Goal: Task Accomplishment & Management: Use online tool/utility

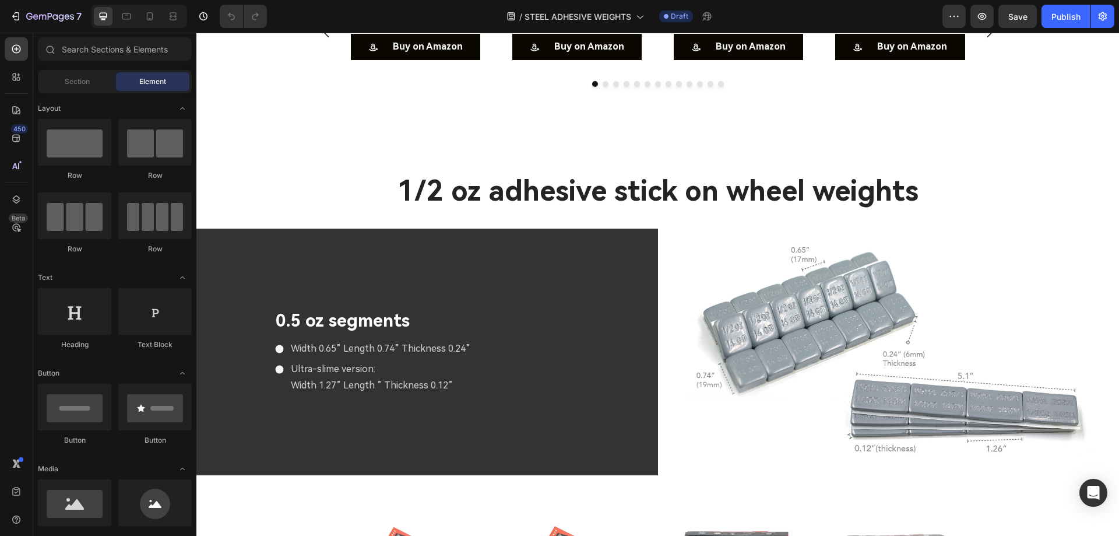
scroll to position [2899, 0]
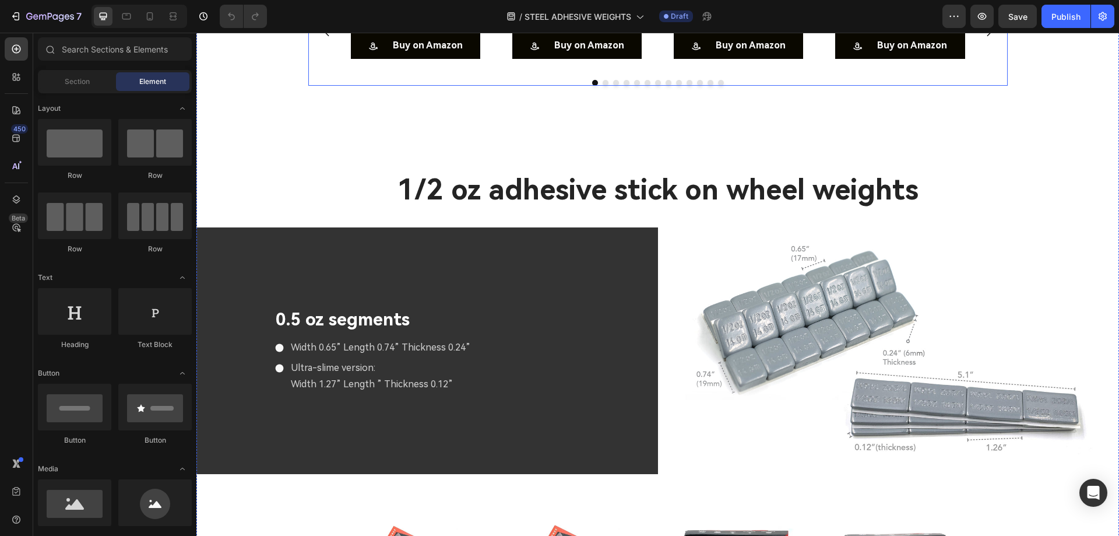
click at [988, 38] on icon "Carousel Next Arrow" at bounding box center [989, 31] width 15 height 15
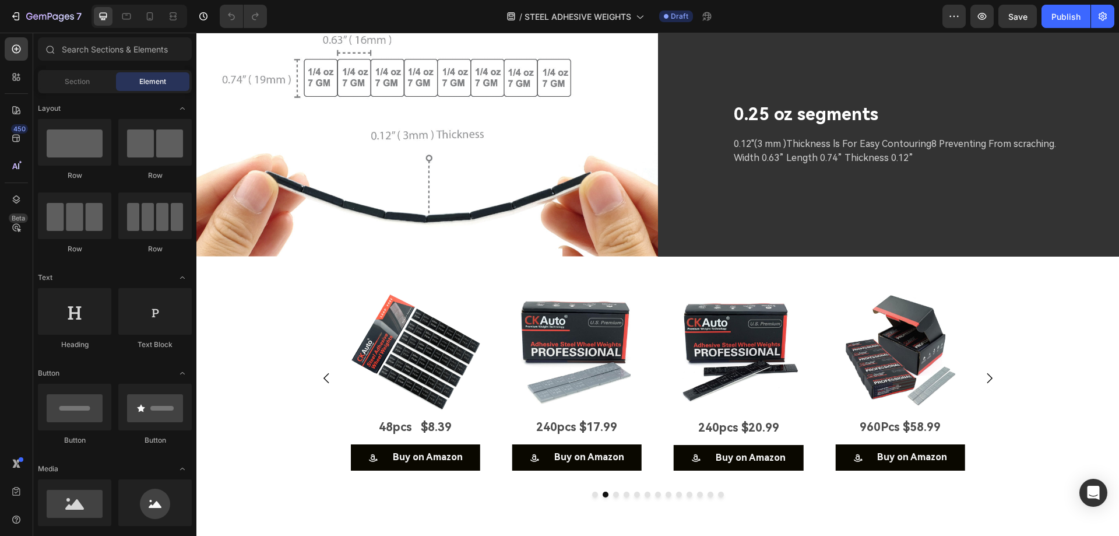
scroll to position [2793, 0]
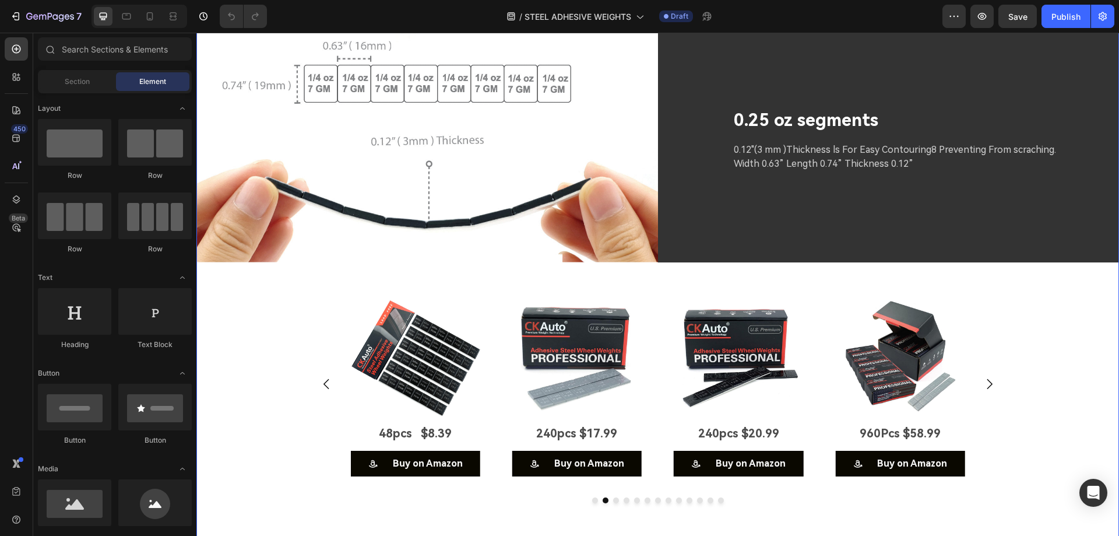
click at [1092, 319] on div "Image 48pcs $8.19 Text Block Buy on Amazon Button Image 48pcs $8.39 Text Block …" at bounding box center [657, 440] width 923 height 297
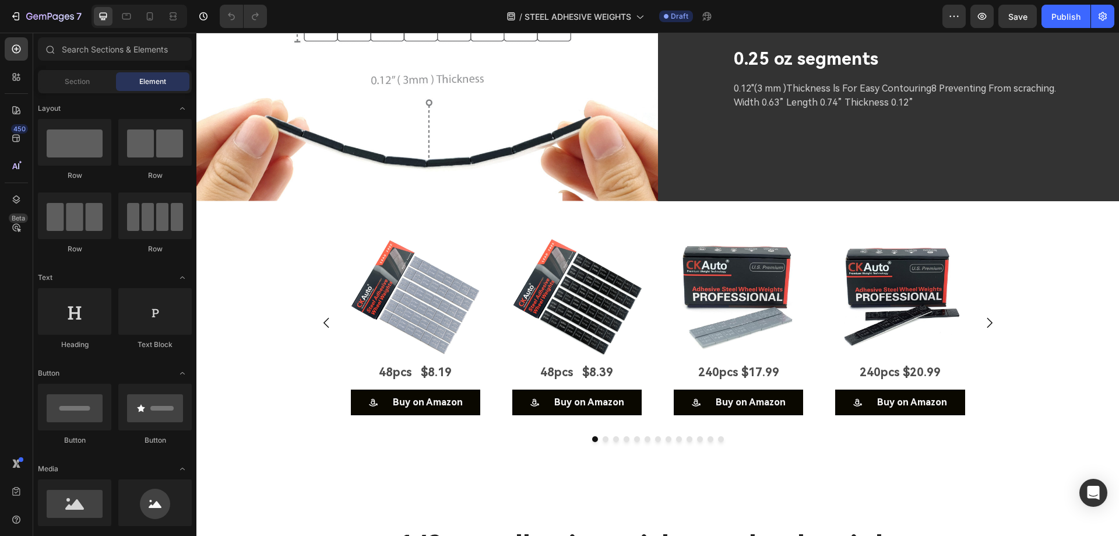
scroll to position [2818, 0]
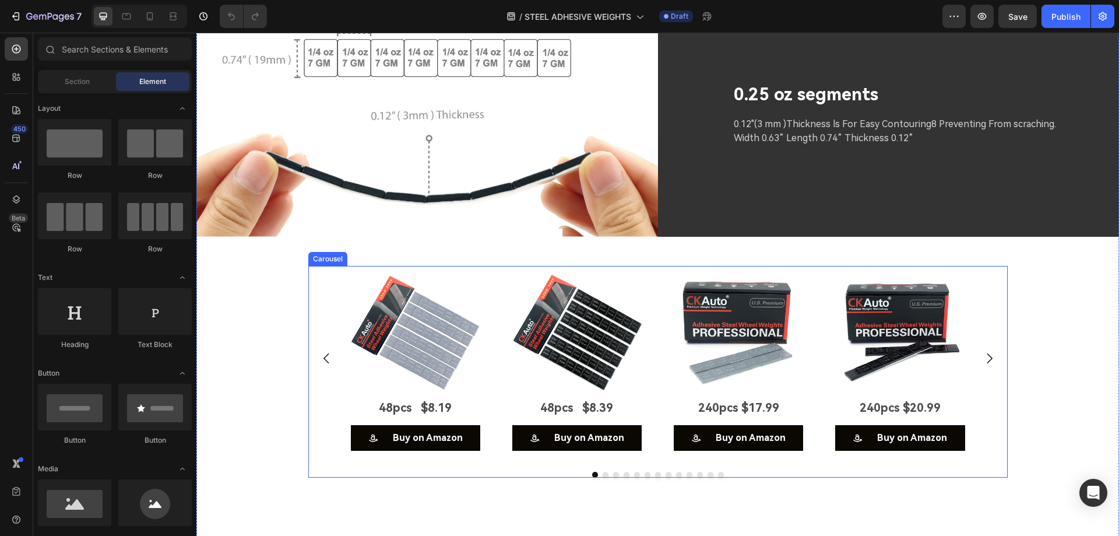
click at [603, 472] on button "Dot" at bounding box center [606, 475] width 6 height 6
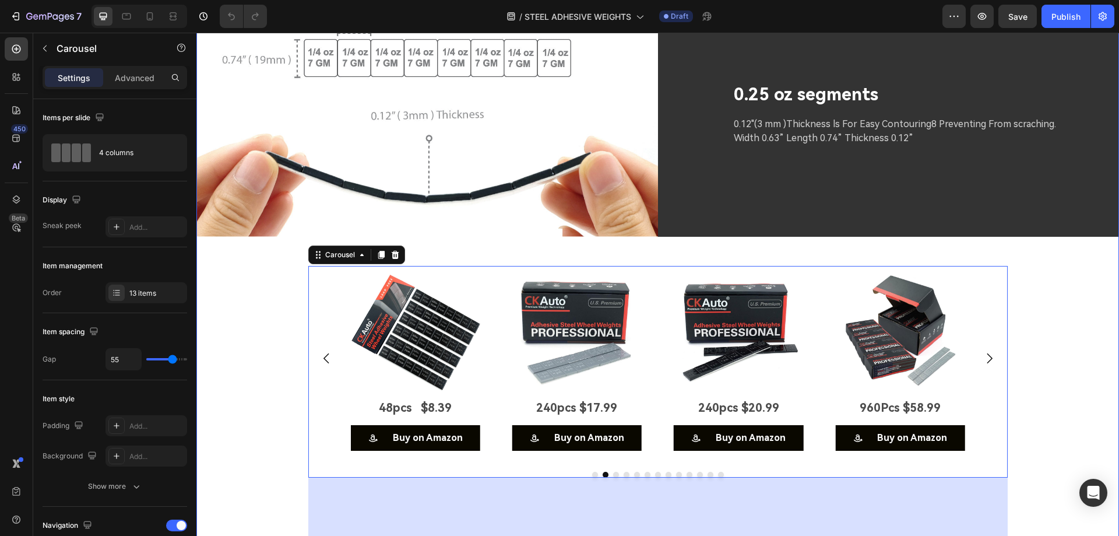
click at [1073, 338] on div "Image 48pcs $8.19 Text Block Buy on Amazon Button Image 48pcs $8.39 Text Block …" at bounding box center [657, 414] width 923 height 297
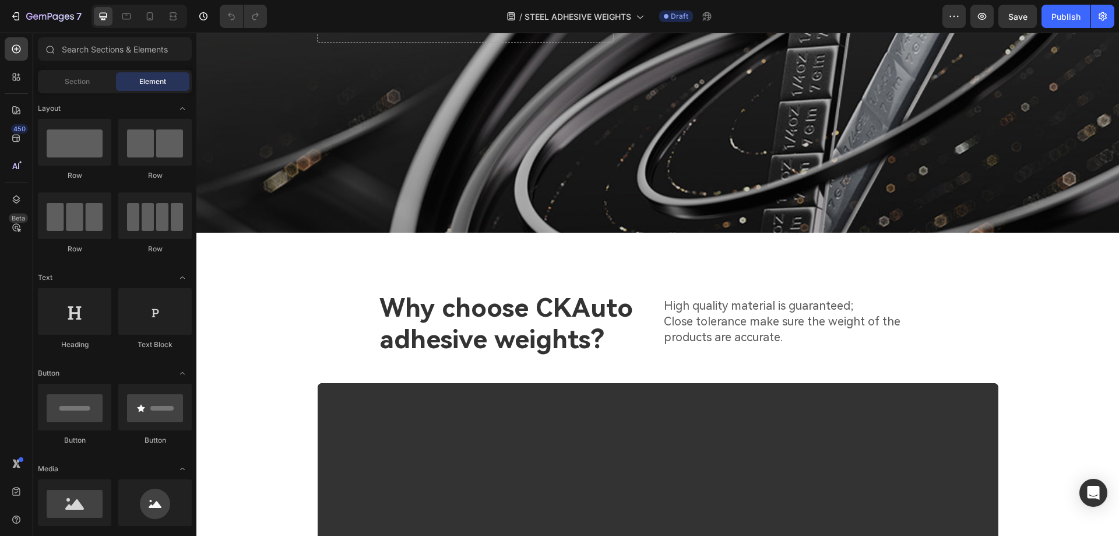
scroll to position [0, 0]
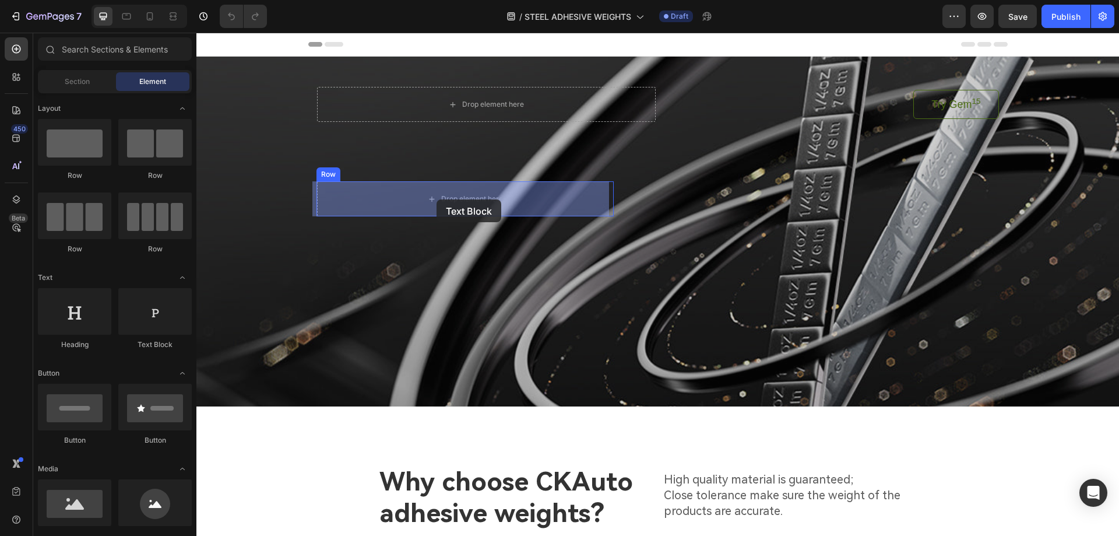
drag, startPoint x: 346, startPoint y: 340, endPoint x: 438, endPoint y: 196, distance: 170.9
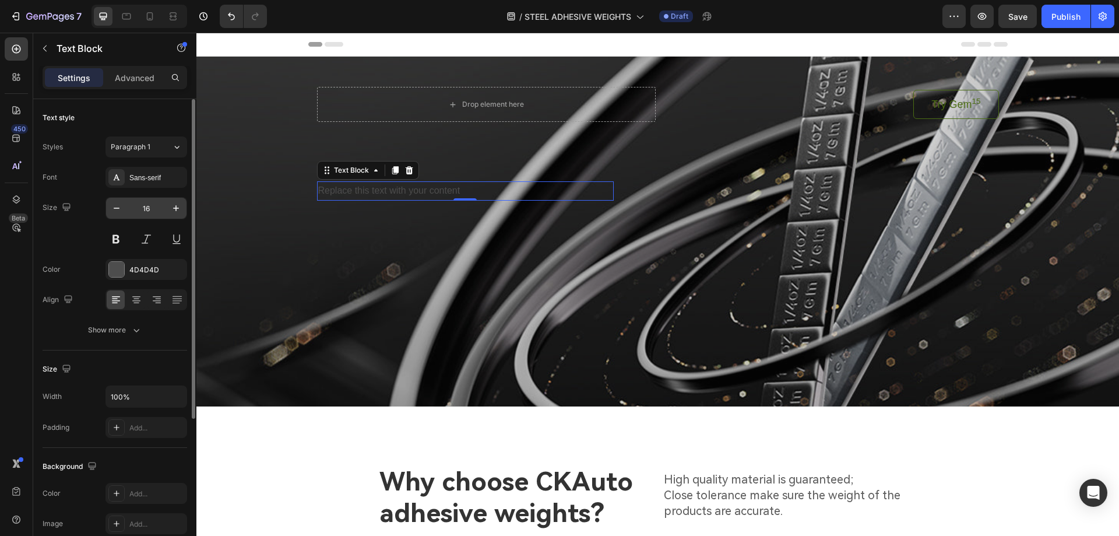
click at [154, 206] on input "16" at bounding box center [146, 208] width 38 height 21
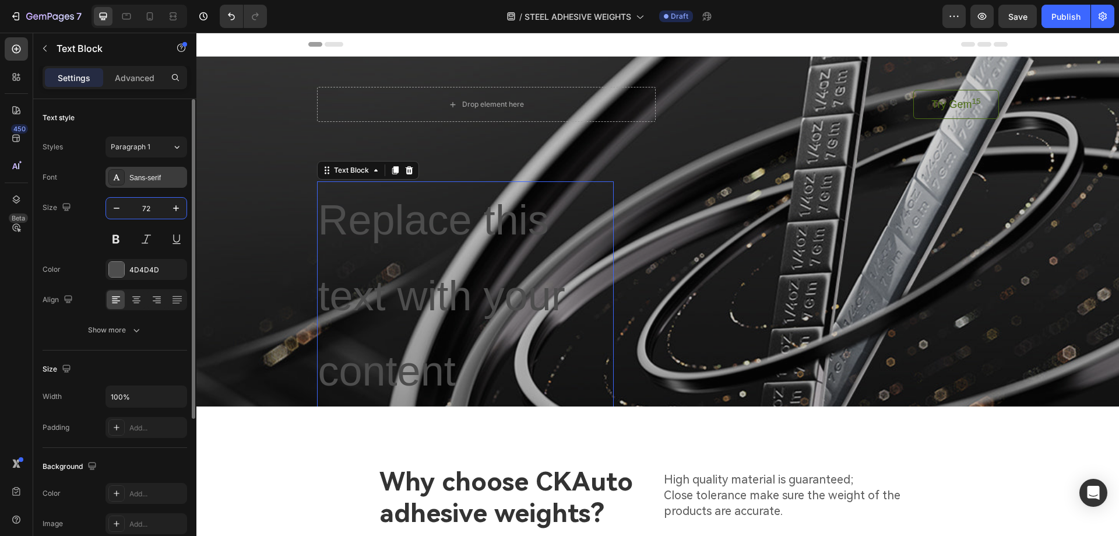
type input "72"
click at [167, 182] on div "Sans-serif" at bounding box center [156, 178] width 55 height 10
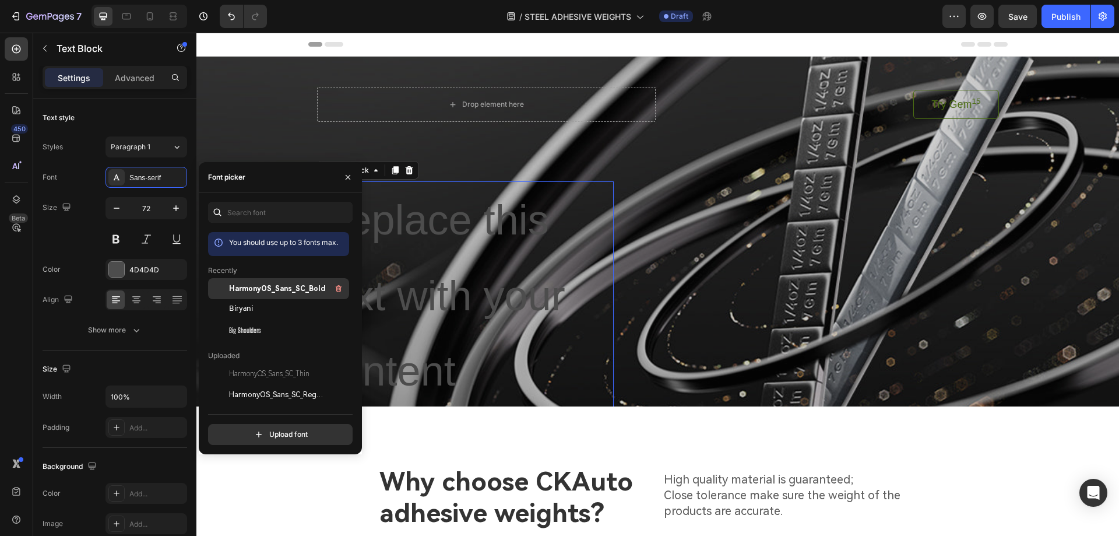
click at [269, 290] on span "HarmonyOS_Sans_SC_Bold" at bounding box center [277, 288] width 97 height 10
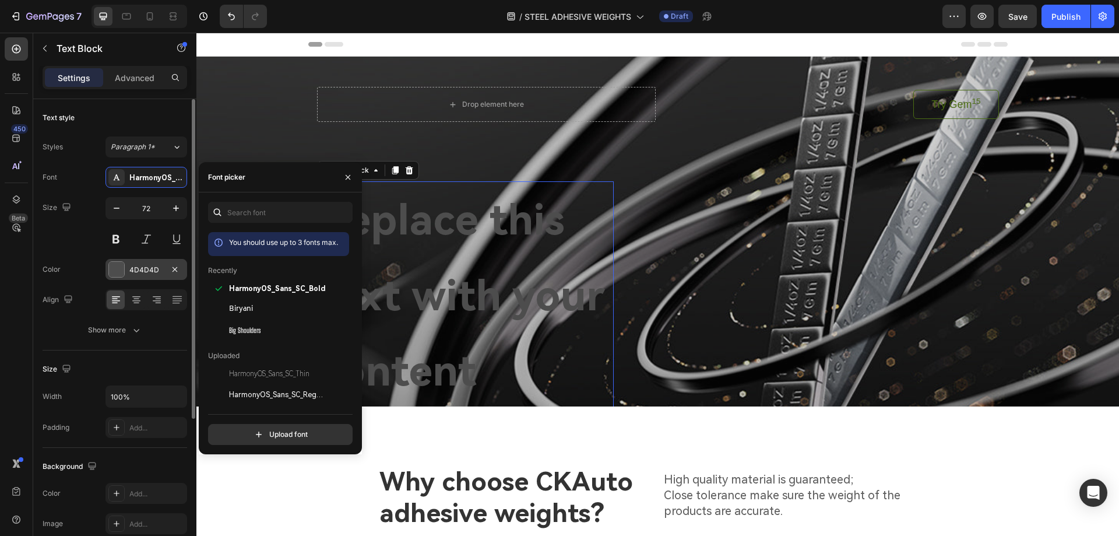
click at [117, 271] on div at bounding box center [116, 269] width 15 height 15
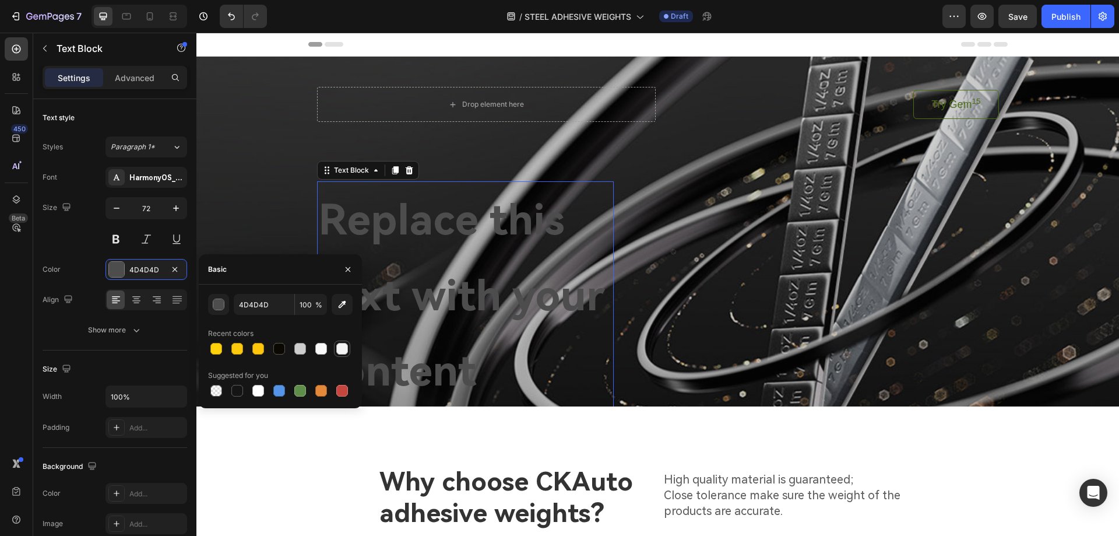
click at [342, 351] on div at bounding box center [342, 349] width 12 height 12
type input "F4F4F4"
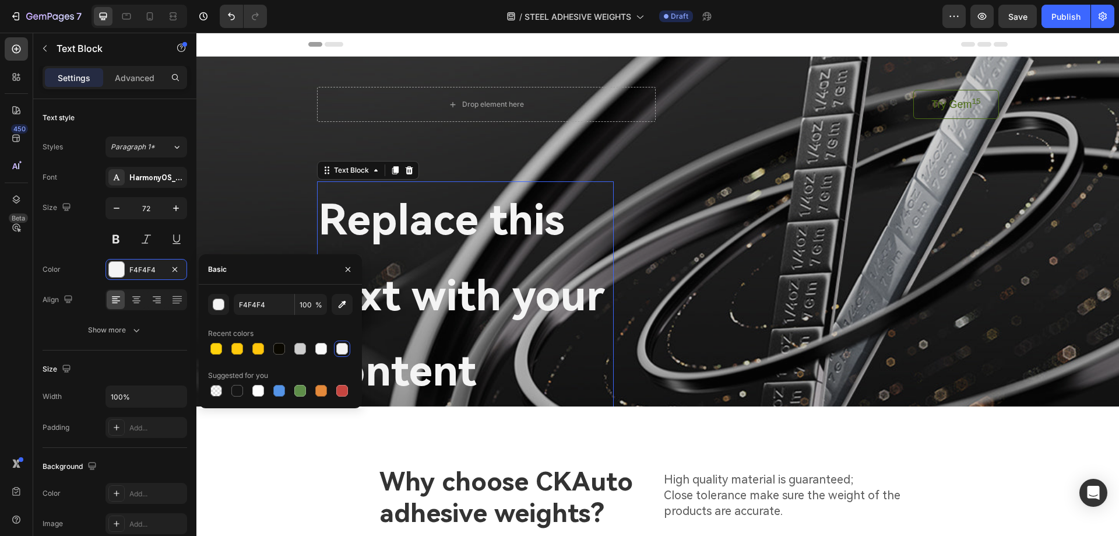
click at [473, 231] on div "Replace this text with your content" at bounding box center [465, 295] width 297 height 229
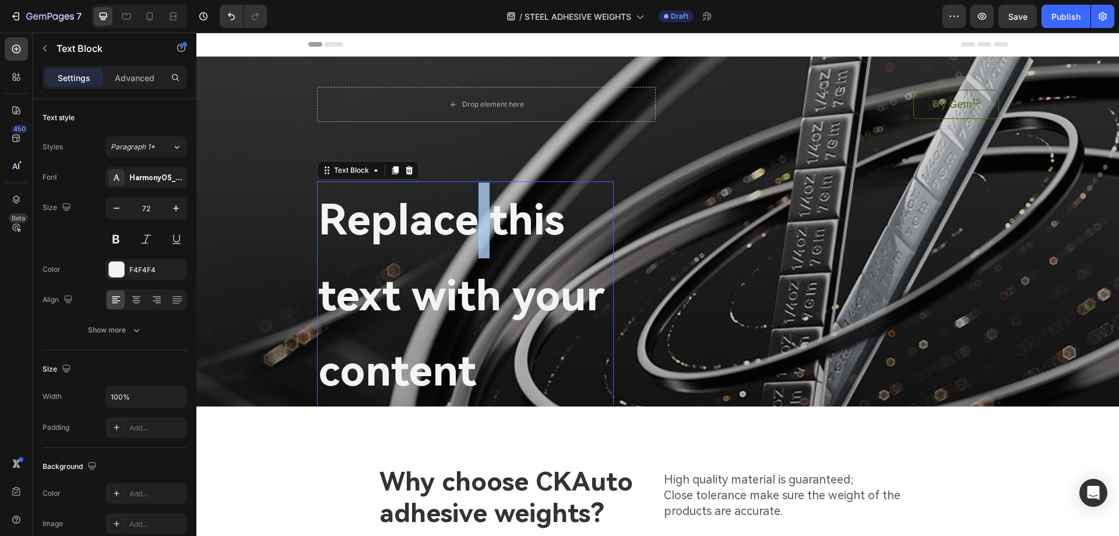
click at [473, 231] on p "Replace this text with your content" at bounding box center [465, 295] width 294 height 227
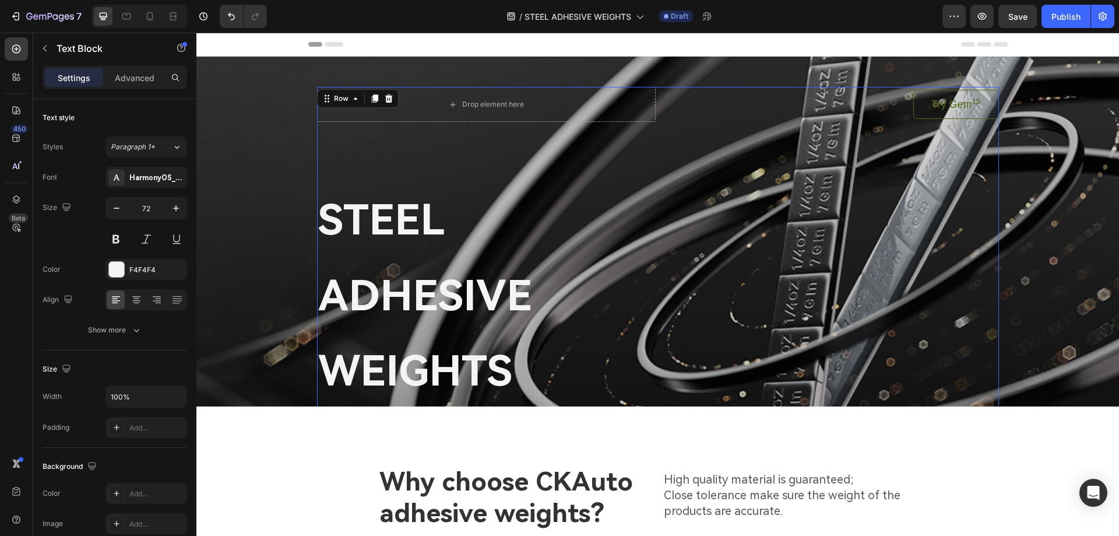
click at [664, 208] on div "Drop element here Try Gem 15 Button Row STEEL ADHESIVE WEIGHTS Text Block Row" at bounding box center [658, 249] width 682 height 324
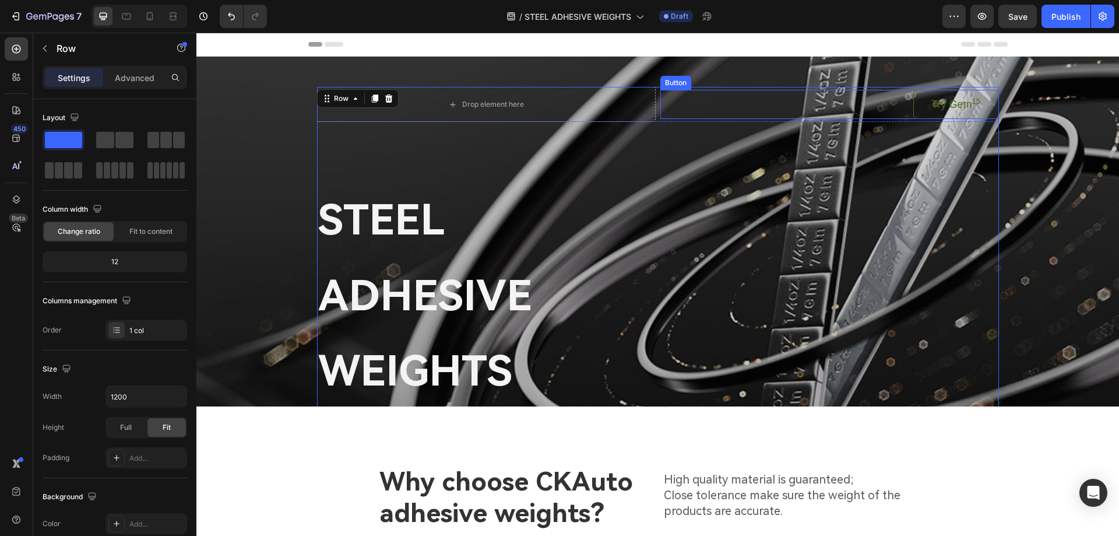
click at [661, 100] on div "Try Gem 15 Button" at bounding box center [830, 104] width 339 height 29
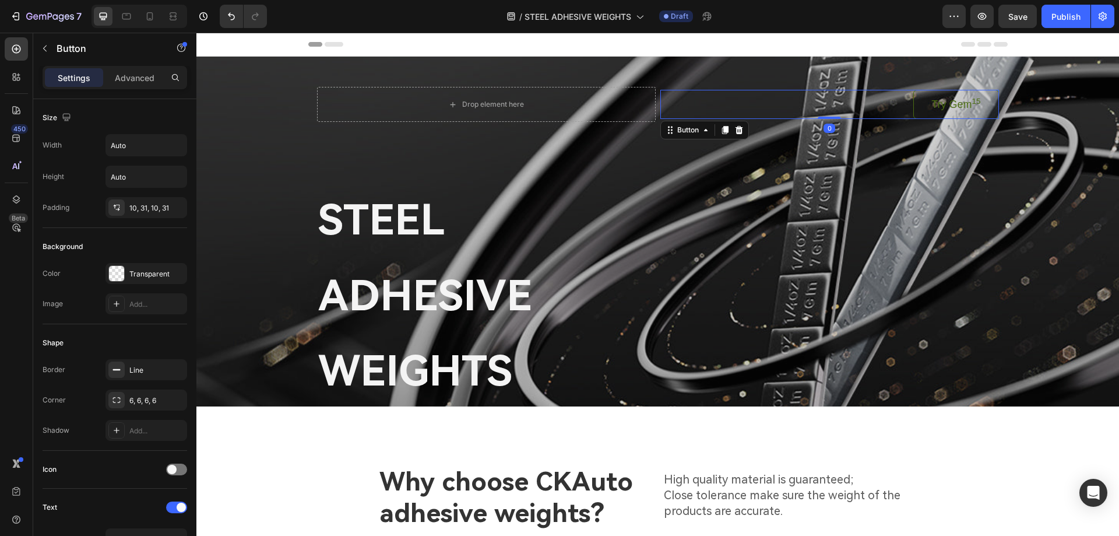
click at [735, 130] on icon at bounding box center [739, 129] width 9 height 9
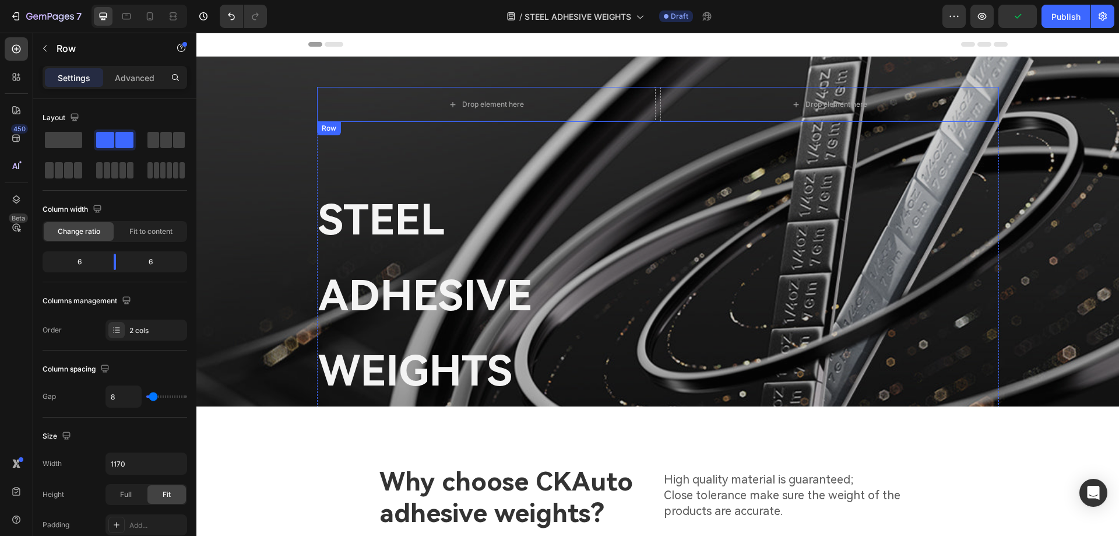
click at [652, 101] on div "Drop element here Drop element here Row" at bounding box center [658, 104] width 682 height 35
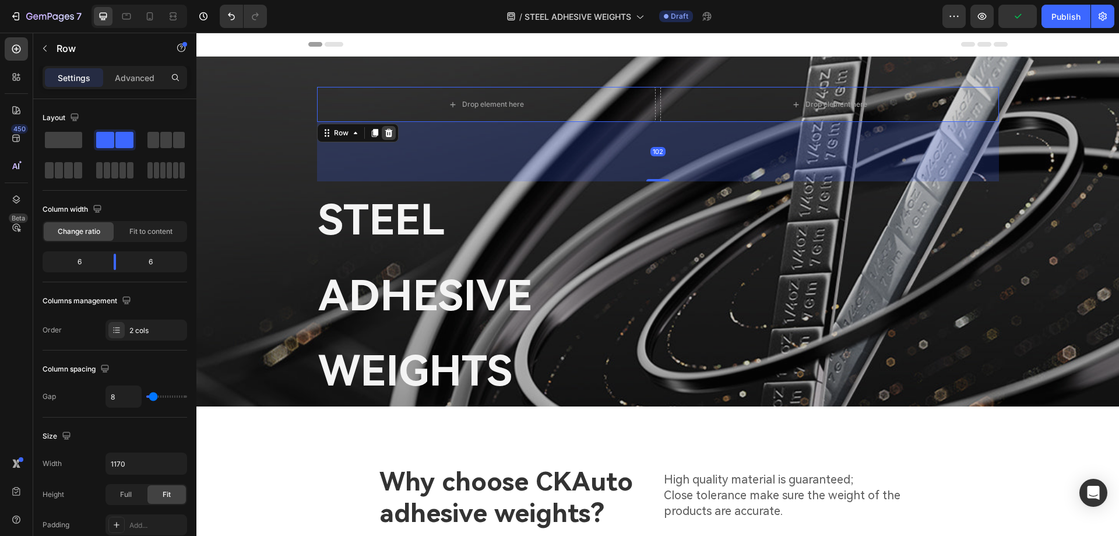
click at [385, 129] on icon at bounding box center [388, 132] width 9 height 9
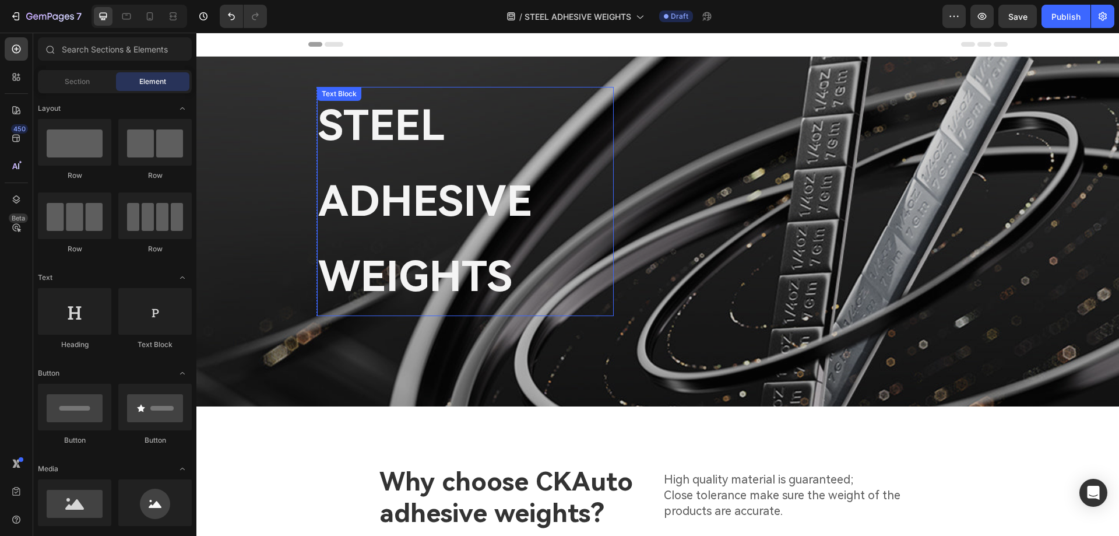
click at [484, 214] on p "STEEL ADHESIVE WEIGHTS" at bounding box center [465, 201] width 294 height 227
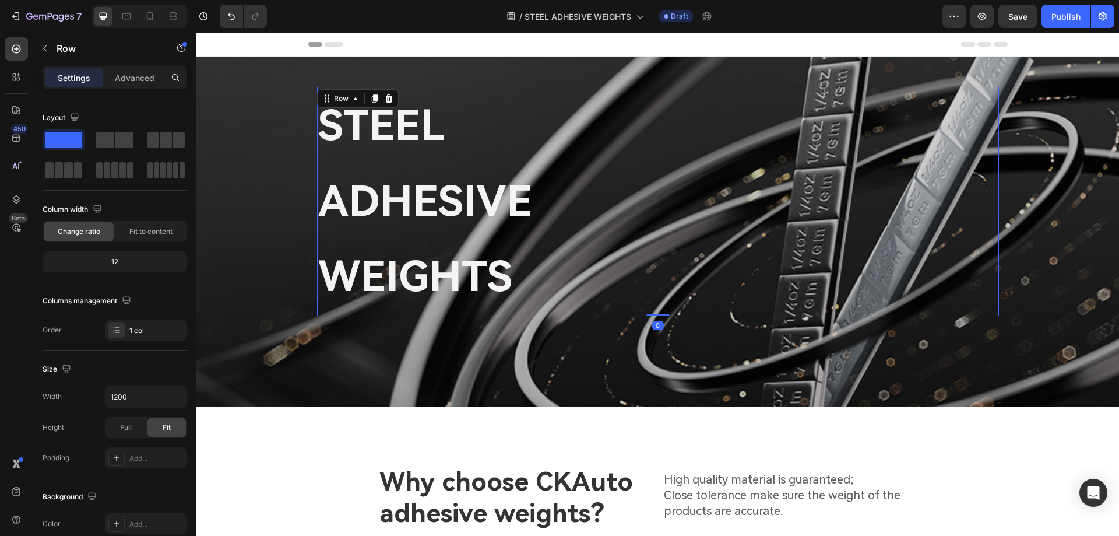
click at [630, 195] on div "STEEL ADHESIVE WEIGHTS Text Block Row" at bounding box center [658, 201] width 682 height 229
click at [579, 188] on p "STEEL ADHESIVE WEIGHTS" at bounding box center [465, 201] width 294 height 227
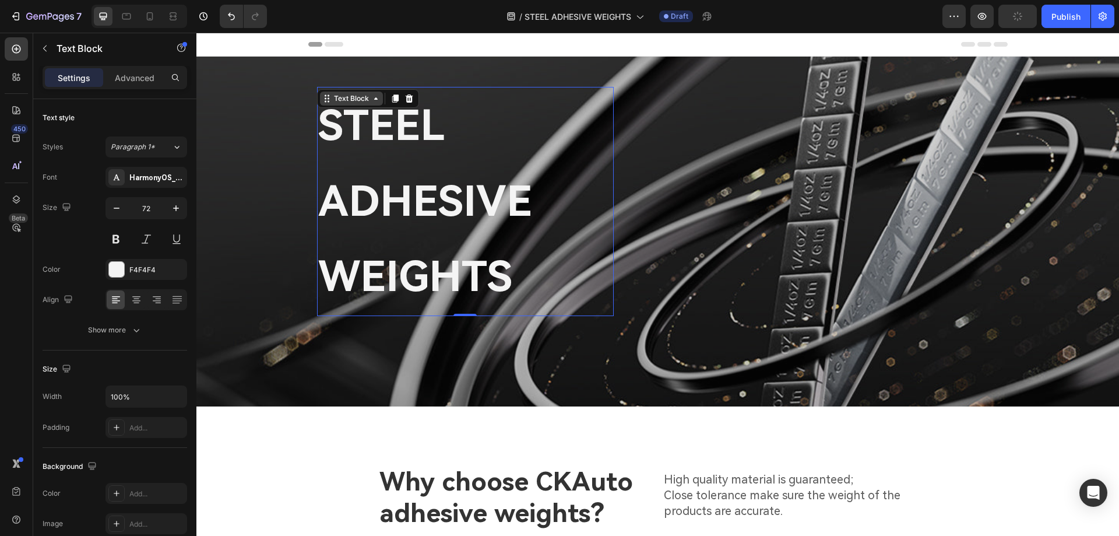
click at [363, 100] on div "Text Block" at bounding box center [352, 98] width 40 height 10
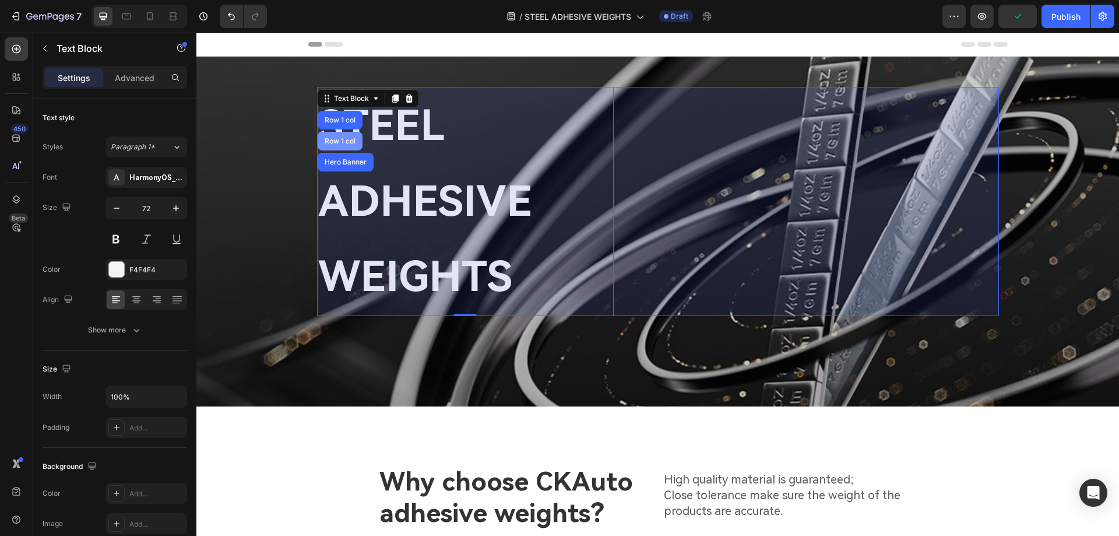
click at [338, 139] on div "Row 1 col" at bounding box center [340, 141] width 36 height 7
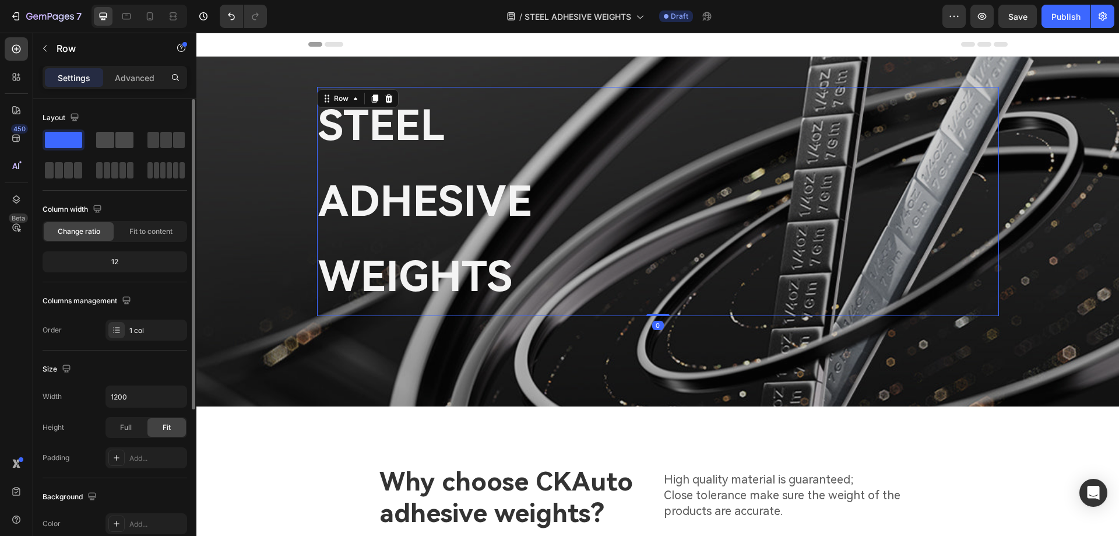
click at [115, 139] on div at bounding box center [114, 140] width 37 height 16
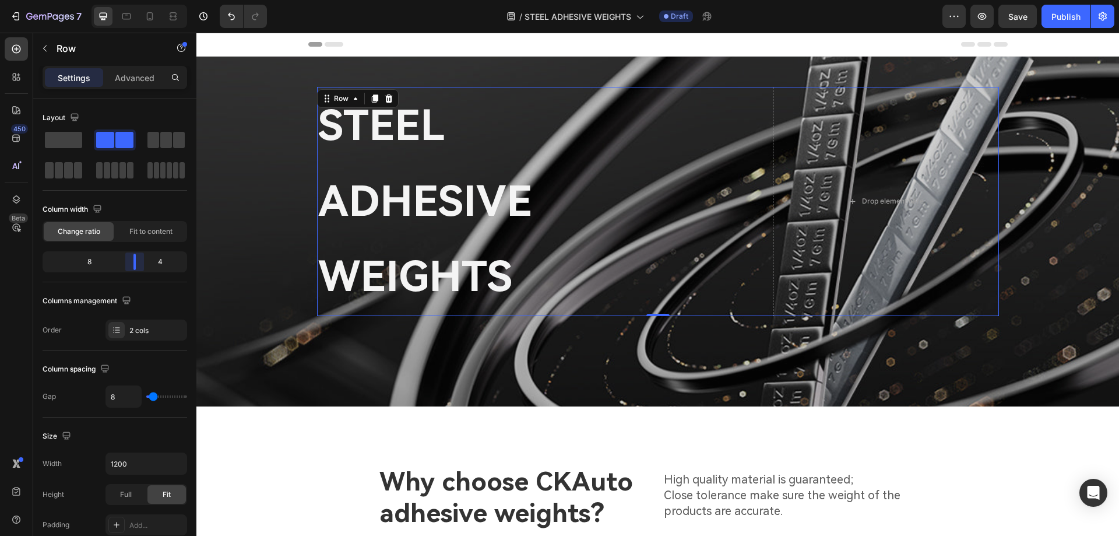
drag, startPoint x: 114, startPoint y: 259, endPoint x: 141, endPoint y: 259, distance: 26.8
click at [141, 0] on body "7 Version history / STEEL ADHESIVE WEIGHTS Draft Preview Save Publish 450 Beta …" at bounding box center [559, 0] width 1119 height 0
click at [469, 156] on p "STEEL ADHESIVE WEIGHTS" at bounding box center [465, 201] width 294 height 227
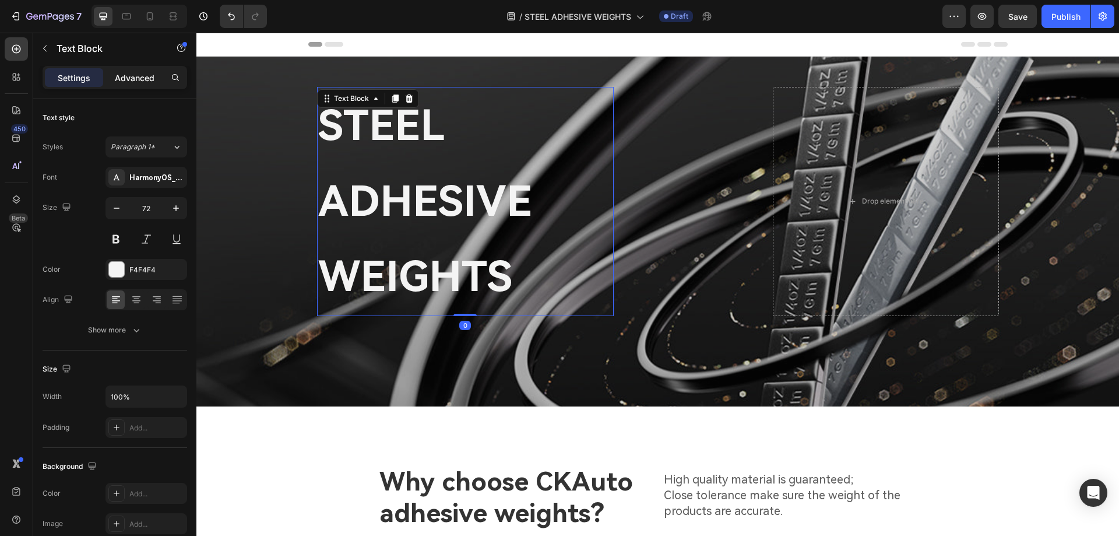
click at [141, 75] on p "Advanced" at bounding box center [135, 78] width 40 height 12
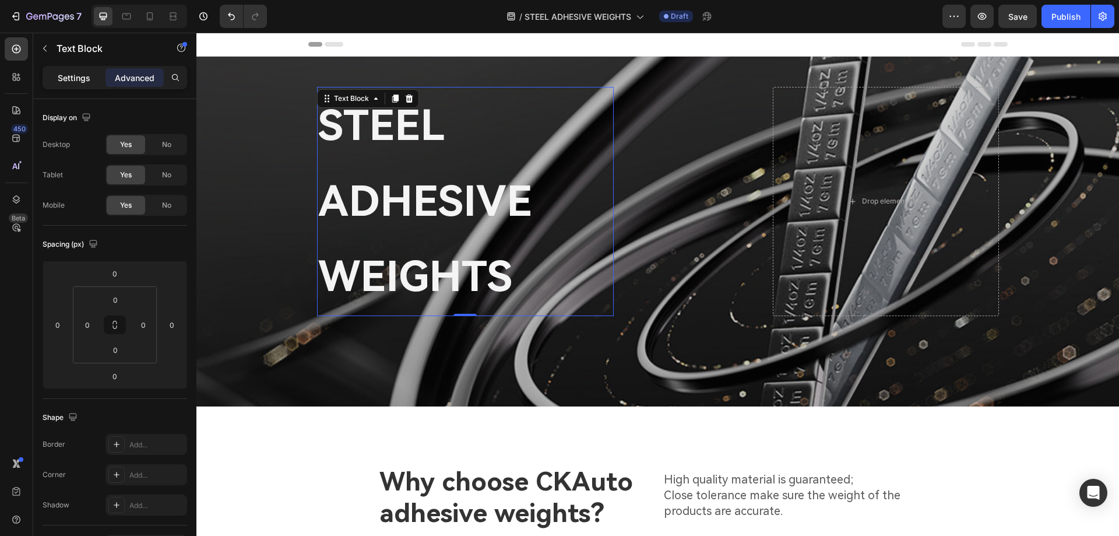
click at [80, 72] on p "Settings" at bounding box center [74, 78] width 33 height 12
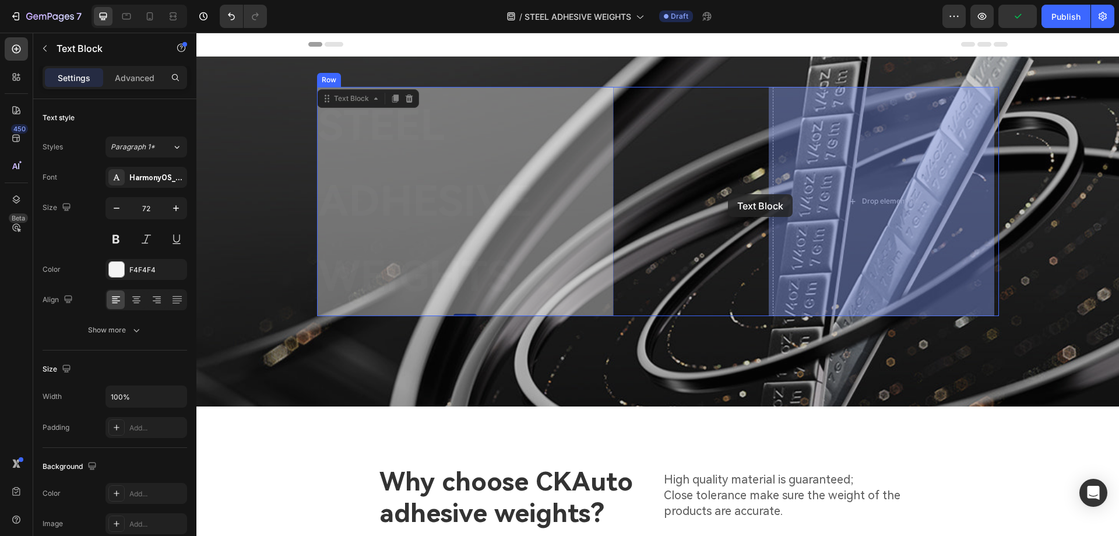
drag, startPoint x: 326, startPoint y: 99, endPoint x: 728, endPoint y: 194, distance: 413.4
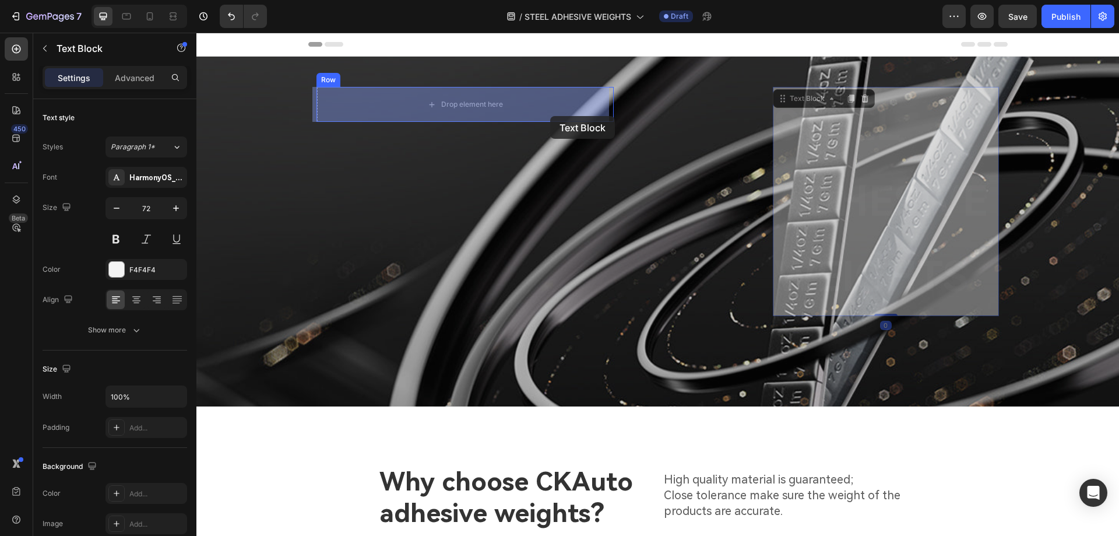
drag, startPoint x: 788, startPoint y: 97, endPoint x: 550, endPoint y: 116, distance: 238.6
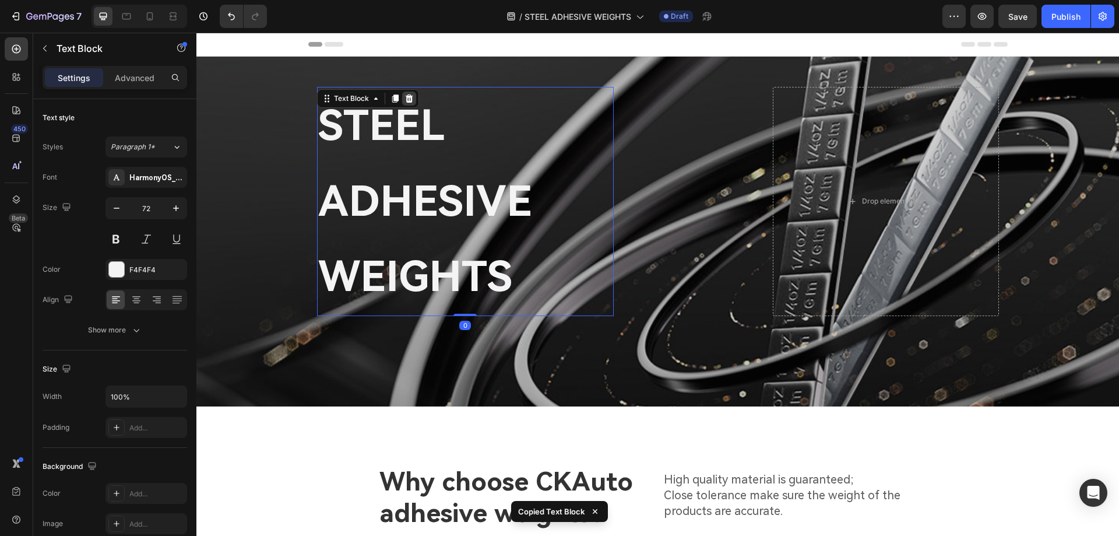
click at [405, 99] on icon at bounding box center [409, 98] width 9 height 9
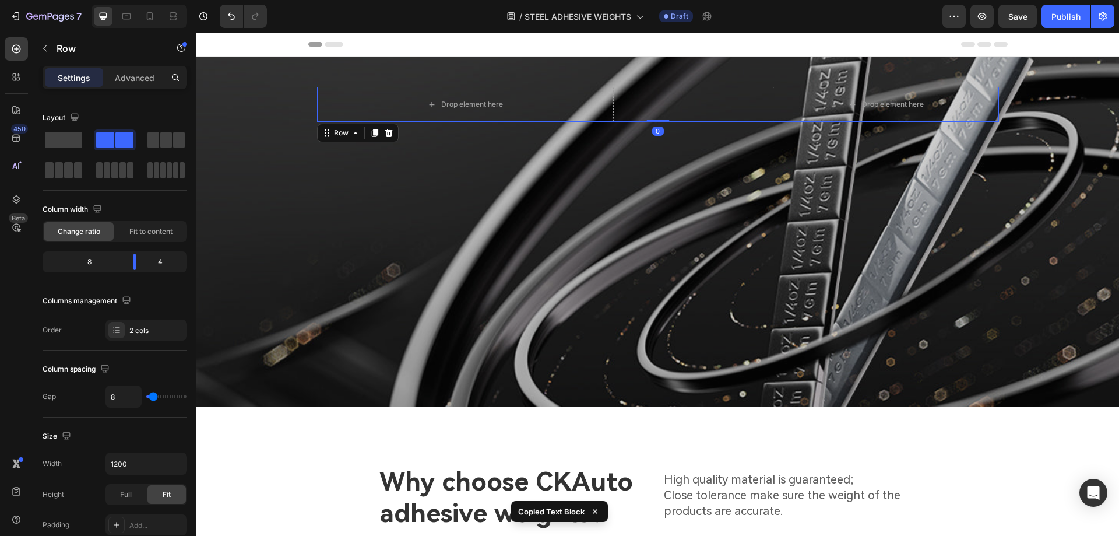
click at [648, 110] on div "Drop element here Row" at bounding box center [543, 104] width 452 height 35
click at [387, 134] on icon at bounding box center [389, 133] width 8 height 8
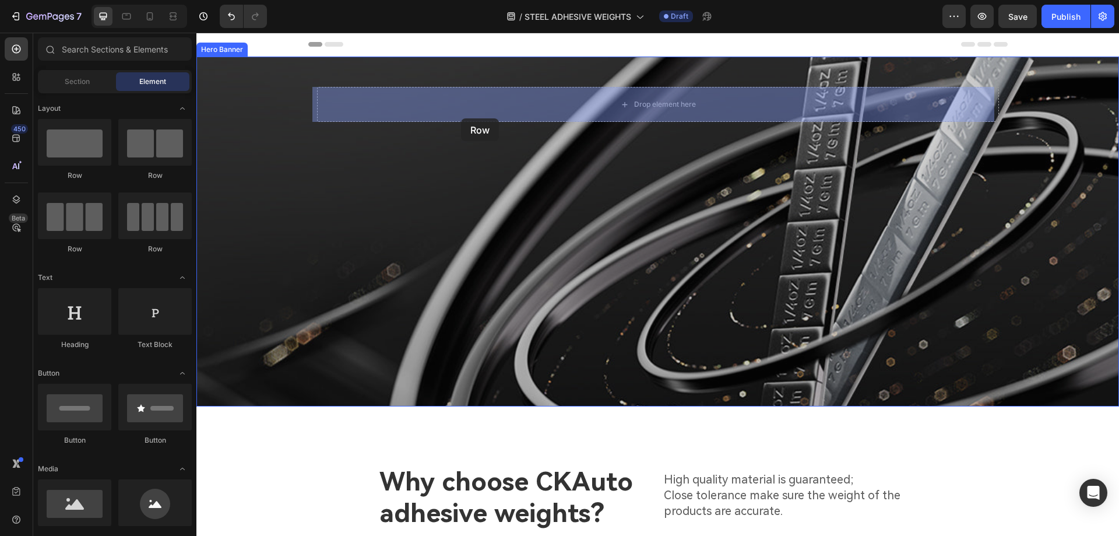
drag, startPoint x: 380, startPoint y: 143, endPoint x: 461, endPoint y: 118, distance: 85.2
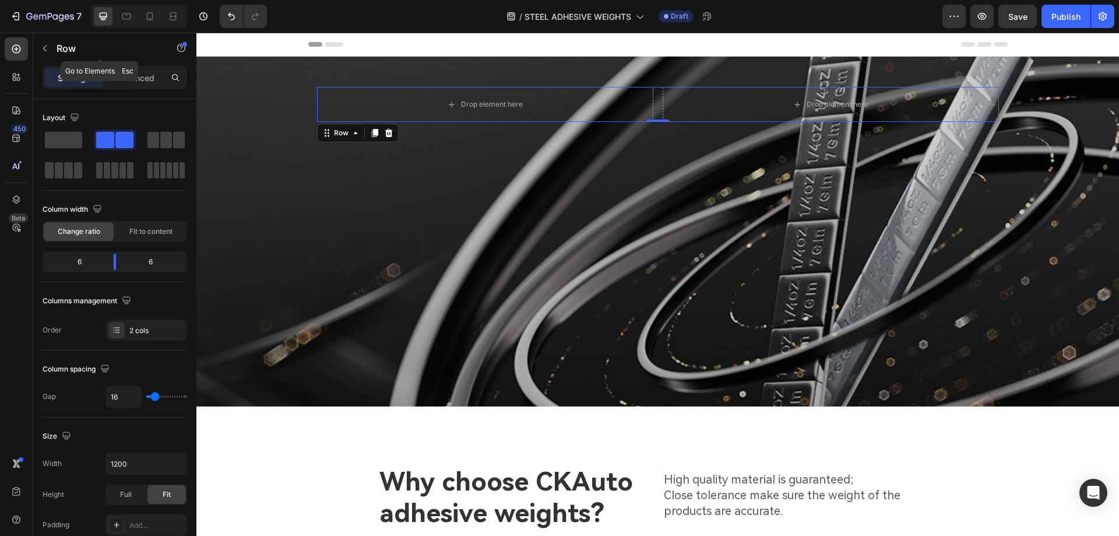
click at [47, 44] on icon "button" at bounding box center [44, 48] width 9 height 9
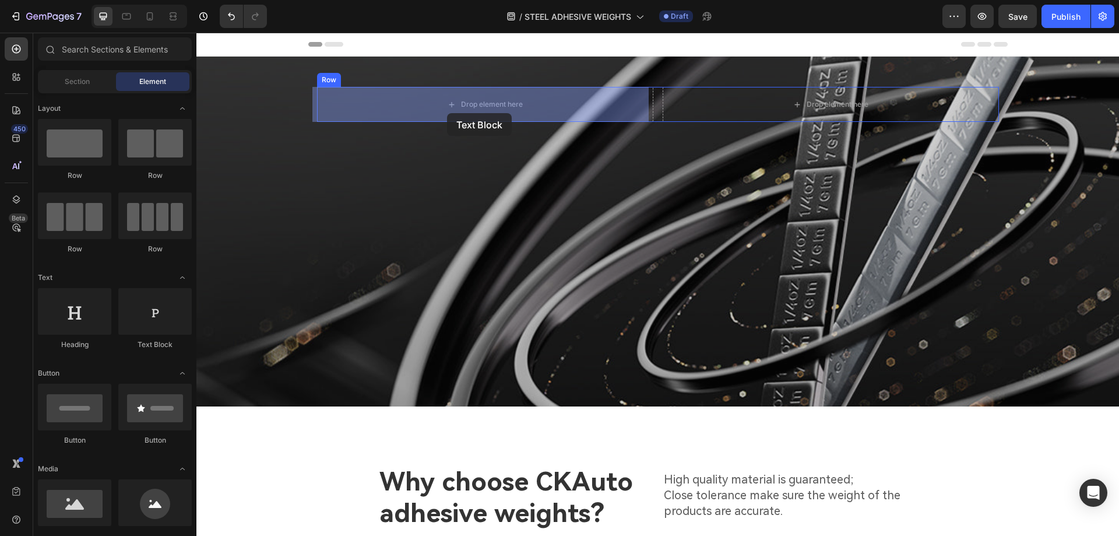
drag, startPoint x: 343, startPoint y: 339, endPoint x: 448, endPoint y: 106, distance: 255.4
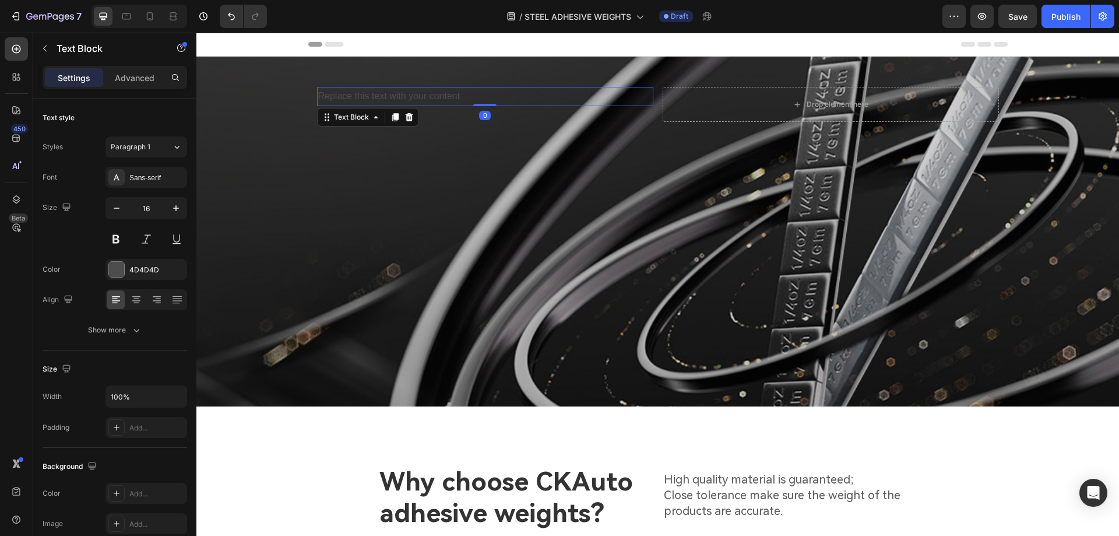
click at [483, 97] on div "Replace this text with your content" at bounding box center [485, 96] width 336 height 19
click at [483, 97] on p "Replace this text with your content" at bounding box center [485, 96] width 334 height 17
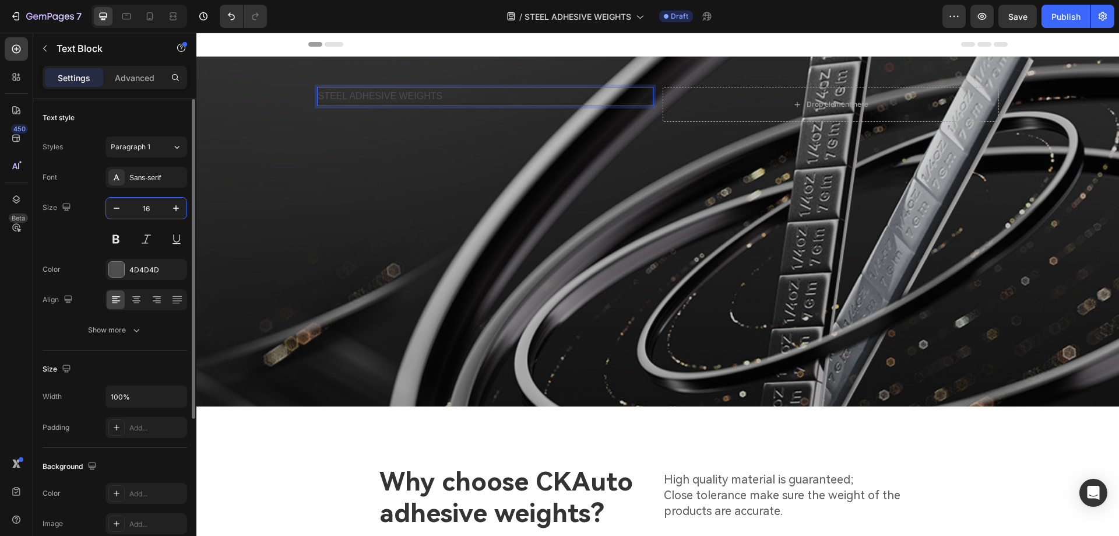
click at [159, 212] on input "16" at bounding box center [146, 208] width 38 height 21
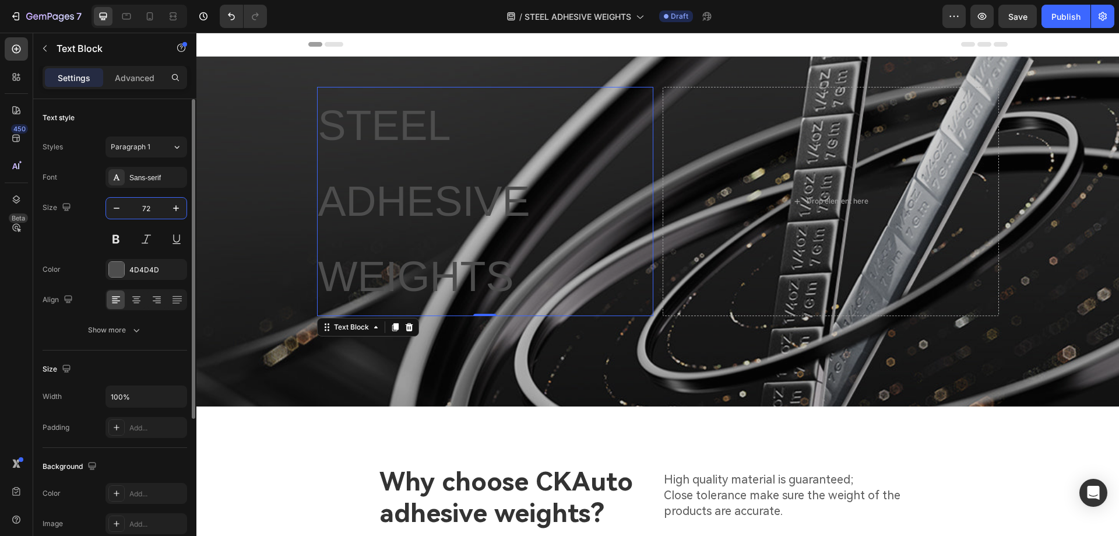
type input "72"
click at [163, 180] on div "Sans-serif" at bounding box center [156, 178] width 55 height 10
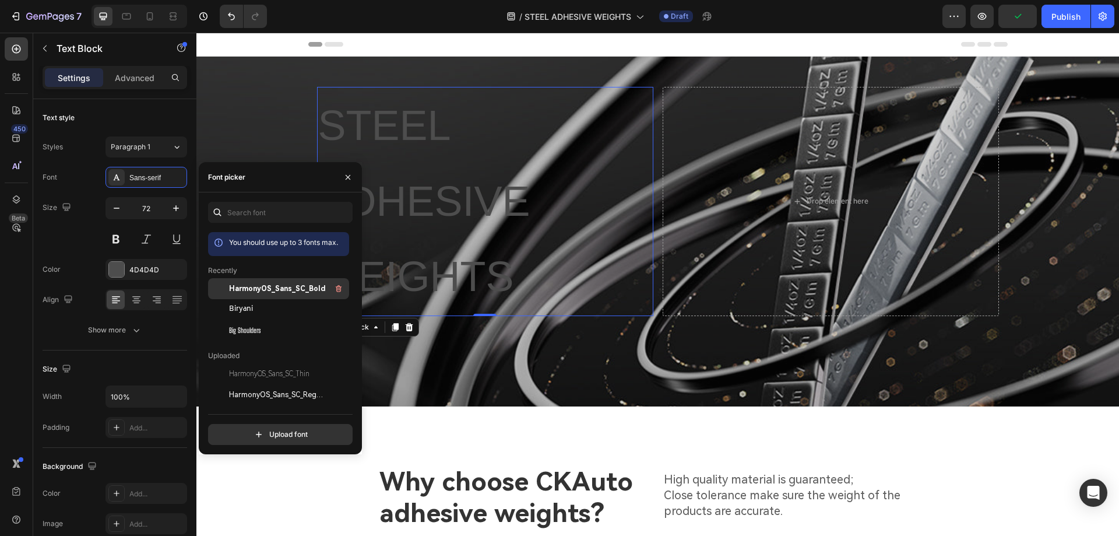
click at [285, 363] on div "HarmonyOS_Sans_SC_Bold" at bounding box center [278, 373] width 141 height 21
click at [655, 173] on div "STEEL ADHESIVE WEIGHTS Text Block 0 Drop element here Row" at bounding box center [658, 201] width 682 height 229
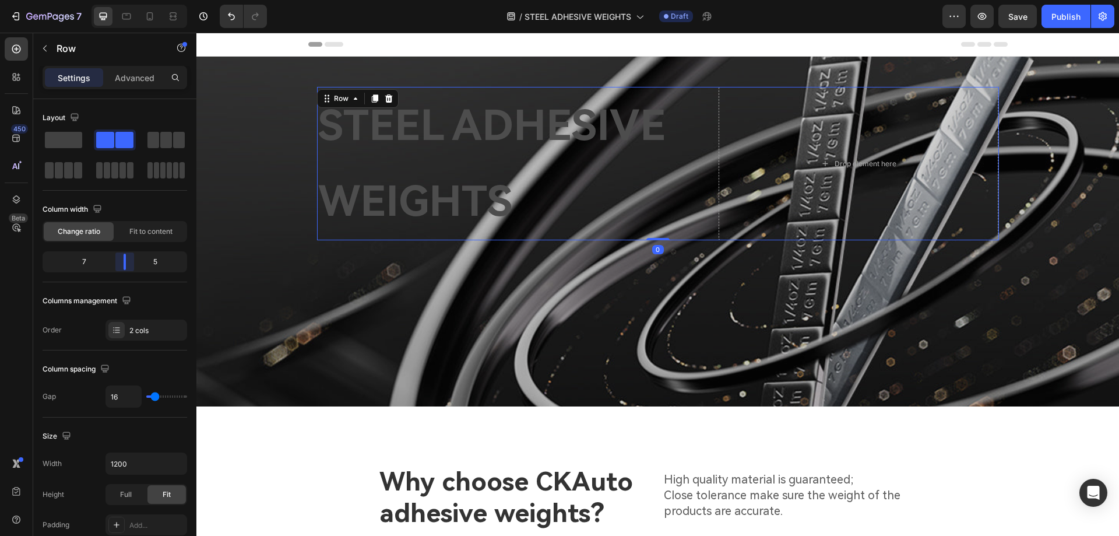
drag, startPoint x: 117, startPoint y: 265, endPoint x: 129, endPoint y: 265, distance: 12.2
click at [129, 0] on body "7 Version history / STEEL ADHESIVE WEIGHTS Draft Preview Save Publish 450 Beta …" at bounding box center [559, 0] width 1119 height 0
click at [385, 160] on p "STEEL ADHESIVE WEIGHTS" at bounding box center [513, 163] width 390 height 151
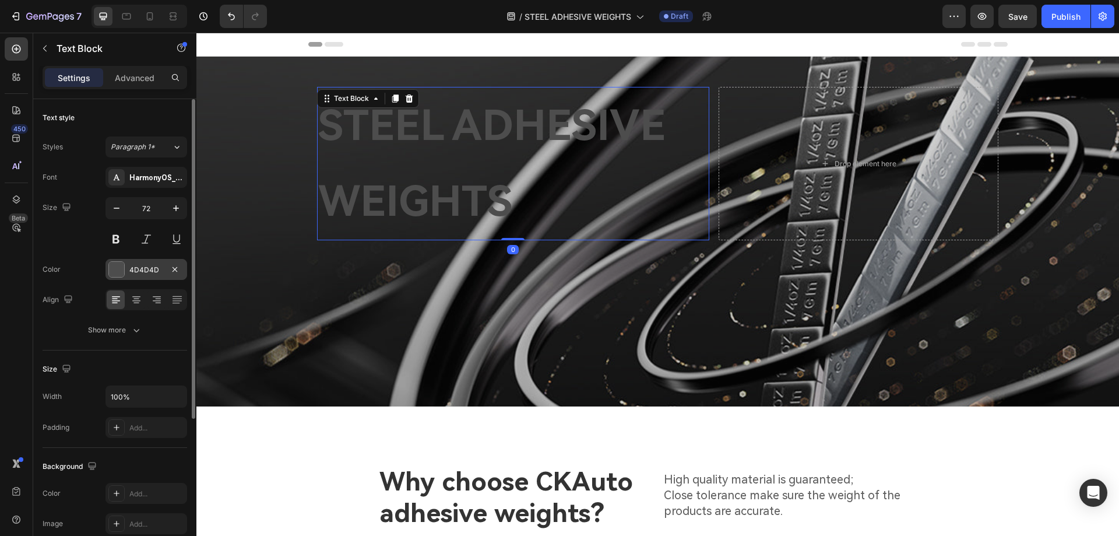
click at [118, 268] on div at bounding box center [116, 269] width 15 height 15
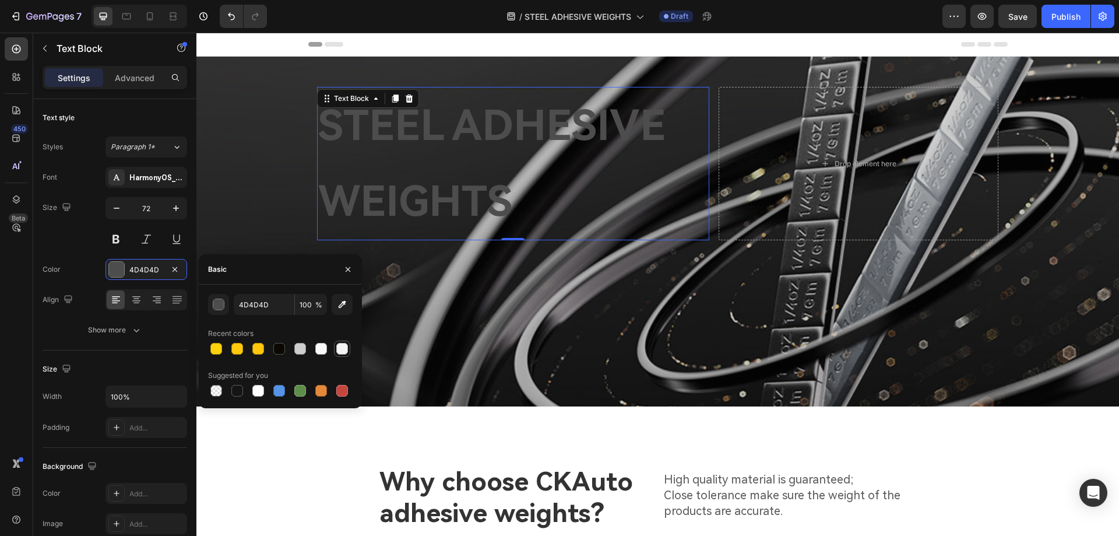
click at [343, 349] on div at bounding box center [342, 349] width 12 height 12
type input "F4F4F4"
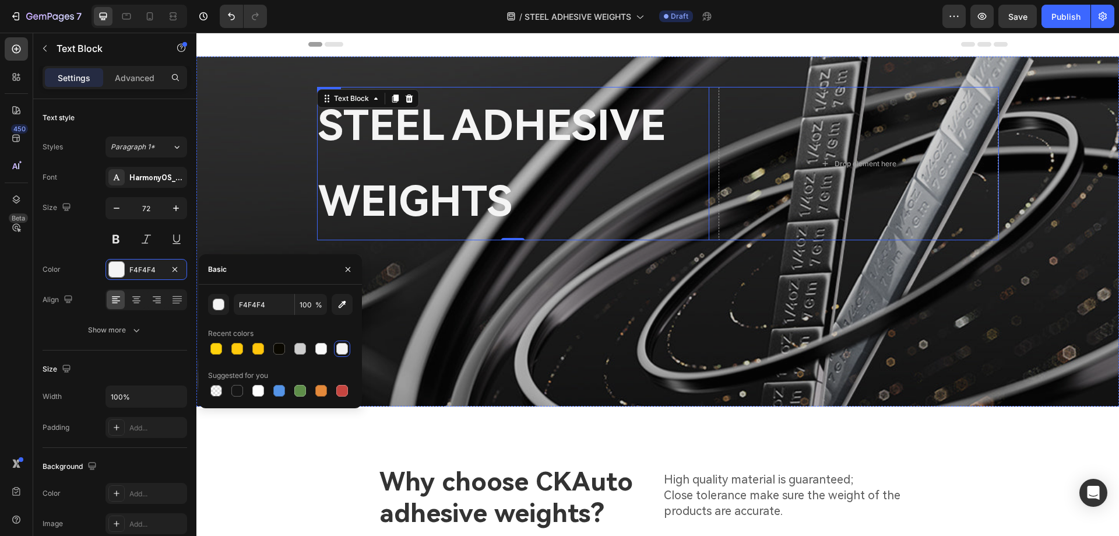
click at [708, 121] on div "STEEL ADHESIVE WEIGHTS Text Block 0 Drop element here Row" at bounding box center [658, 163] width 682 height 153
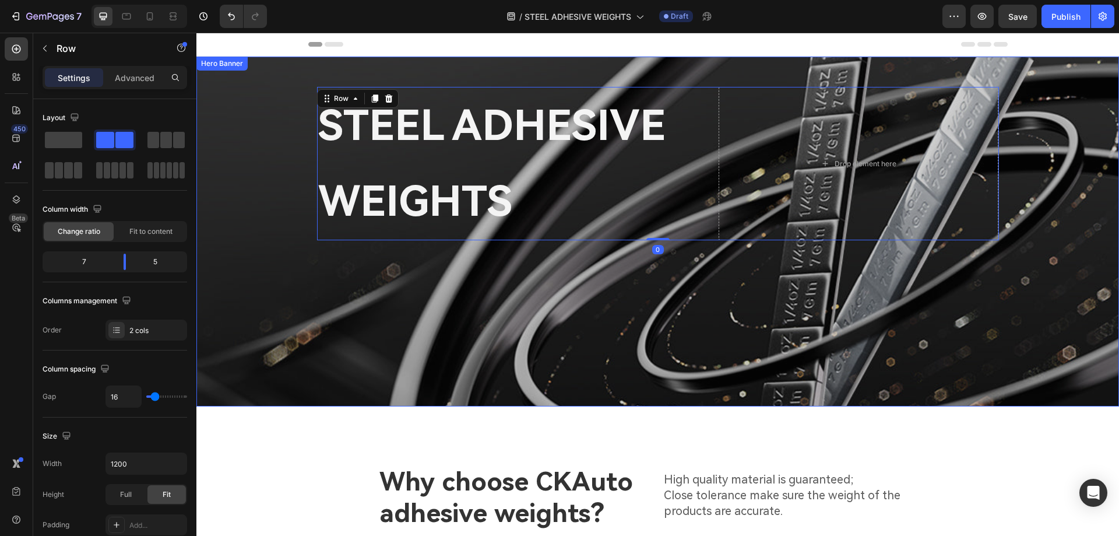
click at [603, 305] on div "Overlay" at bounding box center [657, 232] width 923 height 350
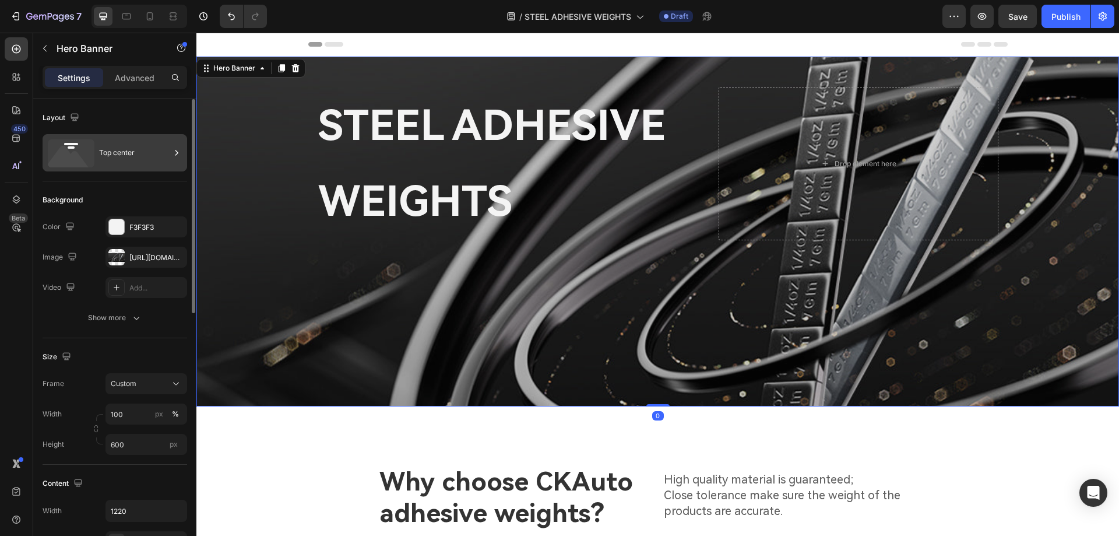
click at [117, 143] on div "Top center" at bounding box center [134, 152] width 71 height 27
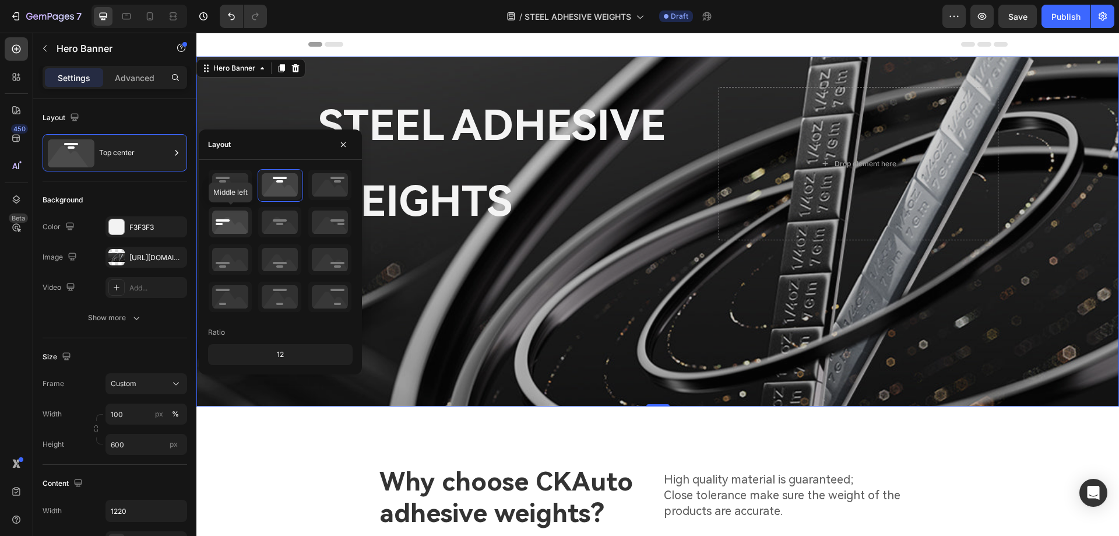
click at [236, 229] on icon at bounding box center [230, 222] width 43 height 30
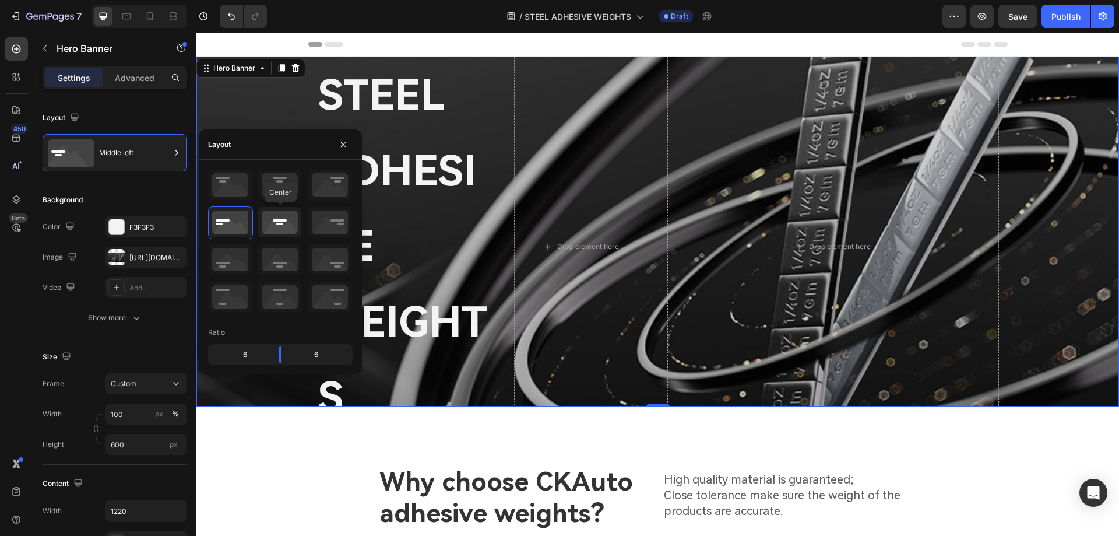
click at [283, 226] on icon at bounding box center [279, 222] width 43 height 30
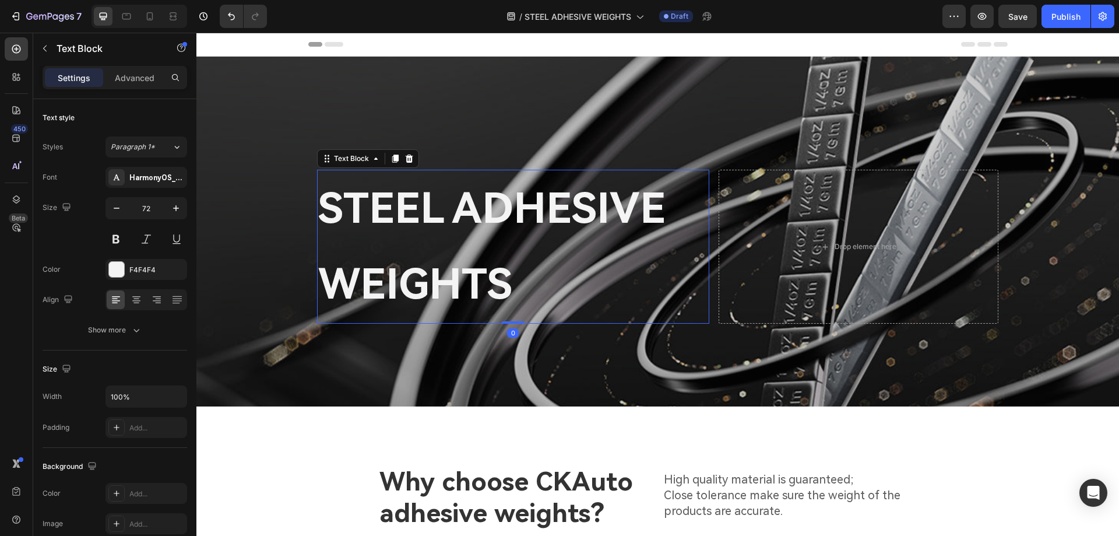
click at [638, 264] on p "STEEL ADHESIVE WEIGHTS" at bounding box center [513, 246] width 390 height 151
click at [536, 226] on p "STEEL ADHESIVE WEIGHTS" at bounding box center [513, 246] width 390 height 151
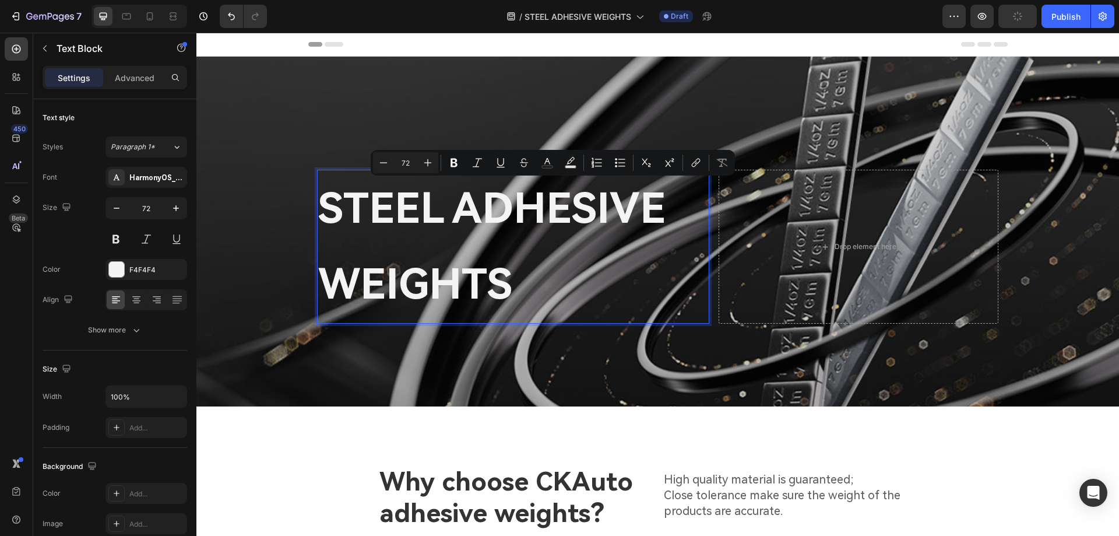
click at [645, 226] on p "STEEL ADHESIVE WEIGHTS" at bounding box center [513, 246] width 390 height 151
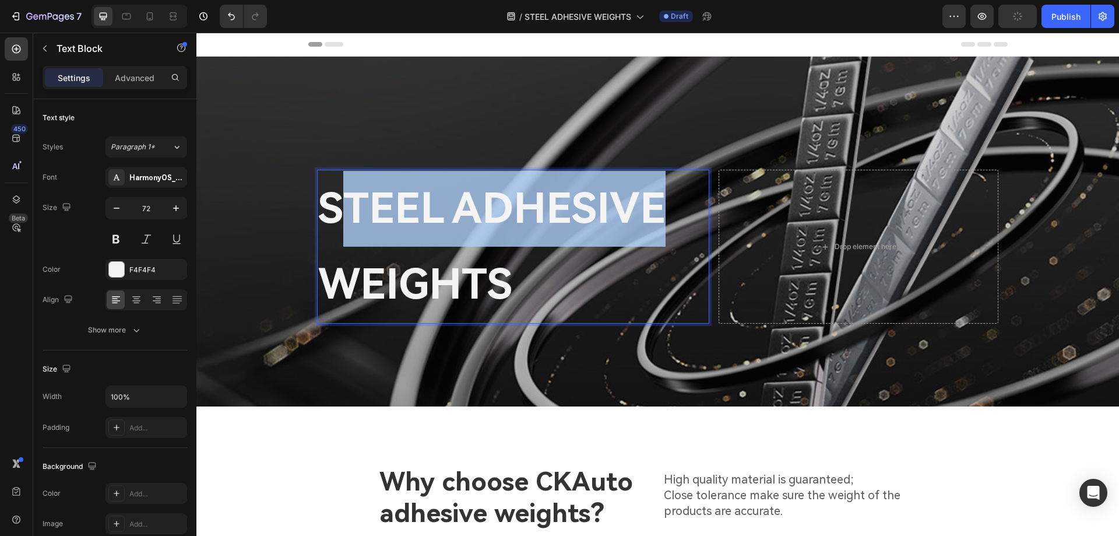
drag, startPoint x: 671, startPoint y: 219, endPoint x: 333, endPoint y: 213, distance: 338.2
click at [333, 213] on p "STEEL ADHESIVE WEIGHTS" at bounding box center [513, 246] width 390 height 151
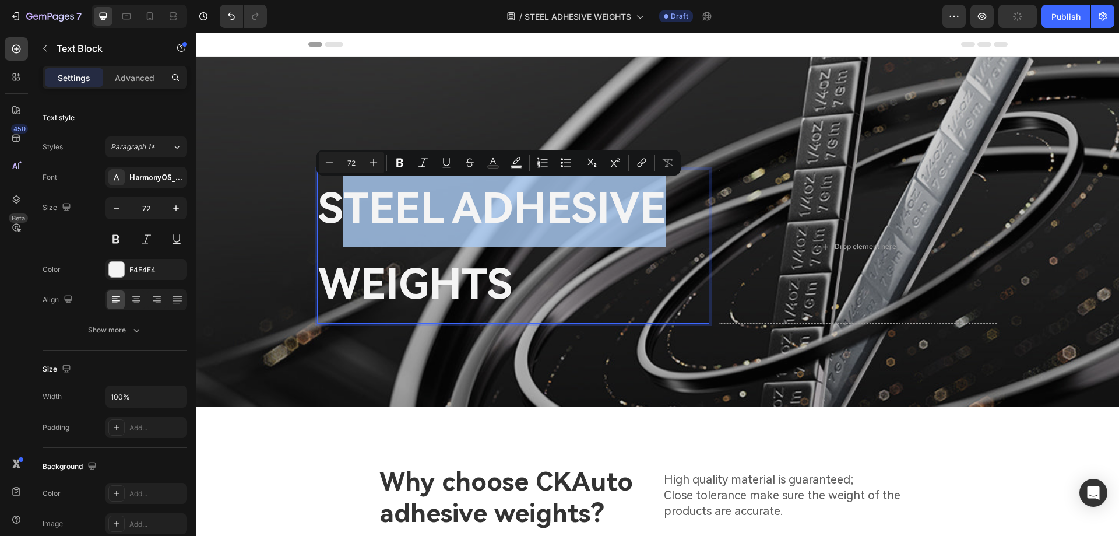
click at [608, 219] on p "STEEL ADHESIVE WEIGHTS" at bounding box center [513, 246] width 390 height 151
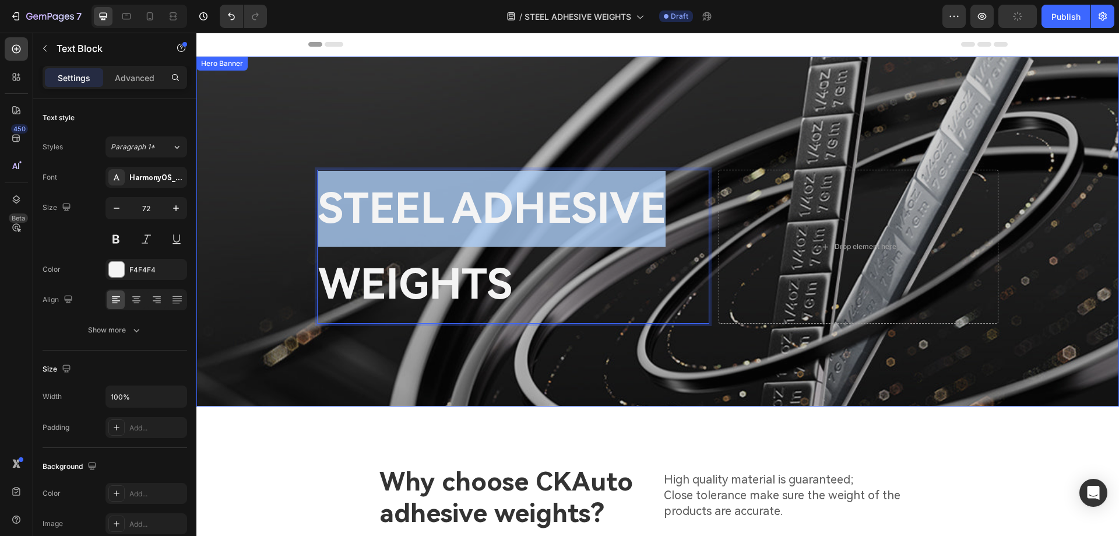
drag, startPoint x: 670, startPoint y: 209, endPoint x: 294, endPoint y: 208, distance: 375.5
click at [294, 208] on div "STEEL ADHESIVE WEIGHTS Text Block 0 Drop element here Row" at bounding box center [657, 232] width 923 height 350
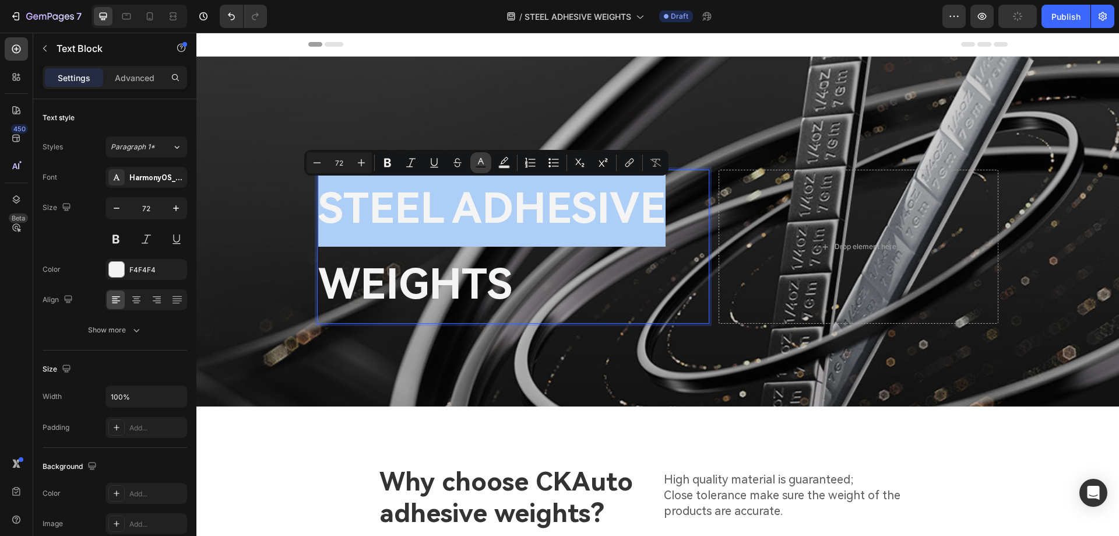
click at [473, 165] on button "Text Color" at bounding box center [480, 162] width 21 height 21
type input "F4F4F4"
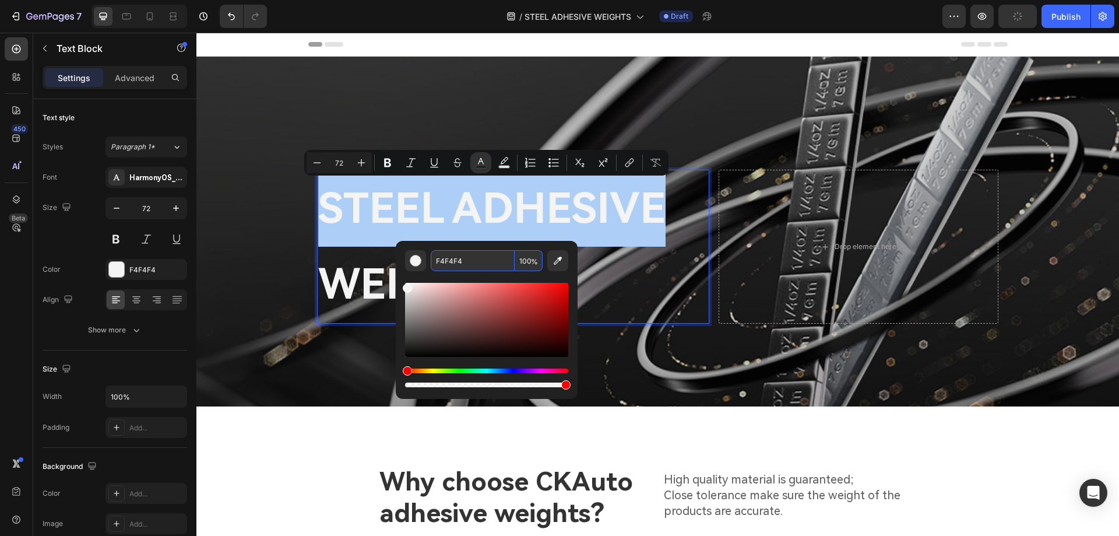
click at [480, 265] on input "F4F4F4" at bounding box center [473, 260] width 84 height 21
paste input "[DATE]"
type input "[DATE]"
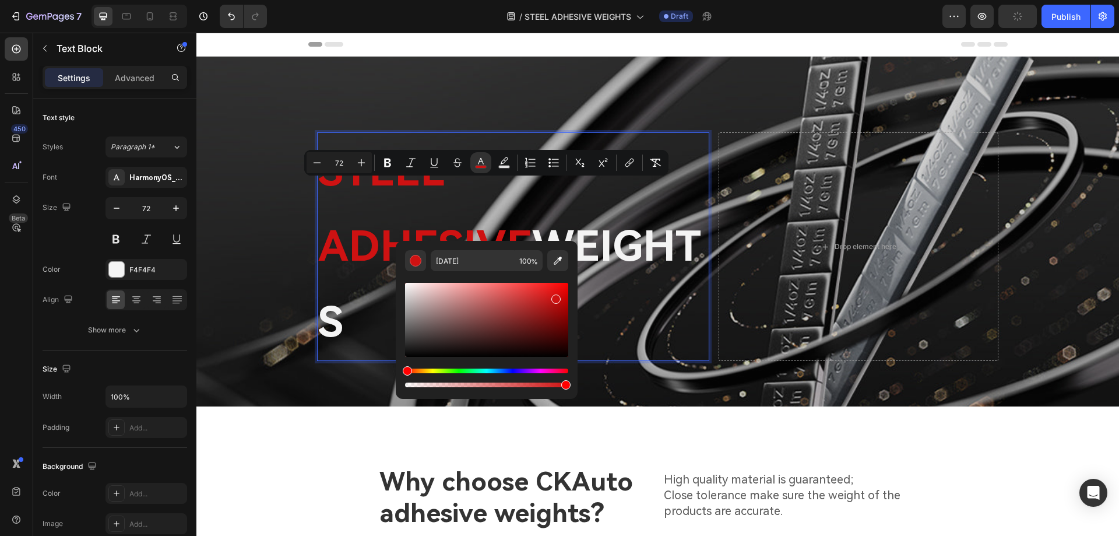
click at [633, 256] on p "STEEL ADHESIVE WEIGHTS" at bounding box center [513, 247] width 390 height 227
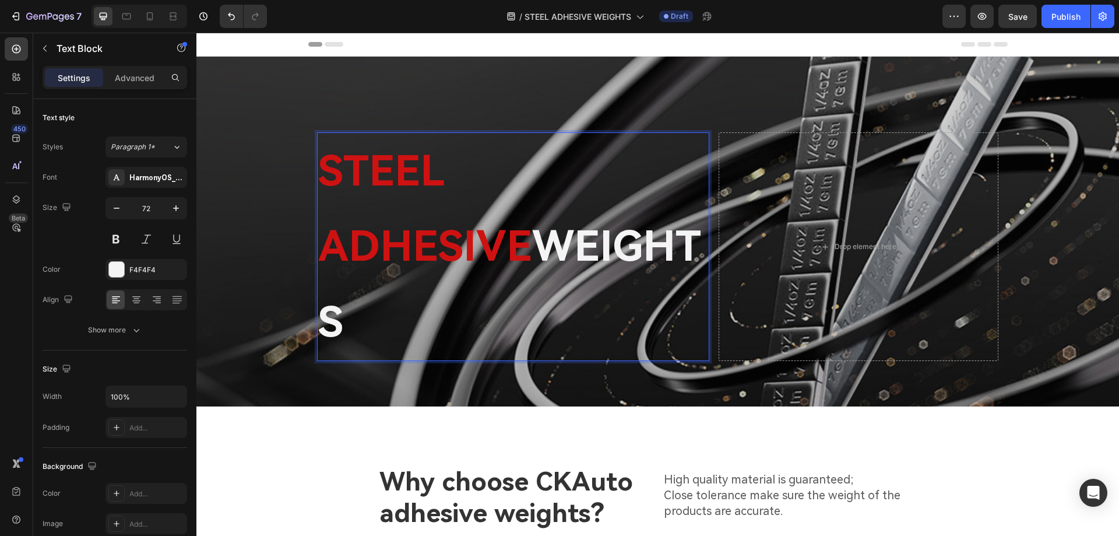
click at [425, 212] on span "STEEL ADHESIVE" at bounding box center [425, 208] width 214 height 125
click at [160, 146] on div "Paragraph 1*" at bounding box center [141, 147] width 61 height 10
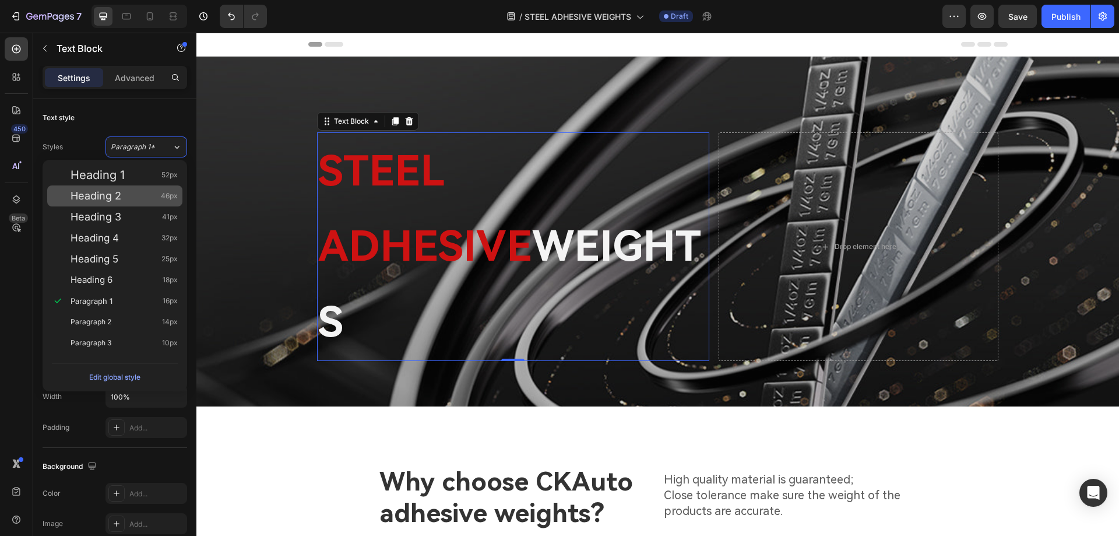
click at [138, 194] on div "Heading 2 46px" at bounding box center [124, 196] width 107 height 12
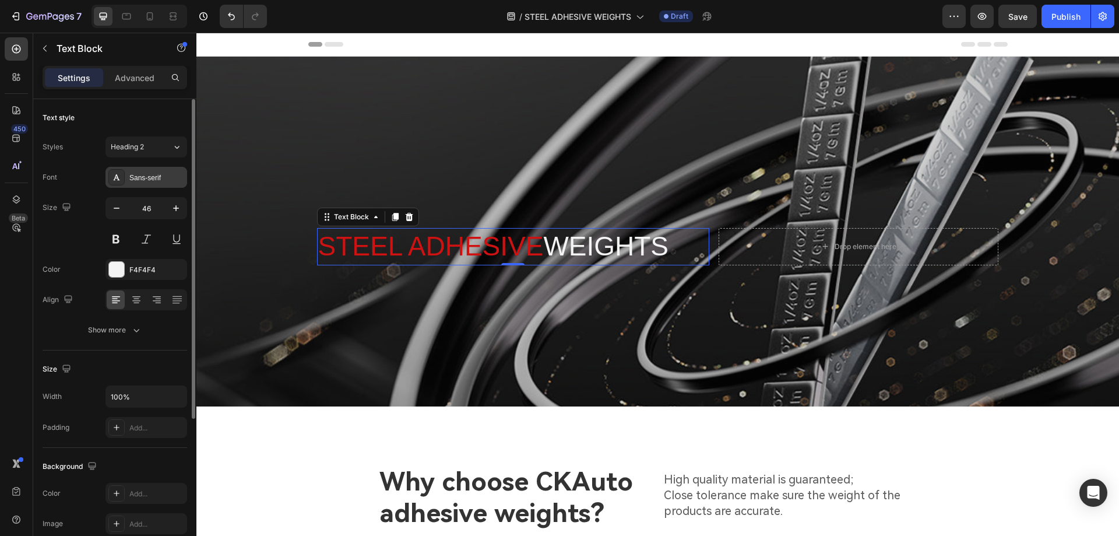
click at [160, 180] on div "Sans-serif" at bounding box center [156, 178] width 55 height 10
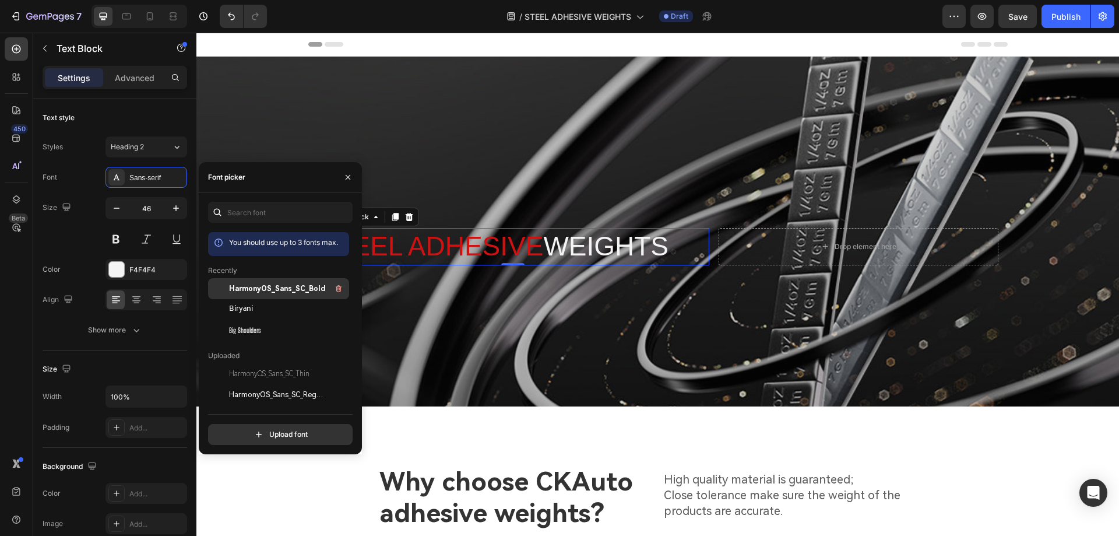
click at [285, 291] on span "HarmonyOS_Sans_SC_Bold" at bounding box center [277, 288] width 97 height 10
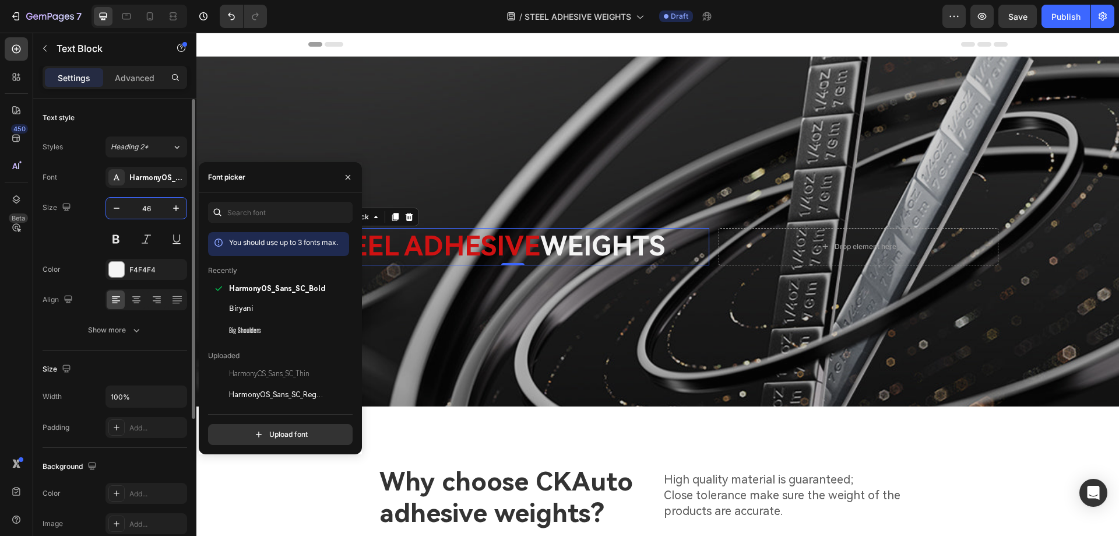
click at [157, 210] on input "46" at bounding box center [146, 208] width 38 height 21
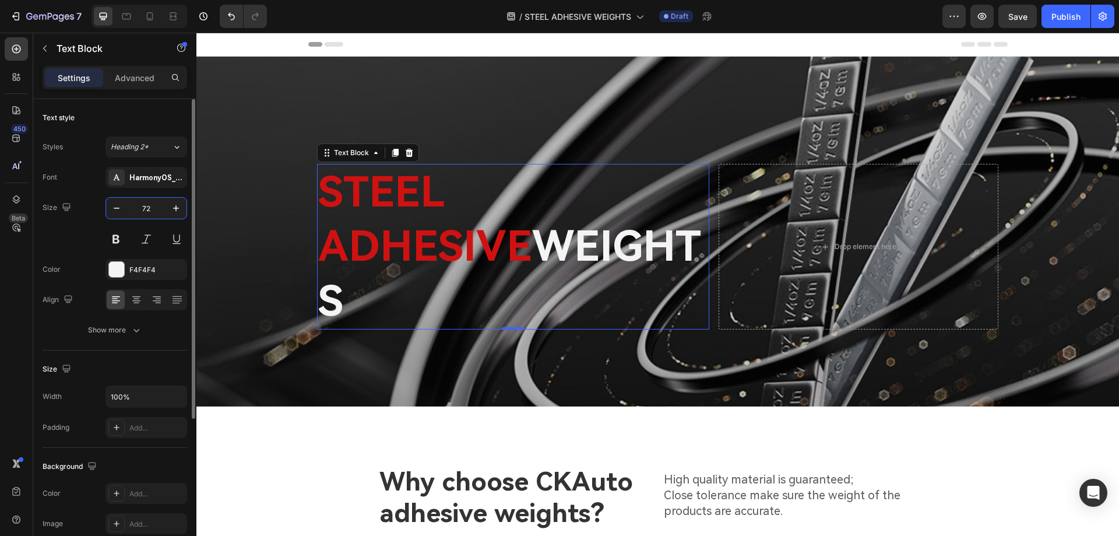
type input "72"
click at [118, 331] on div "Show more" at bounding box center [115, 330] width 54 height 12
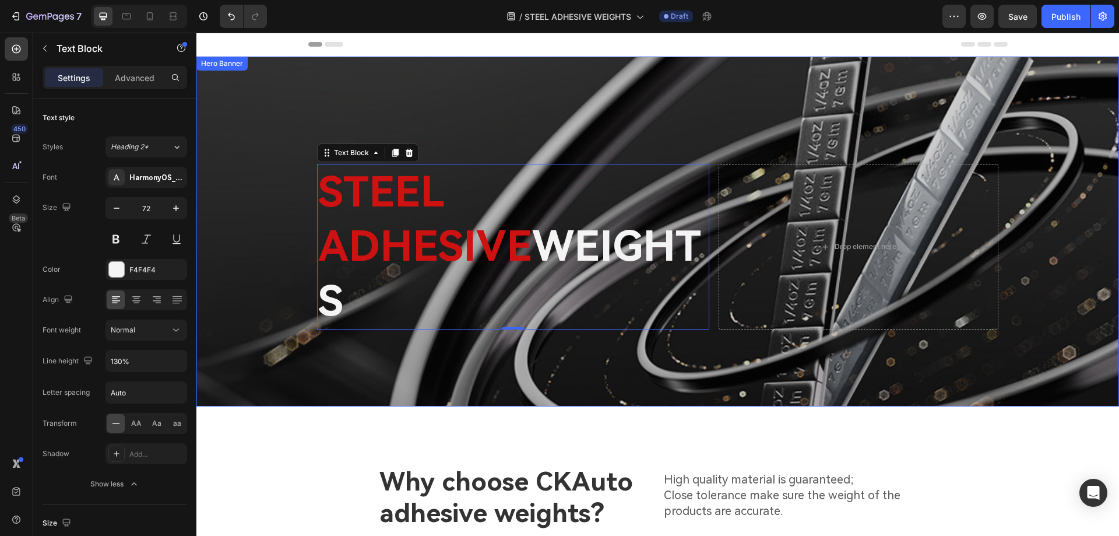
click at [573, 338] on div "Overlay" at bounding box center [657, 232] width 923 height 350
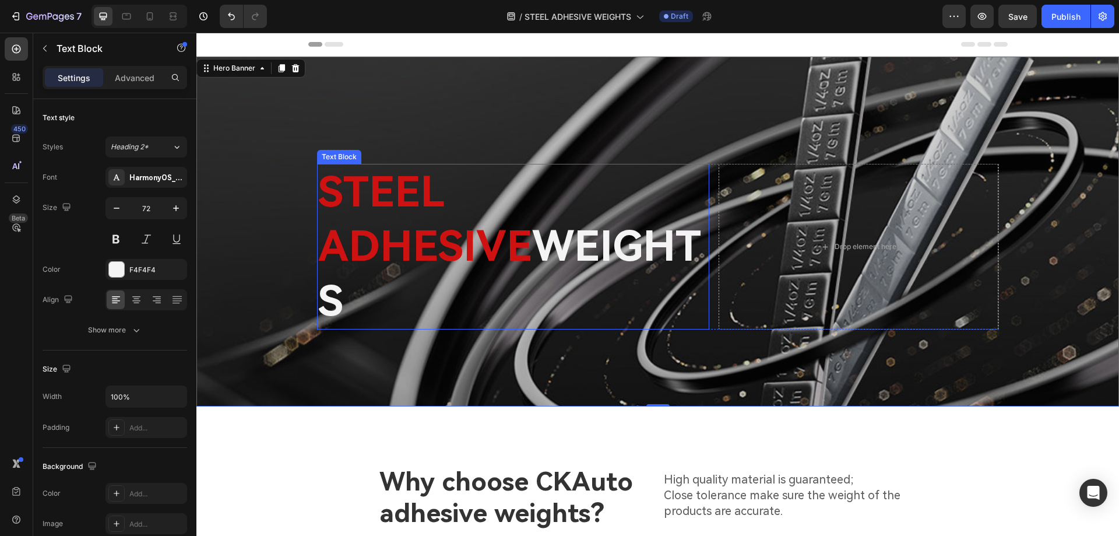
click at [532, 236] on span "STEEL ADHESIVE" at bounding box center [425, 219] width 214 height 104
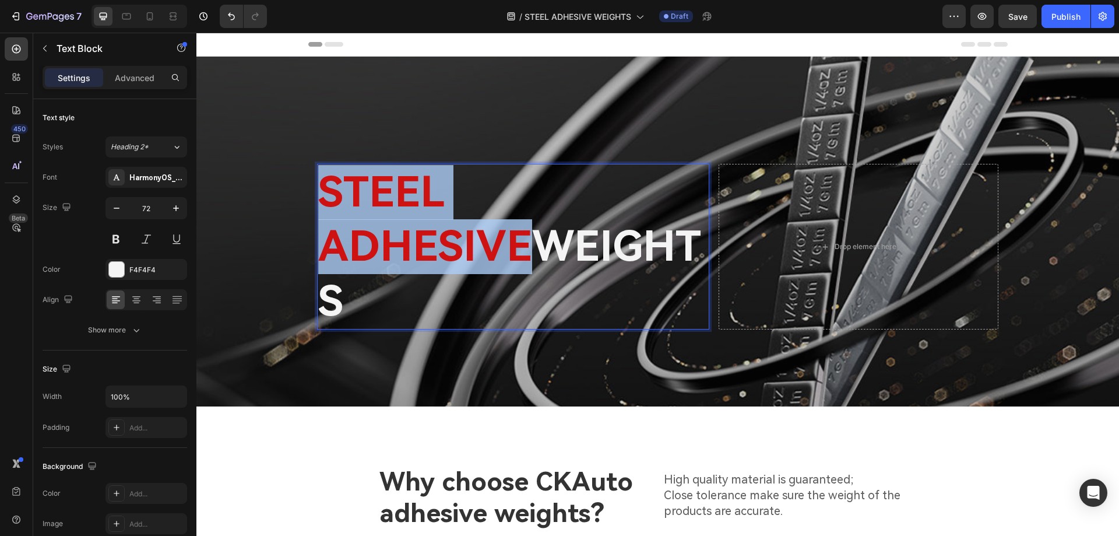
drag, startPoint x: 666, startPoint y: 223, endPoint x: 318, endPoint y: 236, distance: 348.9
click at [318, 236] on p "STEEL ADHESIVE WEIGHTS" at bounding box center [513, 247] width 390 height 164
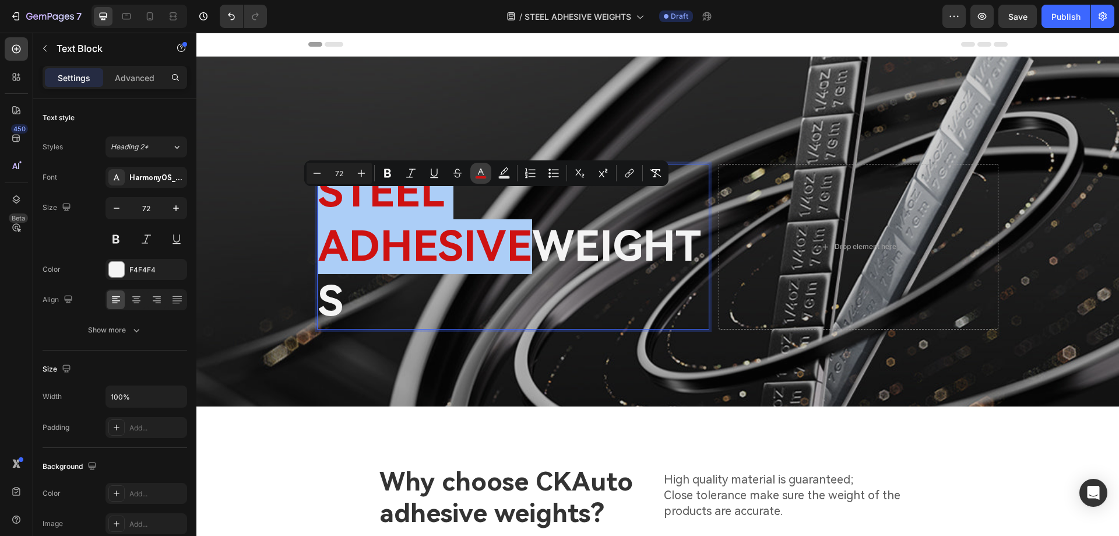
click at [480, 176] on rect "Editor contextual toolbar" at bounding box center [481, 177] width 11 height 3
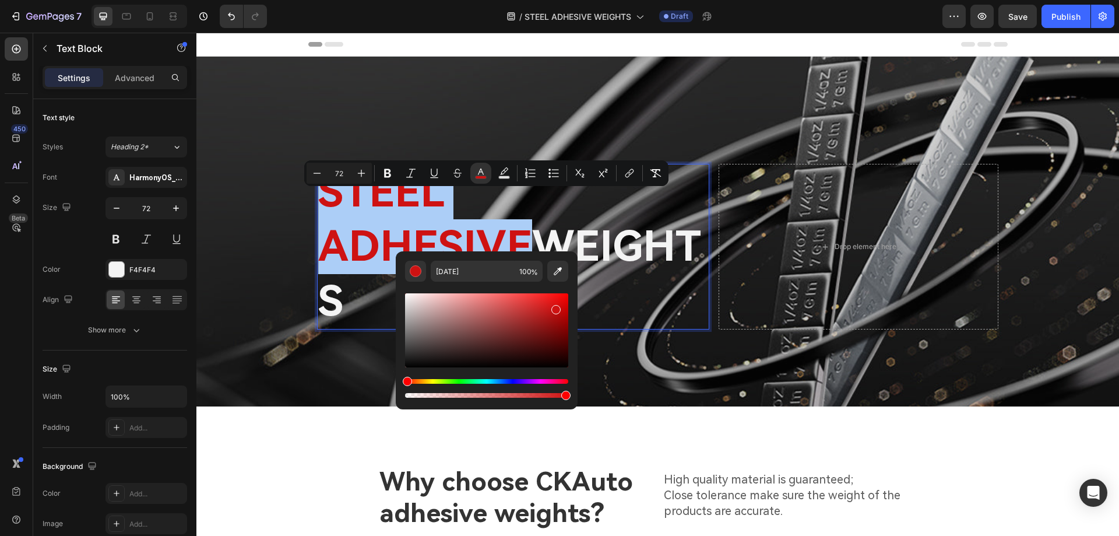
click at [553, 336] on div "Editor contextual toolbar" at bounding box center [486, 330] width 163 height 74
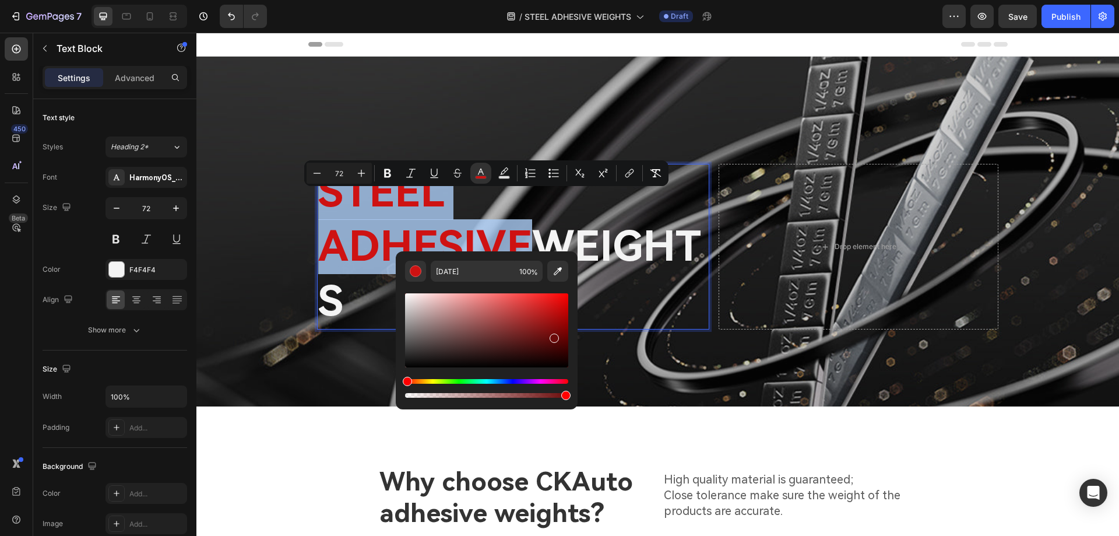
type input "6B0A0A"
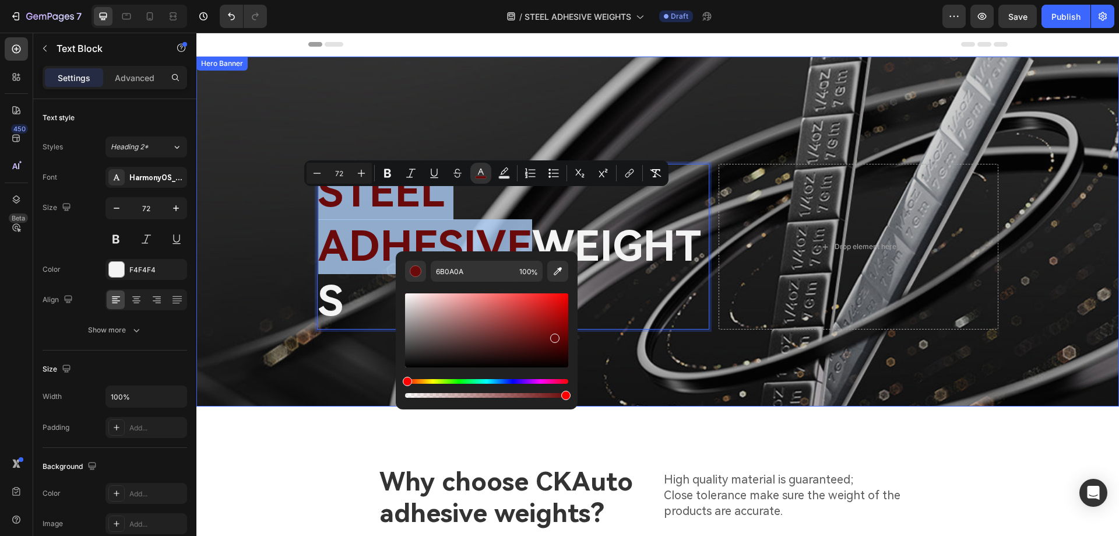
click at [690, 342] on div "Overlay" at bounding box center [657, 232] width 923 height 350
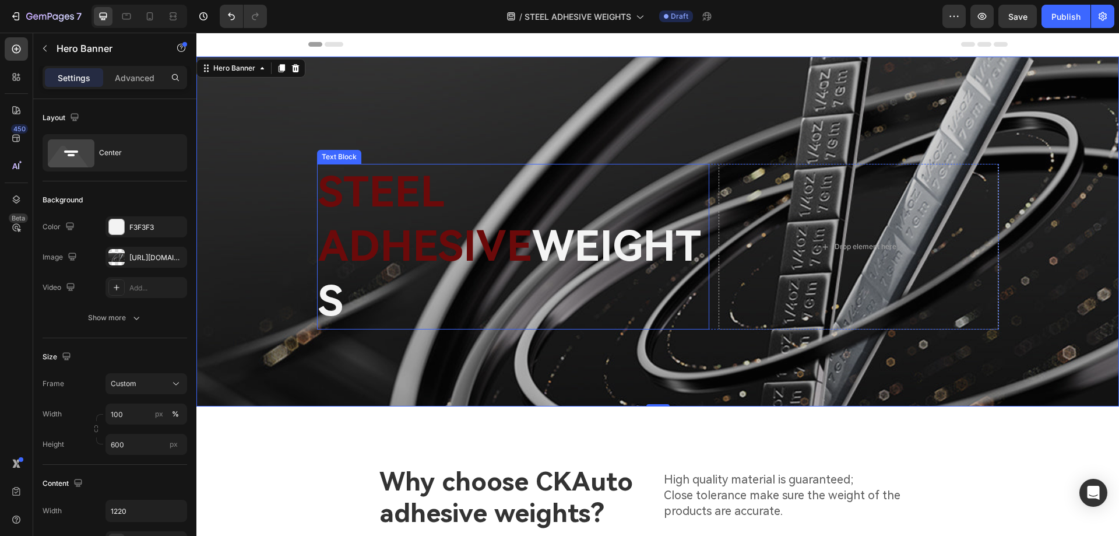
click at [532, 228] on span "STEEL ADHESIVE" at bounding box center [425, 219] width 214 height 104
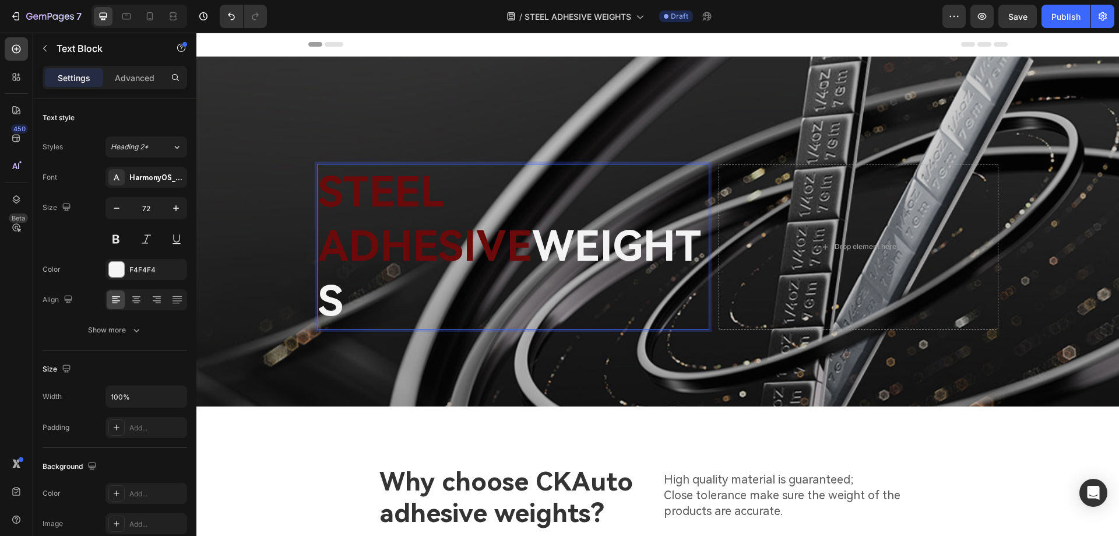
click at [532, 224] on span "STEEL ADHESIVE" at bounding box center [425, 219] width 214 height 104
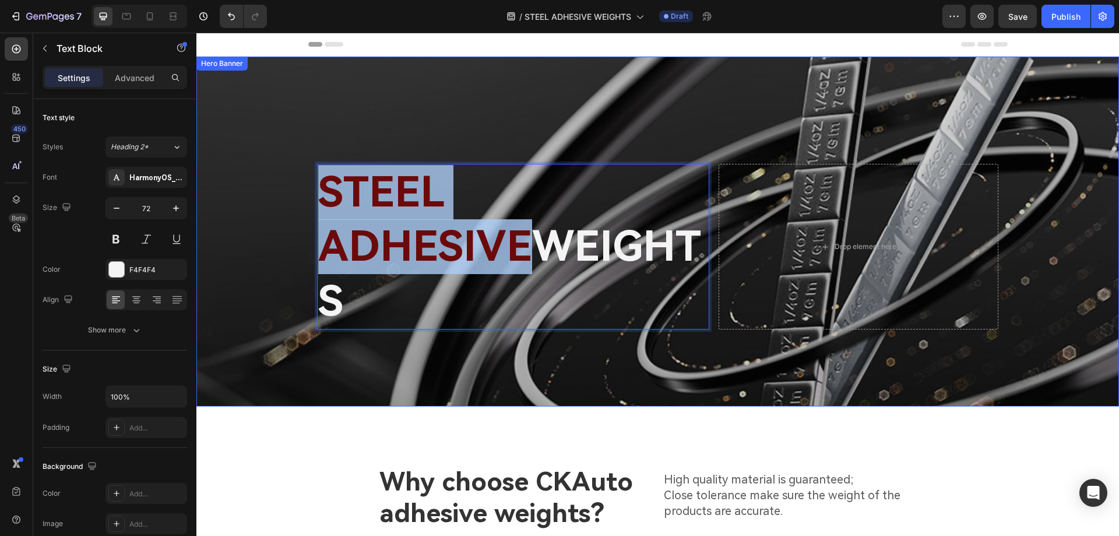
drag, startPoint x: 662, startPoint y: 224, endPoint x: 308, endPoint y: 230, distance: 353.9
click at [308, 230] on div "STEEL ADHESIVE WEIGHTS Text Block 0 Drop element here Row" at bounding box center [658, 232] width 711 height 196
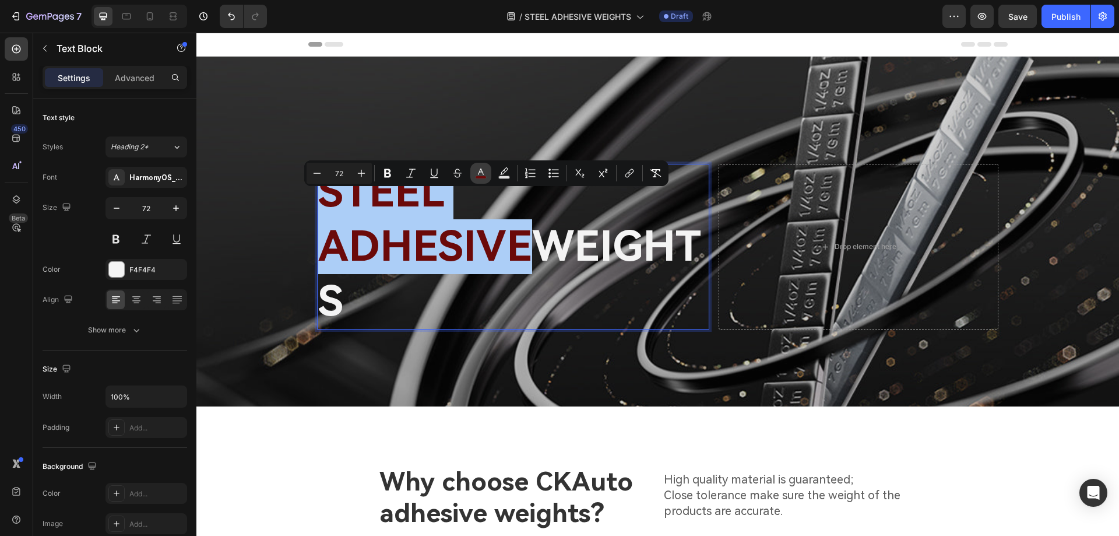
click at [482, 178] on rect "Editor contextual toolbar" at bounding box center [481, 177] width 11 height 3
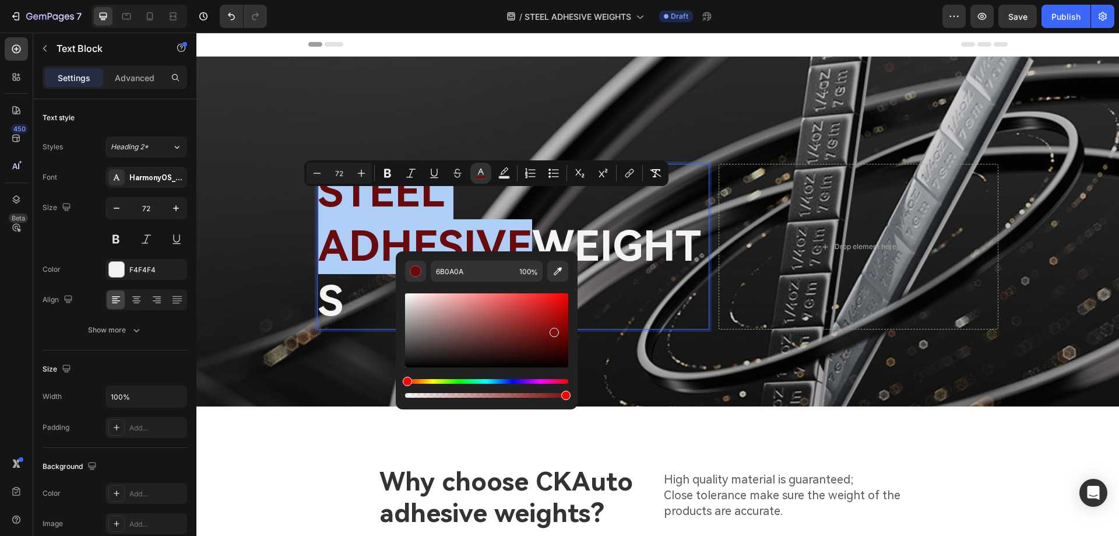
click at [554, 330] on div "Editor contextual toolbar" at bounding box center [486, 330] width 163 height 74
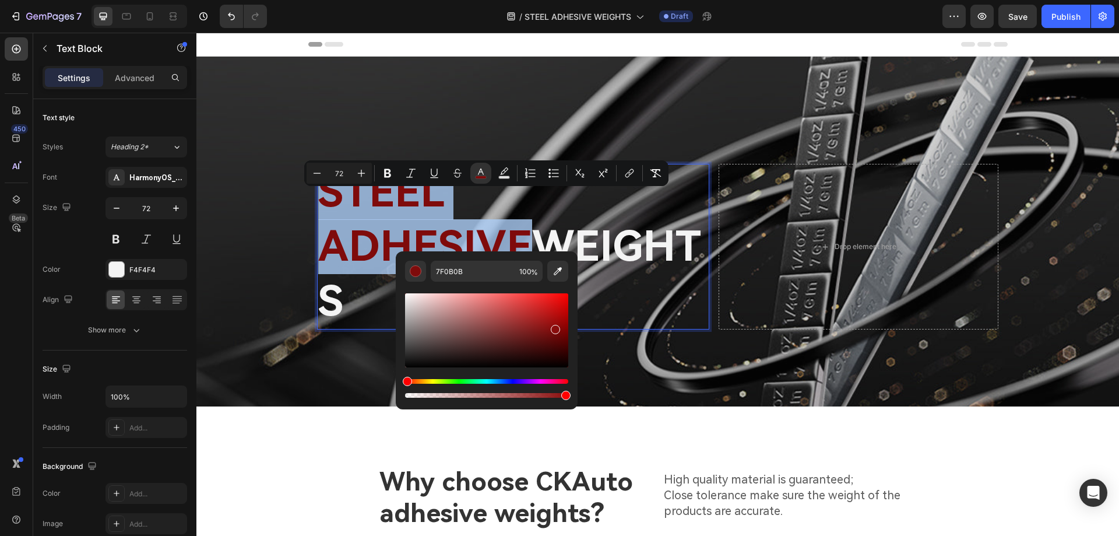
click at [554, 327] on div "Editor contextual toolbar" at bounding box center [486, 330] width 163 height 74
type input "890C0C"
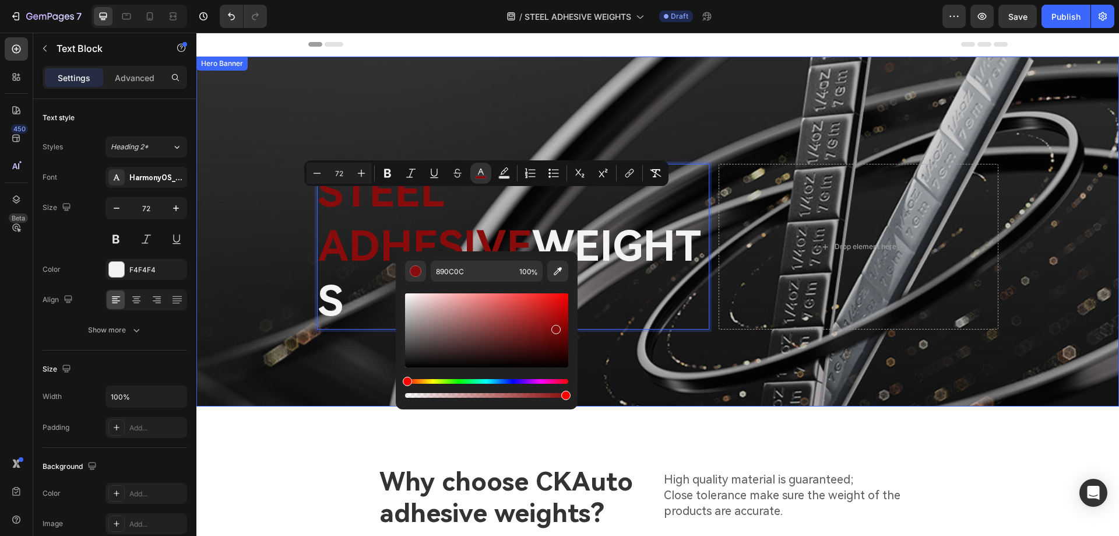
click at [672, 347] on div "Overlay" at bounding box center [657, 232] width 923 height 350
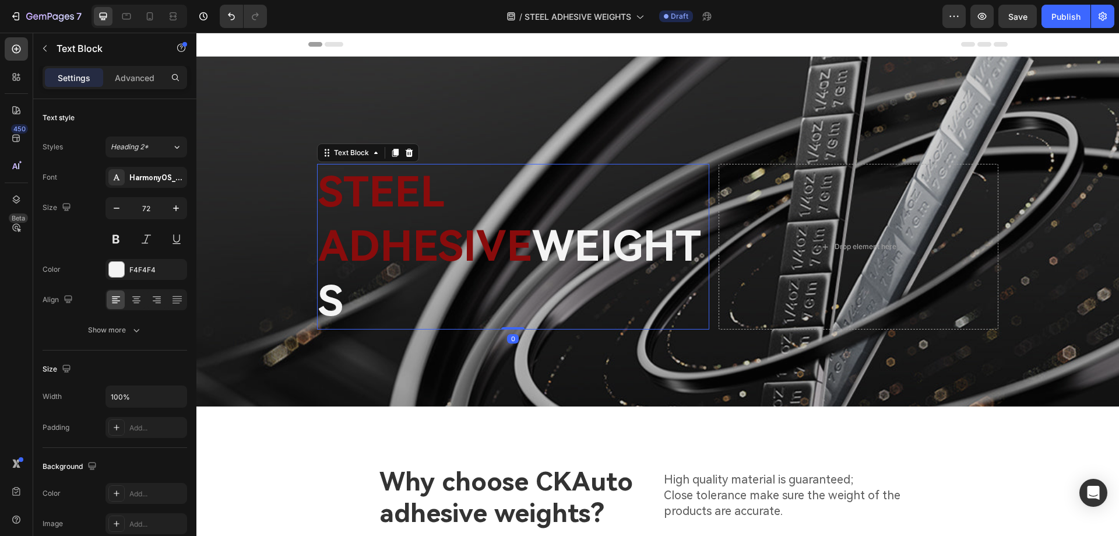
click at [532, 226] on span "STEEL ADHESIVE" at bounding box center [425, 219] width 214 height 104
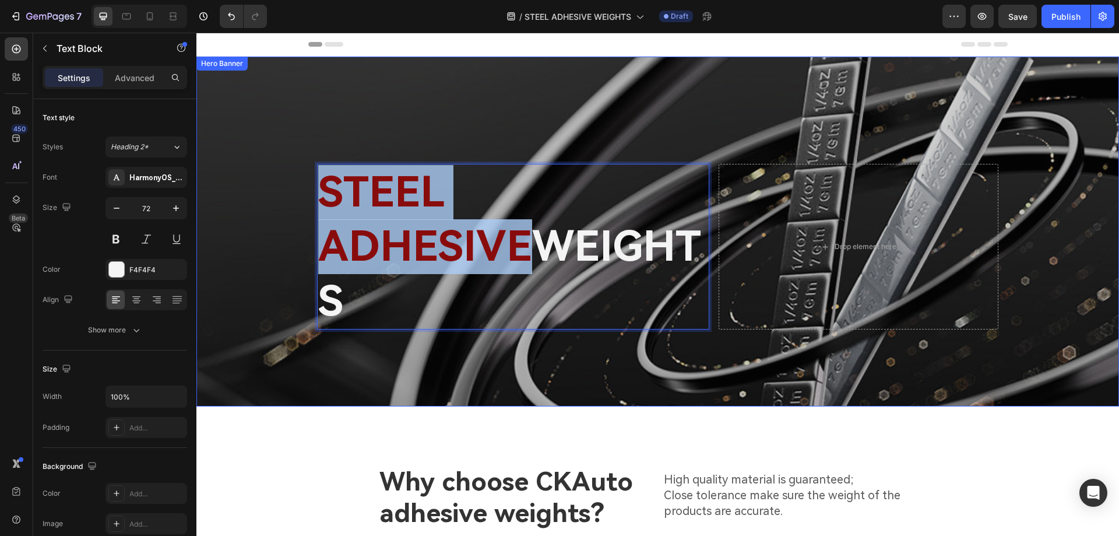
drag, startPoint x: 657, startPoint y: 219, endPoint x: 311, endPoint y: 230, distance: 345.9
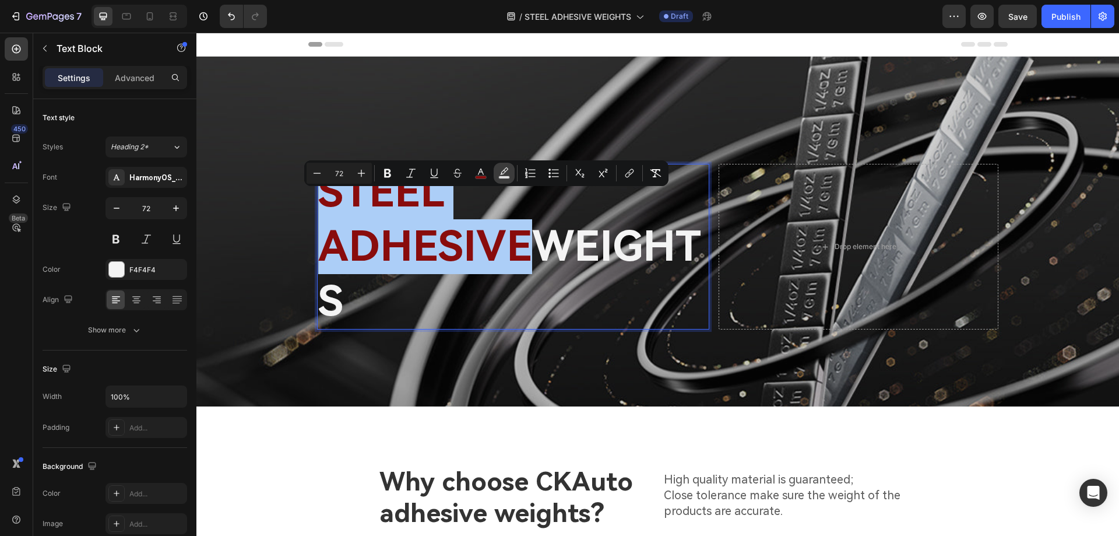
click at [501, 176] on rect "Editor contextual toolbar" at bounding box center [504, 177] width 11 height 3
type input "000000"
type input "77"
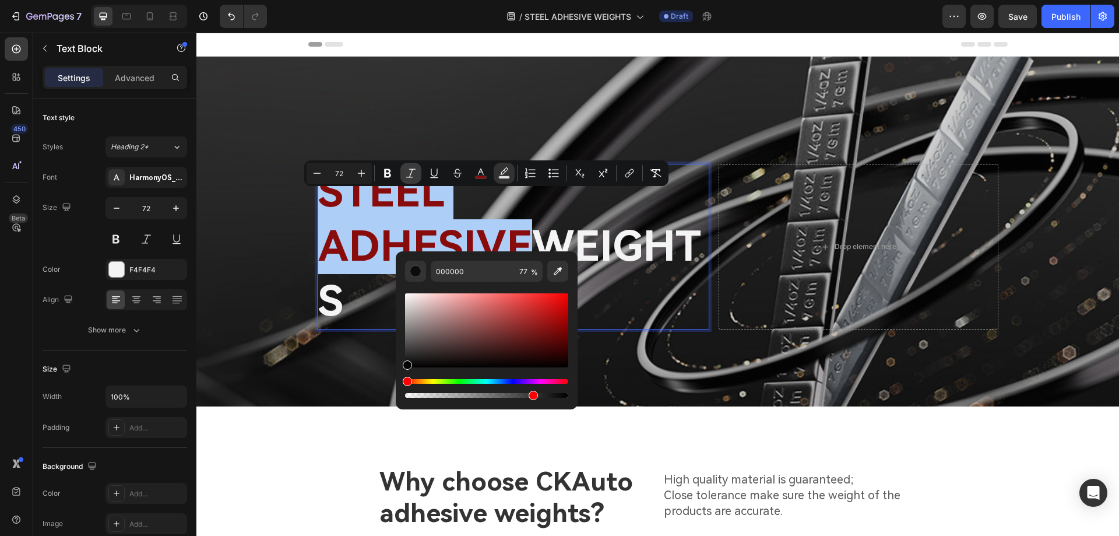
click at [409, 175] on icon "Editor contextual toolbar" at bounding box center [411, 173] width 12 height 12
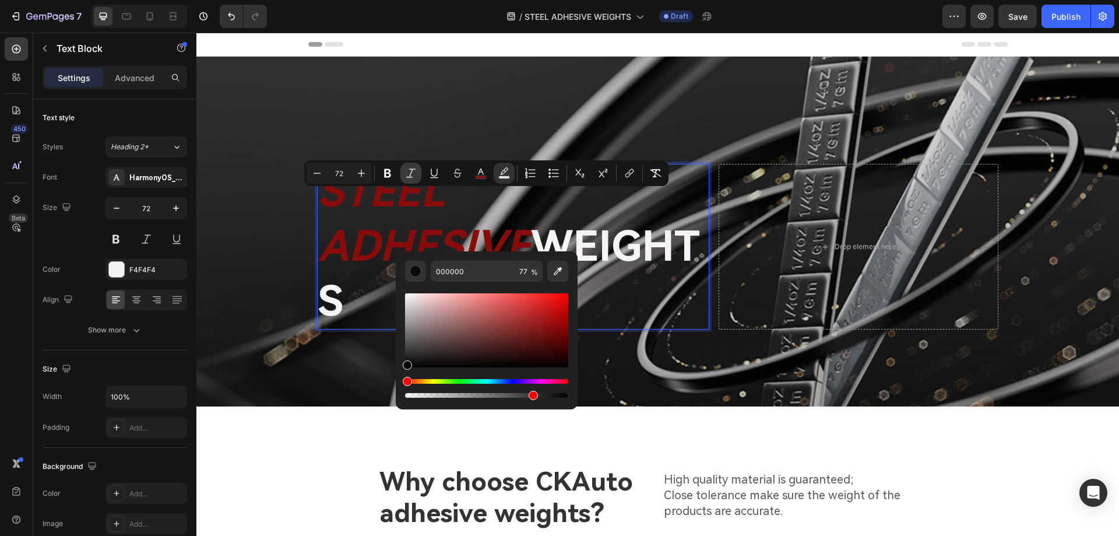
click at [409, 175] on icon "Editor contextual toolbar" at bounding box center [411, 173] width 12 height 12
click at [486, 176] on rect "Editor contextual toolbar" at bounding box center [481, 177] width 11 height 3
drag, startPoint x: 538, startPoint y: 308, endPoint x: 550, endPoint y: 283, distance: 27.1
click at [550, 283] on div "Editor contextual toolbar" at bounding box center [486, 341] width 163 height 118
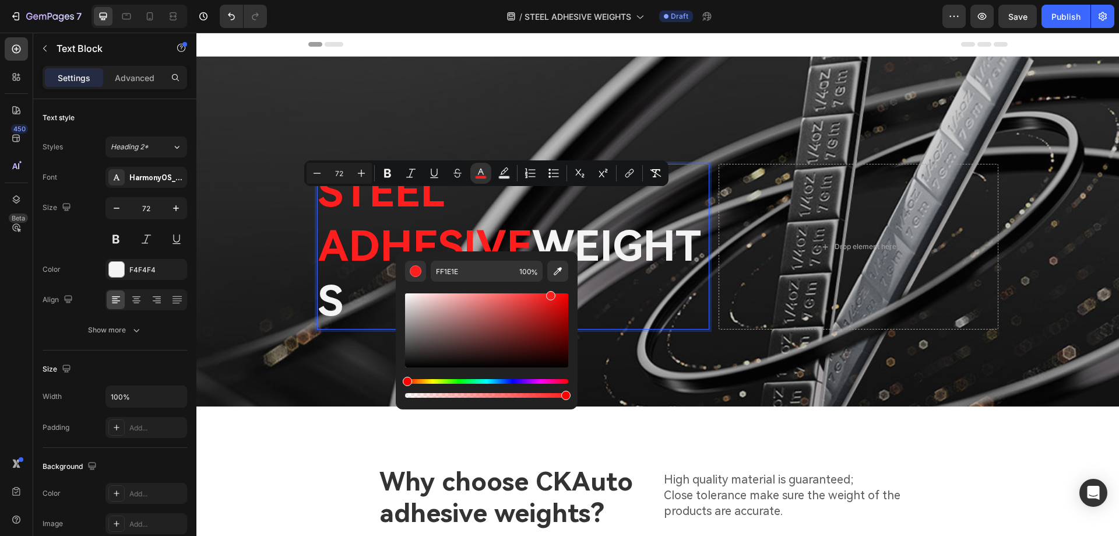
copy span "STEEL ADHESIVE"
click at [558, 329] on div "Editor contextual toolbar" at bounding box center [486, 330] width 163 height 74
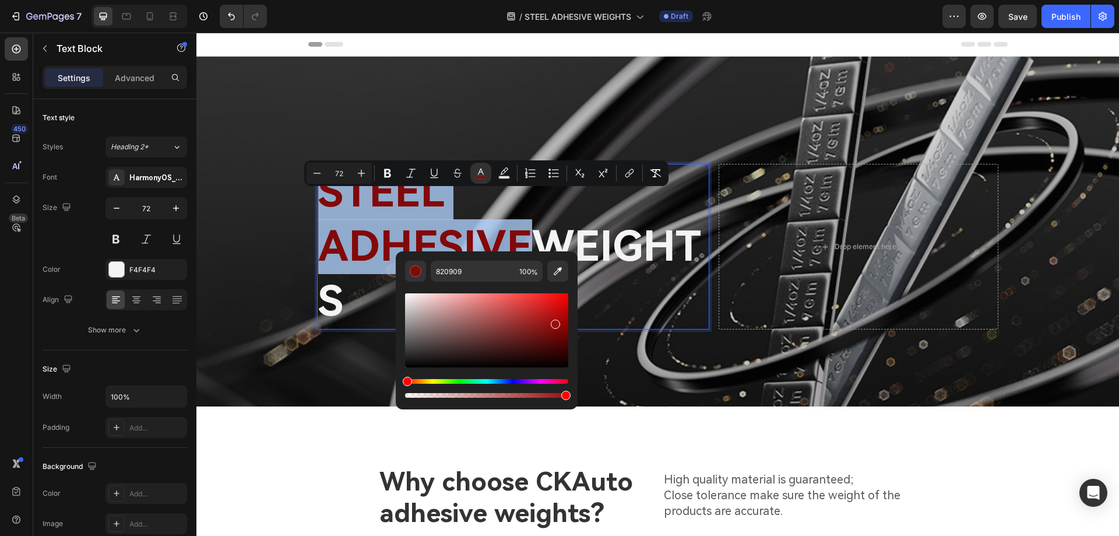
click at [554, 322] on div "Editor contextual toolbar" at bounding box center [486, 330] width 163 height 74
type input "9B0D0D"
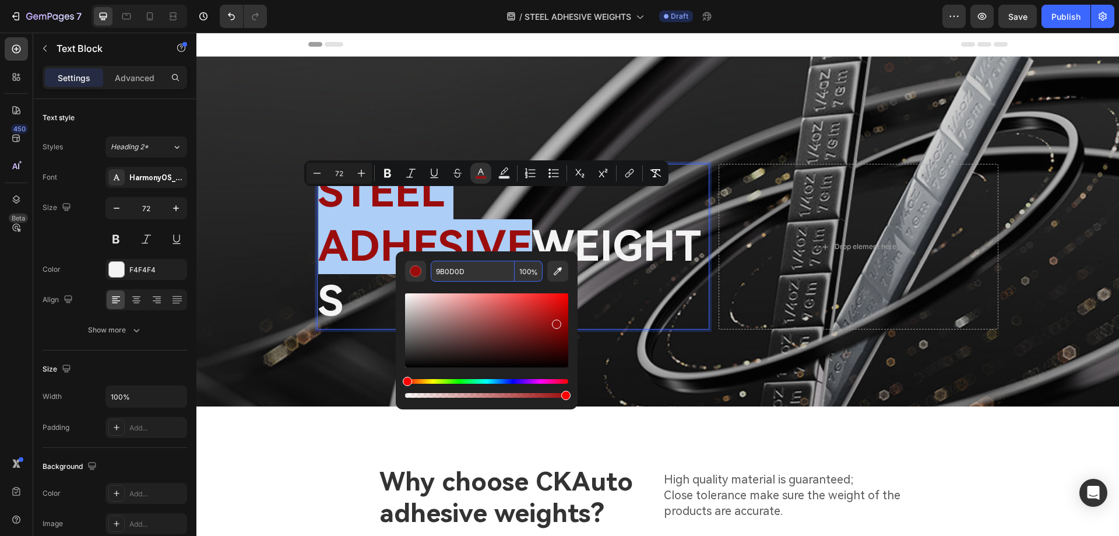
click at [469, 275] on input "9B0D0D" at bounding box center [473, 271] width 84 height 21
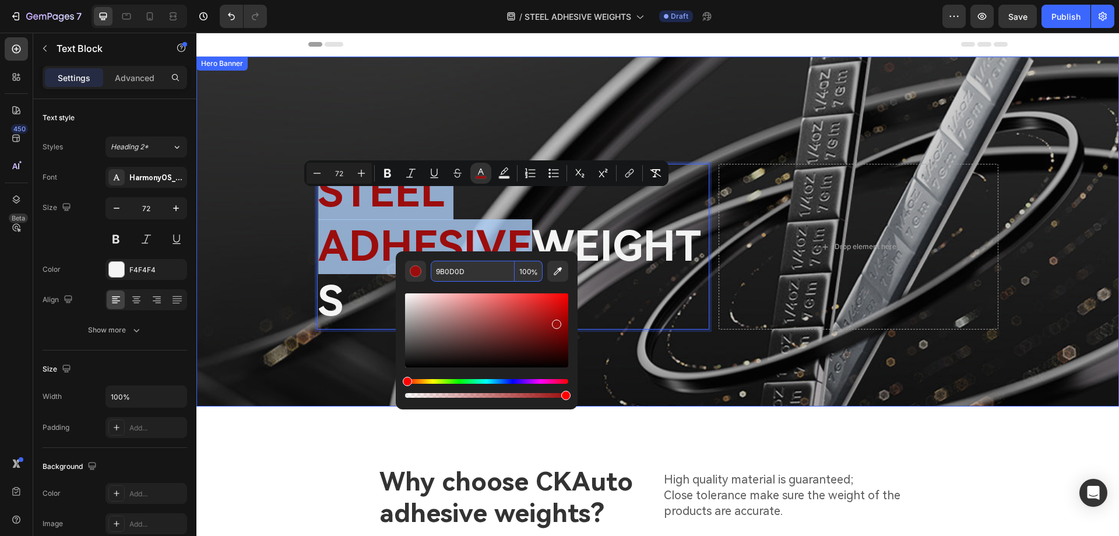
click at [648, 335] on div "Overlay" at bounding box center [657, 232] width 923 height 350
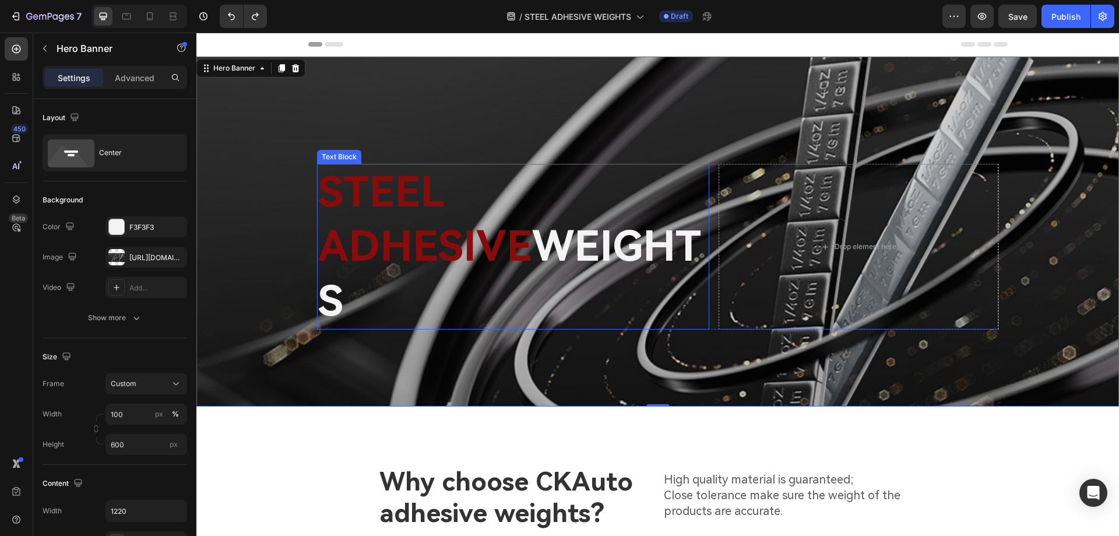
click at [532, 227] on span "STEEL ADHESIVE" at bounding box center [425, 219] width 214 height 104
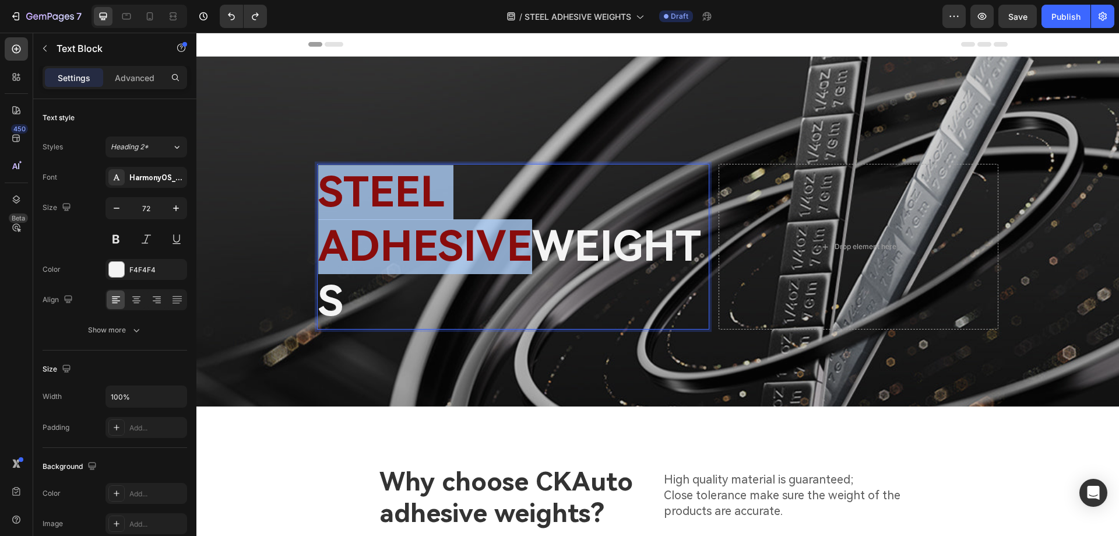
drag, startPoint x: 659, startPoint y: 224, endPoint x: 307, endPoint y: 234, distance: 352.3
click at [308, 234] on div "STEEL ADHESIVE WEIGHTS Text Block 0 Drop element here Row" at bounding box center [658, 232] width 711 height 196
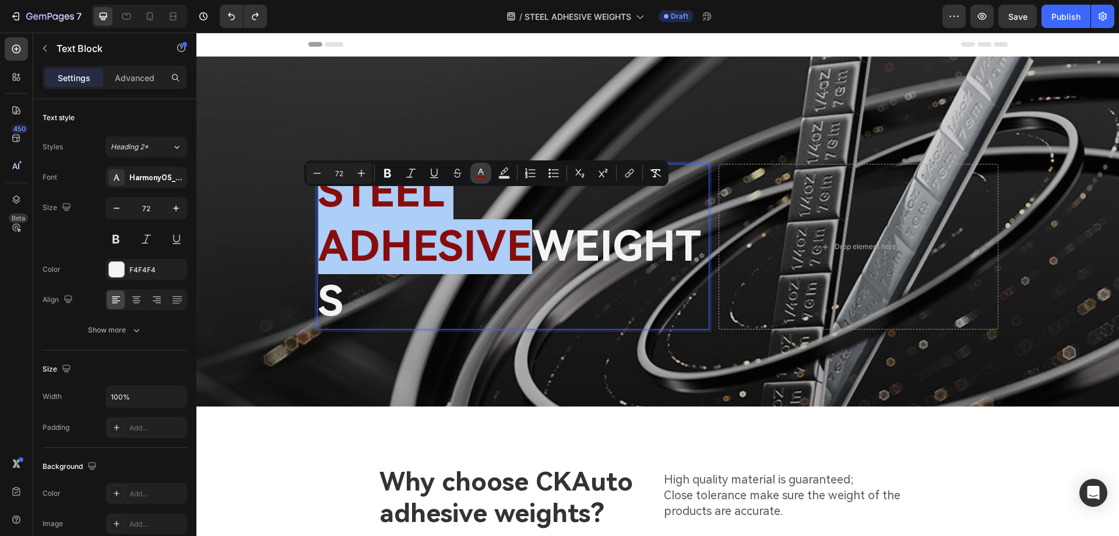
click at [482, 175] on icon "Editor contextual toolbar" at bounding box center [481, 173] width 12 height 12
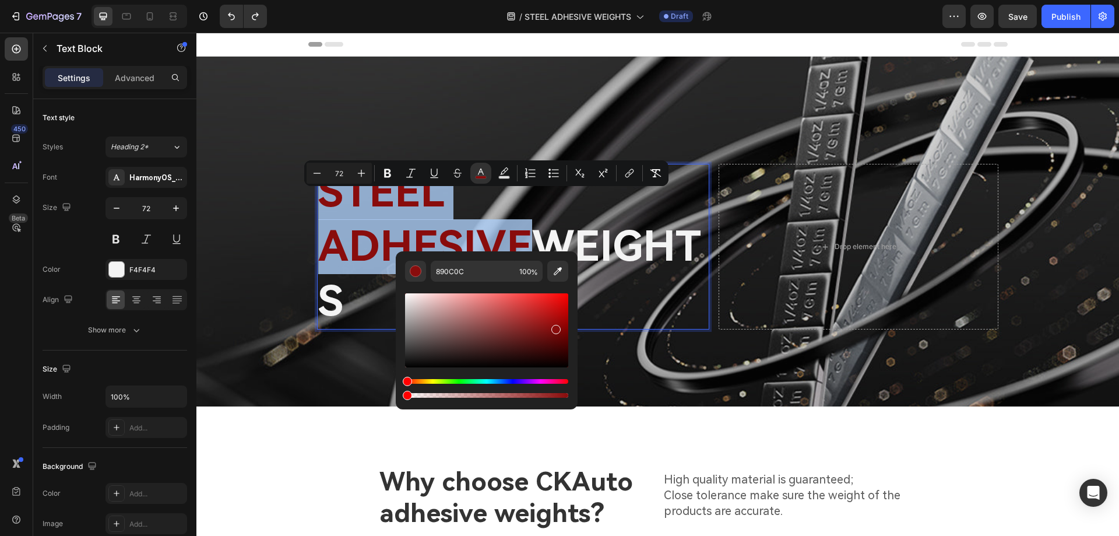
drag, startPoint x: 620, startPoint y: 427, endPoint x: 370, endPoint y: 399, distance: 251.6
type input "0"
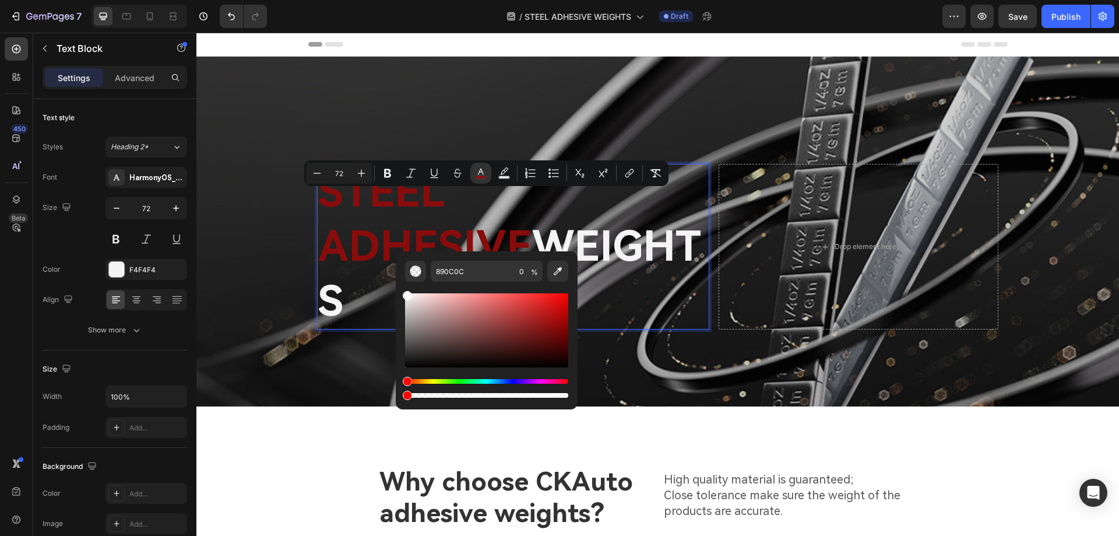
drag, startPoint x: 438, startPoint y: 332, endPoint x: 398, endPoint y: 280, distance: 66.0
click at [398, 280] on div "890C0C 0 %" at bounding box center [487, 325] width 182 height 149
type input "FFFFFF"
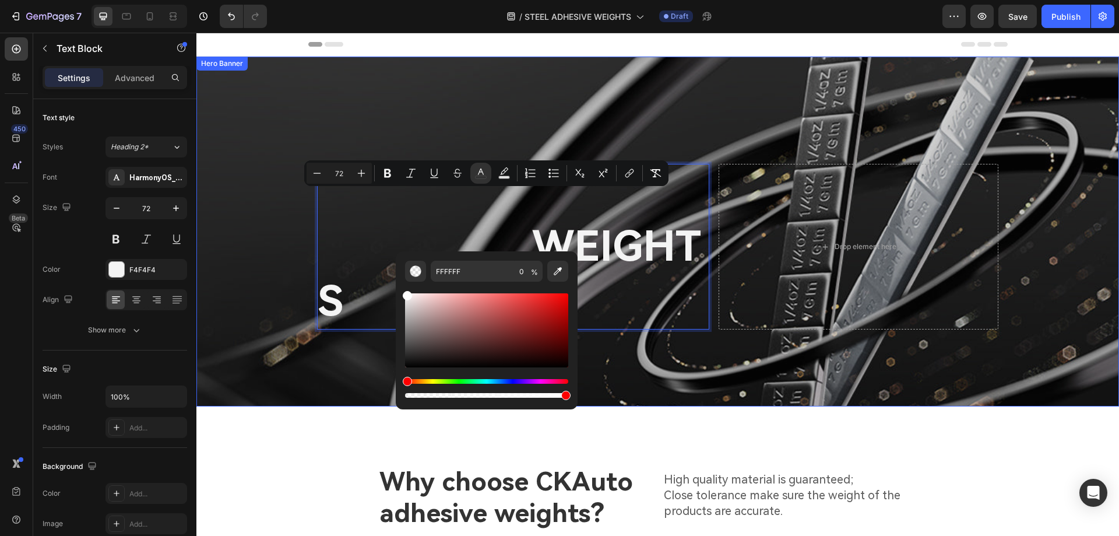
drag, startPoint x: 636, startPoint y: 427, endPoint x: 582, endPoint y: 394, distance: 63.1
type input "100"
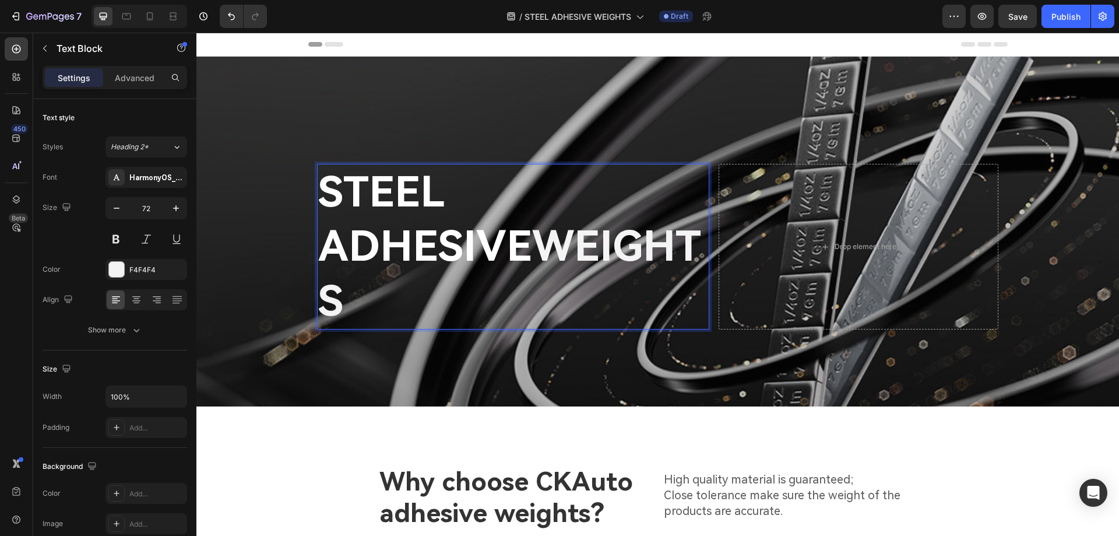
click at [600, 267] on p "STEEL ADHESIVE WEIGHTS" at bounding box center [513, 247] width 390 height 164
drag, startPoint x: 564, startPoint y: 270, endPoint x: 292, endPoint y: 285, distance: 272.1
click at [293, 285] on div "STEEL ADHESIVE WEIGHTS Text Block 0 Drop element here Row" at bounding box center [657, 232] width 923 height 350
drag, startPoint x: 400, startPoint y: 229, endPoint x: 213, endPoint y: 208, distance: 188.3
click at [400, 229] on icon "Editor contextual toolbar" at bounding box center [405, 228] width 12 height 12
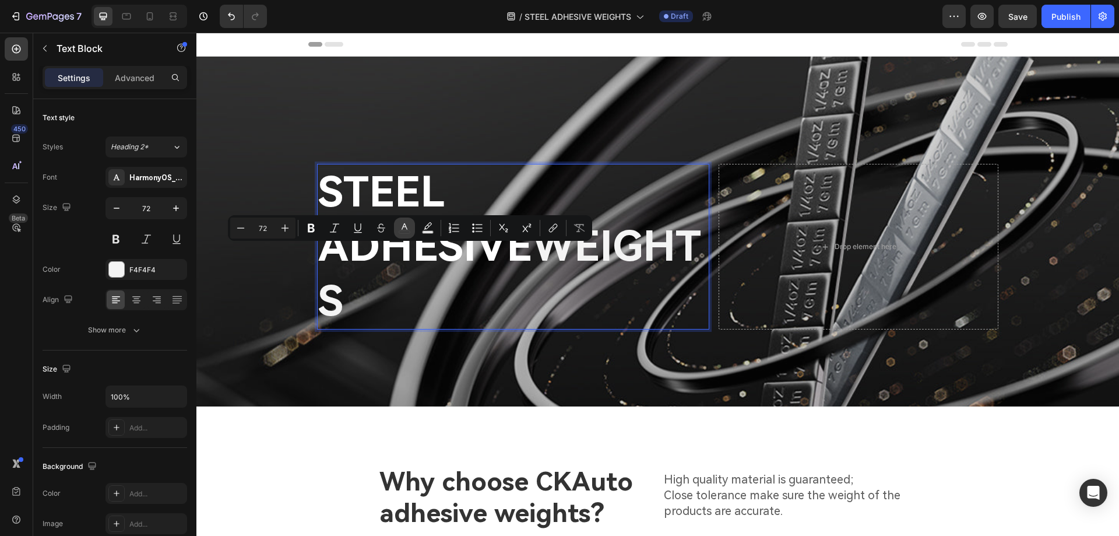
type input "F4F4F4"
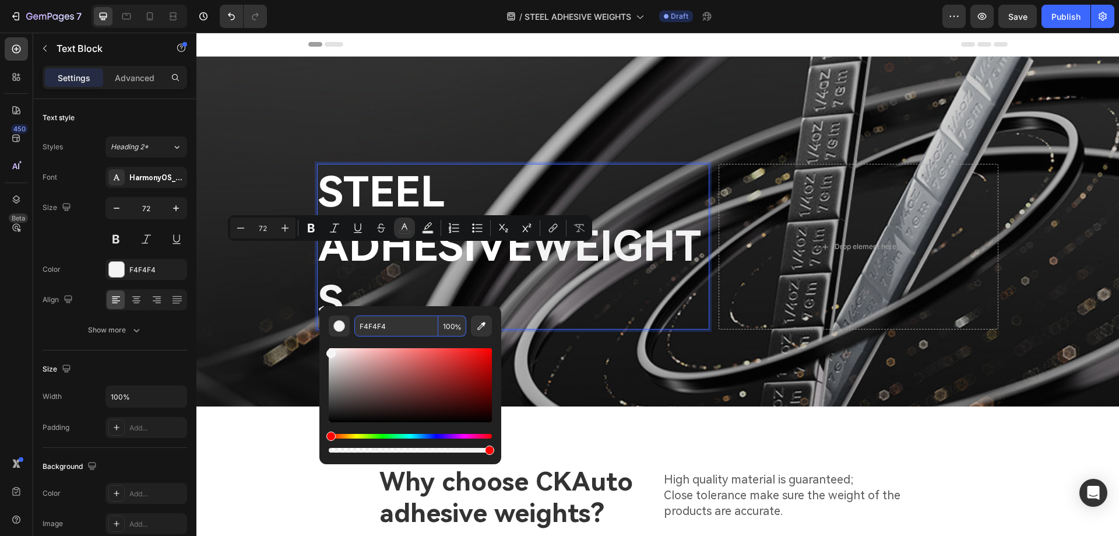
click at [401, 327] on input "F4F4F4" at bounding box center [396, 325] width 84 height 21
paste input "9B0D0D"
type input "9B0D0D"
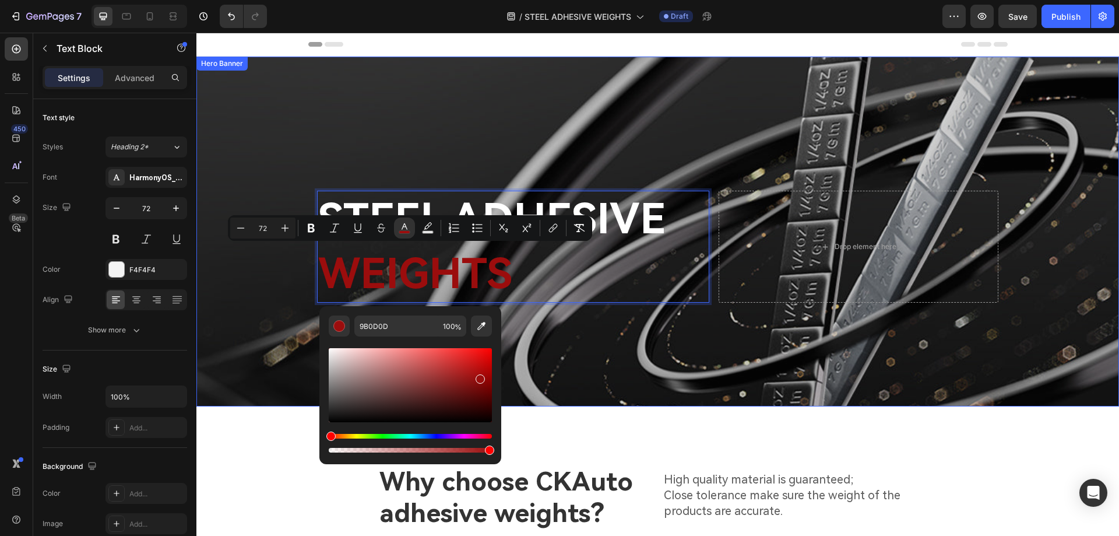
click at [559, 328] on div "Overlay" at bounding box center [657, 232] width 923 height 350
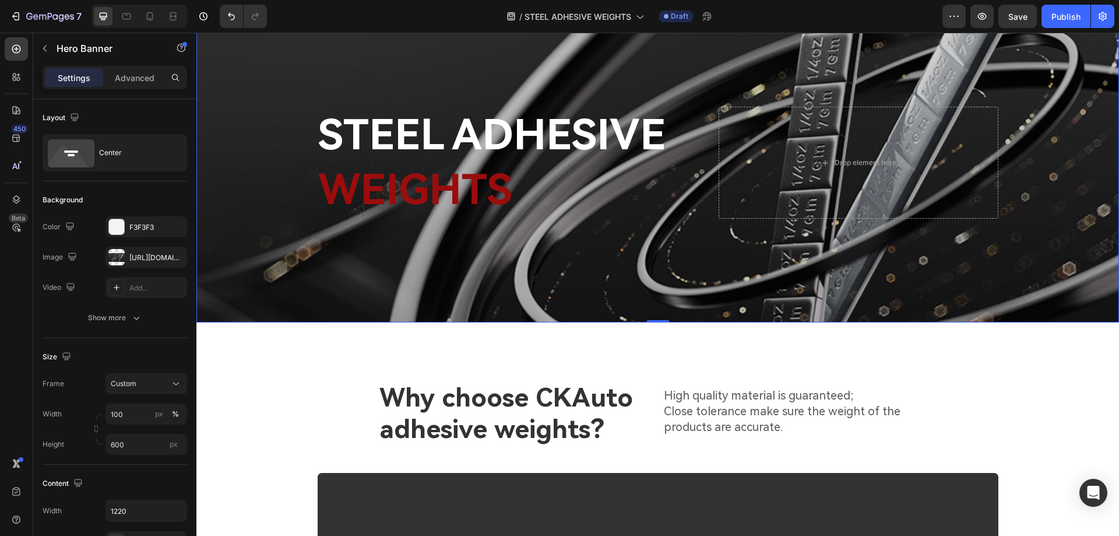
scroll to position [117, 0]
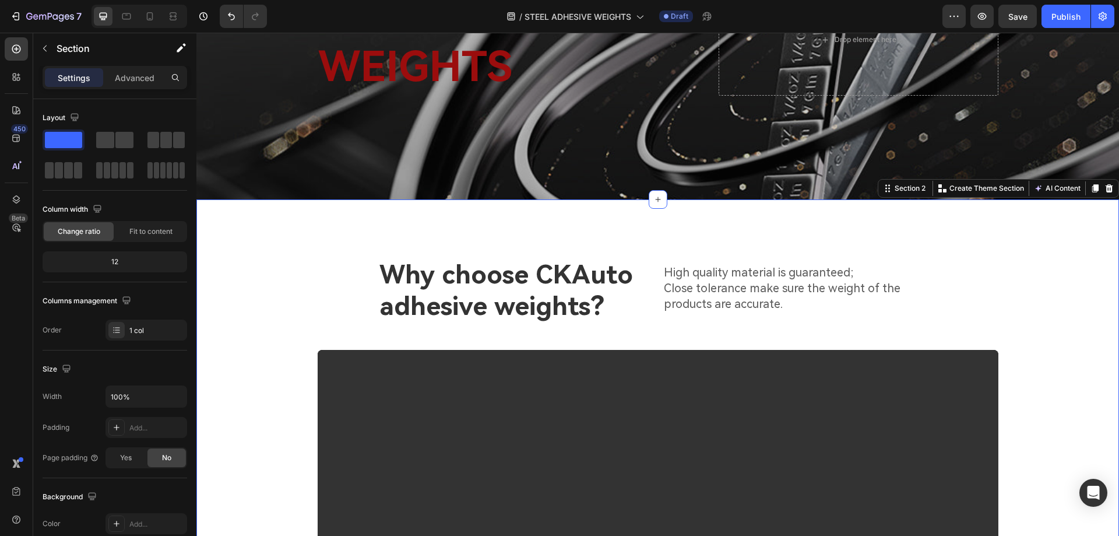
scroll to position [233, 0]
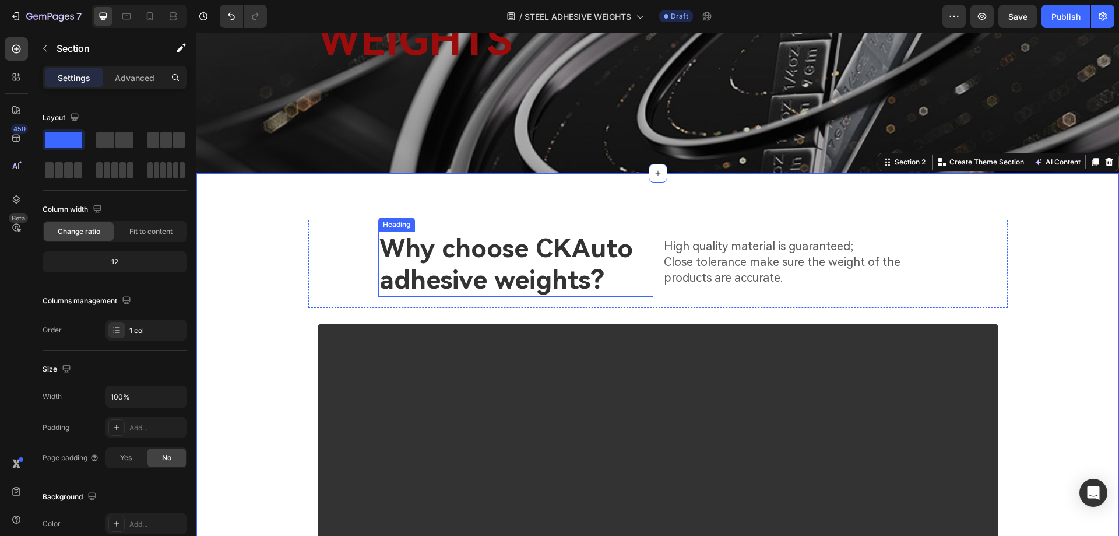
click at [571, 238] on h2 "Why choose CKAuto adhesive weights？" at bounding box center [515, 263] width 275 height 65
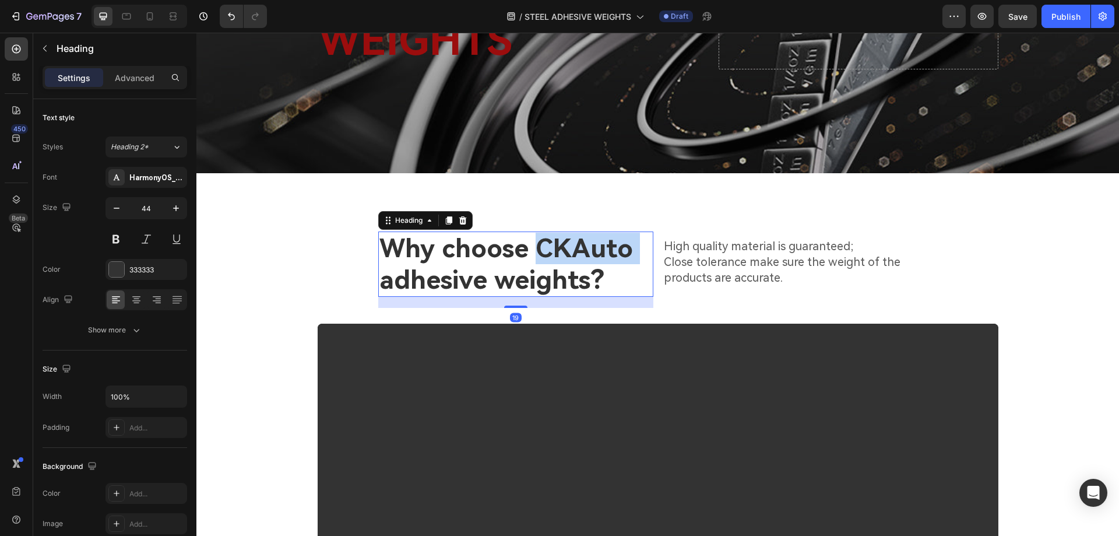
click at [571, 238] on h2 "Why choose CKAuto adhesive weights？" at bounding box center [515, 263] width 275 height 65
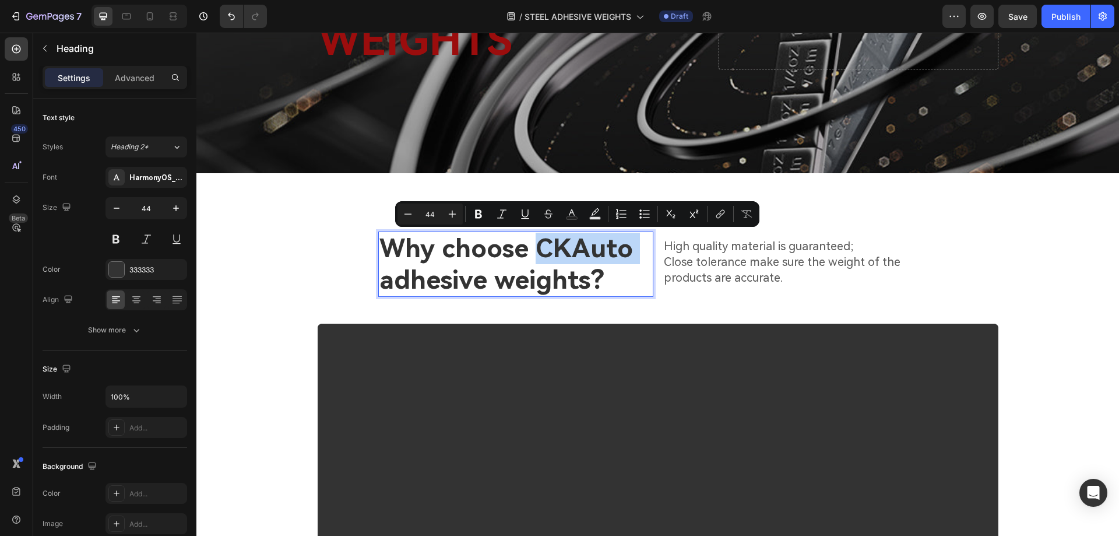
click at [606, 238] on p "Why choose CKAuto adhesive weights？" at bounding box center [516, 264] width 273 height 63
click at [564, 246] on p "Why choose CKAuto adhesive weights？" at bounding box center [516, 264] width 273 height 63
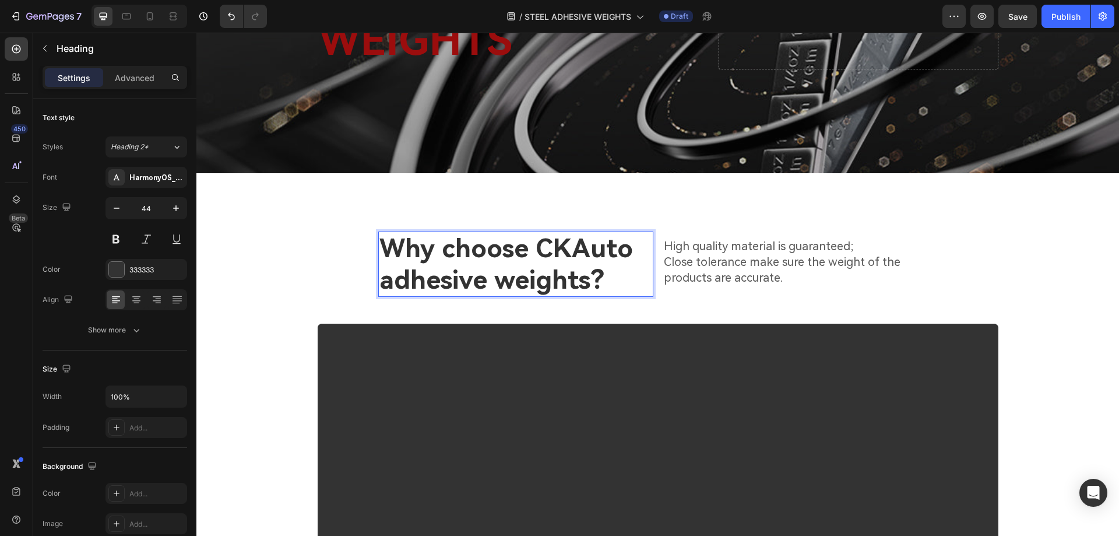
click at [490, 269] on p "Why choose CKAuto adhesive weights？" at bounding box center [516, 264] width 273 height 63
click at [564, 255] on p "Why choose CKAuto adhesive weights？" at bounding box center [516, 264] width 273 height 63
drag, startPoint x: 564, startPoint y: 254, endPoint x: 533, endPoint y: 248, distance: 31.4
click at [533, 248] on p "Why choose CKAuto adhesive weights？" at bounding box center [516, 264] width 273 height 63
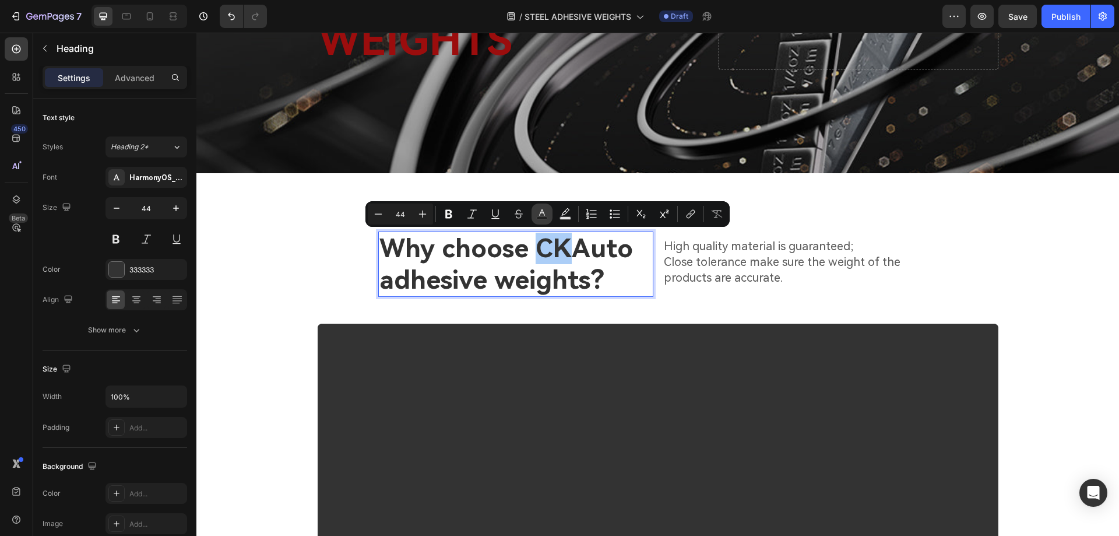
click at [546, 215] on icon "Editor contextual toolbar" at bounding box center [542, 214] width 12 height 12
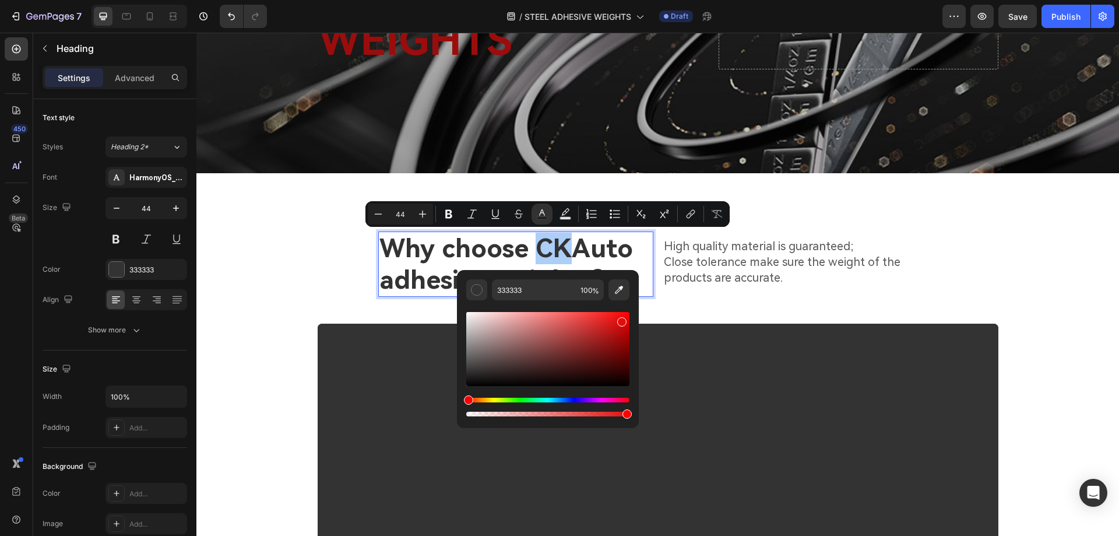
drag, startPoint x: 612, startPoint y: 324, endPoint x: 620, endPoint y: 319, distance: 9.4
click at [620, 319] on div "Editor contextual toolbar" at bounding box center [547, 349] width 163 height 74
type input "E20D0D"
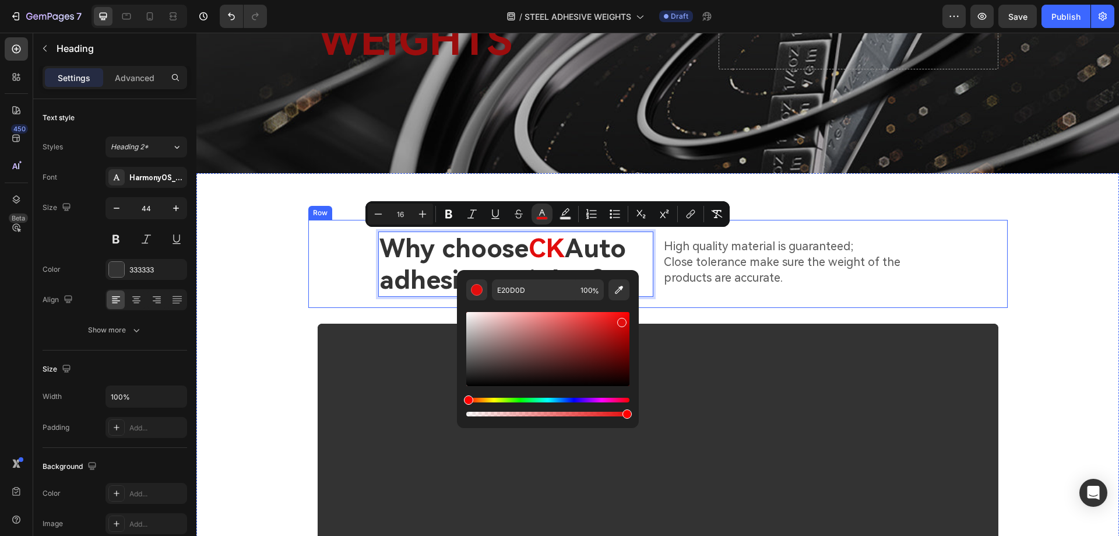
click at [684, 290] on div "High quality material is guaranteed; Close tolerance make sure the weight of th…" at bounding box center [835, 264] width 345 height 88
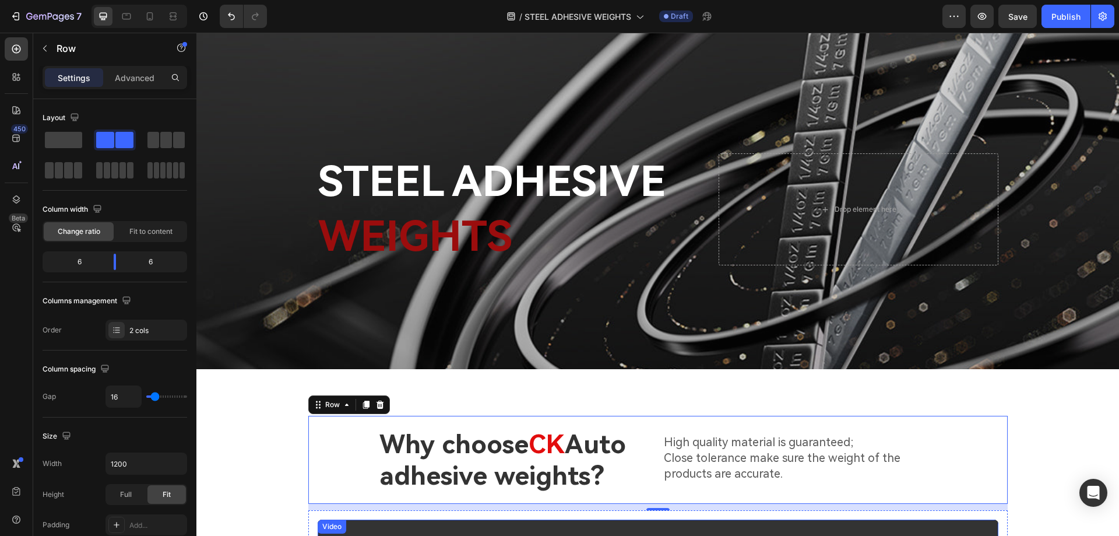
scroll to position [58, 0]
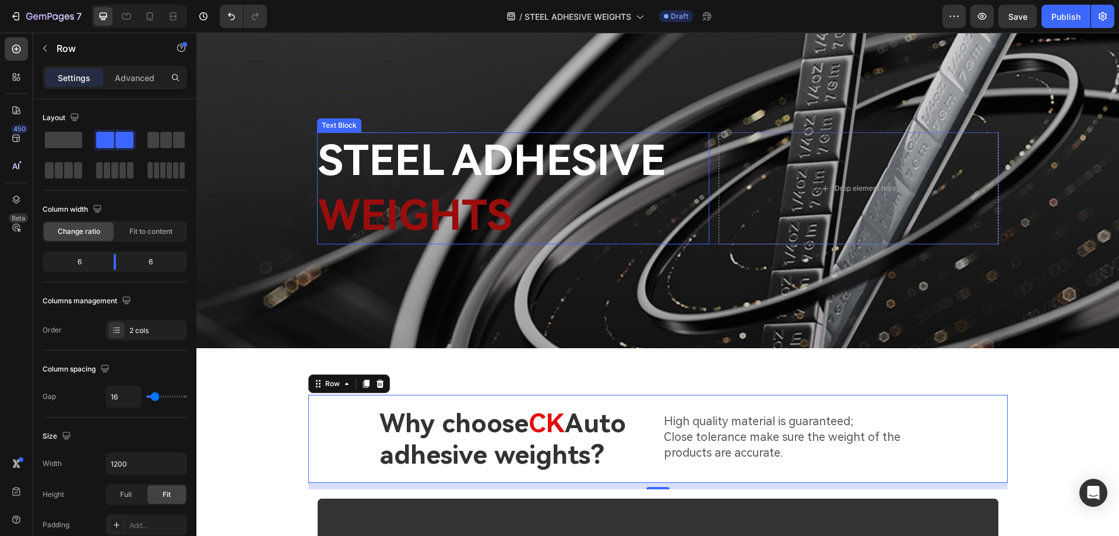
click at [471, 222] on span "WEIGHTS" at bounding box center [415, 216] width 194 height 50
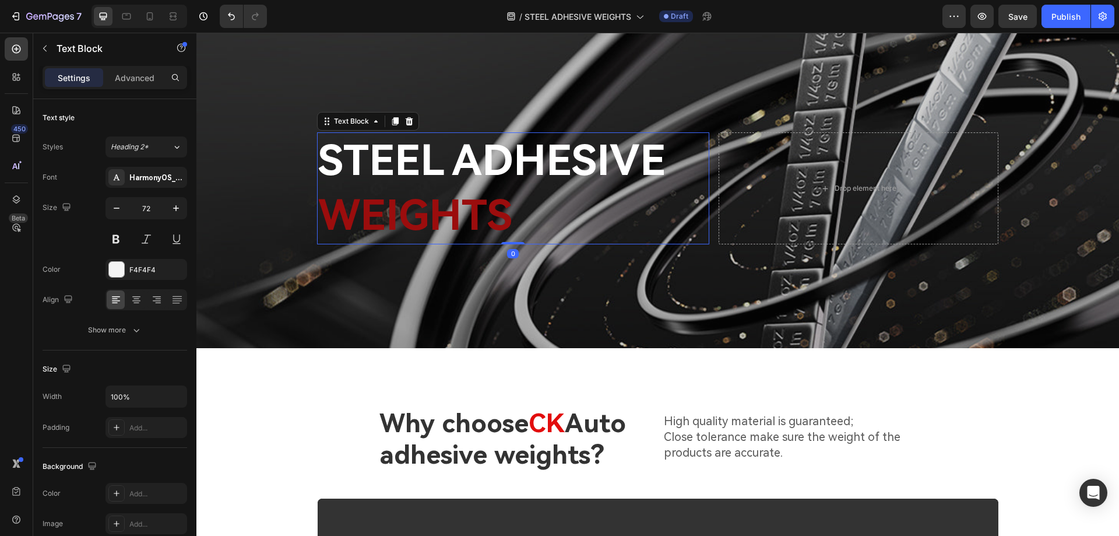
click at [510, 218] on p "STEEL ADHESIVE WEIGHTS" at bounding box center [513, 188] width 390 height 109
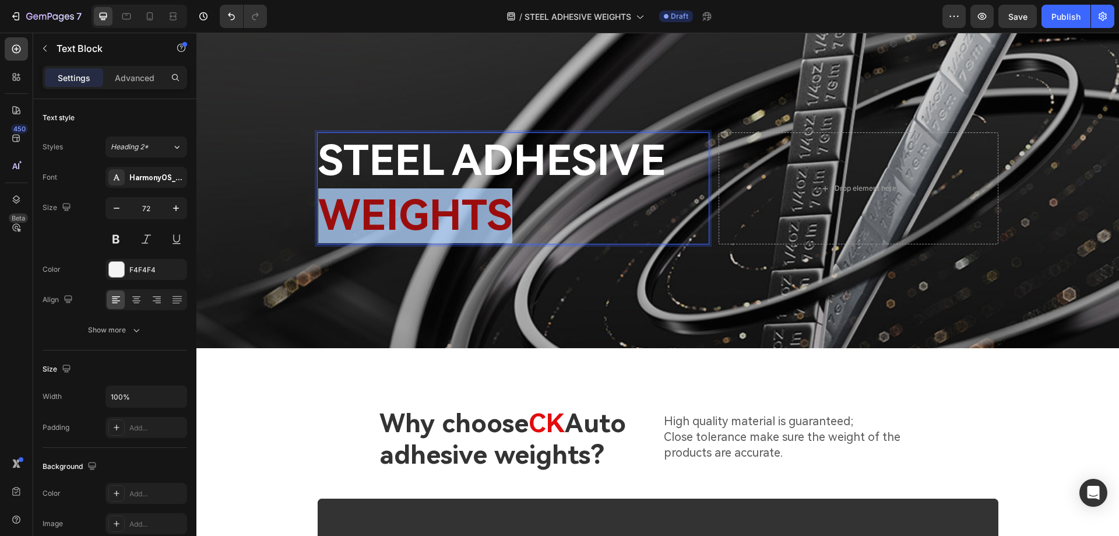
drag, startPoint x: 508, startPoint y: 219, endPoint x: 321, endPoint y: 223, distance: 186.6
click at [321, 223] on p "STEEL ADHESIVE WEIGHTS" at bounding box center [513, 188] width 390 height 109
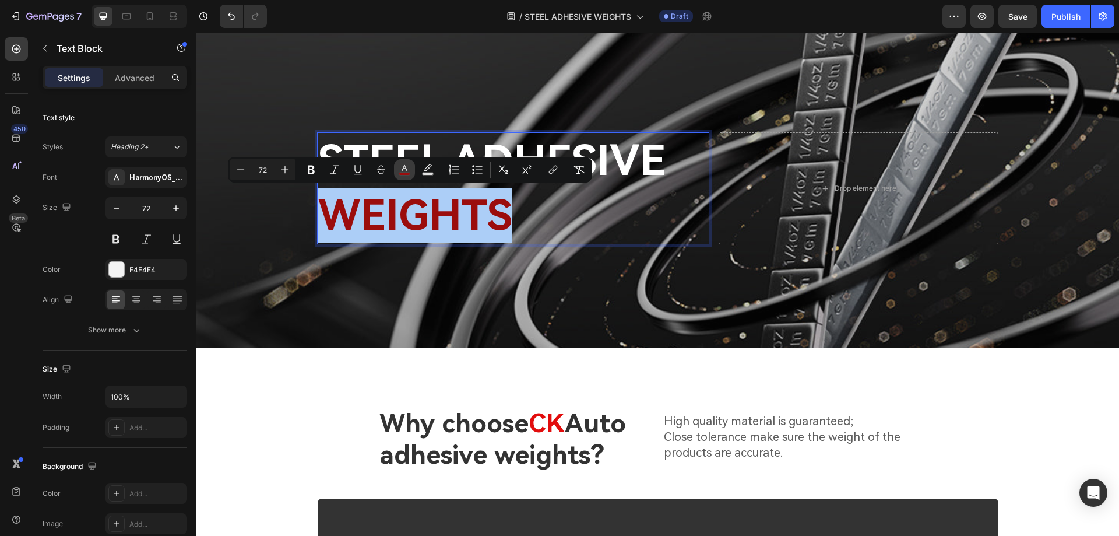
click at [405, 175] on rect "Editor contextual toolbar" at bounding box center [404, 174] width 11 height 3
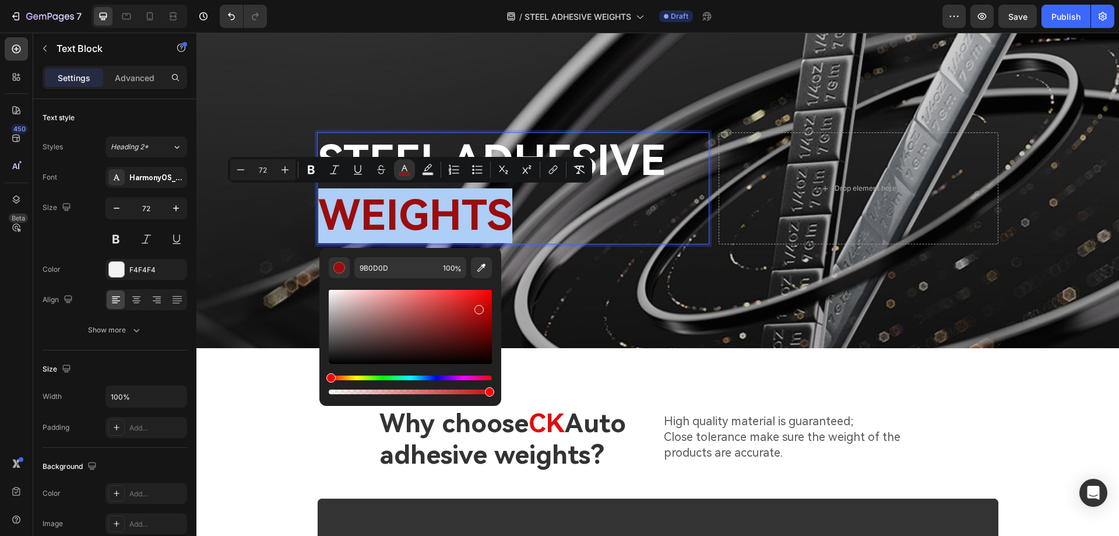
click at [477, 307] on div "Editor contextual toolbar" at bounding box center [410, 327] width 163 height 74
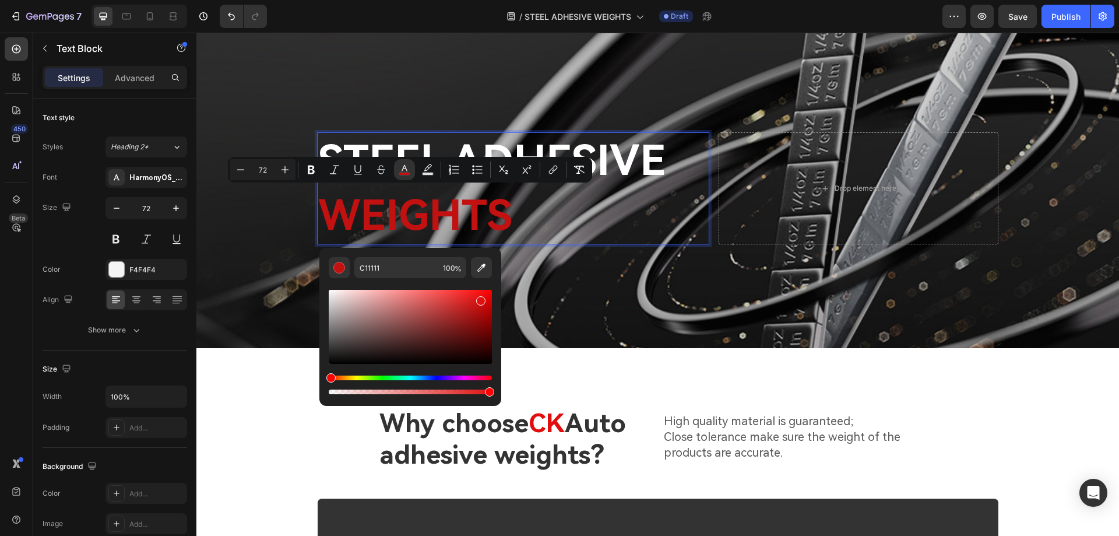
drag, startPoint x: 479, startPoint y: 300, endPoint x: 480, endPoint y: 290, distance: 9.4
click at [480, 290] on div "Editor contextual toolbar" at bounding box center [410, 327] width 163 height 74
type input "FC1111"
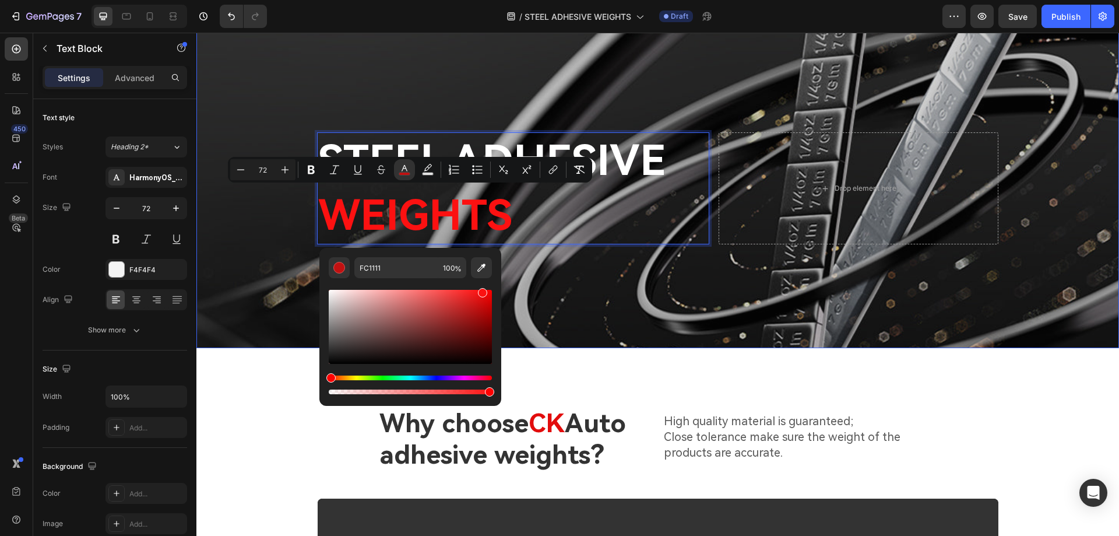
click at [591, 283] on div "Overlay" at bounding box center [657, 173] width 923 height 350
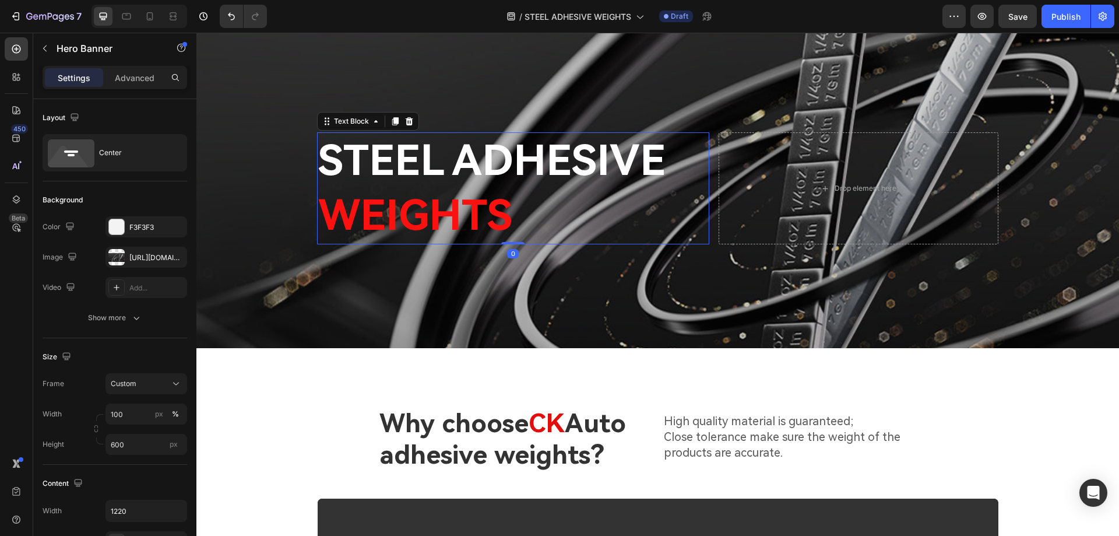
click at [505, 219] on span "WEIGHTS" at bounding box center [415, 216] width 194 height 50
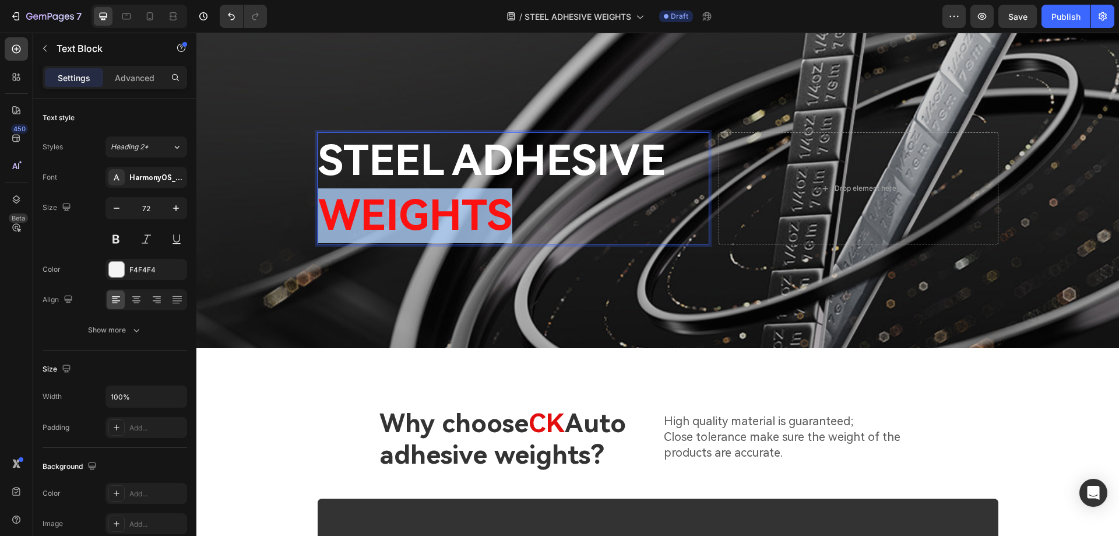
drag, startPoint x: 499, startPoint y: 219, endPoint x: 324, endPoint y: 214, distance: 175.0
click at [324, 214] on p "STEEL ADHESIVE WEIGHTS" at bounding box center [513, 188] width 390 height 109
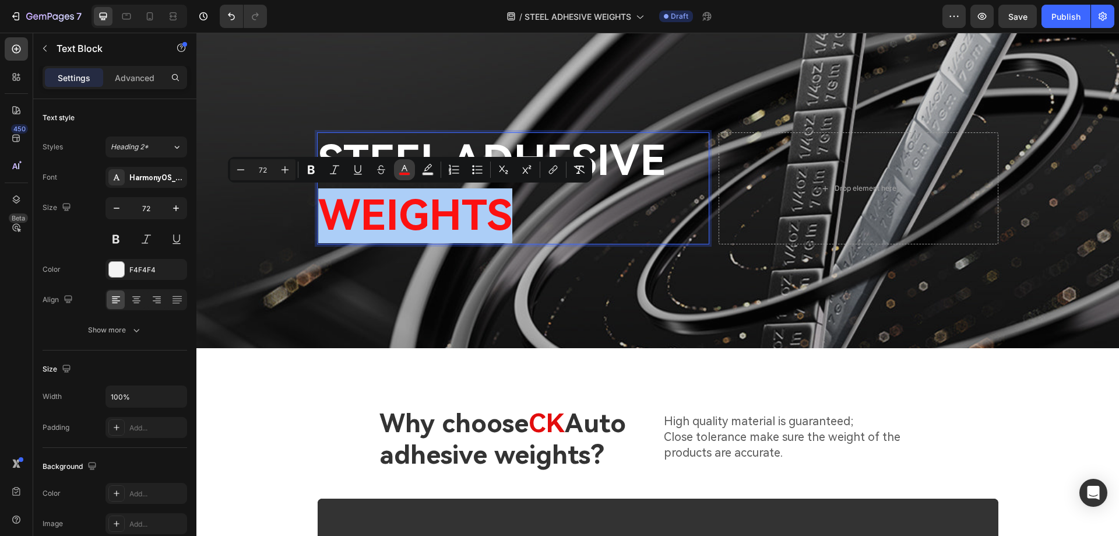
click at [409, 166] on icon "Editor contextual toolbar" at bounding box center [405, 170] width 12 height 12
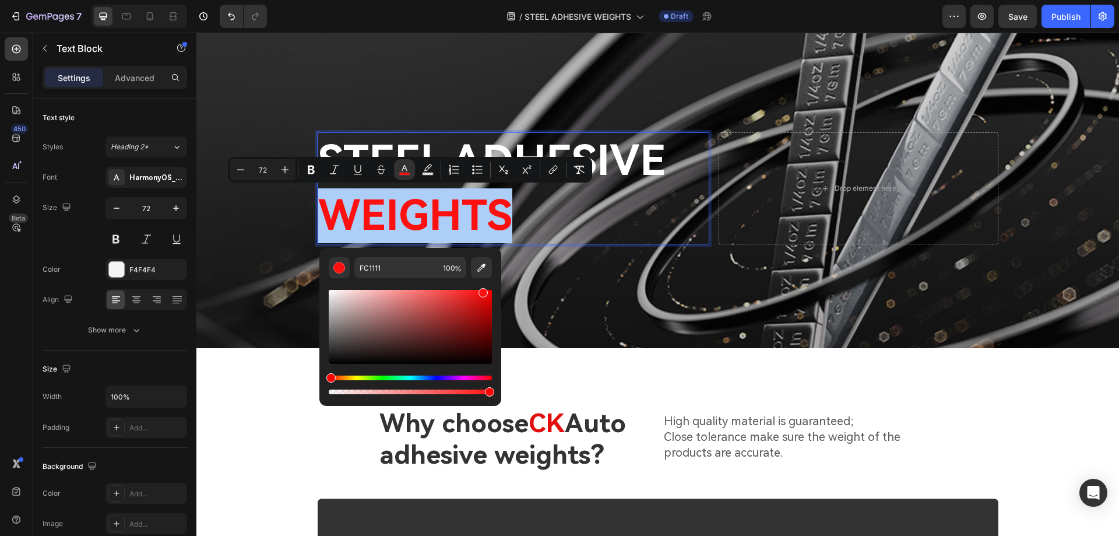
click at [478, 308] on div "Editor contextual toolbar" at bounding box center [410, 327] width 163 height 74
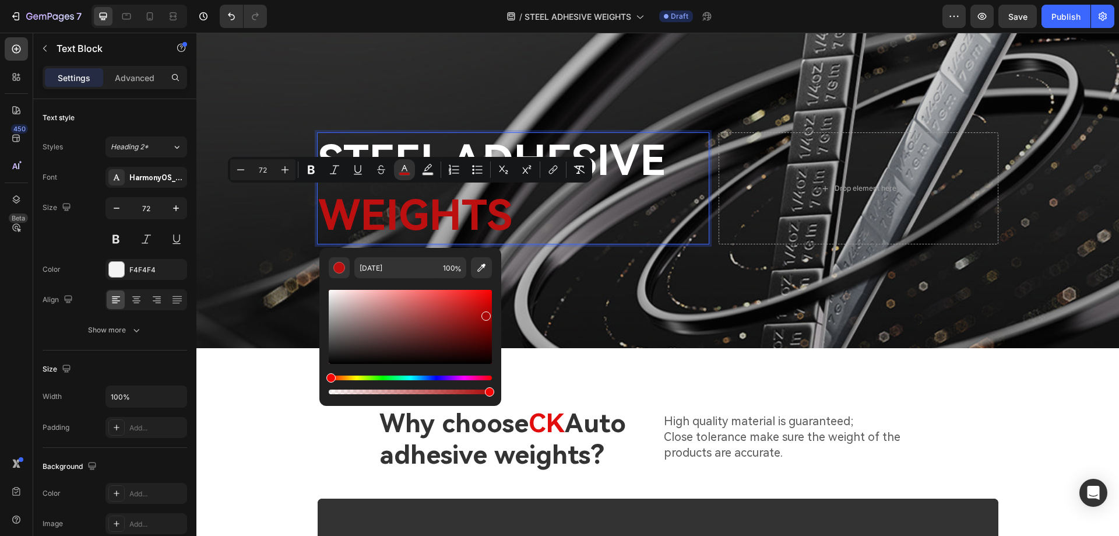
click at [485, 314] on div "Editor contextual toolbar" at bounding box center [486, 315] width 9 height 9
type input "AA0808"
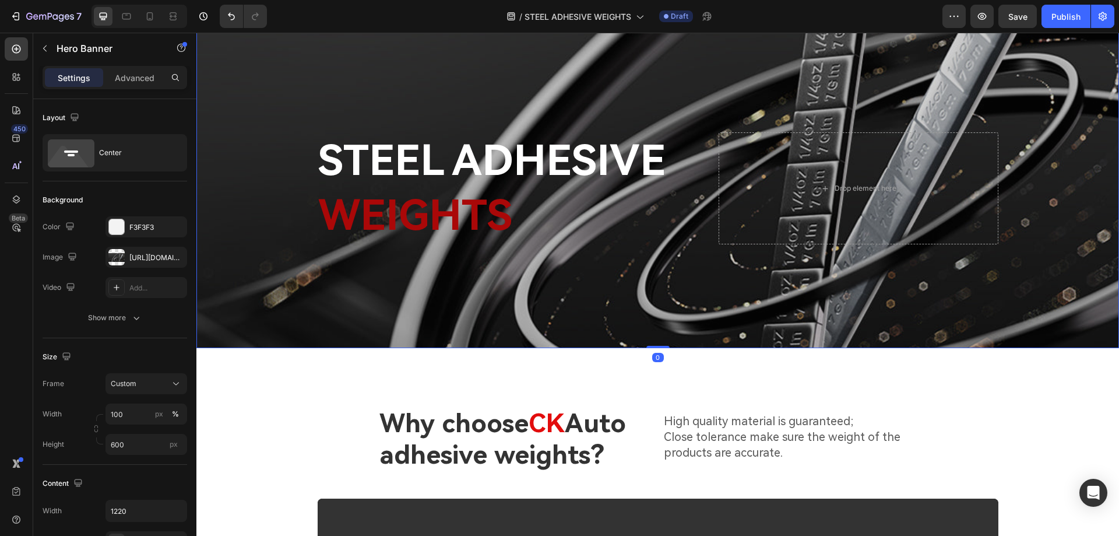
click at [546, 283] on div "Overlay" at bounding box center [657, 173] width 923 height 350
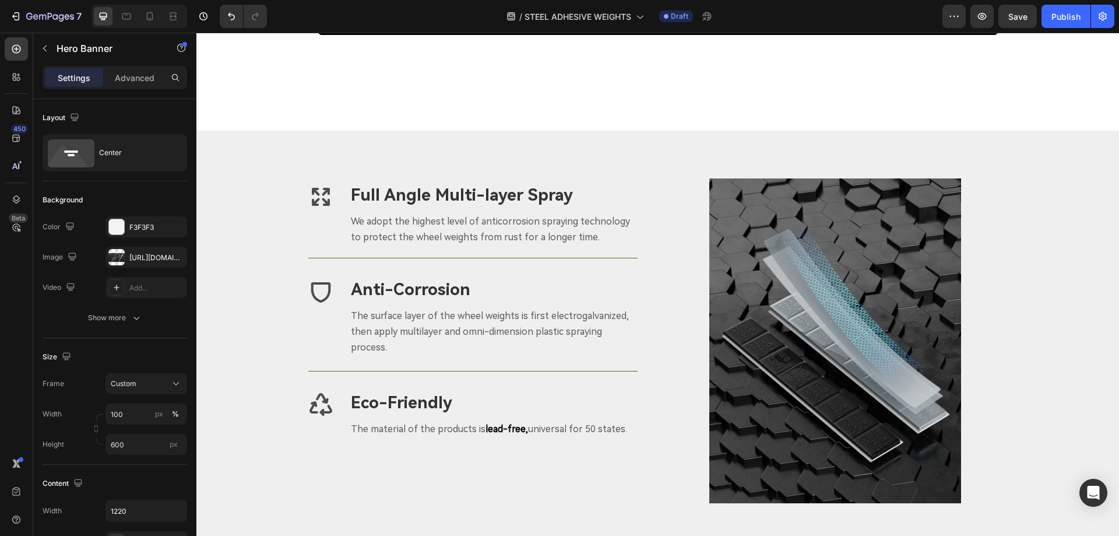
scroll to position [933, 0]
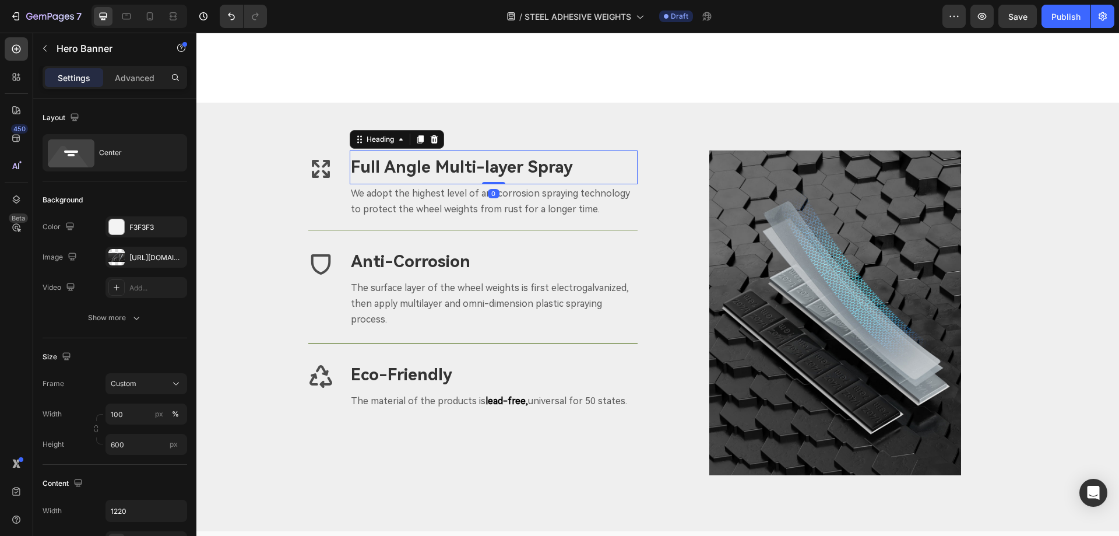
click at [511, 170] on h3 "Full Angle Multi-layer Spray" at bounding box center [494, 167] width 288 height 34
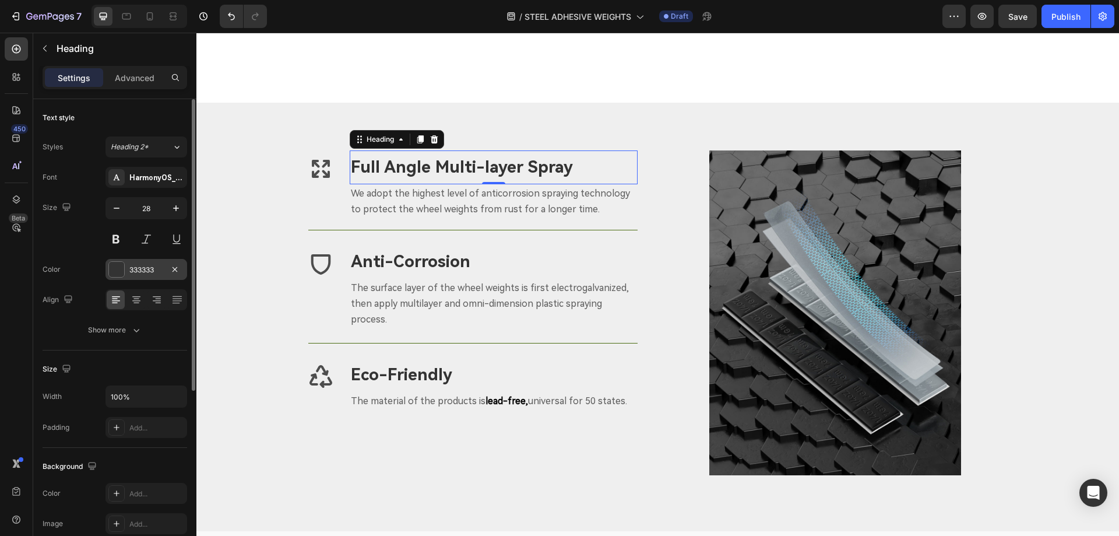
click at [111, 272] on div at bounding box center [116, 269] width 15 height 15
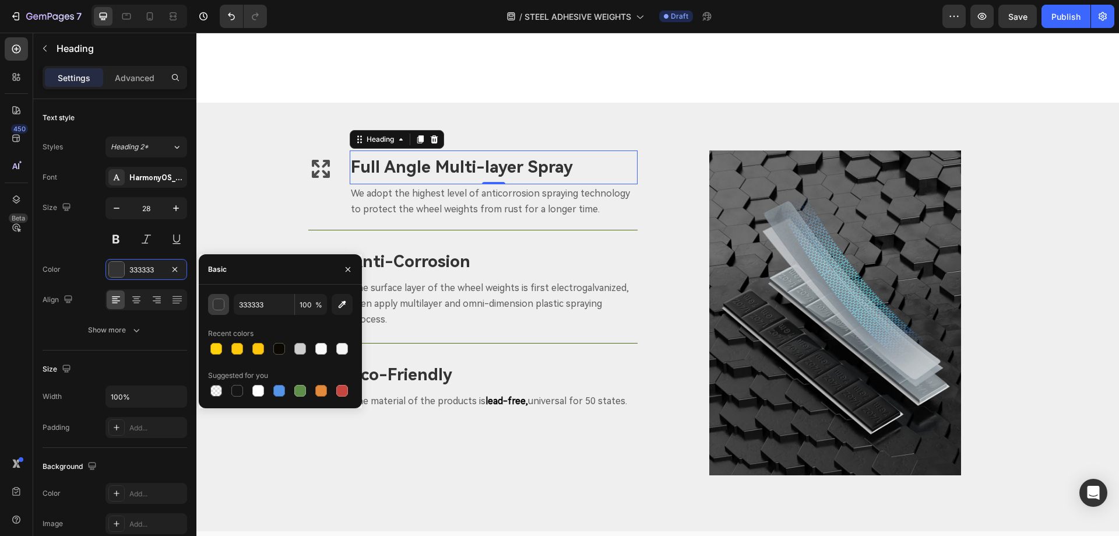
click at [218, 308] on div "button" at bounding box center [219, 305] width 12 height 12
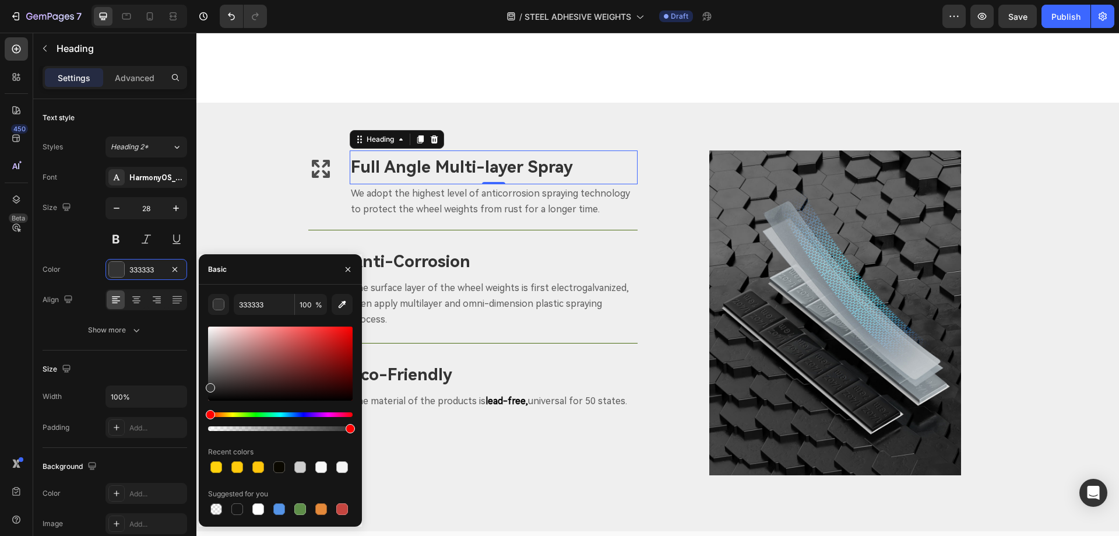
click at [339, 367] on div at bounding box center [280, 363] width 145 height 74
drag, startPoint x: 345, startPoint y: 357, endPoint x: 355, endPoint y: 367, distance: 14.0
click at [355, 367] on div "910000 100 % Recent colors Suggested for you" at bounding box center [280, 405] width 163 height 223
type input "720000"
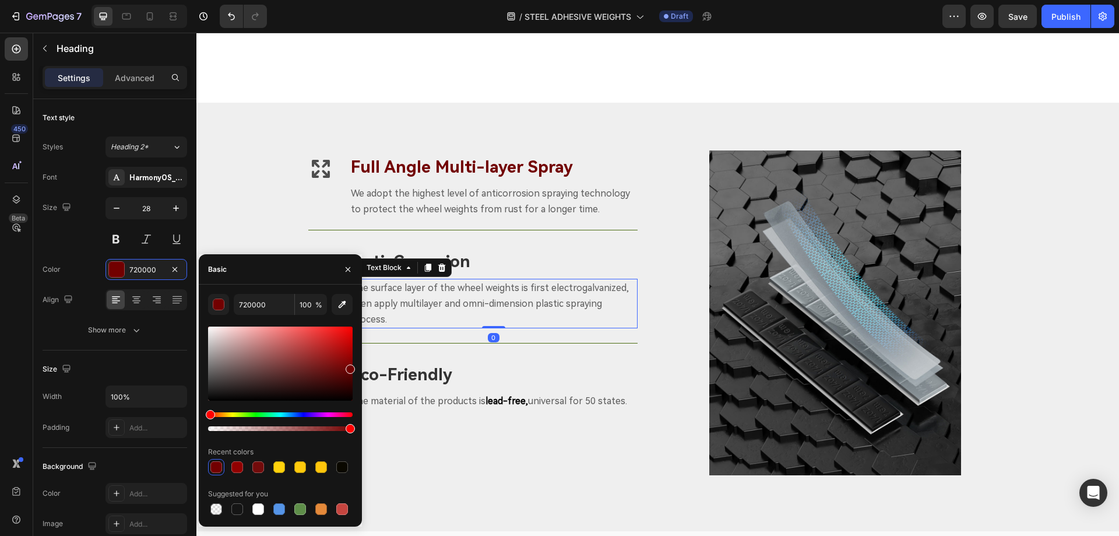
click at [612, 288] on p "The surface layer of the wheel weights is first electrogalvanized, then apply m…" at bounding box center [494, 303] width 286 height 47
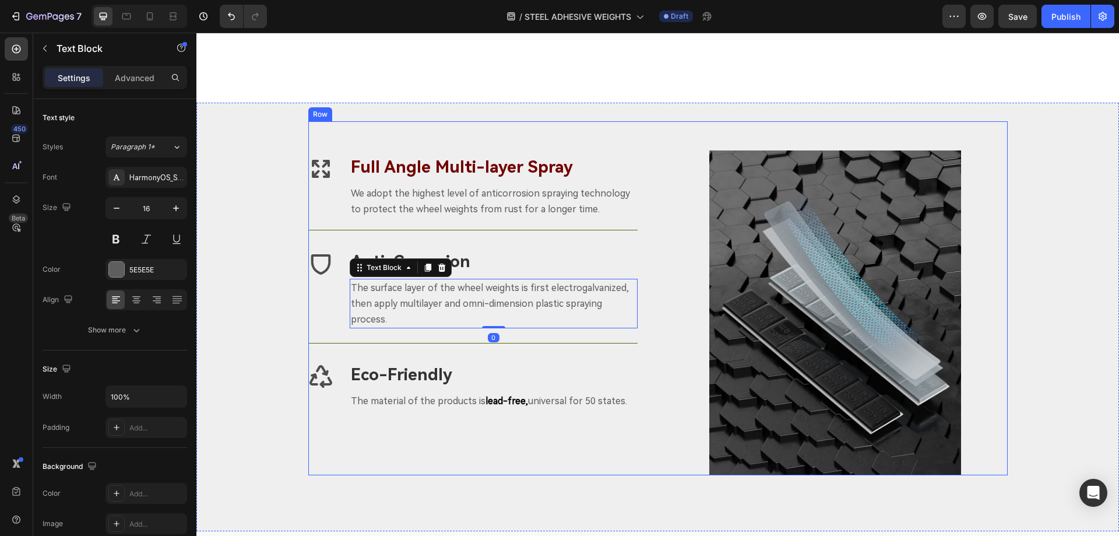
click at [548, 468] on div "Icon Full Angle Multi-layer Spray Heading We adopt the highest level of anticor…" at bounding box center [480, 298] width 345 height 354
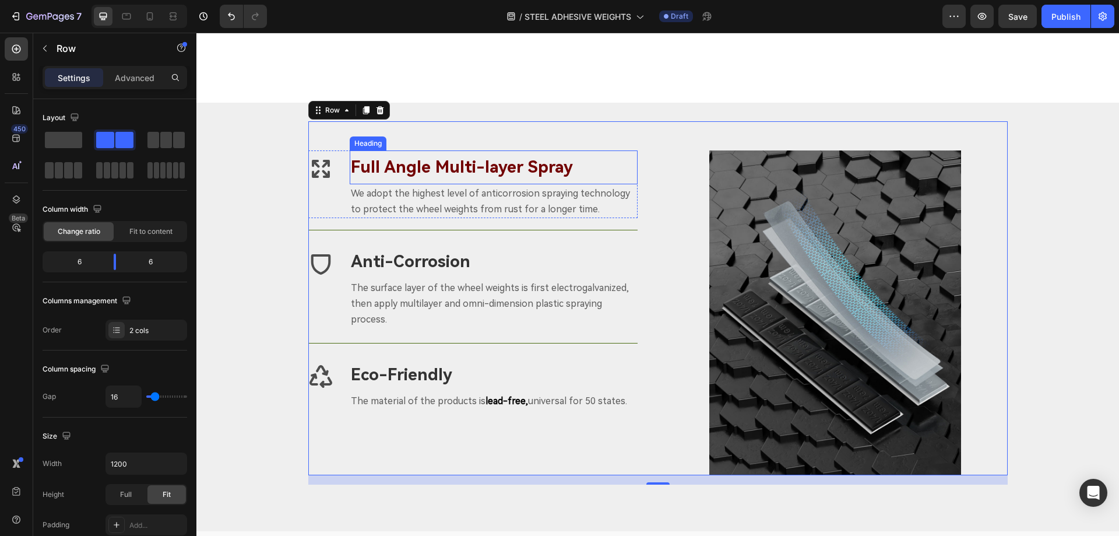
click at [480, 173] on h3 "Full Angle Multi-layer Spray" at bounding box center [494, 167] width 288 height 34
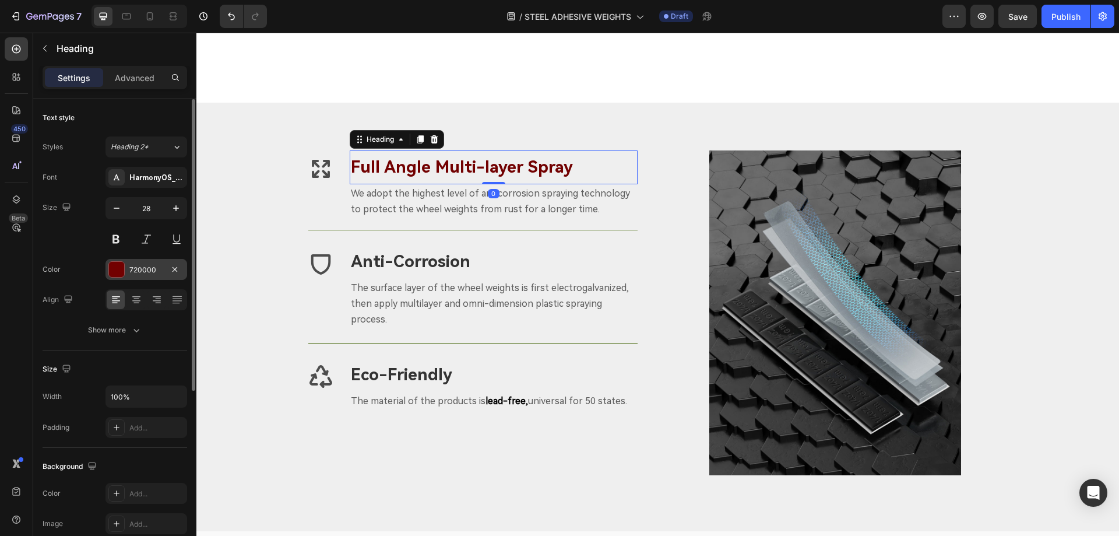
click at [154, 263] on div "720000" at bounding box center [147, 269] width 82 height 21
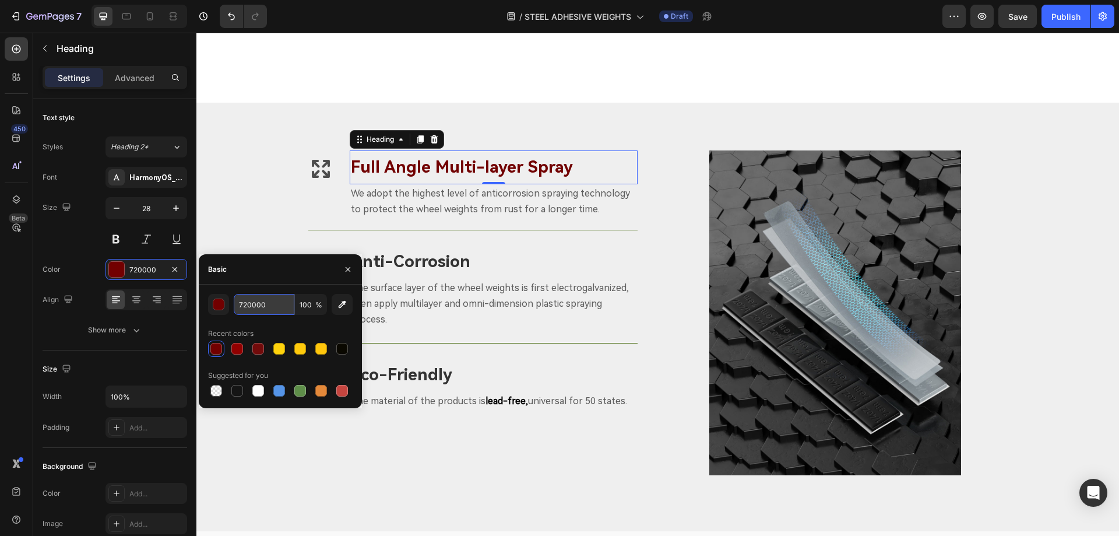
click at [276, 305] on input "720000" at bounding box center [264, 304] width 61 height 21
click at [120, 266] on div at bounding box center [116, 269] width 15 height 15
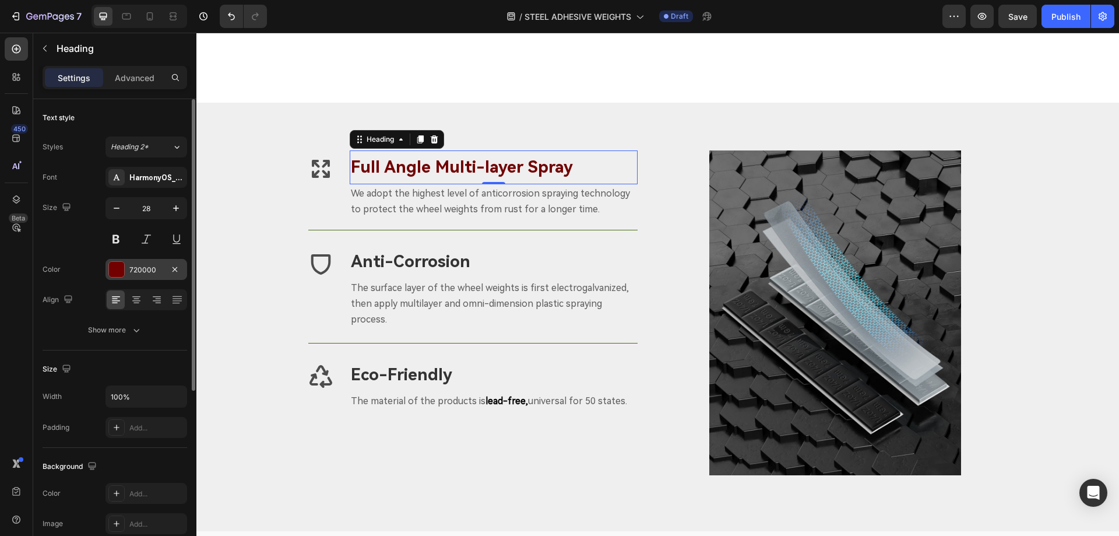
click at [115, 275] on div at bounding box center [116, 269] width 15 height 15
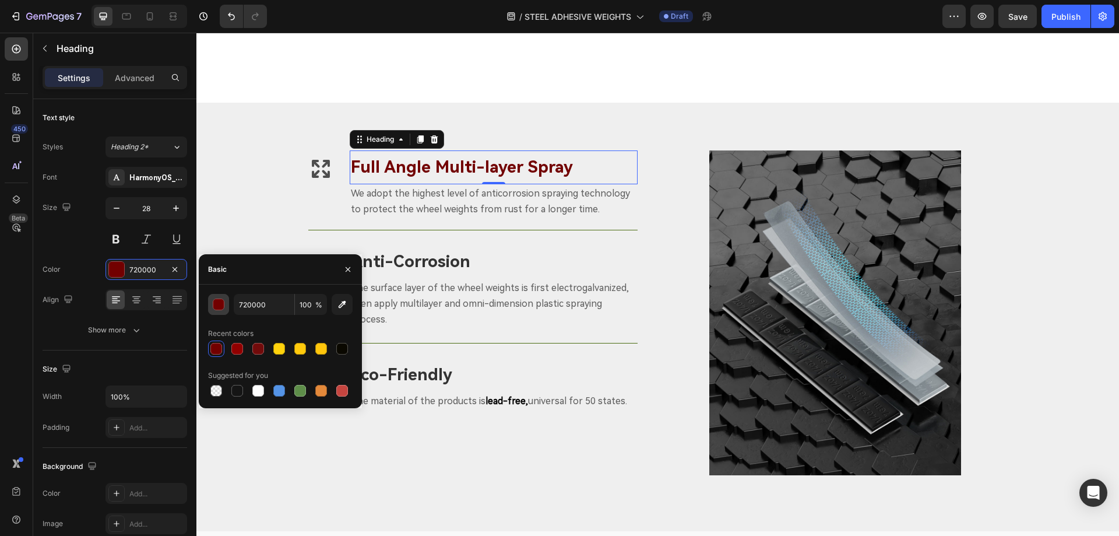
click at [217, 306] on div "button" at bounding box center [219, 305] width 12 height 12
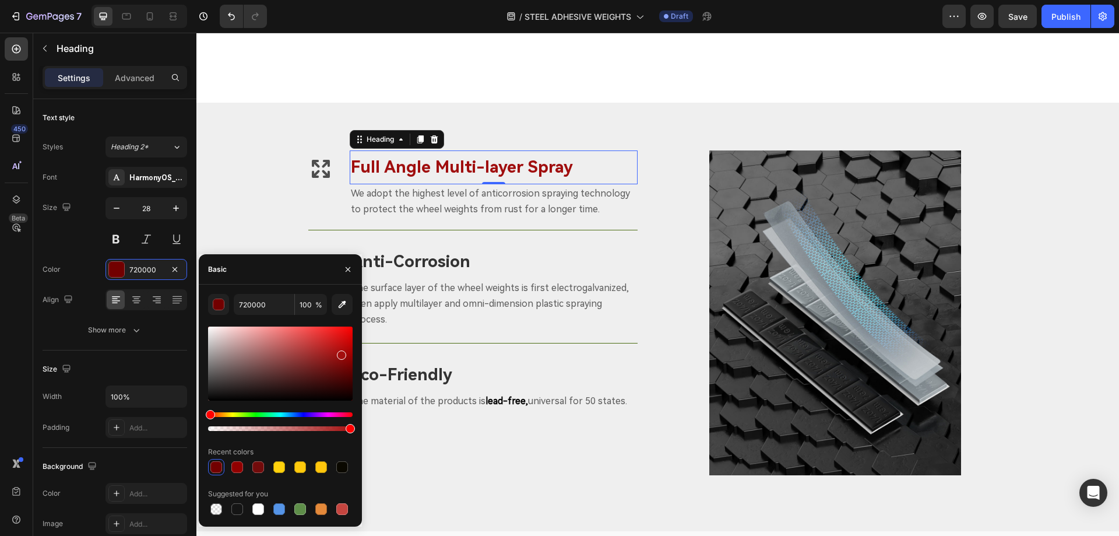
drag, startPoint x: 337, startPoint y: 360, endPoint x: 340, endPoint y: 351, distance: 9.8
click at [340, 352] on div at bounding box center [280, 363] width 145 height 74
drag, startPoint x: 338, startPoint y: 346, endPoint x: 339, endPoint y: 322, distance: 23.3
click at [339, 323] on div "720000 100 % Recent colors Suggested for you" at bounding box center [280, 405] width 145 height 223
type input "FF1919"
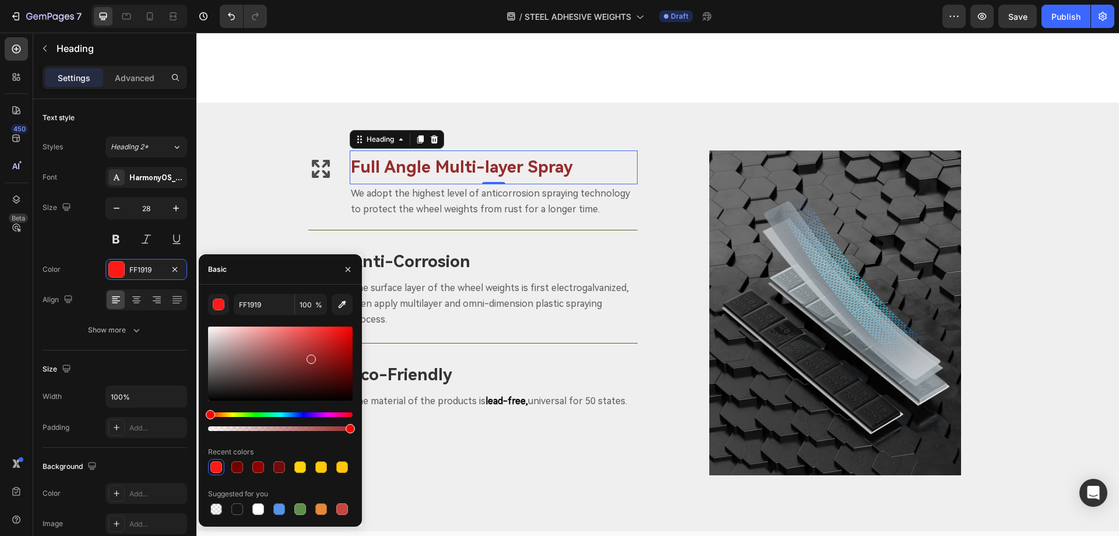
click at [310, 357] on div at bounding box center [280, 363] width 145 height 74
type input "962D2D"
click at [270, 303] on input "962D2D" at bounding box center [264, 304] width 61 height 21
click at [393, 265] on h3 "Anti-Corrosion" at bounding box center [494, 262] width 288 height 34
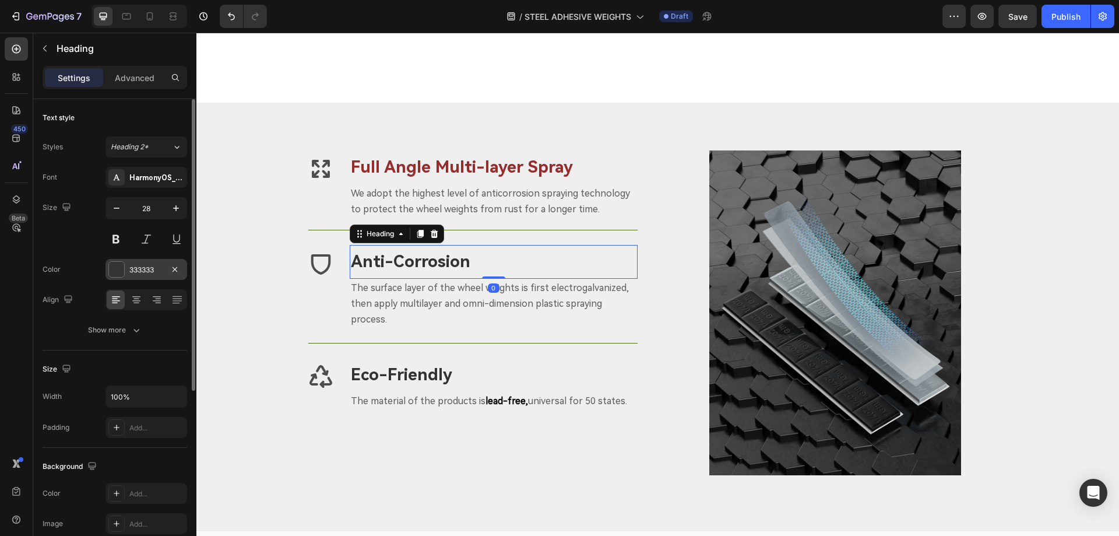
click at [110, 270] on div at bounding box center [116, 269] width 15 height 15
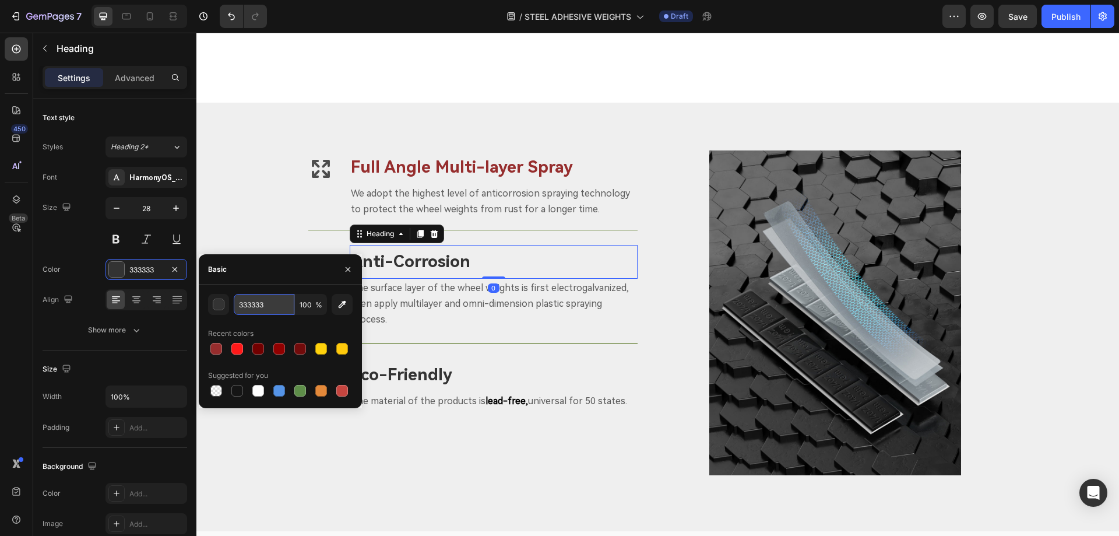
click at [275, 303] on input "333333" at bounding box center [264, 304] width 61 height 21
paste input "962D2D"
type input "962D2D"
click at [406, 374] on h3 "Eco-Friendly" at bounding box center [489, 375] width 279 height 34
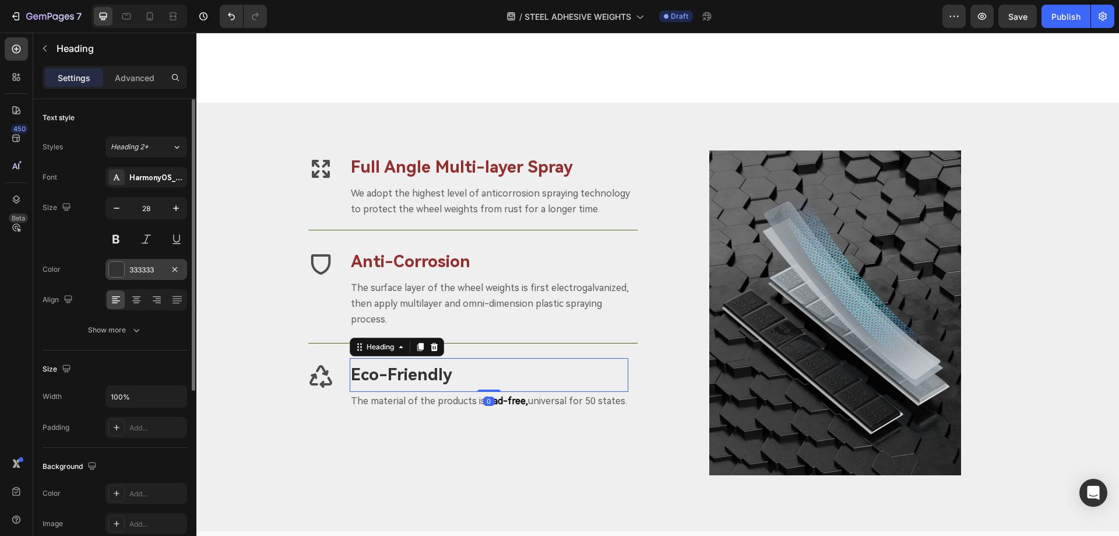
click at [148, 268] on div "333333" at bounding box center [146, 270] width 34 height 10
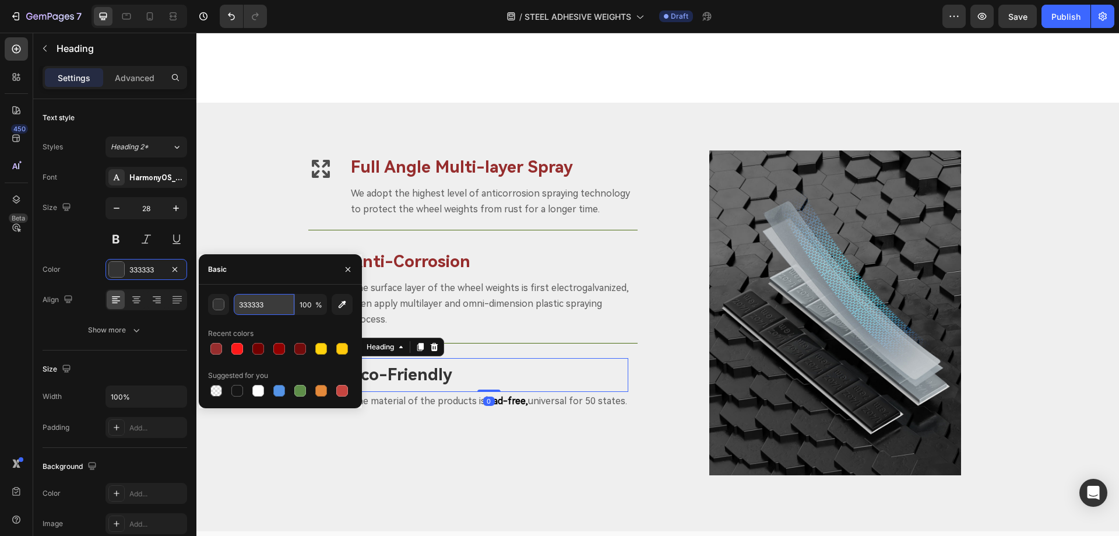
click at [266, 310] on input "333333" at bounding box center [264, 304] width 61 height 21
paste input "962D2D"
type input "962D2D"
click at [525, 340] on div "Icon Full Angle Multi-layer Spray Heading We adopt the highest level of anticor…" at bounding box center [472, 293] width 329 height 286
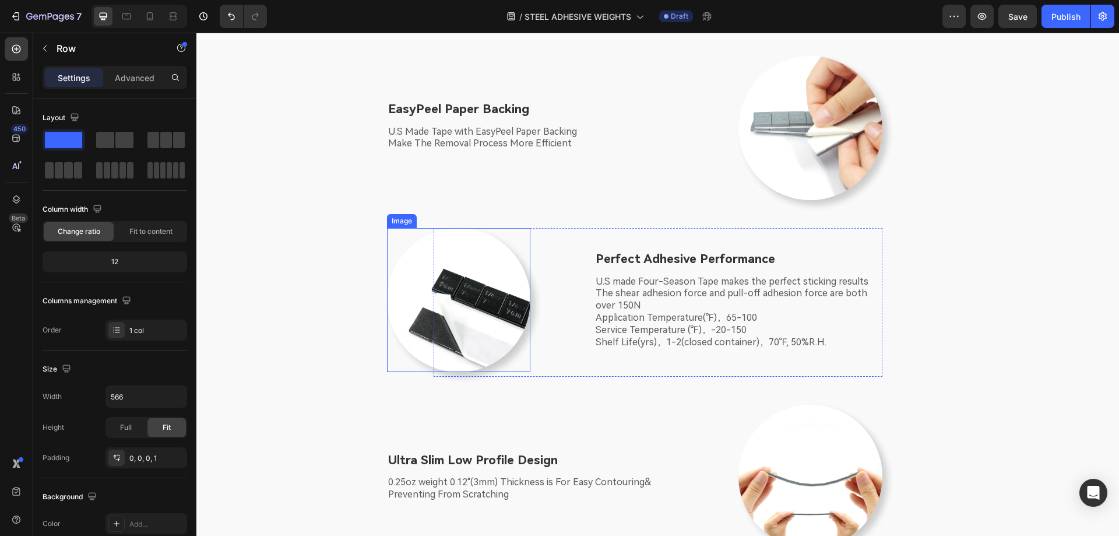
scroll to position [1458, 0]
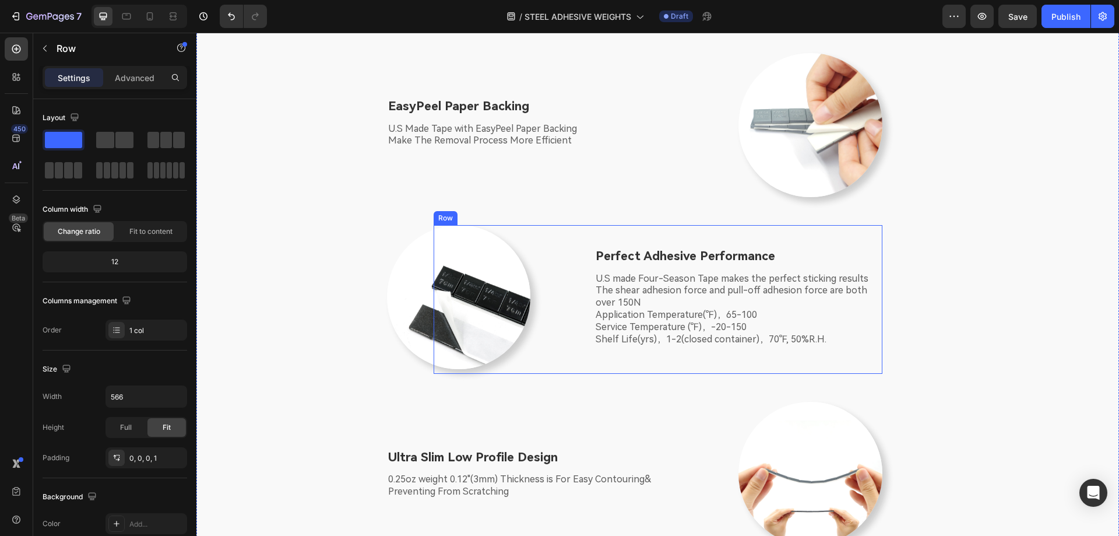
click at [664, 253] on p "Perfect Adhesive Performance" at bounding box center [738, 256] width 285 height 16
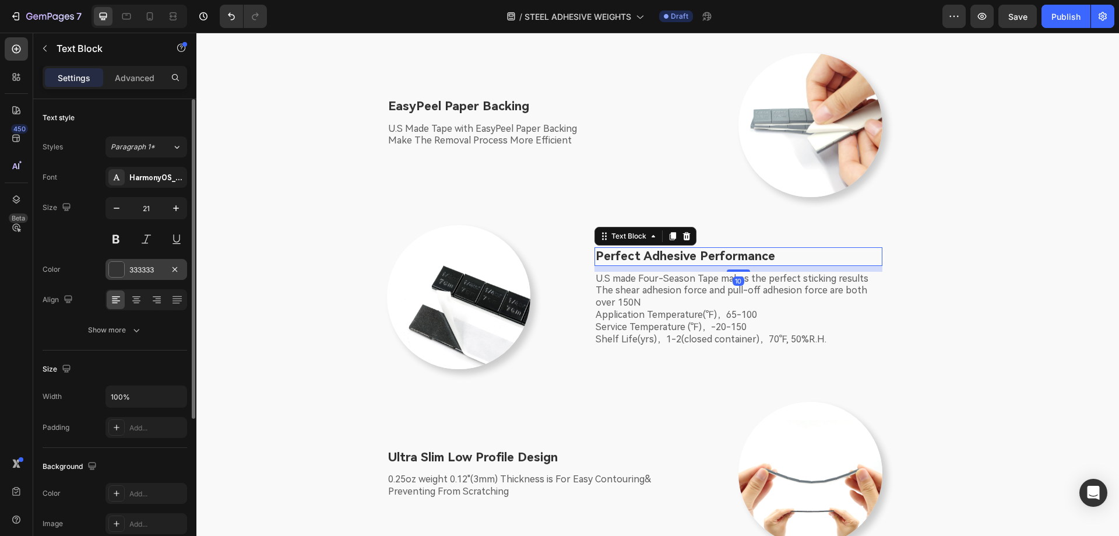
click at [118, 271] on div at bounding box center [116, 269] width 15 height 15
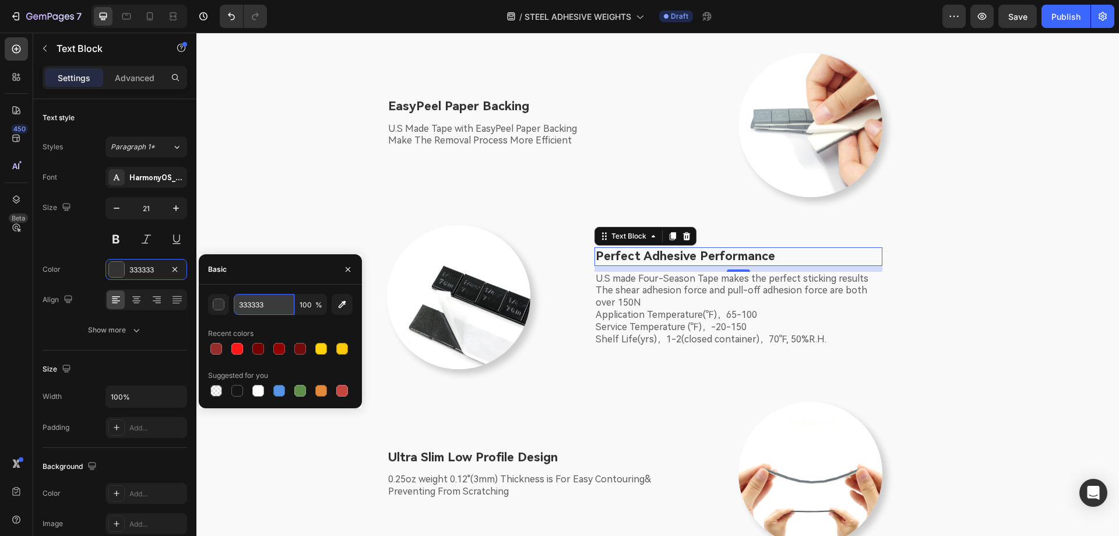
click at [272, 308] on input "333333" at bounding box center [264, 304] width 61 height 21
paste input "962D2D"
type input "962D2D"
click at [627, 385] on div "EasyPeel Paper Backing Text Block U.S Made Tape with EasyPeel Paper Backing Mak…" at bounding box center [657, 313] width 905 height 520
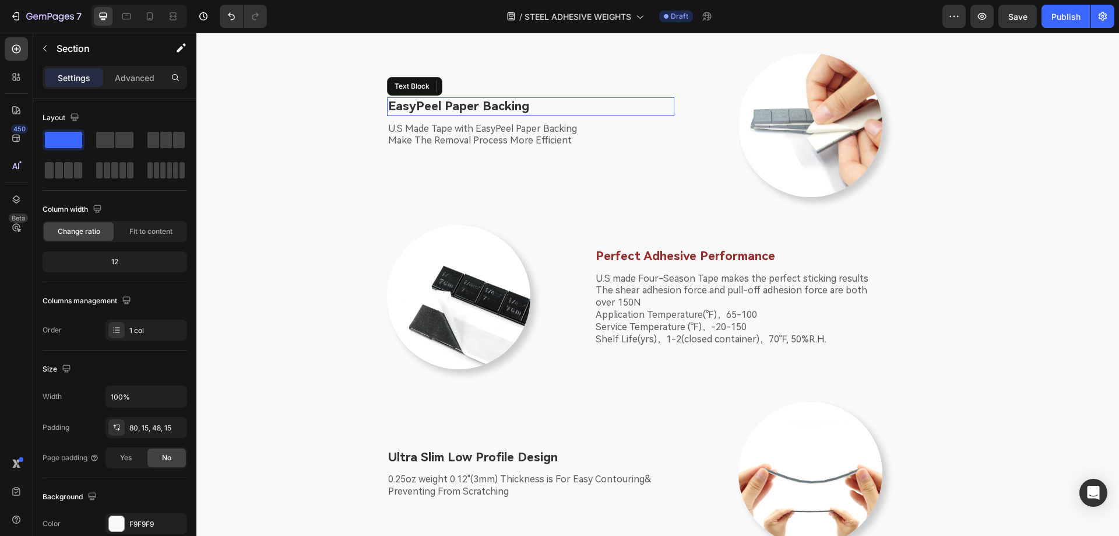
click at [506, 108] on p "EasyPeel Paper Backing" at bounding box center [530, 107] width 285 height 16
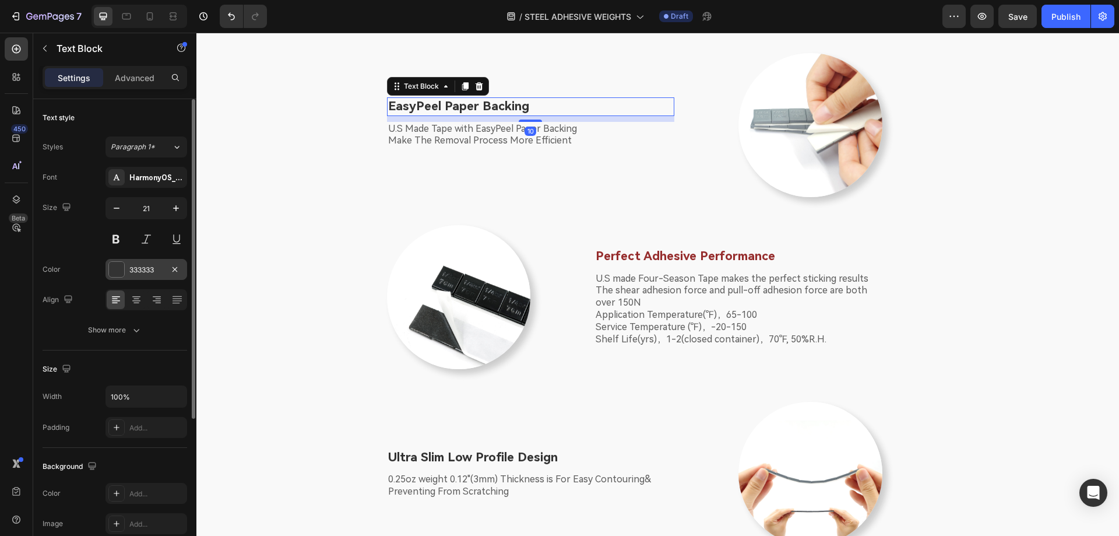
click at [115, 272] on div at bounding box center [116, 269] width 15 height 15
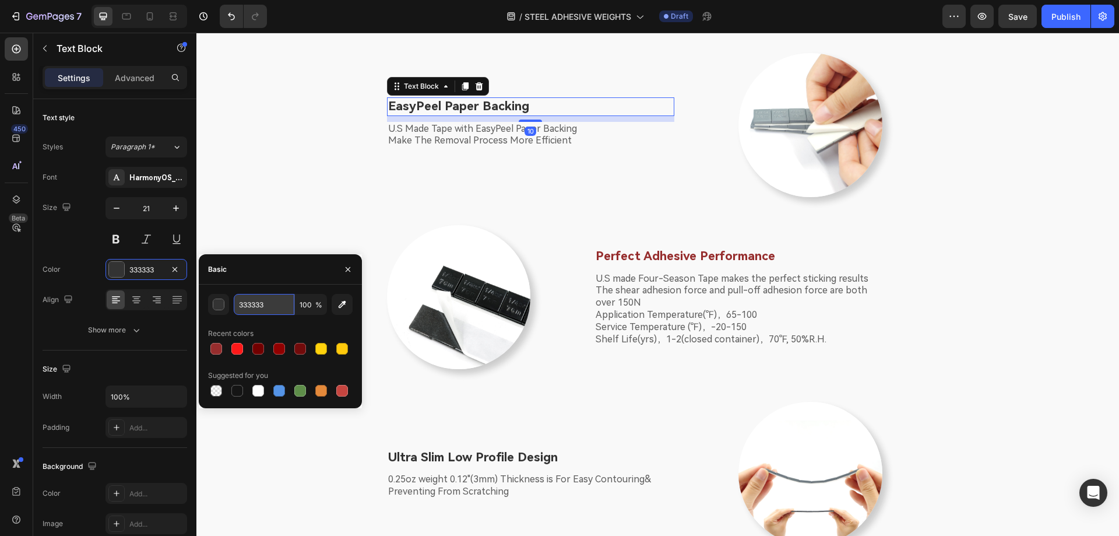
click at [275, 308] on input "333333" at bounding box center [264, 304] width 61 height 21
paste input "962D2D"
type input "962D2D"
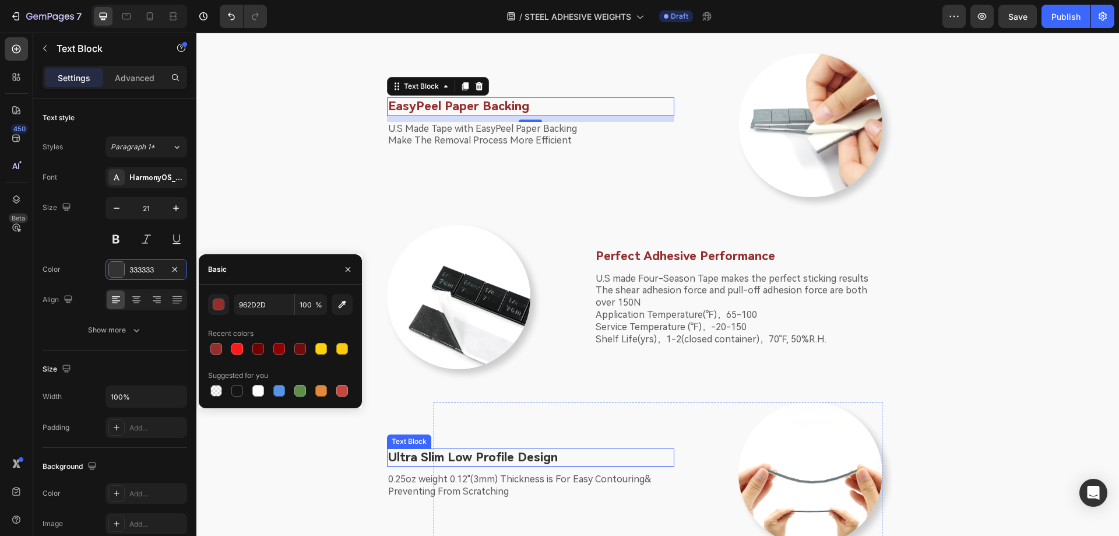
click at [523, 452] on p "Ultra Slim Low Profile Design" at bounding box center [530, 458] width 285 height 16
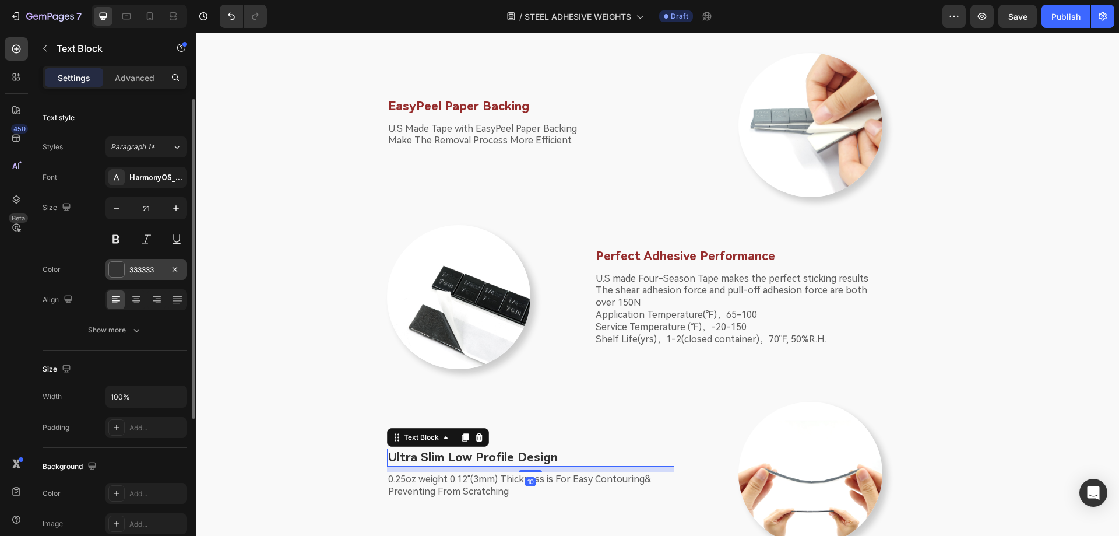
click at [154, 271] on div "333333" at bounding box center [146, 270] width 34 height 10
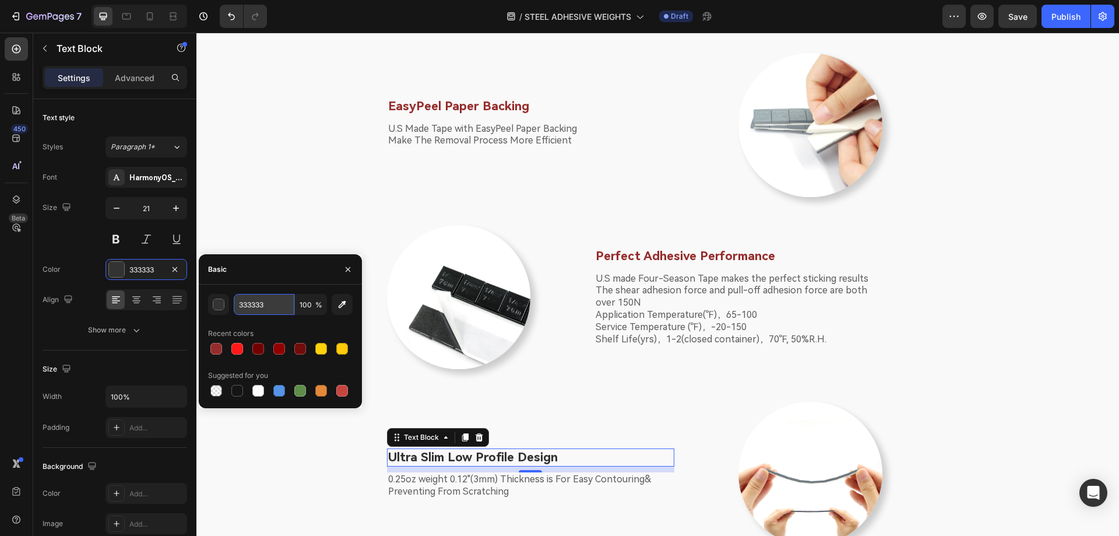
click at [273, 300] on input "333333" at bounding box center [264, 304] width 61 height 21
paste input "962D2D"
type input "962D2D"
click at [589, 396] on div "EasyPeel Paper Backing Text Block U.S Made Tape with EasyPeel Paper Backing Mak…" at bounding box center [657, 313] width 905 height 520
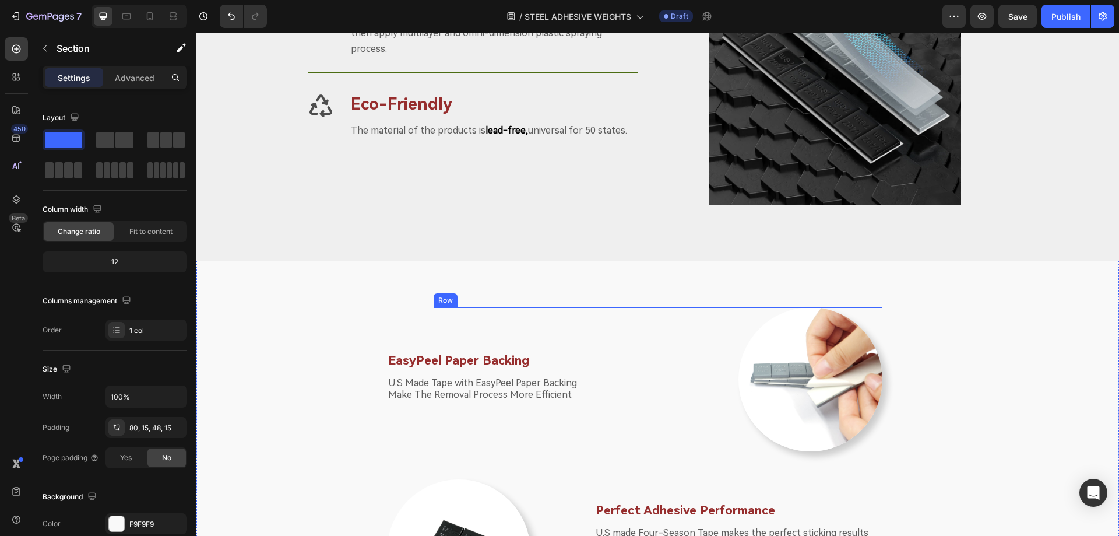
scroll to position [1224, 0]
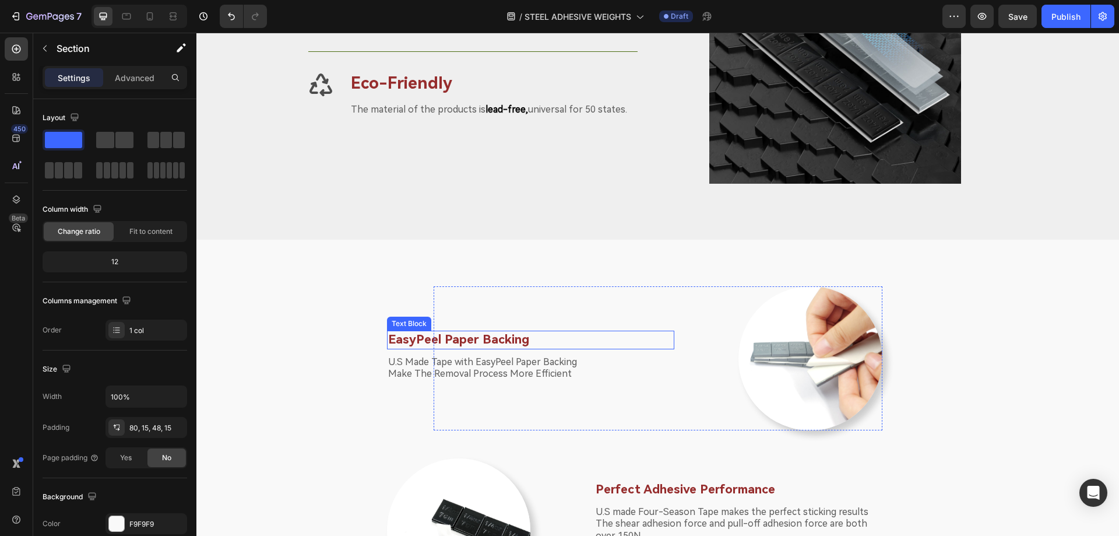
click at [486, 342] on p "EasyPeel Paper Backing" at bounding box center [530, 340] width 285 height 16
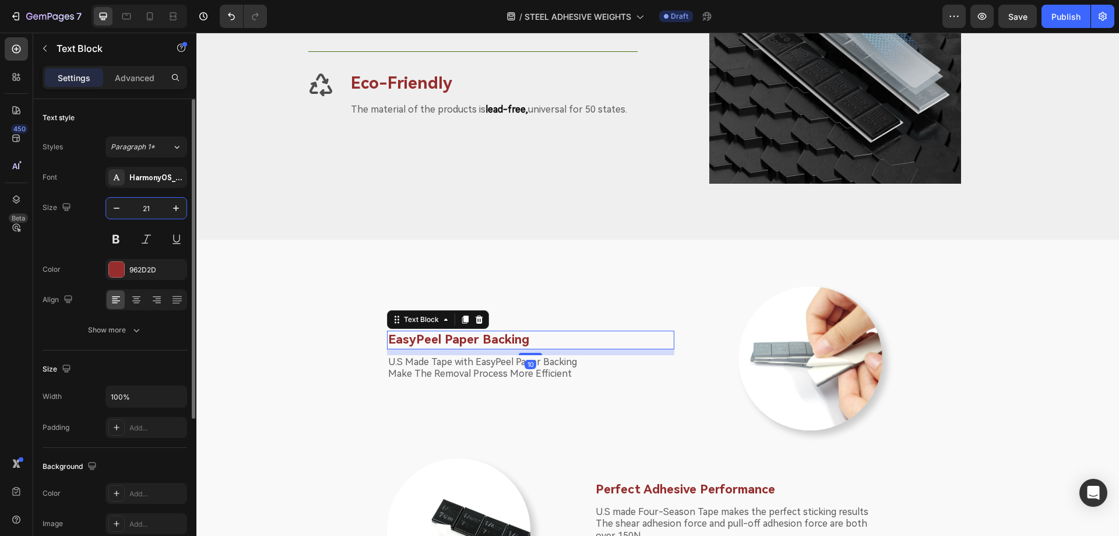
click at [150, 209] on input "21" at bounding box center [146, 208] width 38 height 21
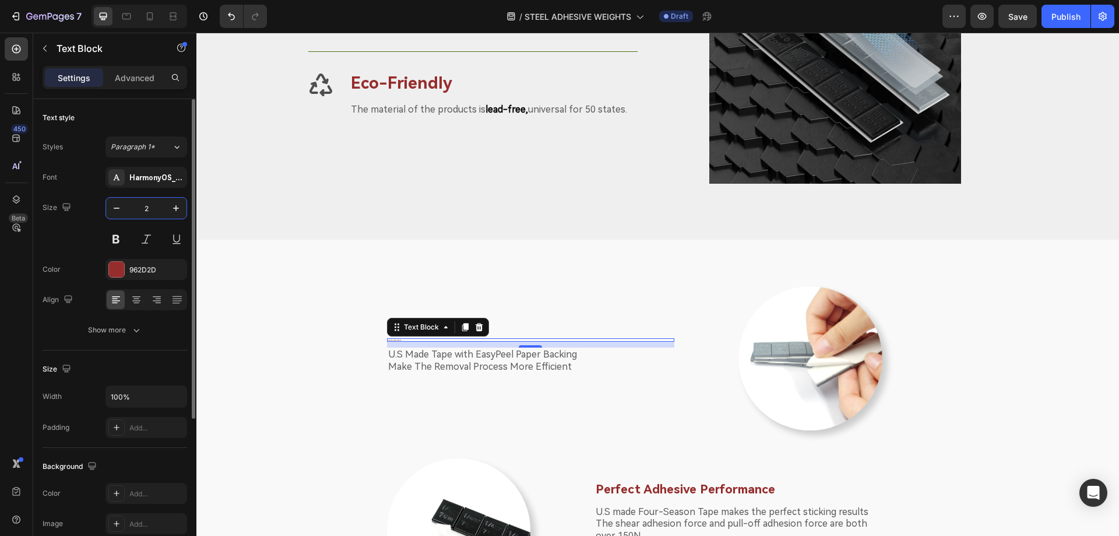
type input "26"
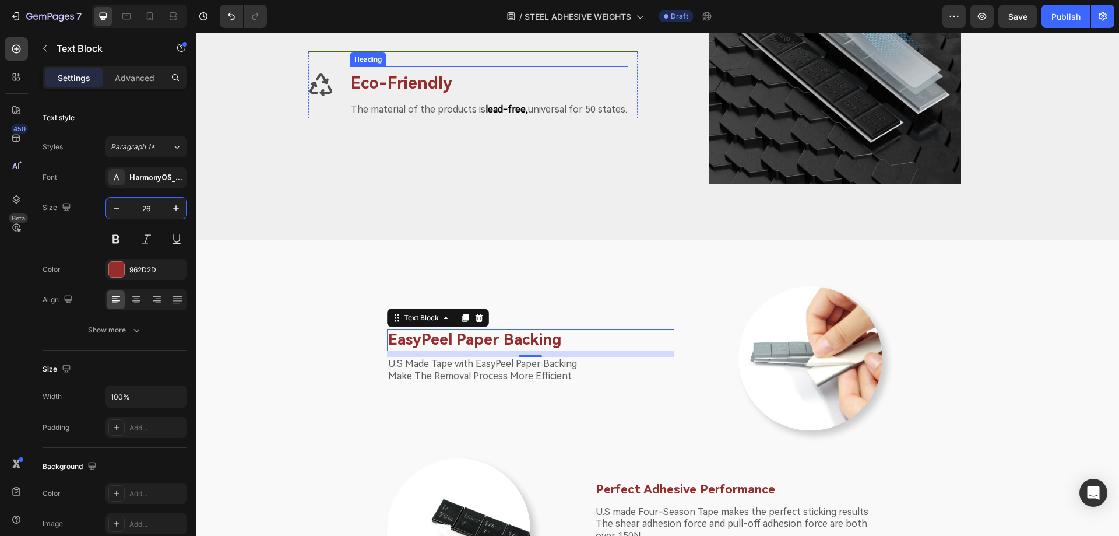
click at [404, 72] on h3 "Eco-Friendly" at bounding box center [489, 83] width 279 height 34
click at [456, 340] on p "EasyPeel Paper Backing" at bounding box center [530, 340] width 285 height 20
click at [175, 206] on icon "button" at bounding box center [176, 208] width 12 height 12
type input "28"
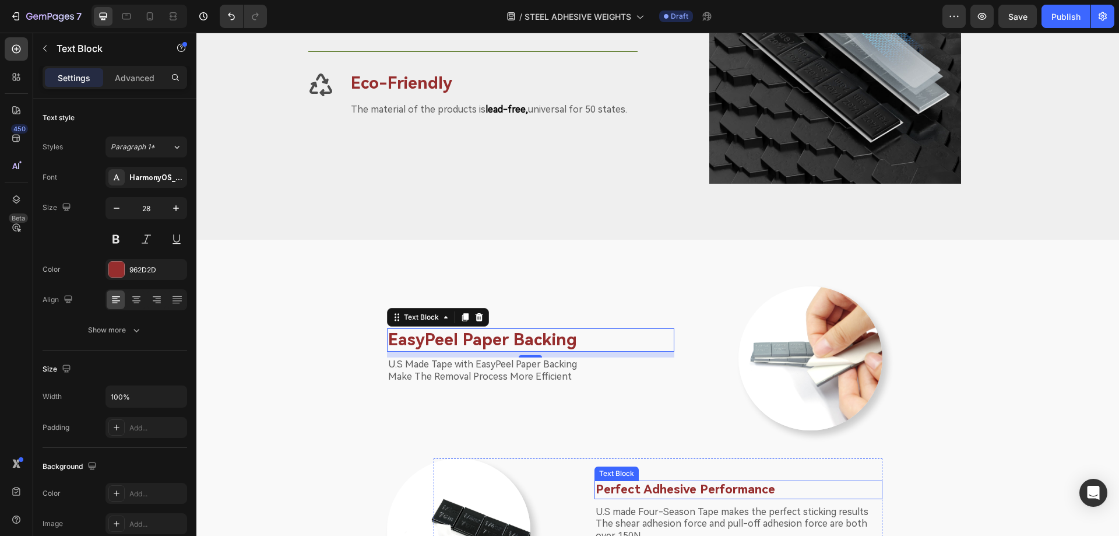
click at [612, 482] on p "Perfect Adhesive Performance" at bounding box center [738, 490] width 285 height 16
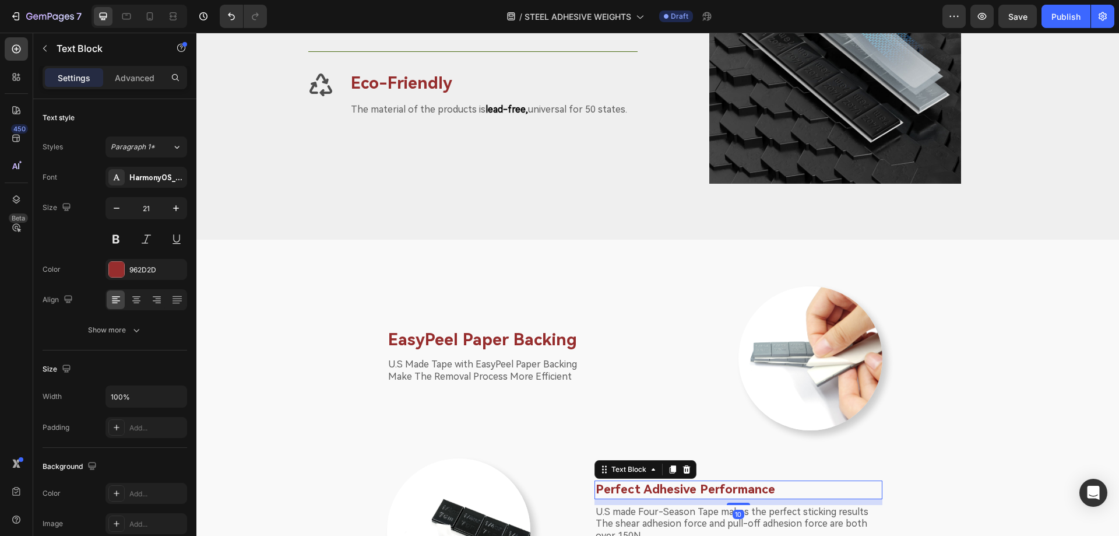
click at [616, 485] on p "Perfect Adhesive Performance" at bounding box center [738, 490] width 285 height 16
click at [148, 208] on input "21" at bounding box center [146, 208] width 38 height 21
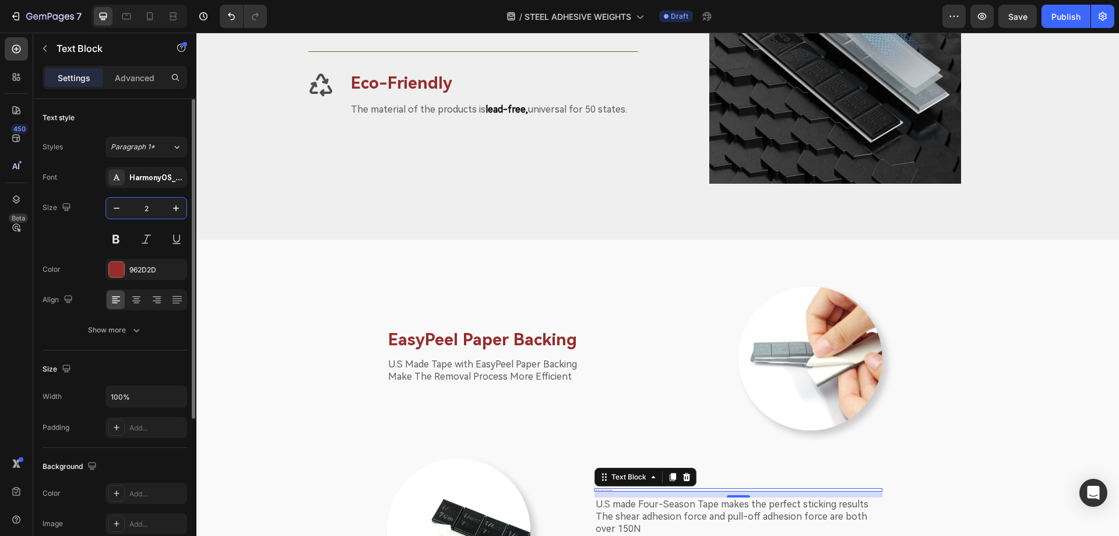
type input "28"
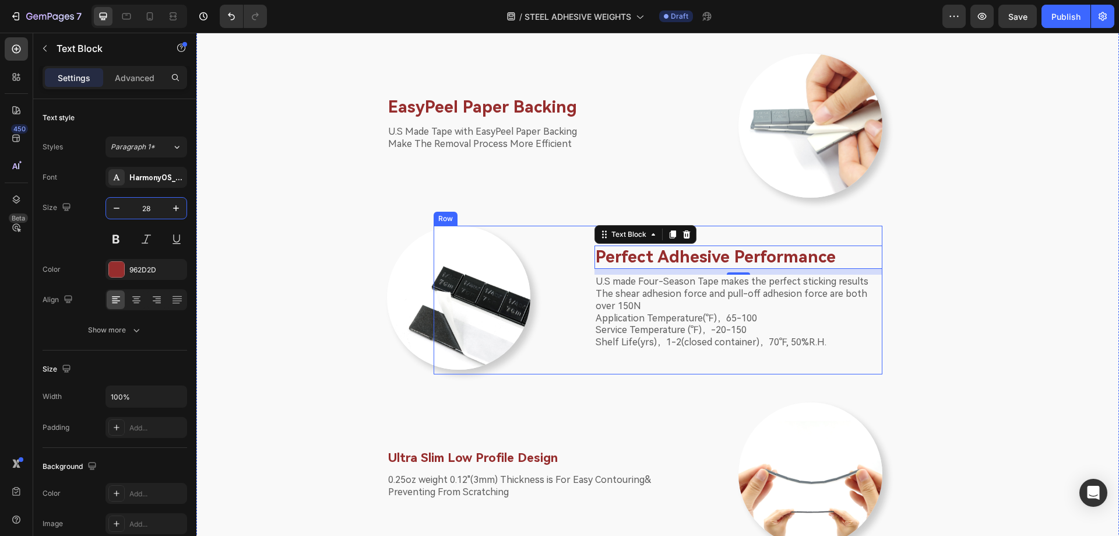
scroll to position [1458, 0]
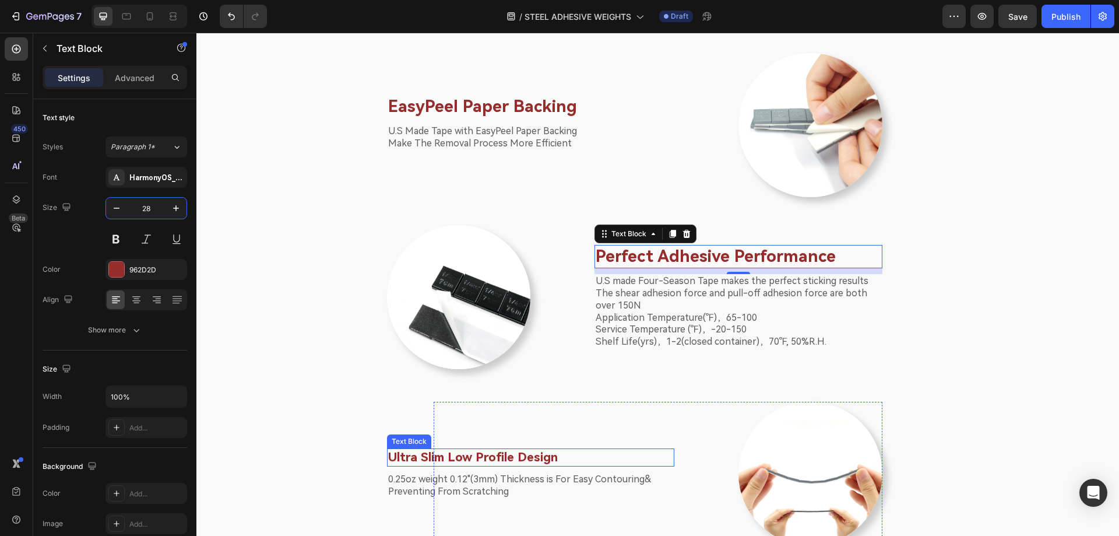
click at [477, 455] on p "Ultra Slim Low Profile Design" at bounding box center [530, 458] width 285 height 16
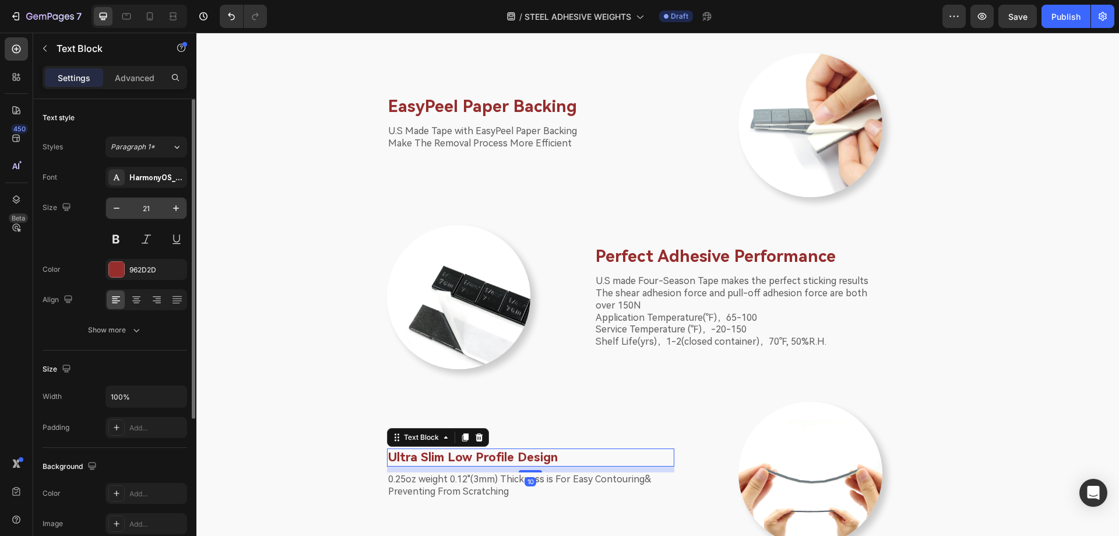
click at [152, 212] on input "21" at bounding box center [146, 208] width 38 height 21
type input "28"
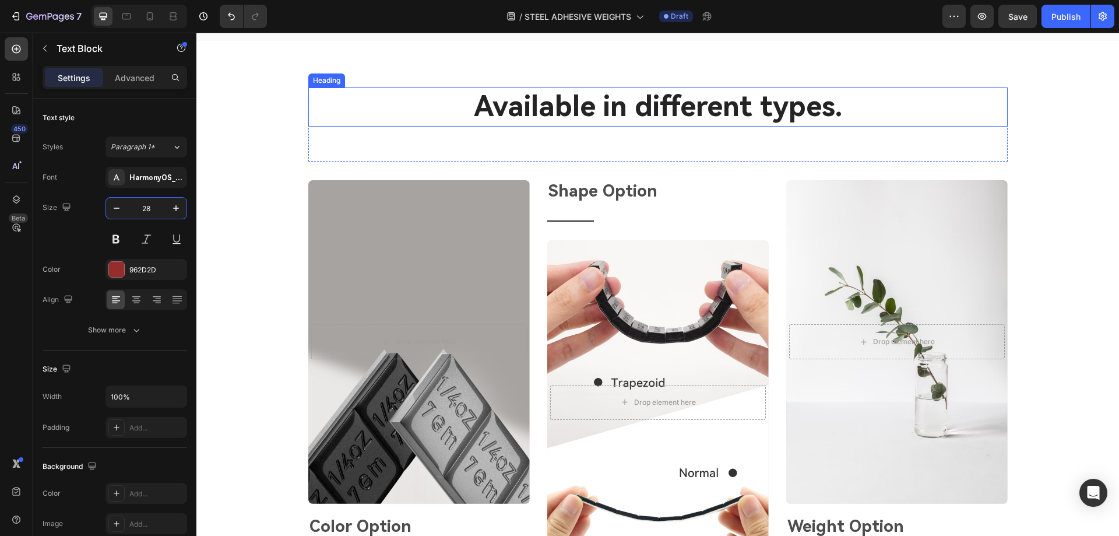
scroll to position [2099, 0]
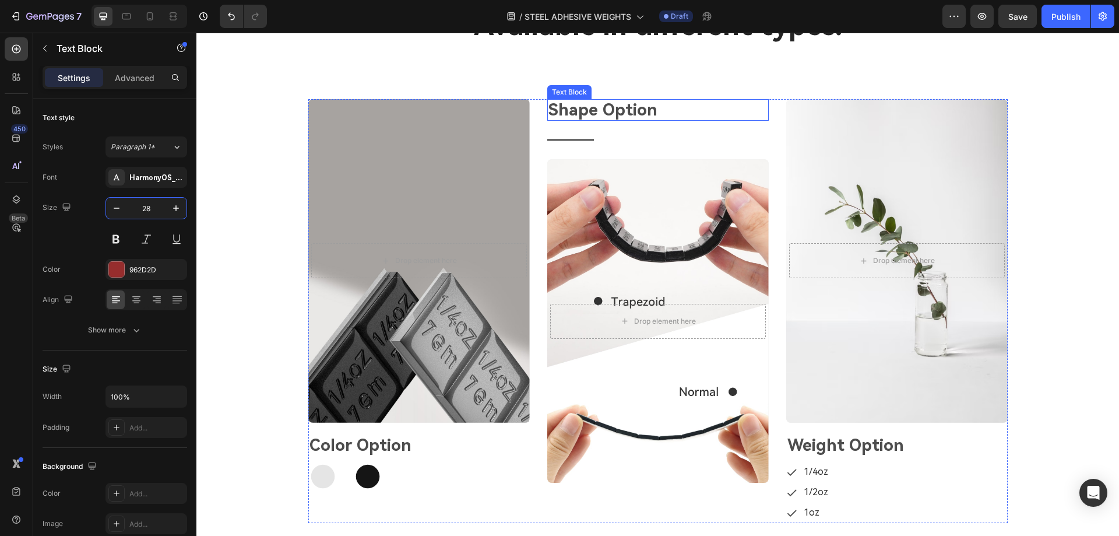
click at [576, 115] on p "Shape Option" at bounding box center [658, 110] width 219 height 20
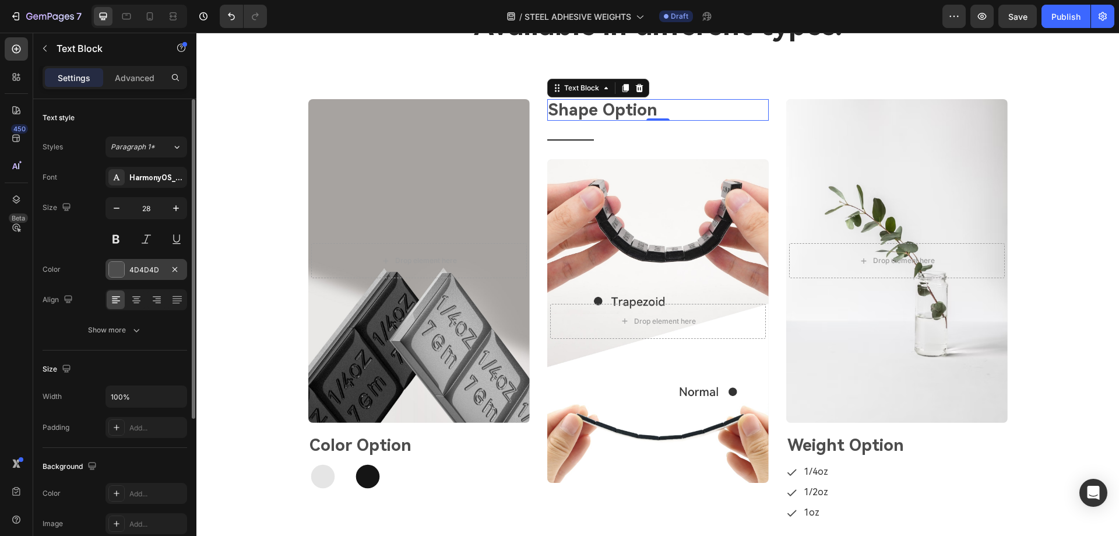
click at [143, 266] on div "4D4D4D" at bounding box center [146, 270] width 34 height 10
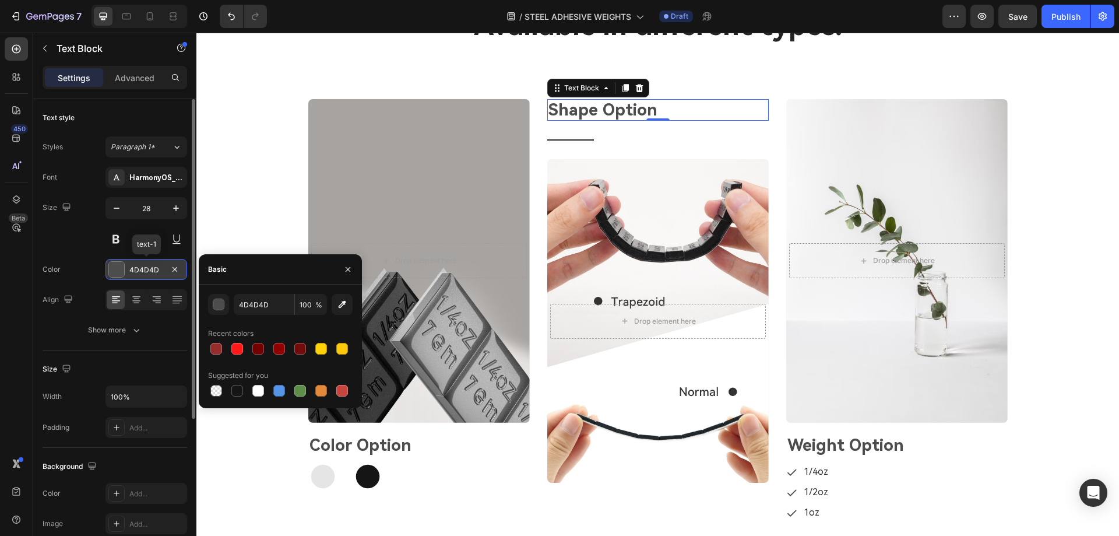
click at [113, 269] on div at bounding box center [116, 269] width 15 height 15
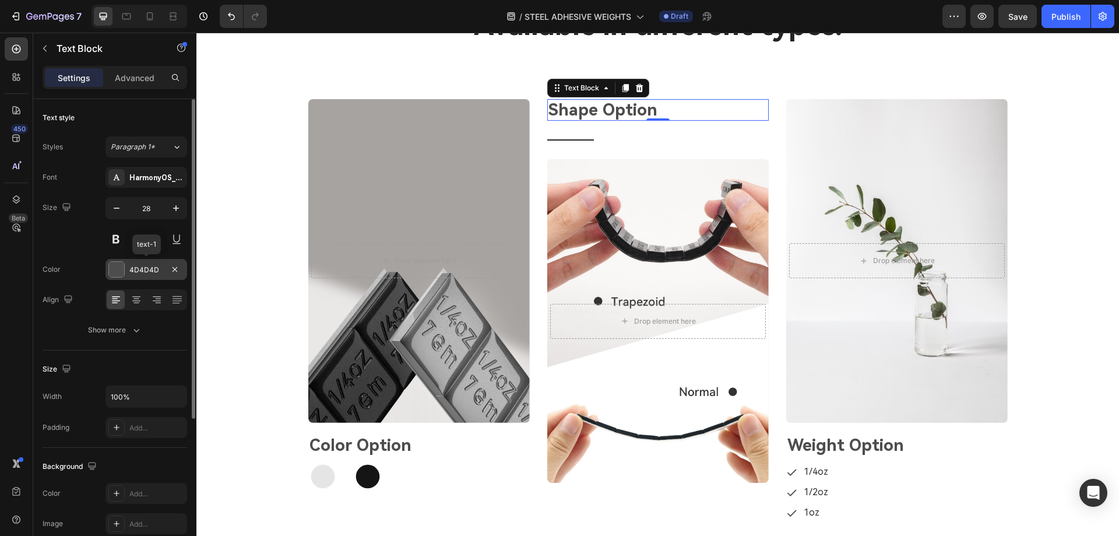
click at [113, 269] on div at bounding box center [116, 269] width 15 height 15
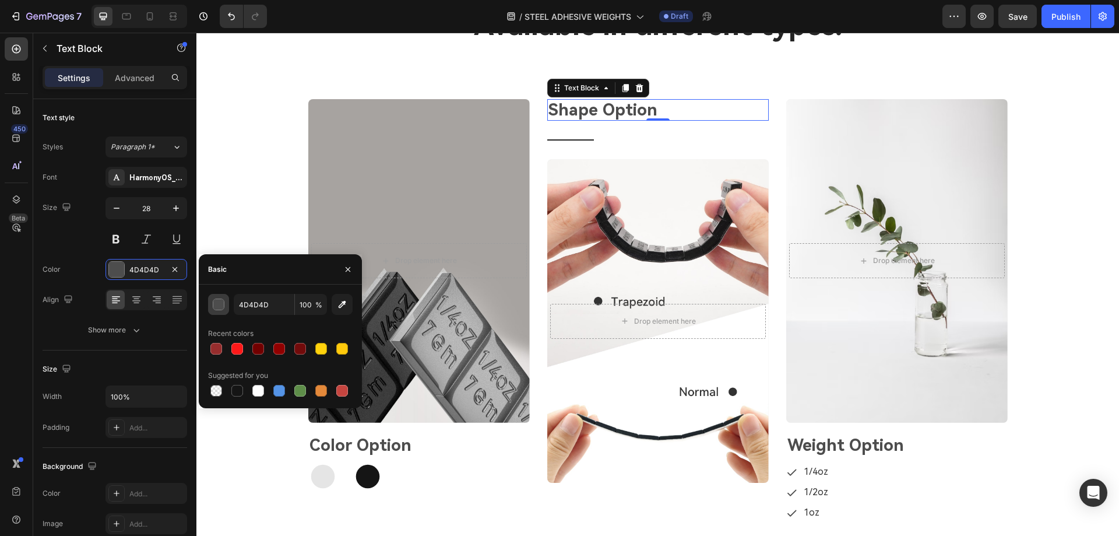
click at [220, 308] on div "button" at bounding box center [219, 305] width 12 height 12
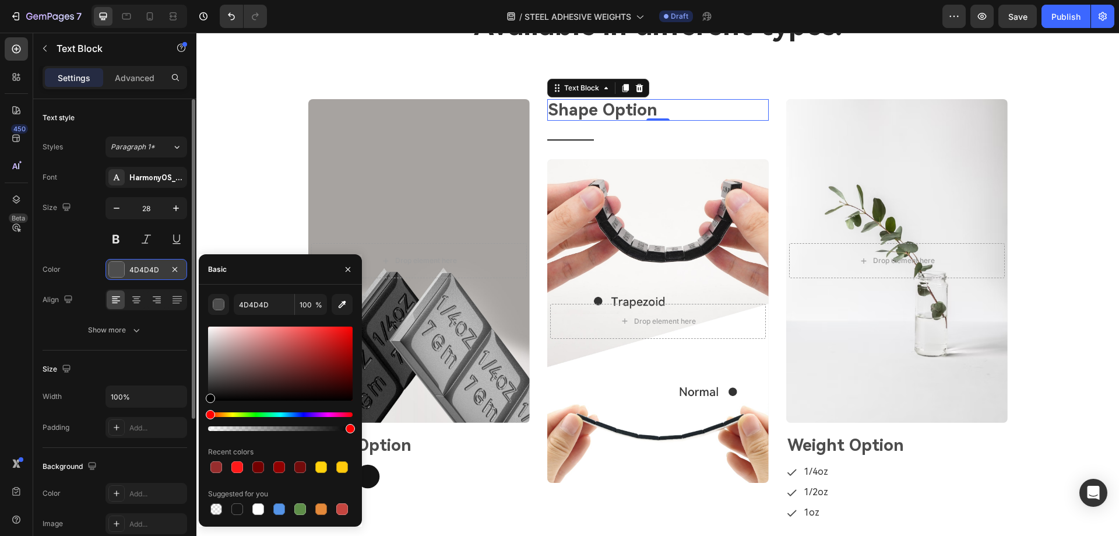
click at [116, 272] on div at bounding box center [116, 269] width 15 height 15
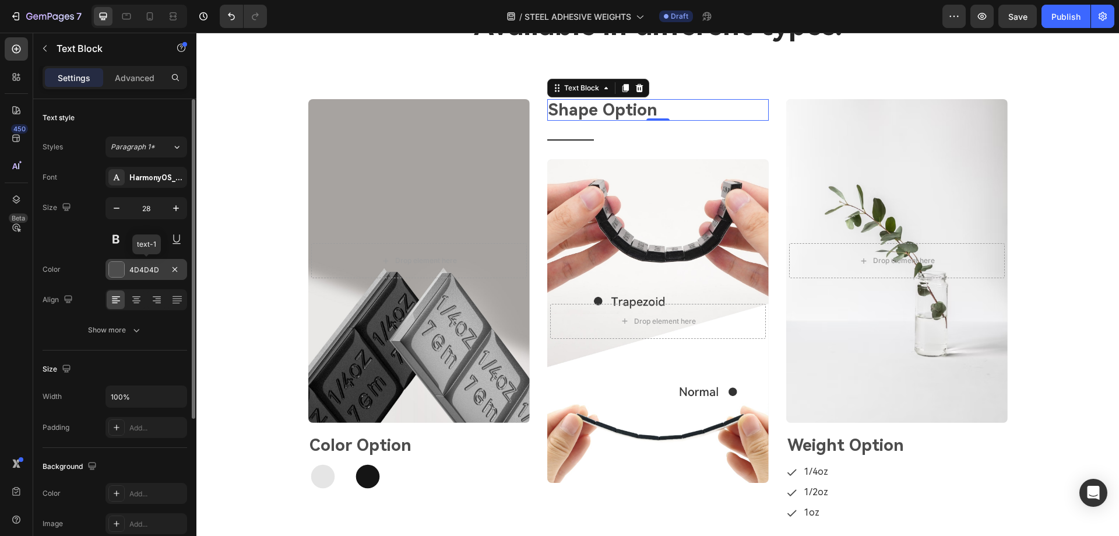
click at [121, 271] on div at bounding box center [116, 269] width 15 height 15
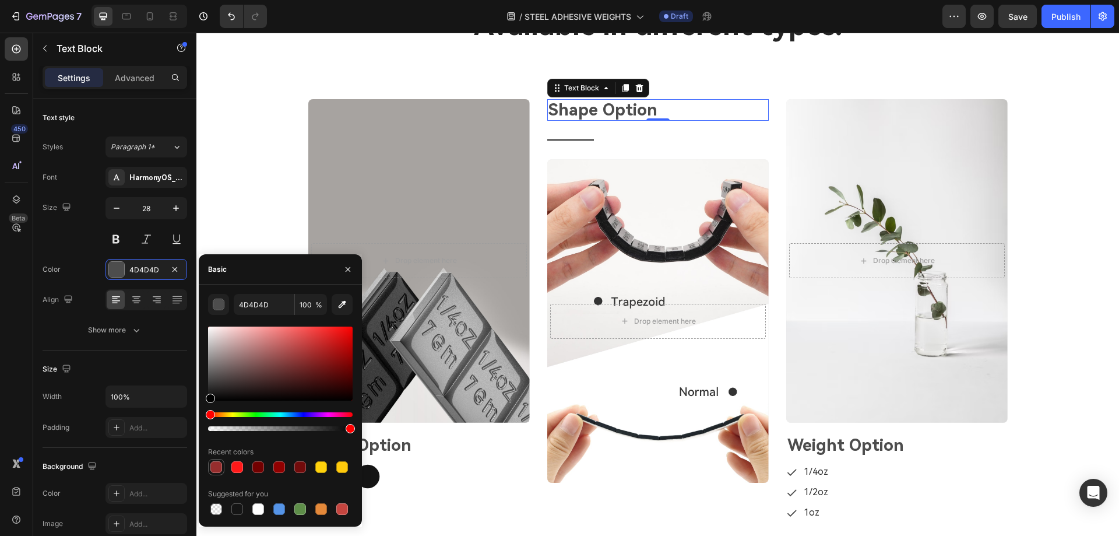
click at [215, 469] on div at bounding box center [216, 467] width 12 height 12
type input "962D2D"
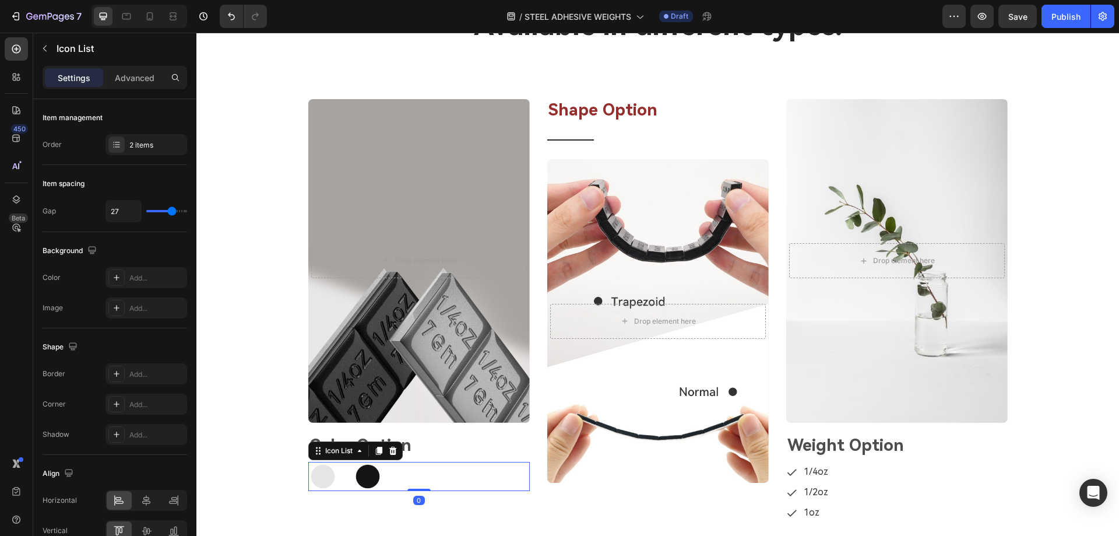
click at [462, 468] on div "Icon Icon" at bounding box center [419, 476] width 222 height 29
click at [415, 443] on p "Color Option" at bounding box center [419, 446] width 219 height 20
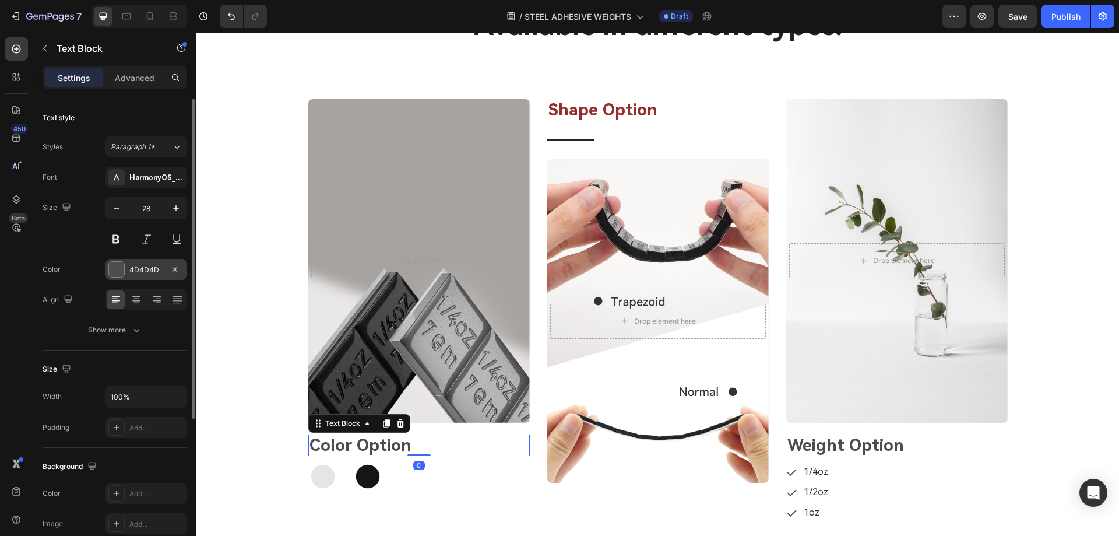
click at [115, 266] on div at bounding box center [116, 269] width 15 height 15
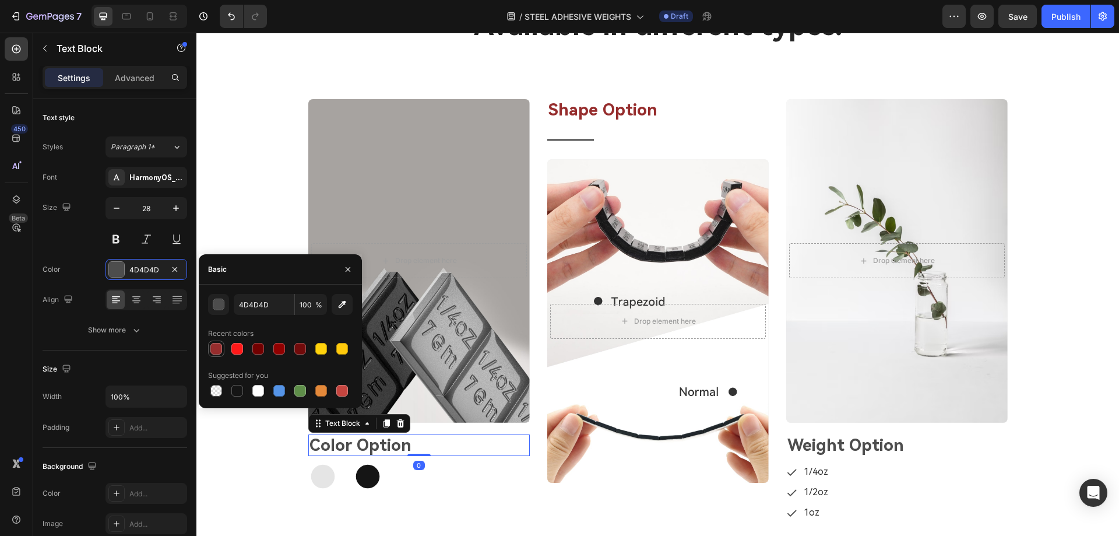
click at [218, 349] on div at bounding box center [216, 349] width 12 height 12
type input "962D2D"
click at [802, 441] on p "Weight Option" at bounding box center [897, 446] width 219 height 20
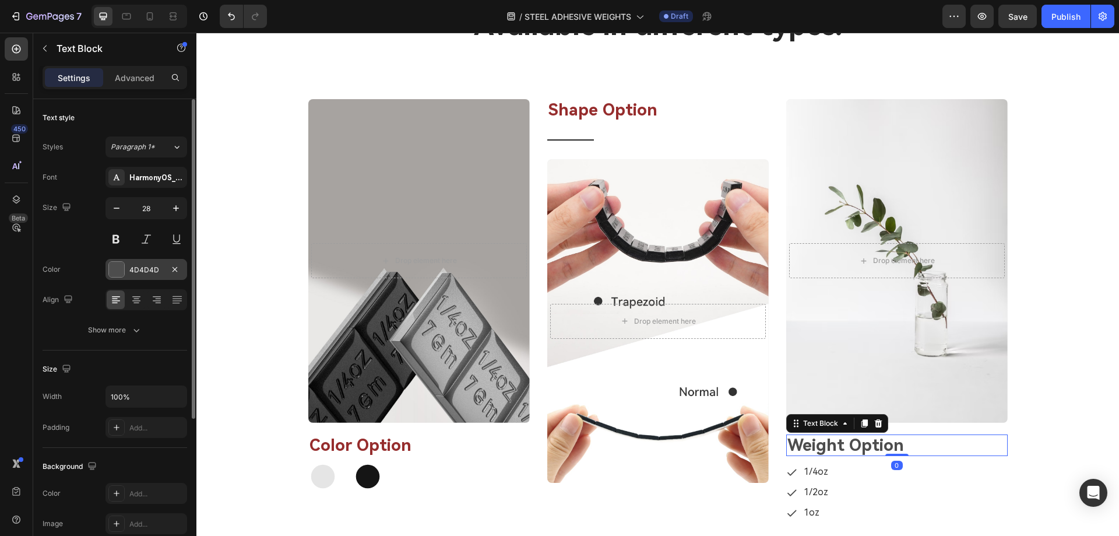
click at [113, 266] on div at bounding box center [116, 269] width 15 height 15
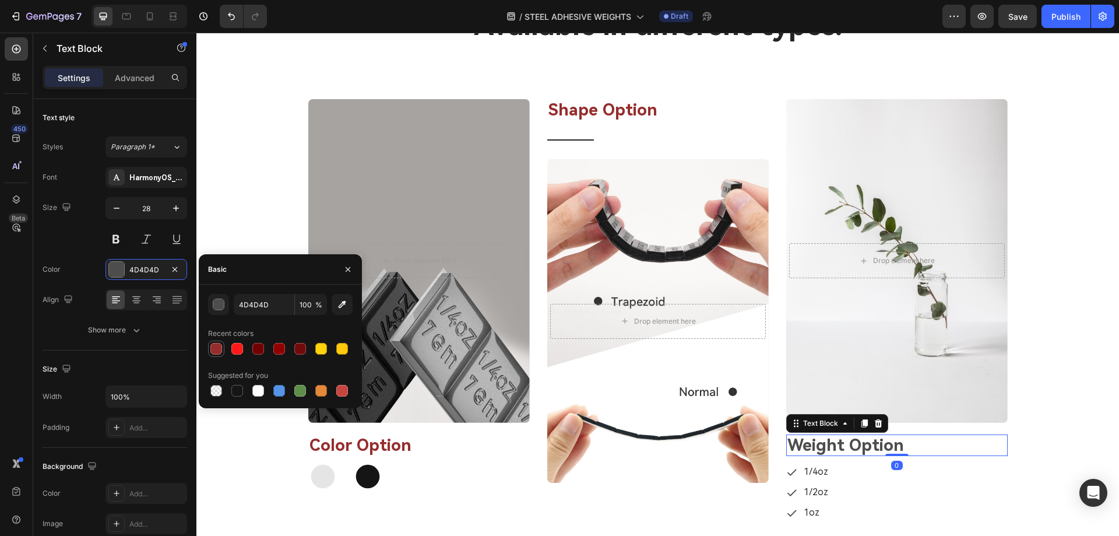
drag, startPoint x: 217, startPoint y: 346, endPoint x: 55, endPoint y: 211, distance: 211.2
click at [217, 346] on div at bounding box center [216, 349] width 12 height 12
type input "962D2D"
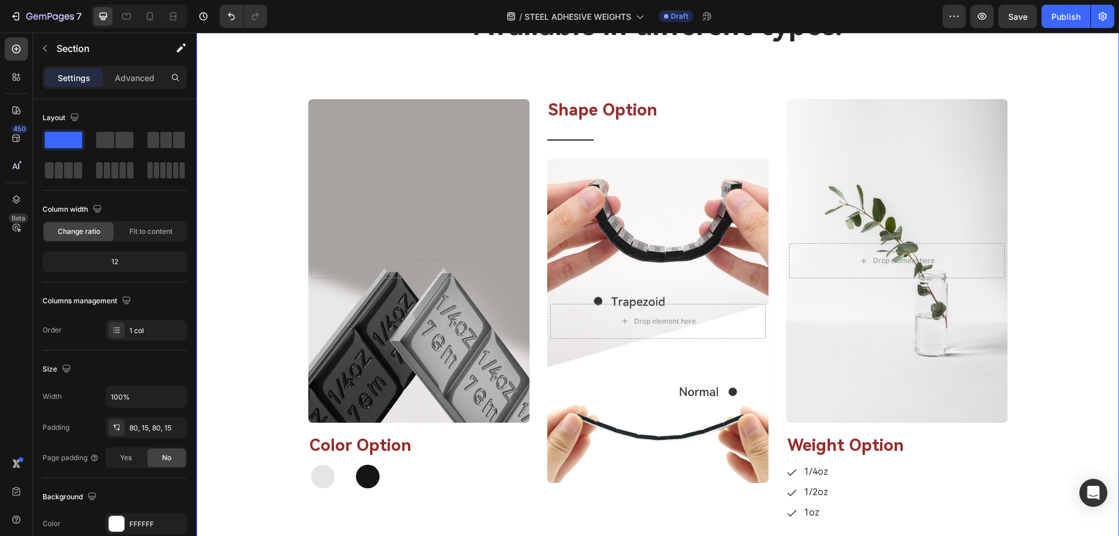
click at [249, 195] on div "Available in different types. Heading Row After a long time of molding and craf…" at bounding box center [657, 289] width 905 height 567
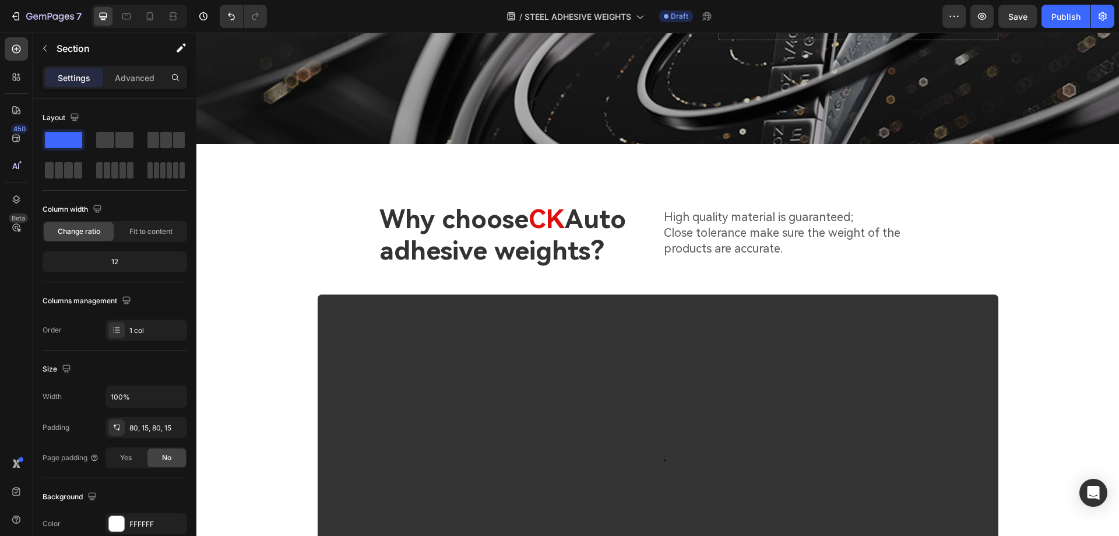
scroll to position [292, 0]
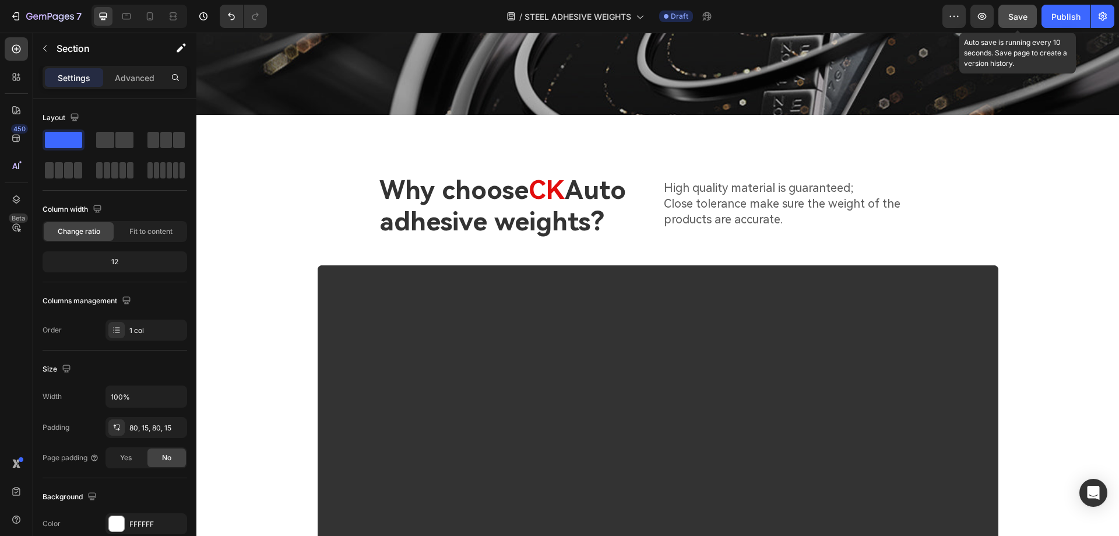
click at [1011, 20] on span "Save" at bounding box center [1018, 17] width 19 height 10
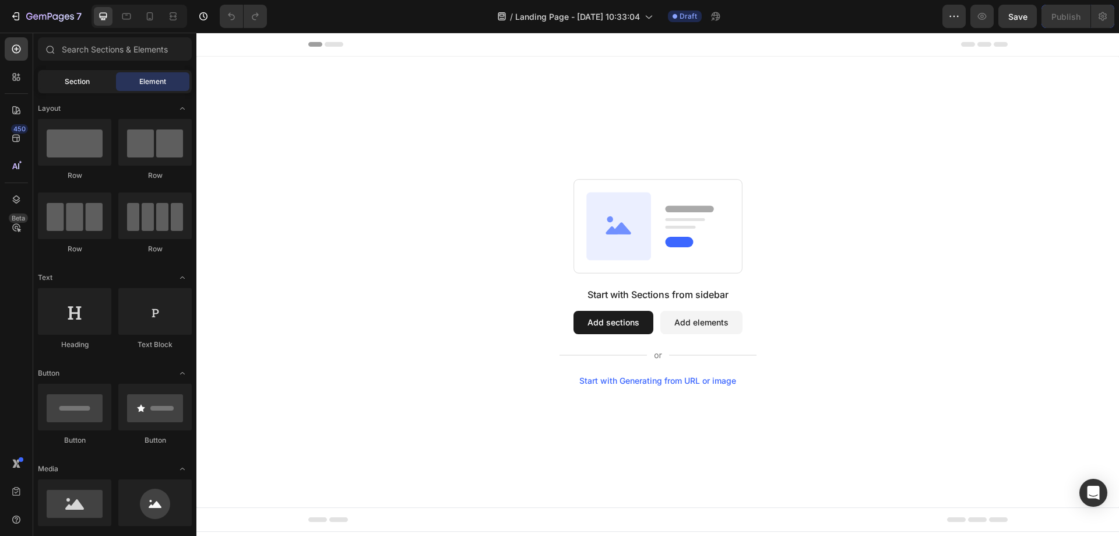
click at [58, 86] on div "Section" at bounding box center [76, 81] width 73 height 19
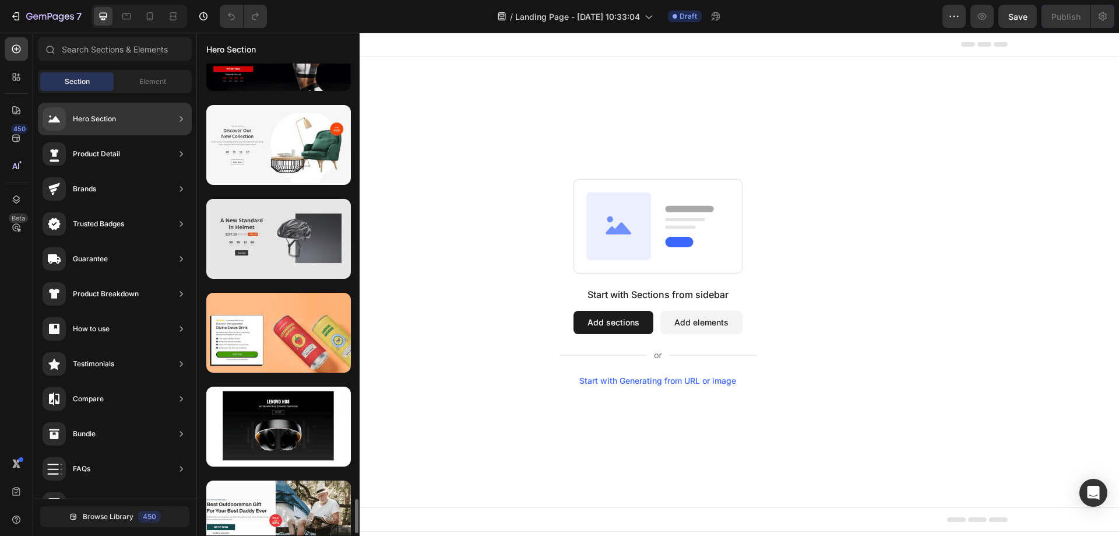
scroll to position [5795, 0]
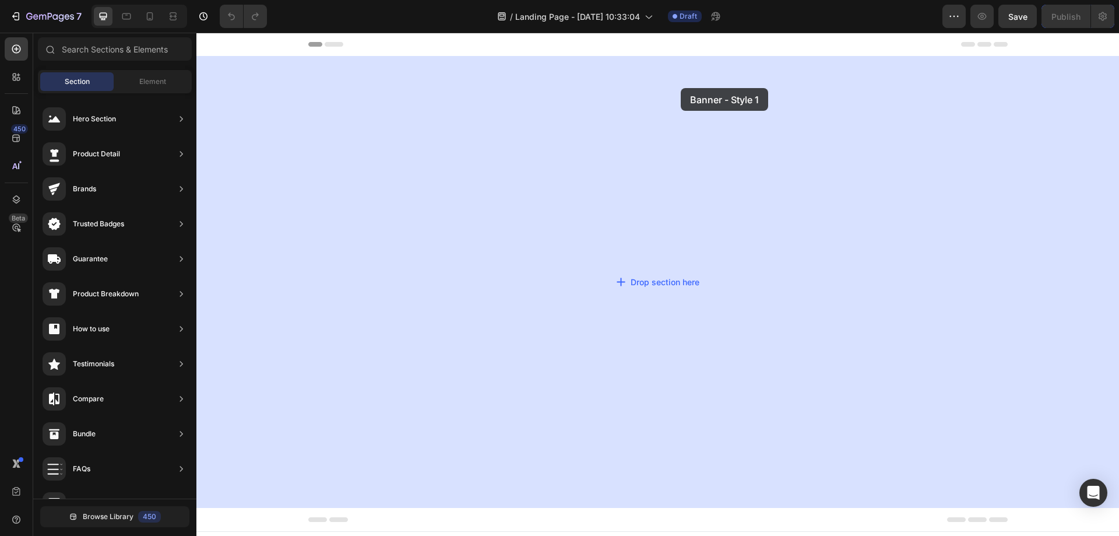
drag, startPoint x: 500, startPoint y: 182, endPoint x: 696, endPoint y: 75, distance: 224.1
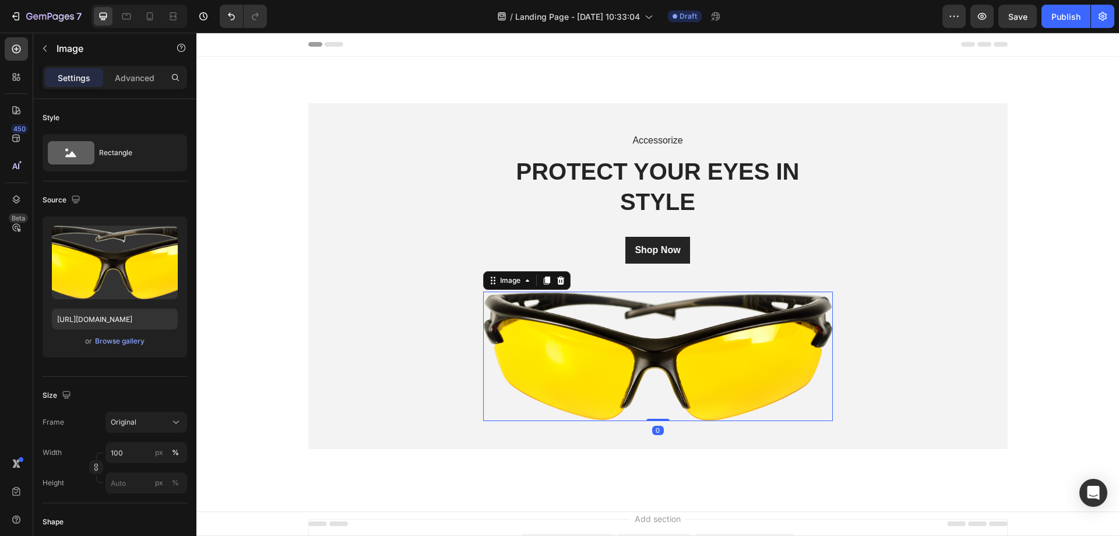
click at [633, 336] on img at bounding box center [658, 356] width 350 height 129
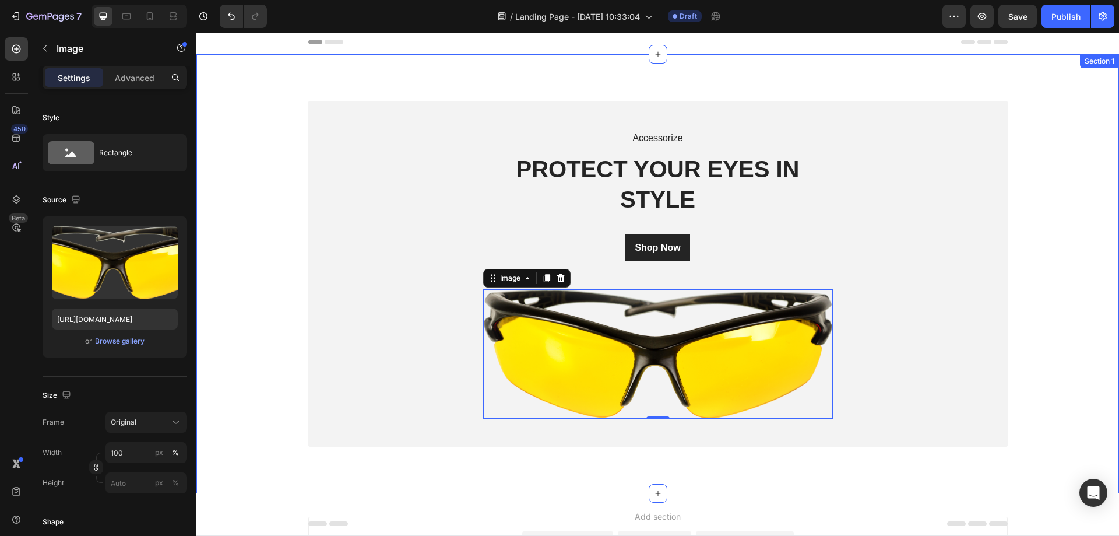
scroll to position [0, 0]
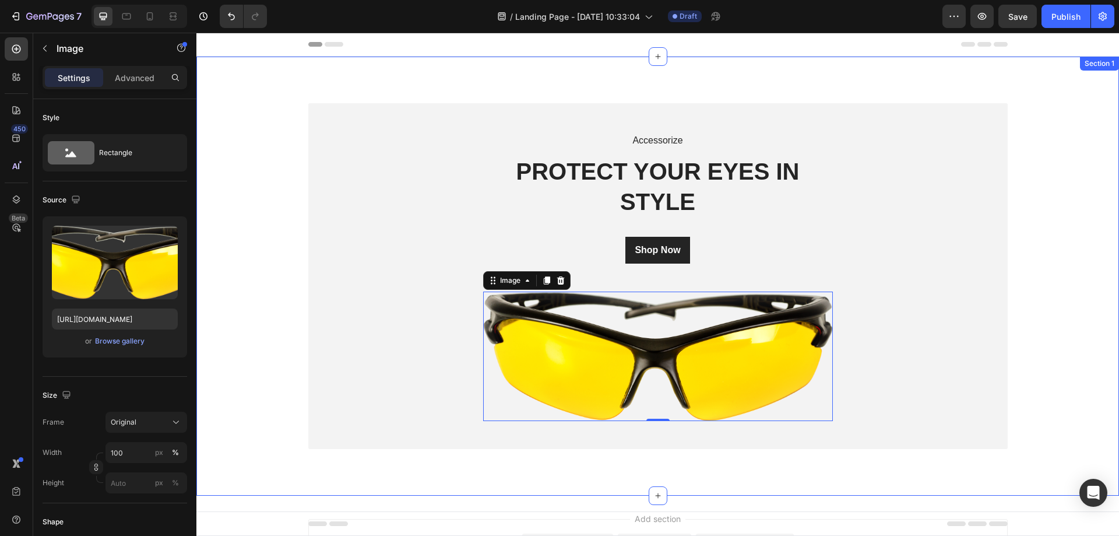
click at [1094, 69] on div "Section 1" at bounding box center [1099, 64] width 39 height 14
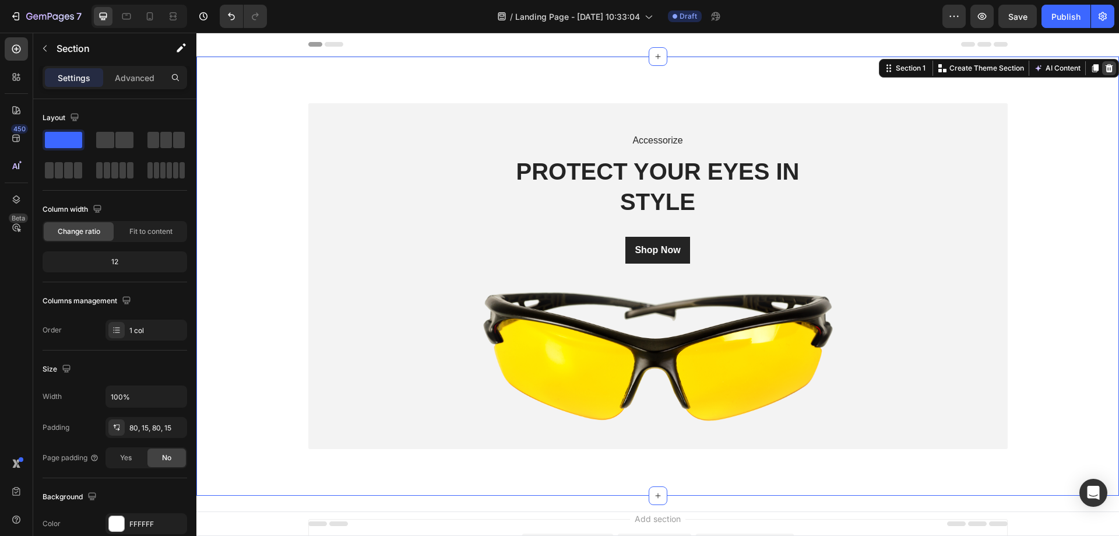
click at [1102, 63] on div at bounding box center [1109, 68] width 14 height 14
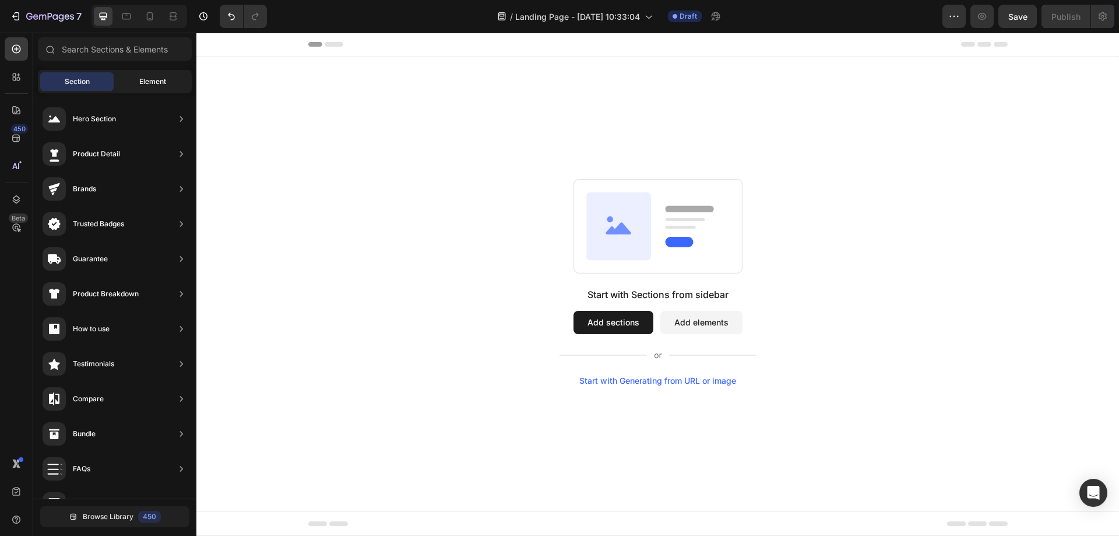
click at [137, 85] on div "Element" at bounding box center [152, 81] width 73 height 19
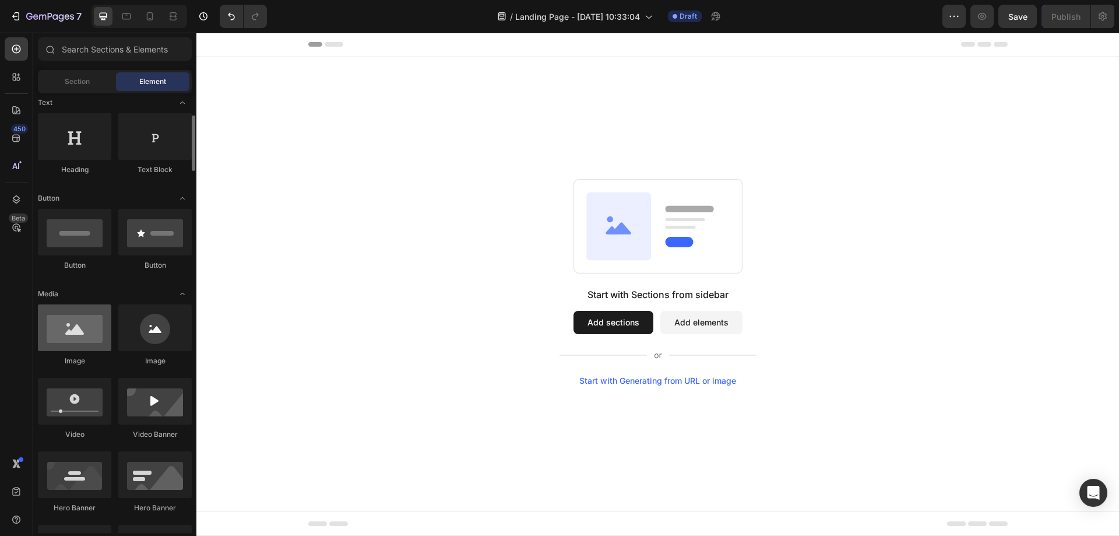
scroll to position [292, 0]
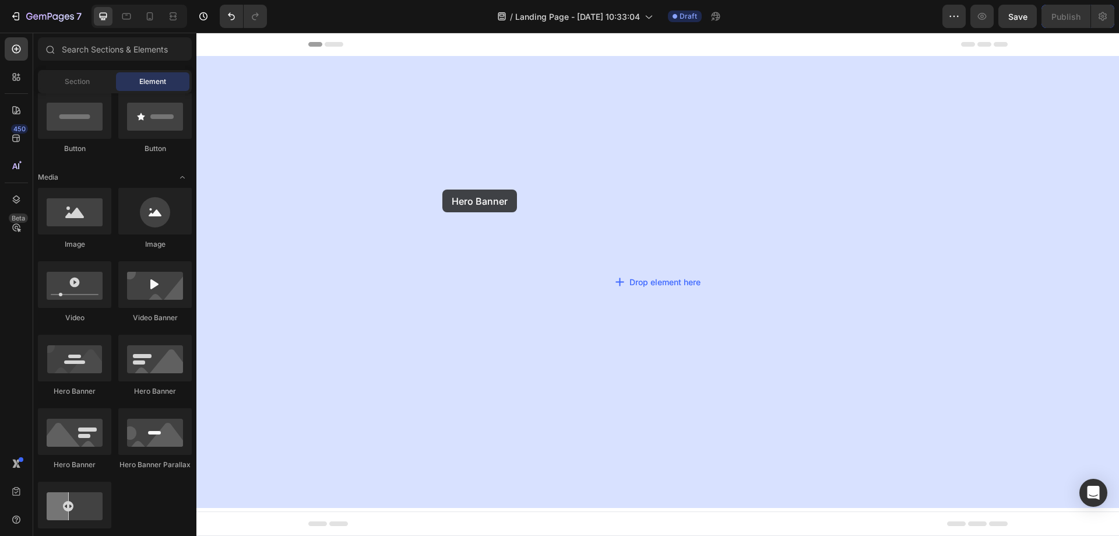
drag, startPoint x: 269, startPoint y: 473, endPoint x: 443, endPoint y: 189, distance: 332.6
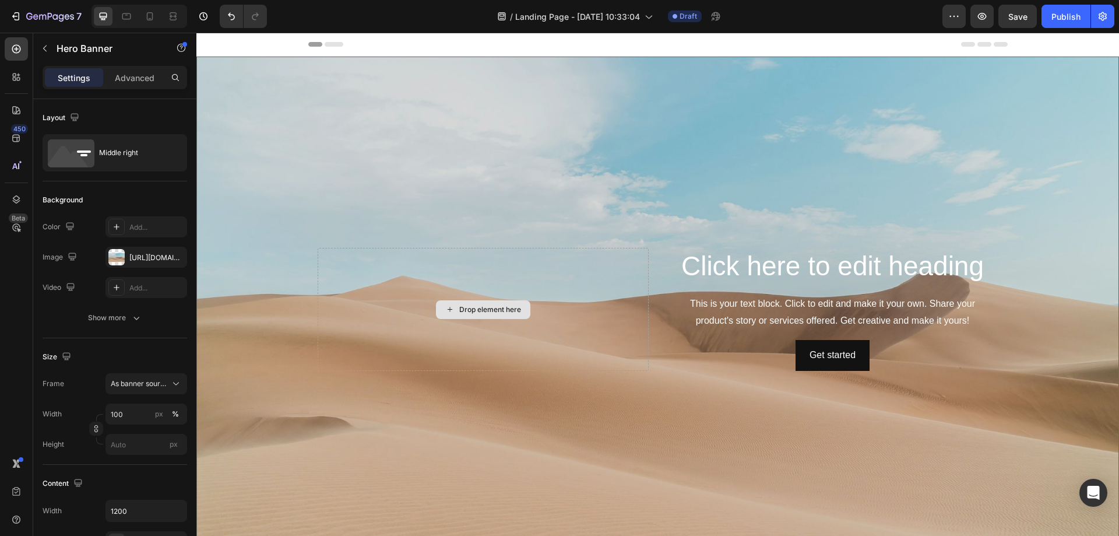
click at [444, 346] on div "Drop element here" at bounding box center [483, 309] width 331 height 122
click at [398, 423] on div "Background Image" at bounding box center [657, 309] width 923 height 505
click at [144, 254] on div "https://cdn.shopify.com/s/files/1/2005/9307/files/background_settings.jpg" at bounding box center [146, 257] width 34 height 10
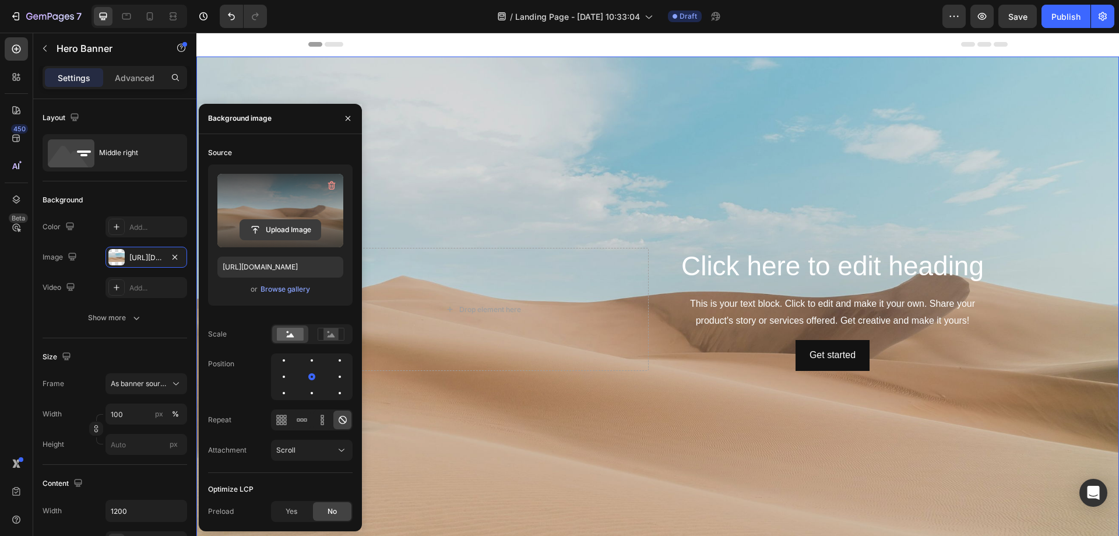
click at [281, 229] on input "file" at bounding box center [280, 230] width 80 height 20
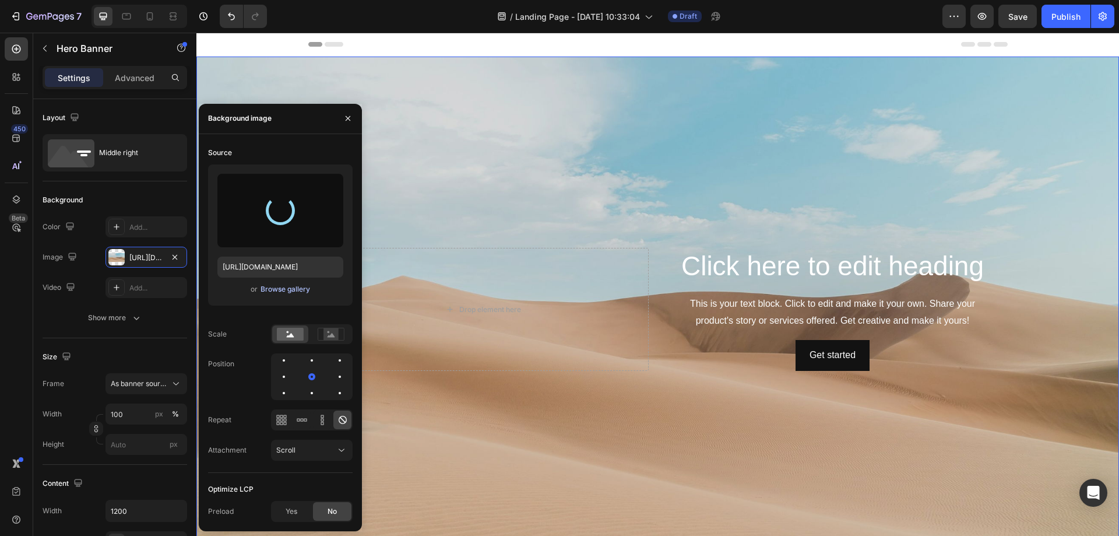
click at [271, 293] on div "Browse gallery" at bounding box center [286, 289] width 50 height 10
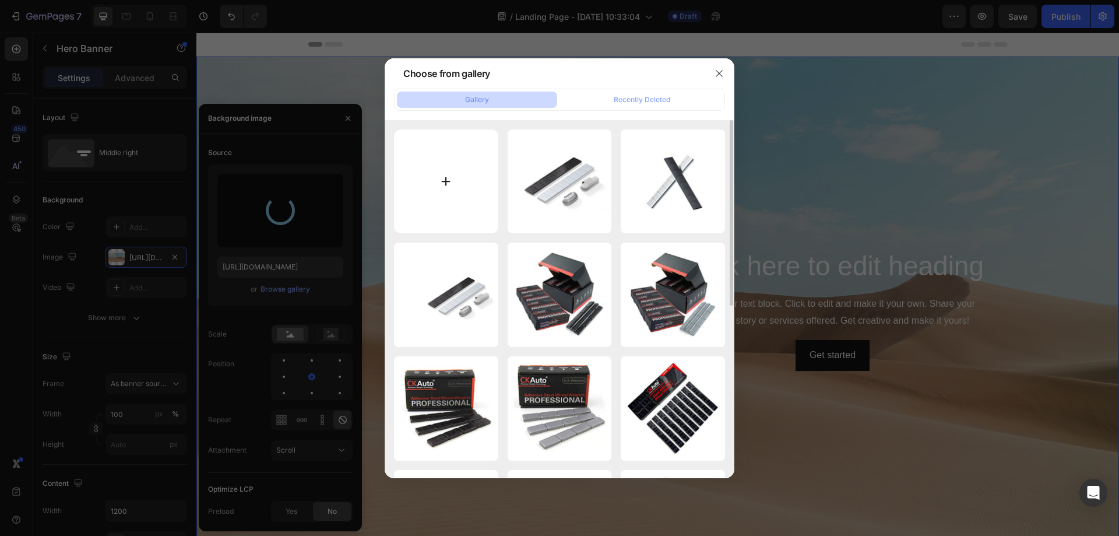
click at [445, 183] on input "file" at bounding box center [446, 181] width 104 height 104
type input "C:\fakepath\463.jpg"
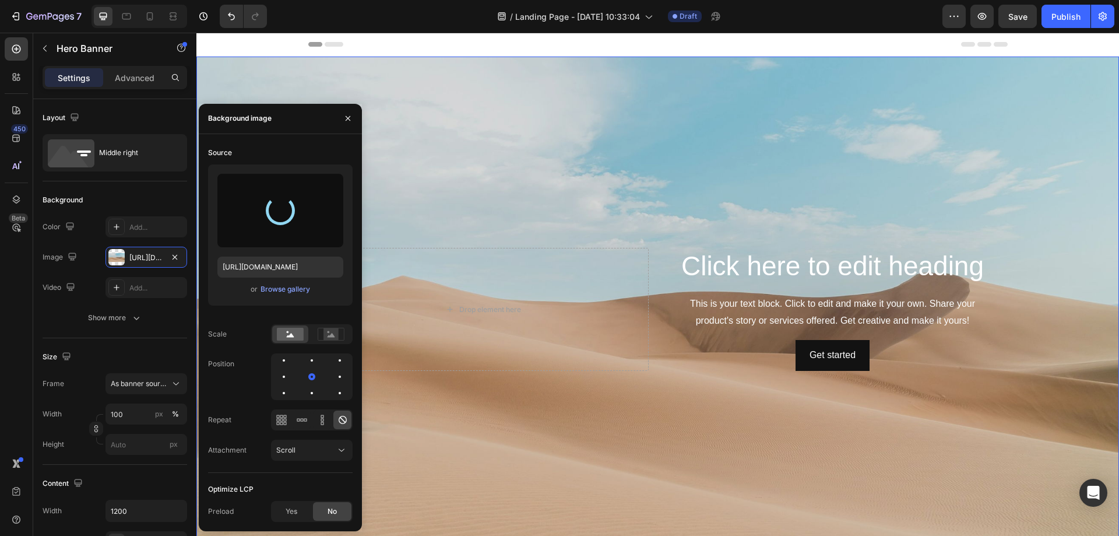
type input "https://cdn.shopify.com/s/files/1/0758/7882/6238/files/gempages_577401979572060…"
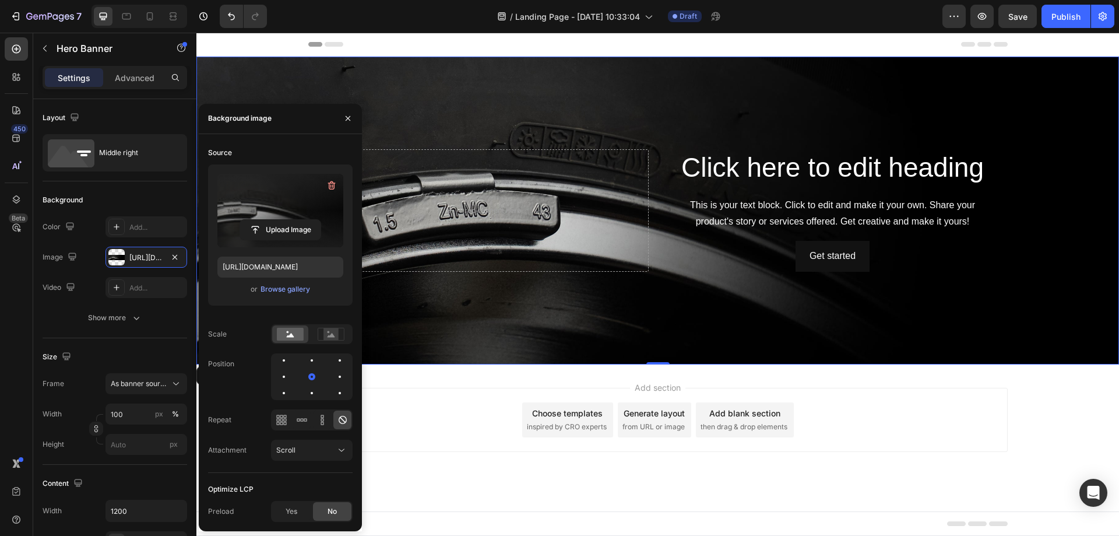
click at [439, 412] on div "Add section Choose templates inspired by CRO experts Generate layout from URL o…" at bounding box center [658, 420] width 700 height 64
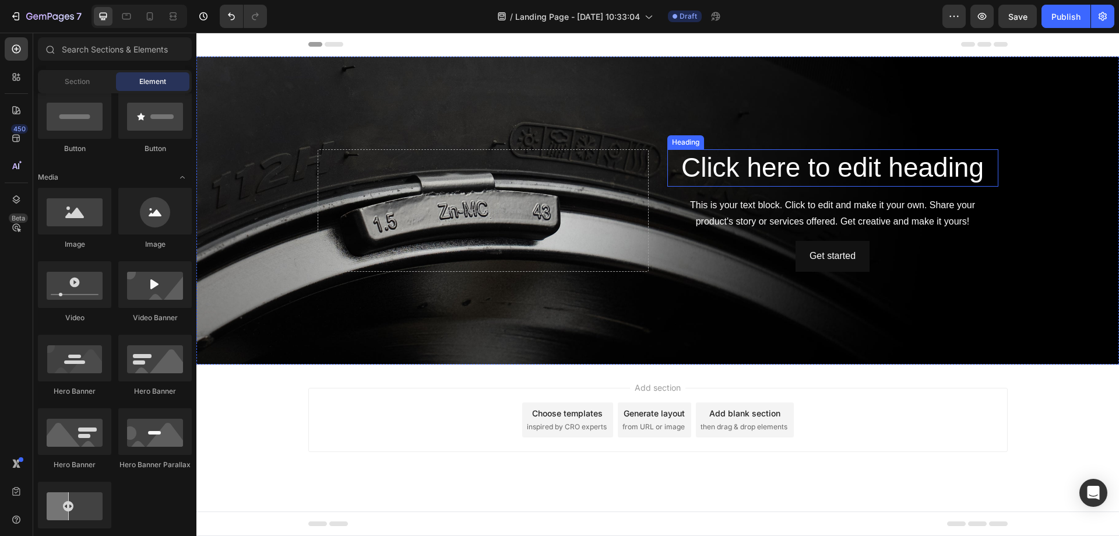
click at [779, 164] on h2 "Click here to edit heading" at bounding box center [833, 167] width 331 height 37
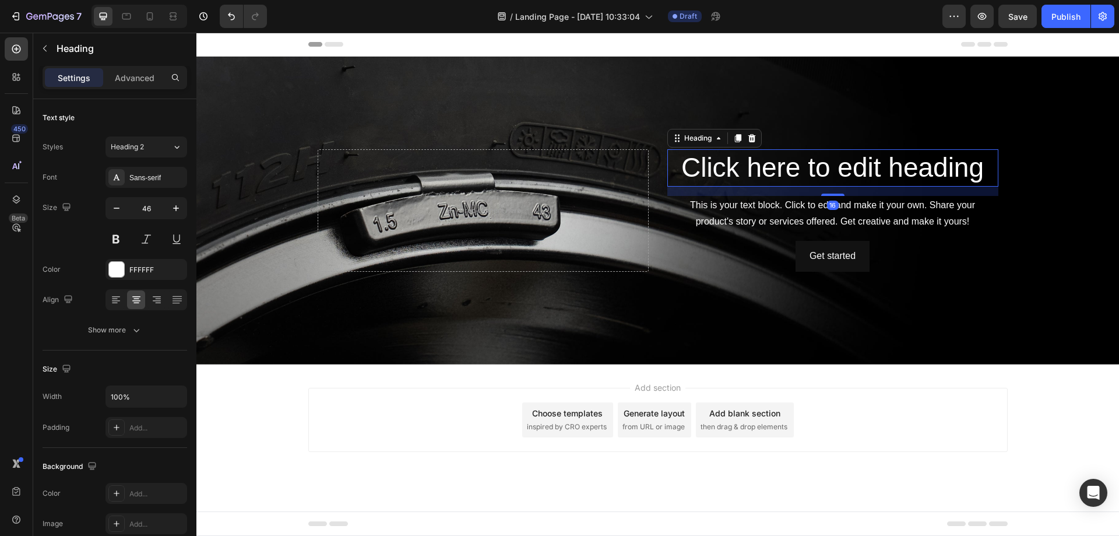
click at [779, 164] on h2 "Click here to edit heading" at bounding box center [833, 167] width 331 height 37
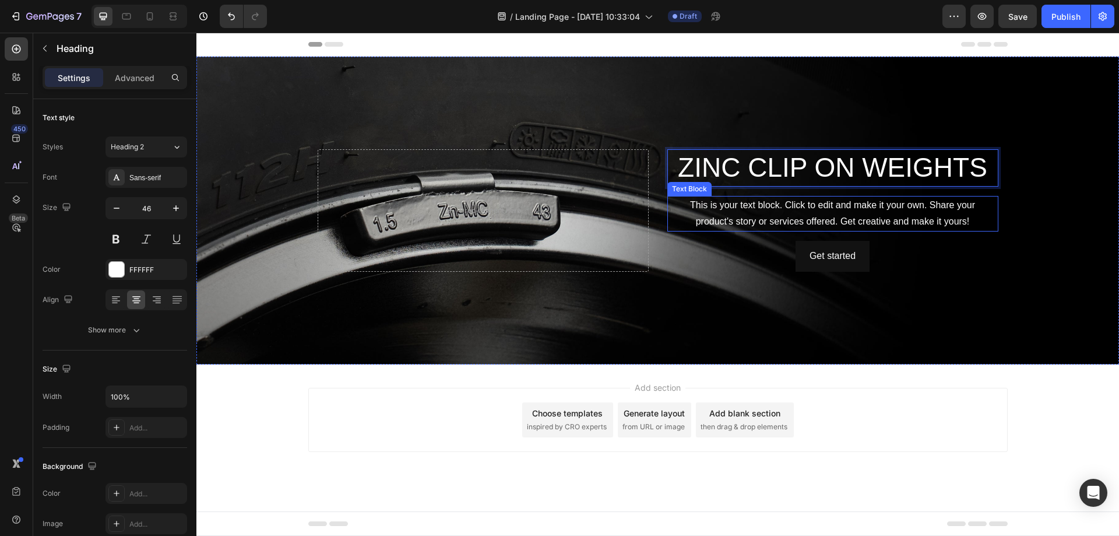
click at [764, 223] on div "This is your text block. Click to edit and make it your own. Share your product…" at bounding box center [833, 214] width 331 height 36
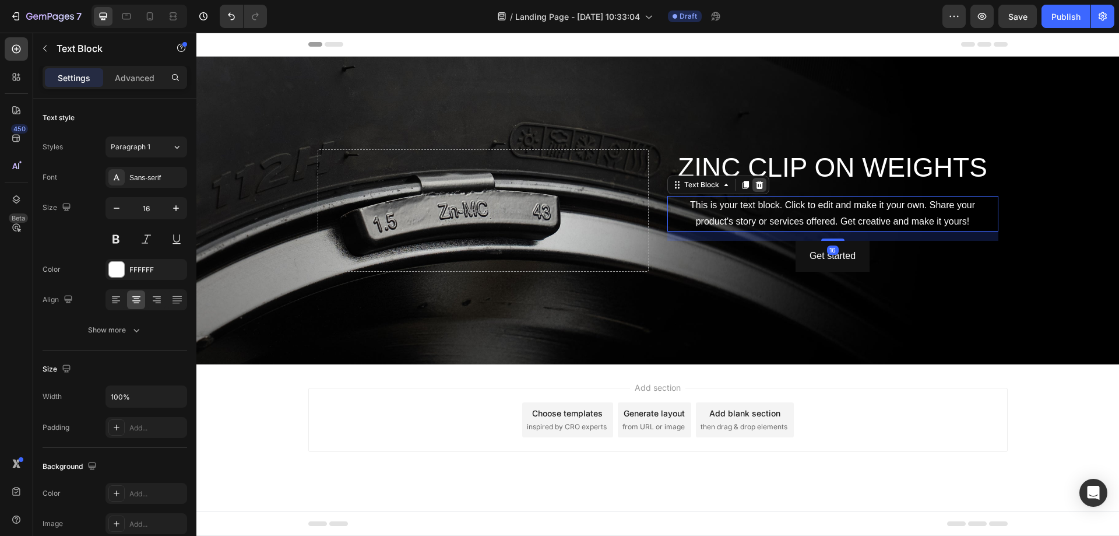
click at [759, 185] on icon at bounding box center [759, 184] width 9 height 9
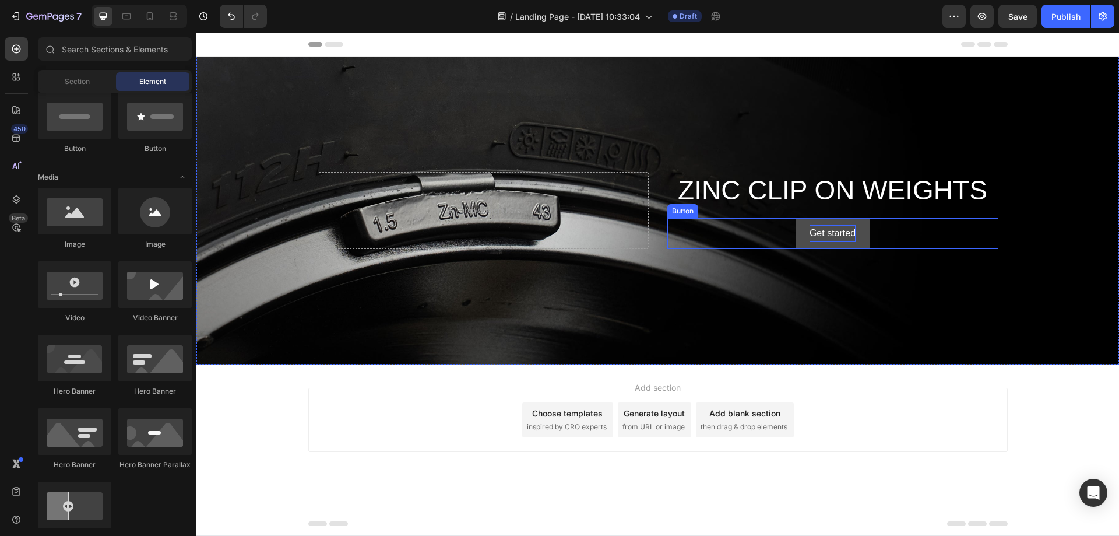
click at [823, 234] on div "Get started" at bounding box center [833, 233] width 46 height 17
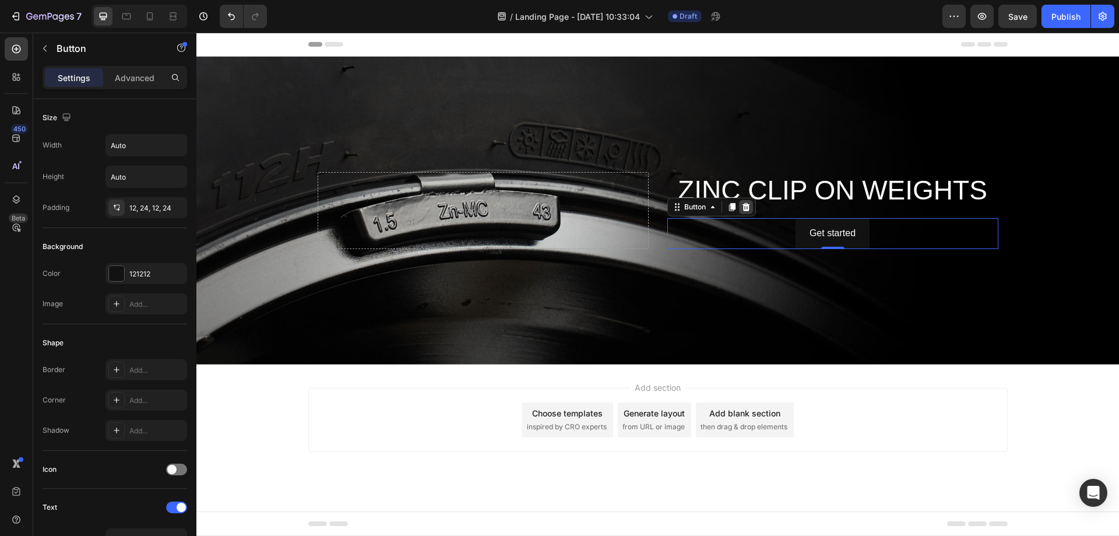
click at [747, 207] on icon at bounding box center [746, 206] width 9 height 9
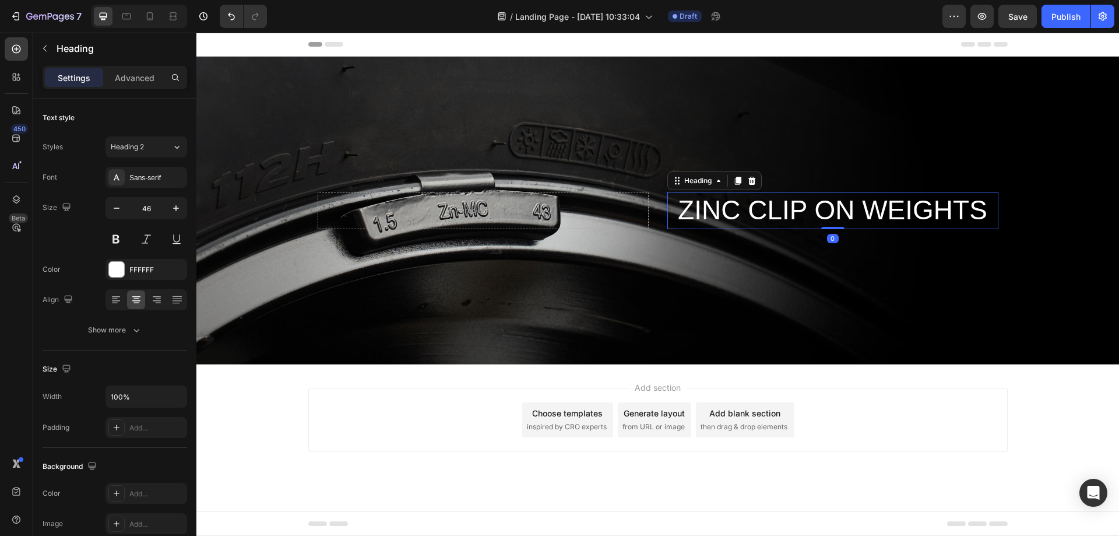
click at [734, 218] on p "ZINC CLIP ON WEIGHTS" at bounding box center [833, 210] width 329 height 35
click at [157, 174] on div "Sans-serif" at bounding box center [156, 178] width 55 height 10
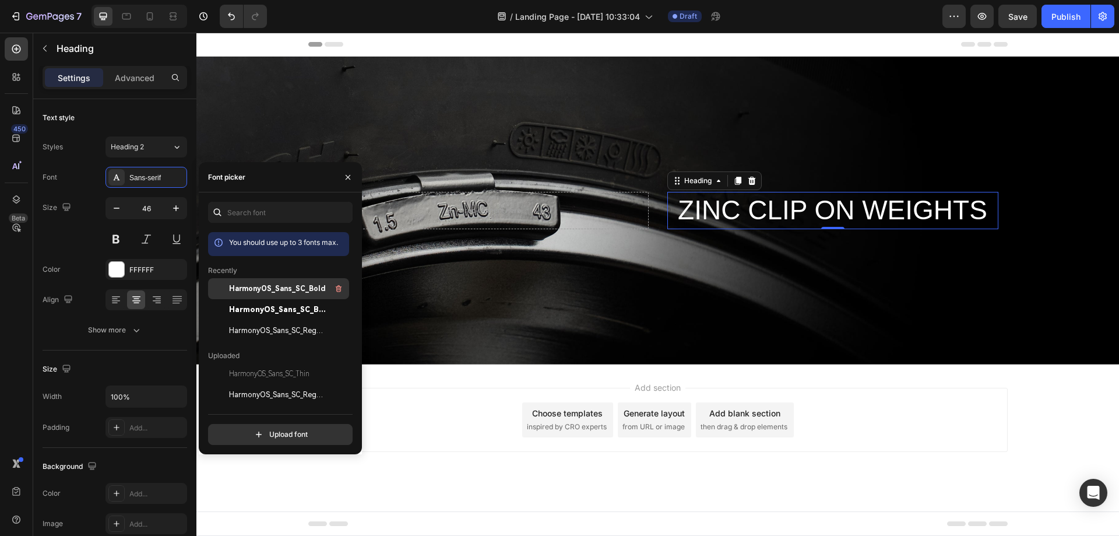
click at [267, 363] on div "HarmonyOS_Sans_SC_Bold" at bounding box center [278, 373] width 141 height 21
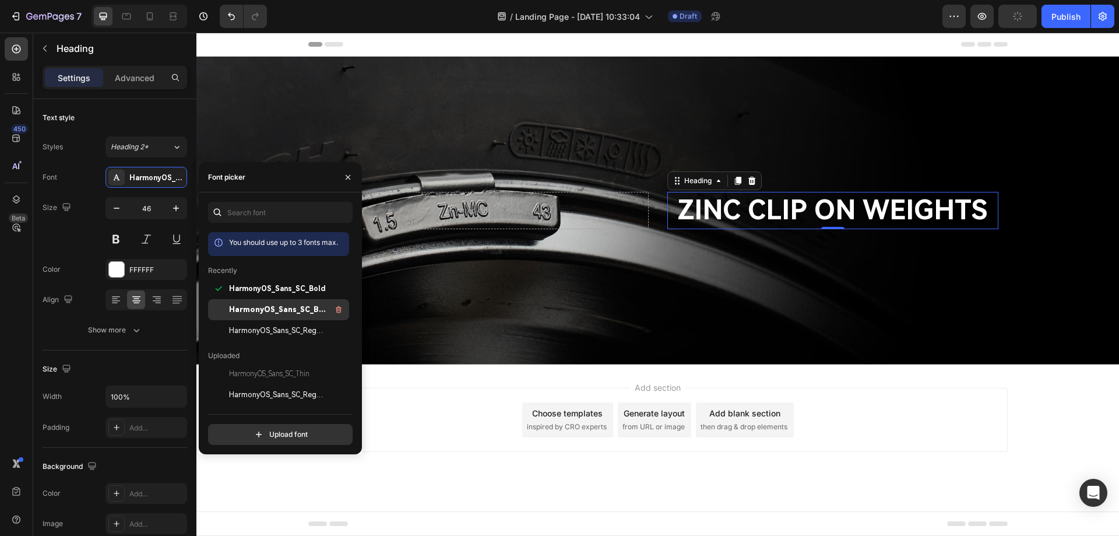
click at [269, 310] on span "HarmonyOS_Sans_SC_Black" at bounding box center [277, 309] width 97 height 10
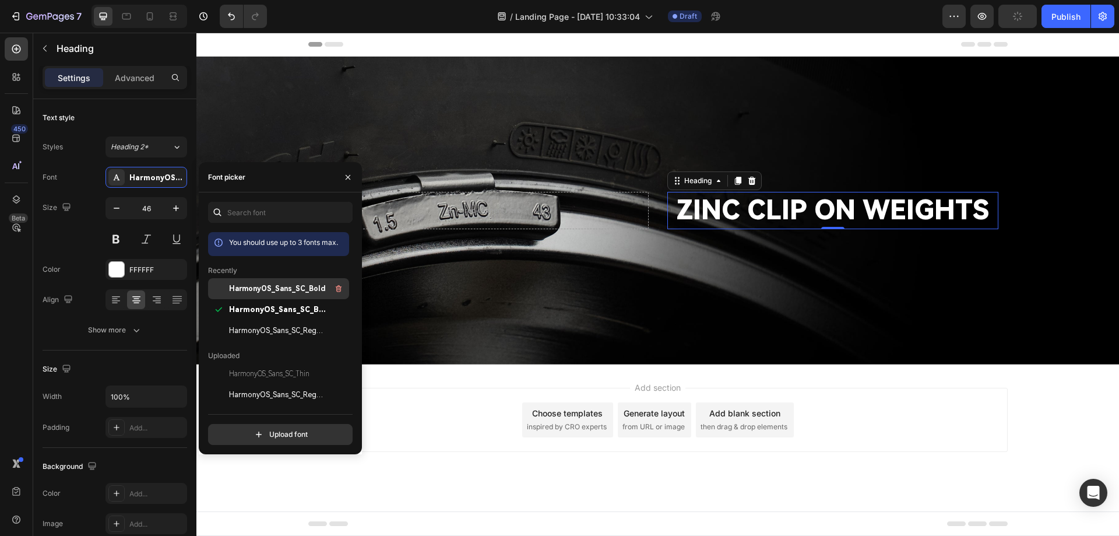
click at [263, 285] on span "HarmonyOS_Sans_SC_Bold" at bounding box center [277, 288] width 97 height 10
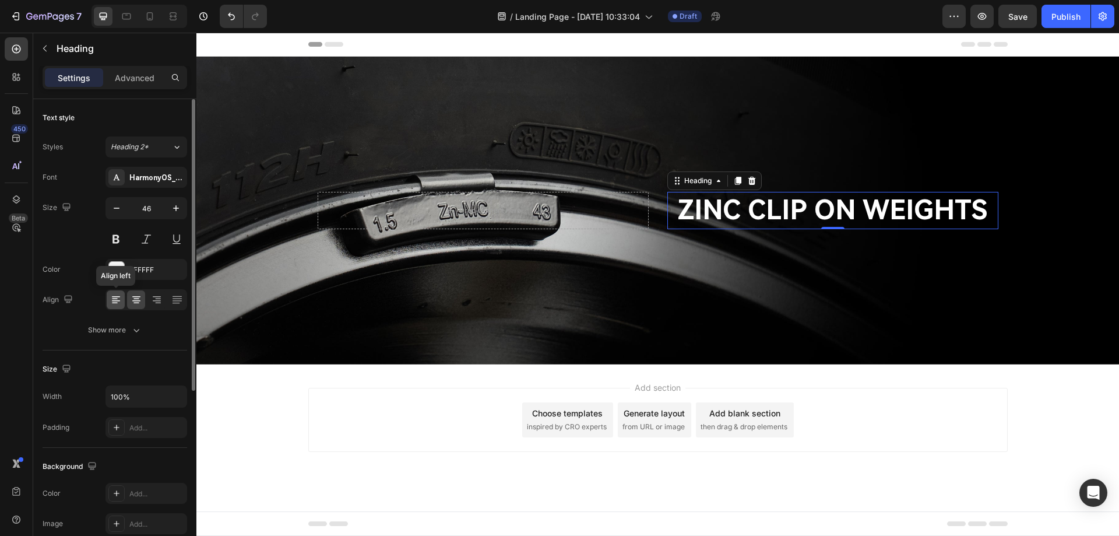
click at [117, 301] on icon at bounding box center [116, 300] width 8 height 1
click at [154, 206] on input "46" at bounding box center [146, 208] width 38 height 21
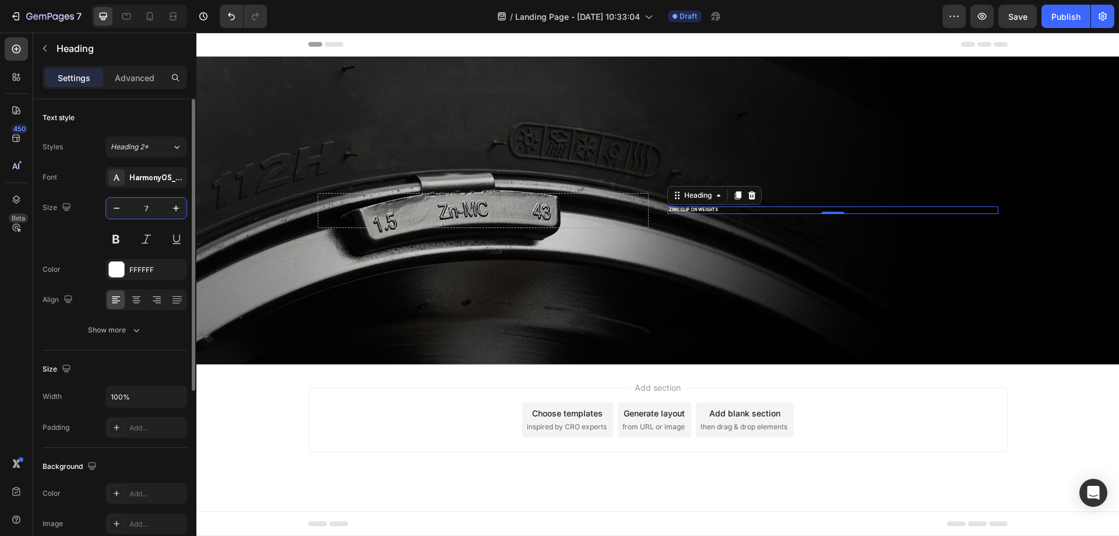
type input "72"
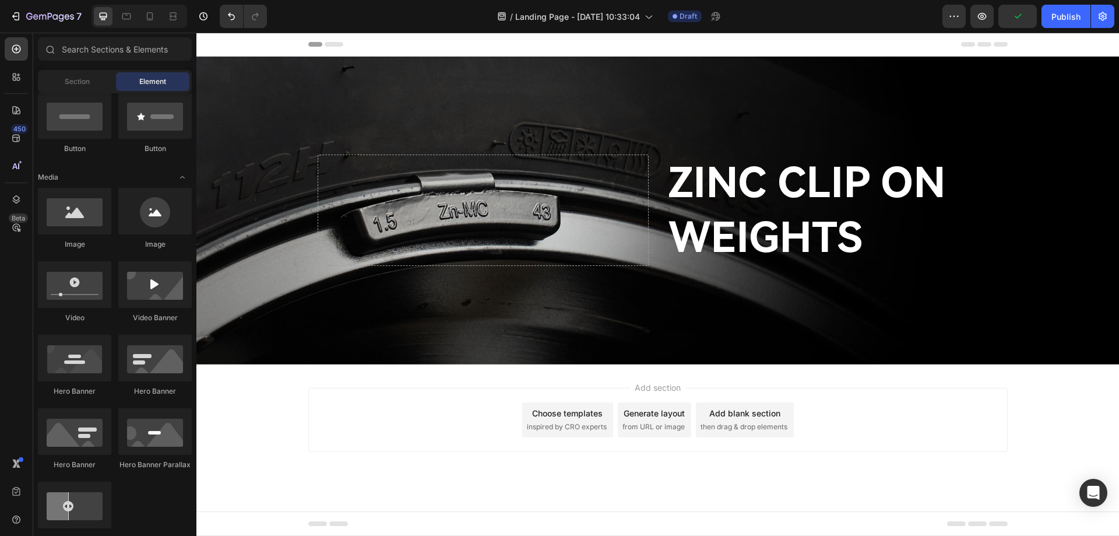
click at [429, 395] on div "Add section Choose templates inspired by CRO experts Generate layout from URL o…" at bounding box center [658, 420] width 700 height 64
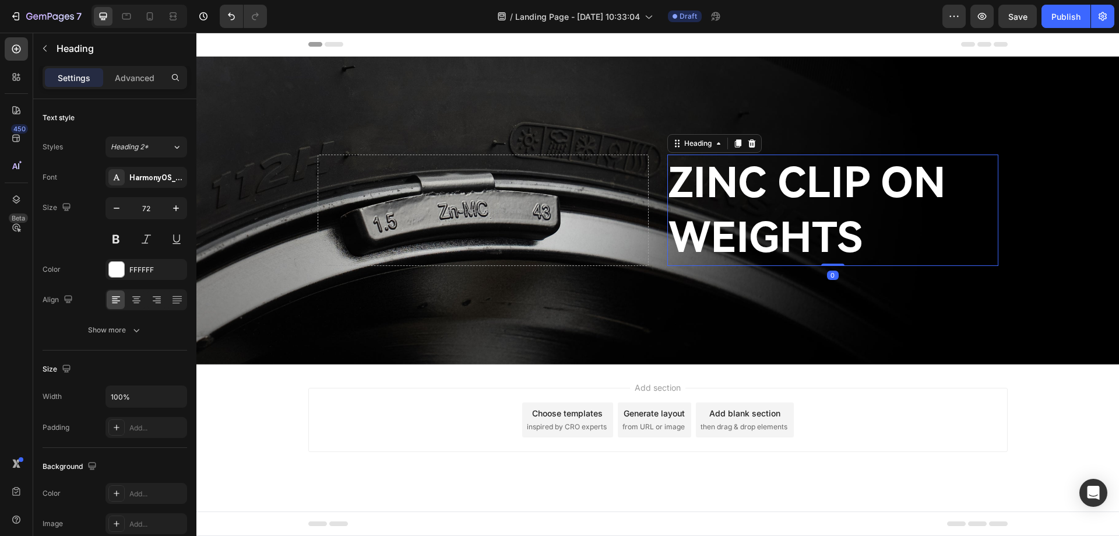
click at [795, 202] on p "ZINC CLIP ON WEIGHTS" at bounding box center [833, 210] width 329 height 109
click at [146, 240] on button at bounding box center [146, 239] width 21 height 21
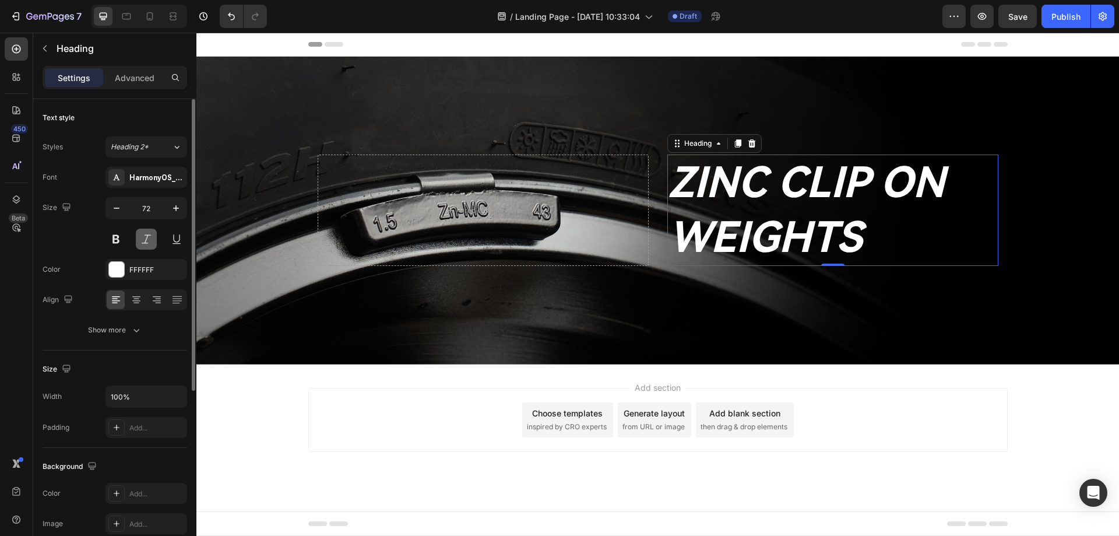
click at [146, 240] on button at bounding box center [146, 239] width 21 height 21
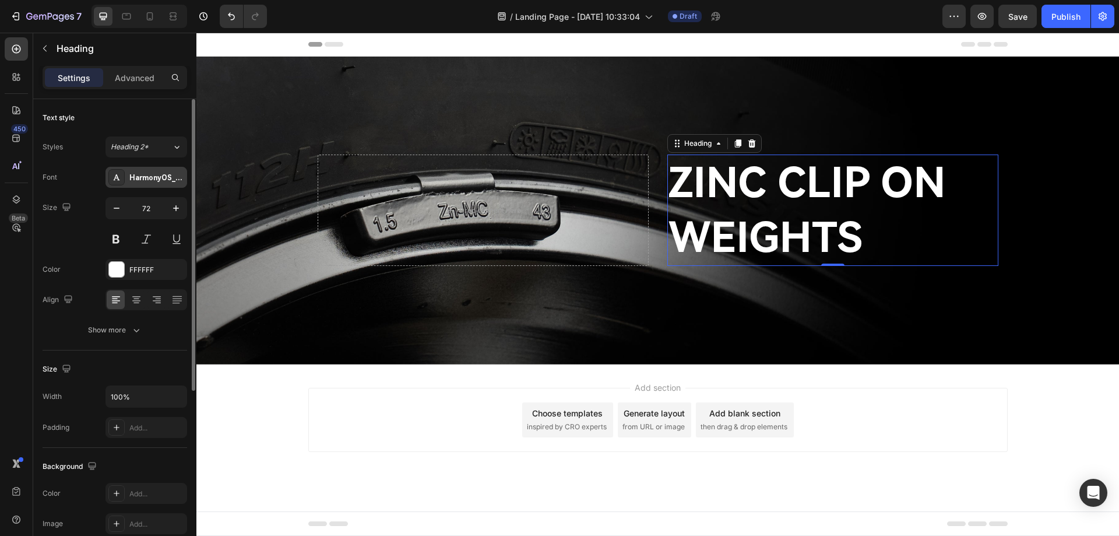
click at [169, 185] on div "HarmonyOS_Sans_SC_Bold" at bounding box center [147, 177] width 82 height 21
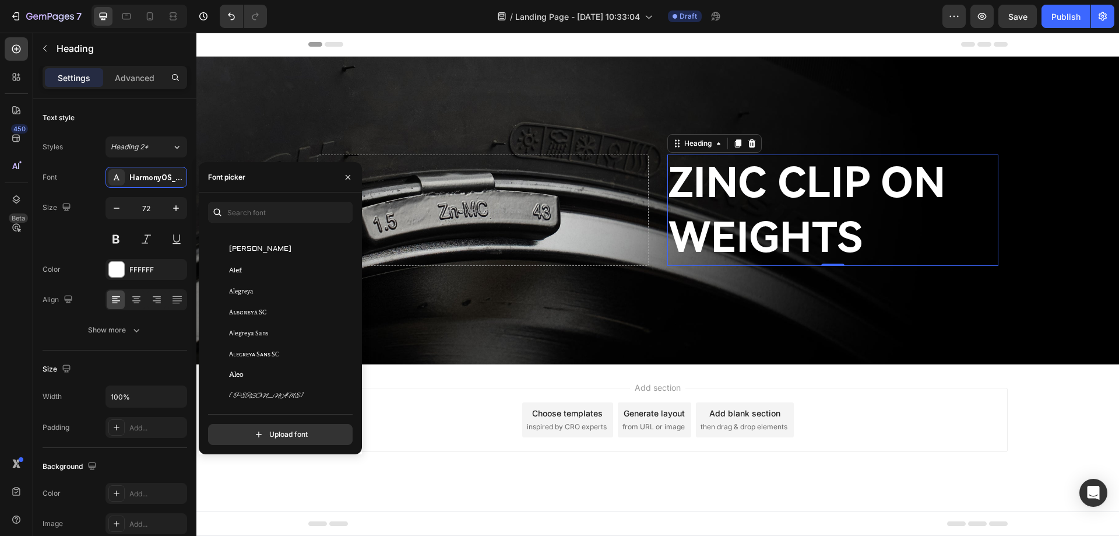
scroll to position [933, 0]
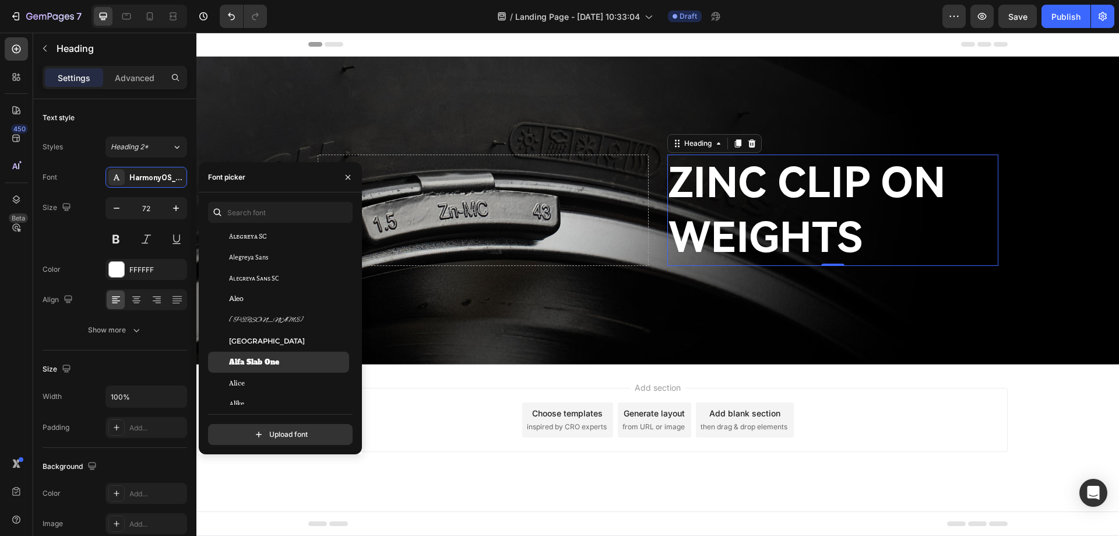
click at [257, 364] on span "Alfa Slab One" at bounding box center [254, 362] width 50 height 10
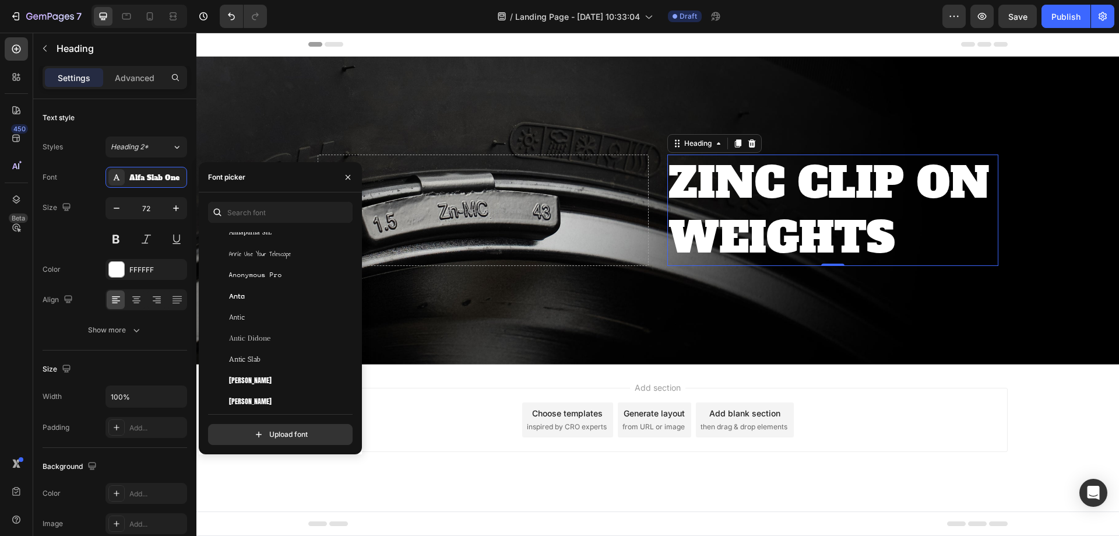
scroll to position [1982, 0]
click at [261, 382] on div "Anton" at bounding box center [288, 383] width 118 height 10
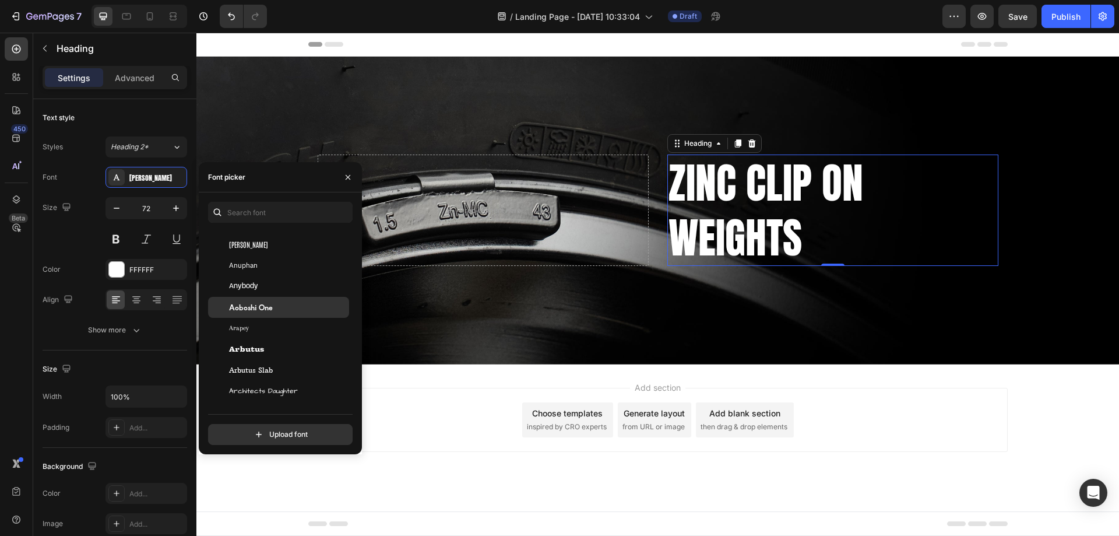
scroll to position [2332, 0]
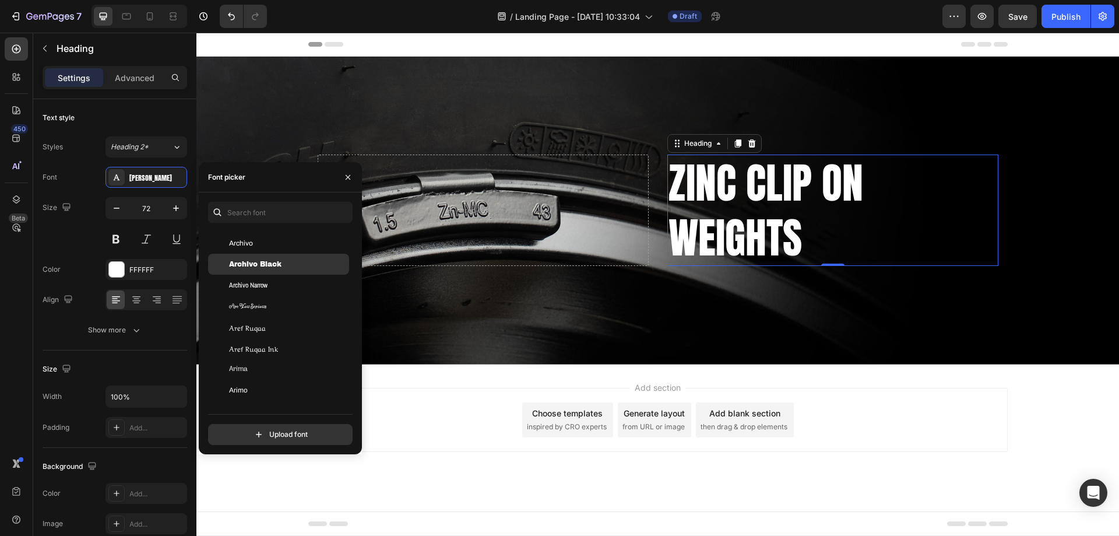
click at [272, 261] on span "Archivo Black" at bounding box center [255, 264] width 52 height 10
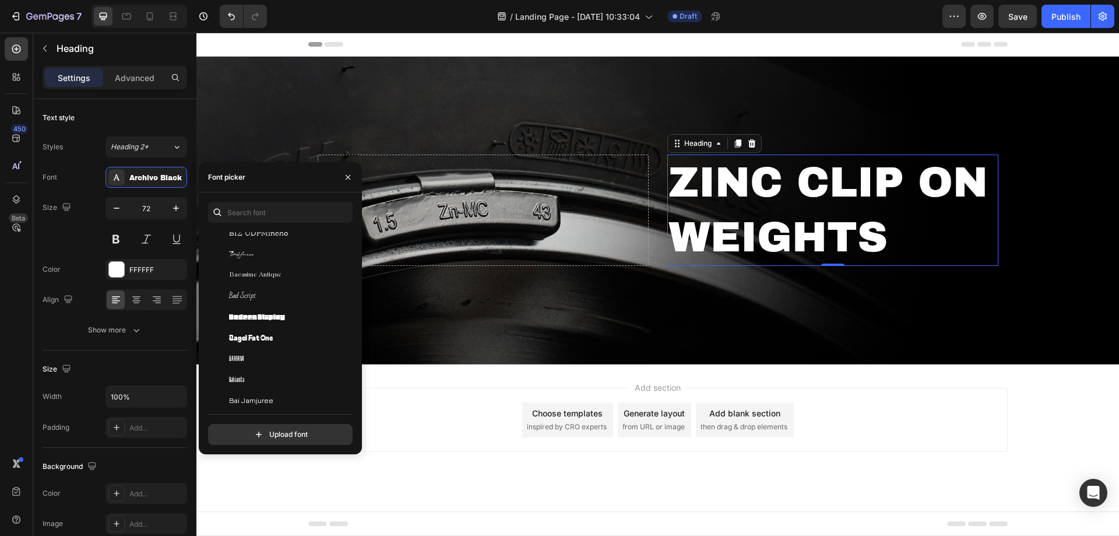
scroll to position [3323, 0]
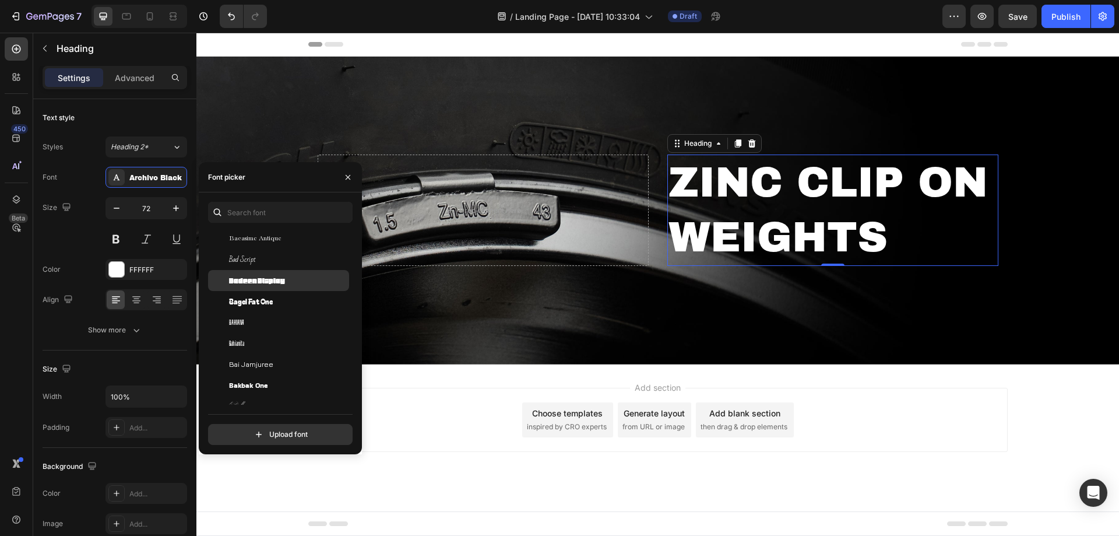
click at [283, 279] on span "Badeen Display" at bounding box center [257, 280] width 56 height 10
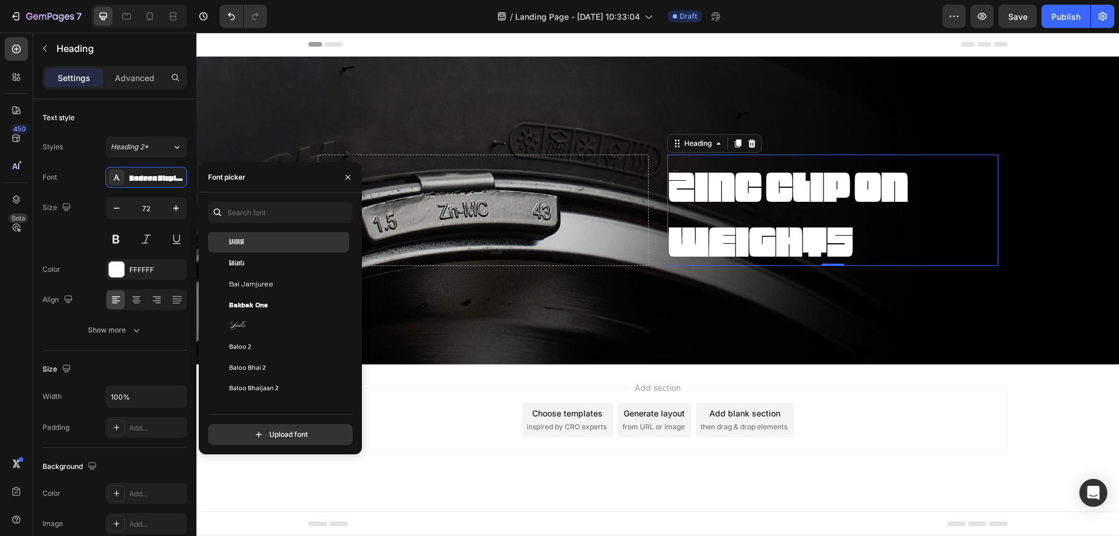
scroll to position [3615, 0]
click at [248, 387] on span "Bangers" at bounding box center [239, 387] width 20 height 10
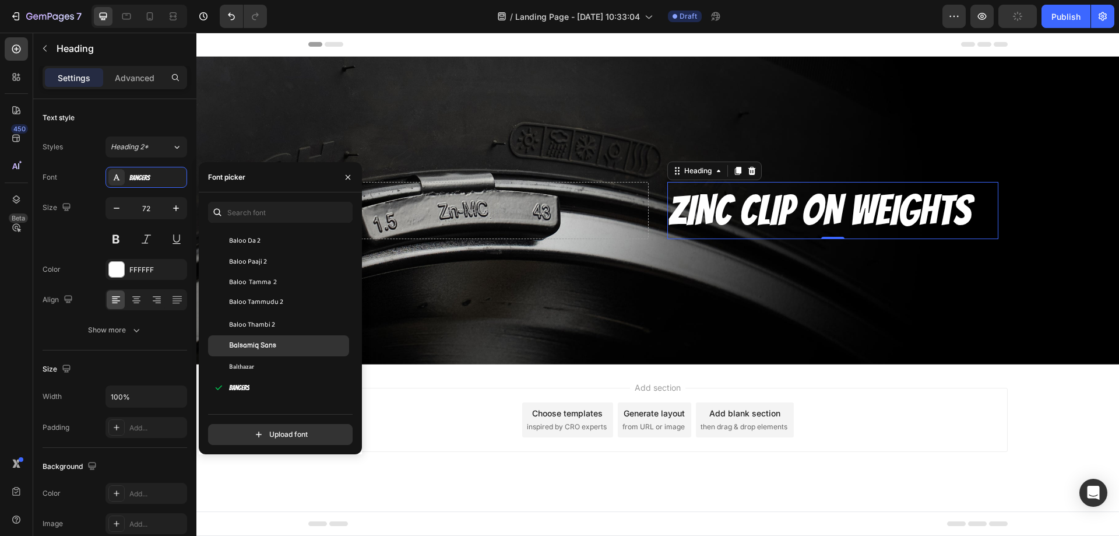
scroll to position [3964, 0]
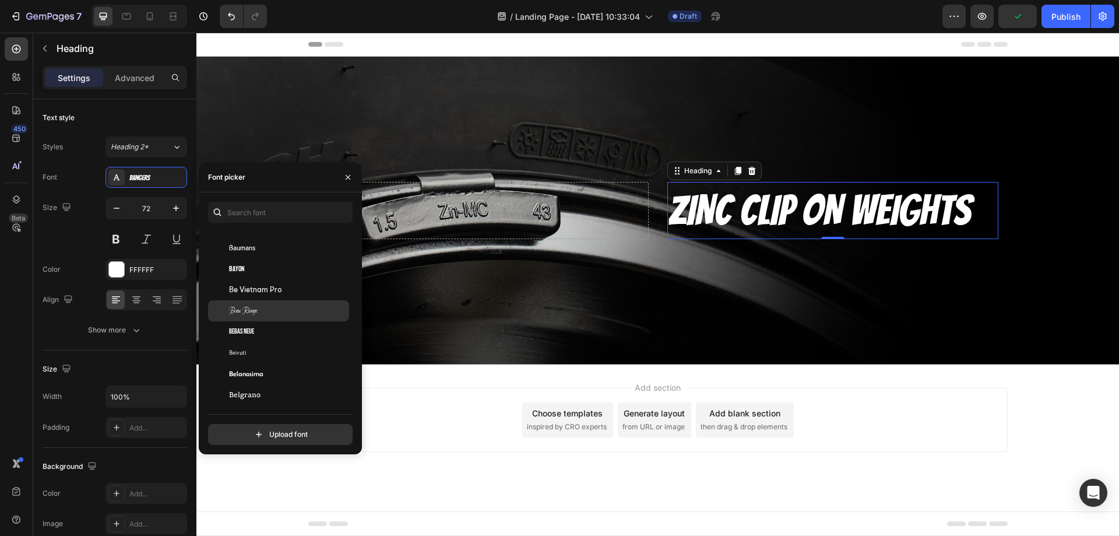
click at [283, 313] on div "Beau Rivage" at bounding box center [288, 310] width 118 height 10
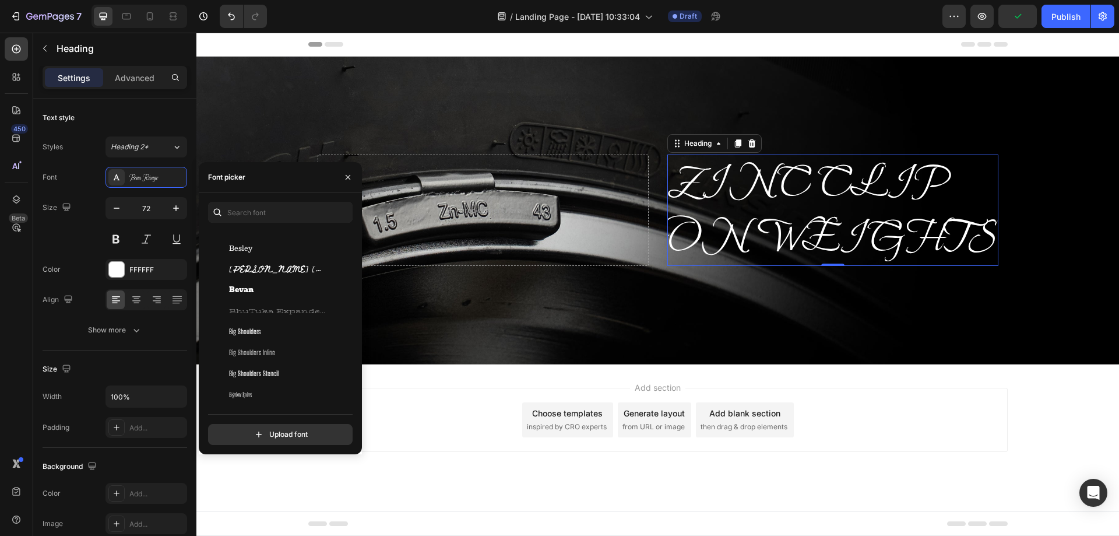
scroll to position [4314, 0]
click at [271, 322] on div "Big Shoulders" at bounding box center [288, 317] width 118 height 10
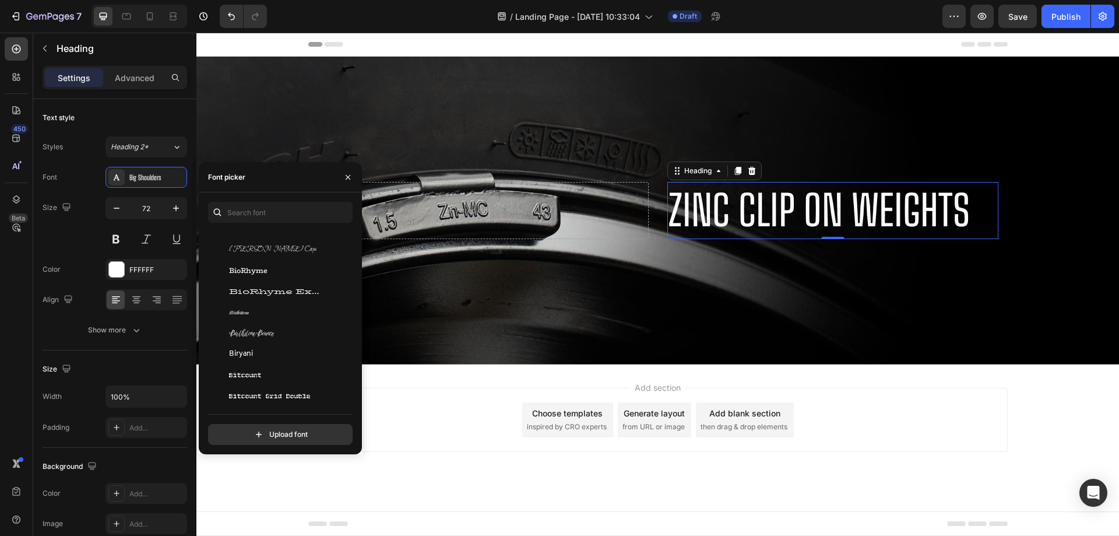
scroll to position [4548, 0]
click at [271, 322] on div "Biryani" at bounding box center [278, 315] width 141 height 21
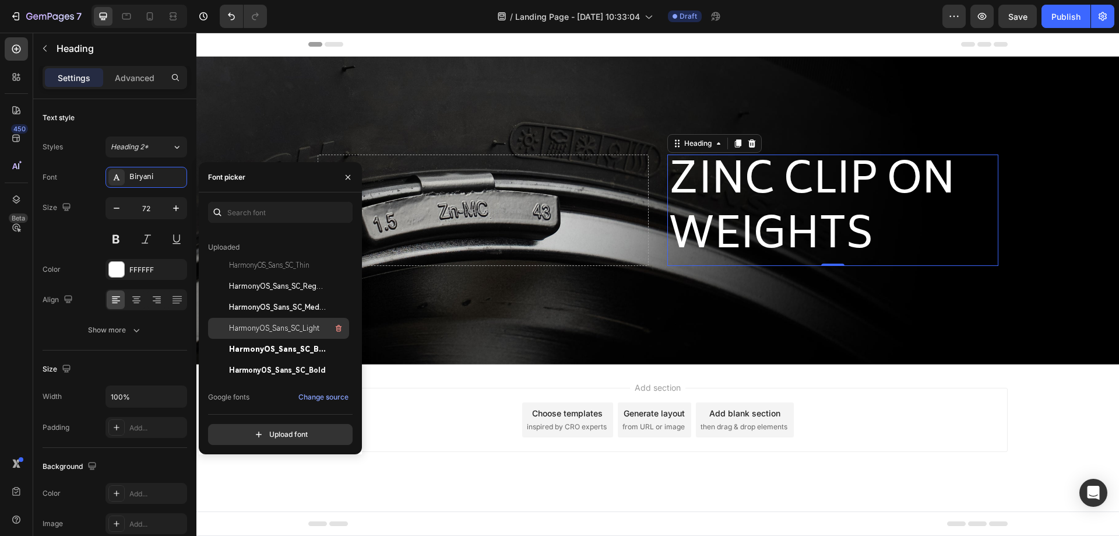
scroll to position [117, 0]
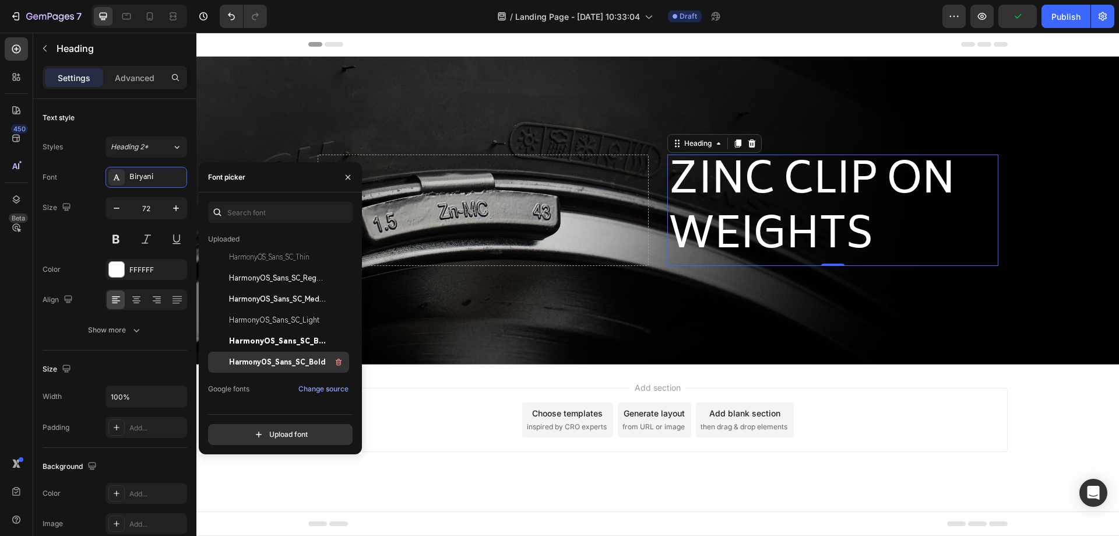
click at [278, 360] on span "HarmonyOS_Sans_SC_Bold" at bounding box center [277, 362] width 97 height 10
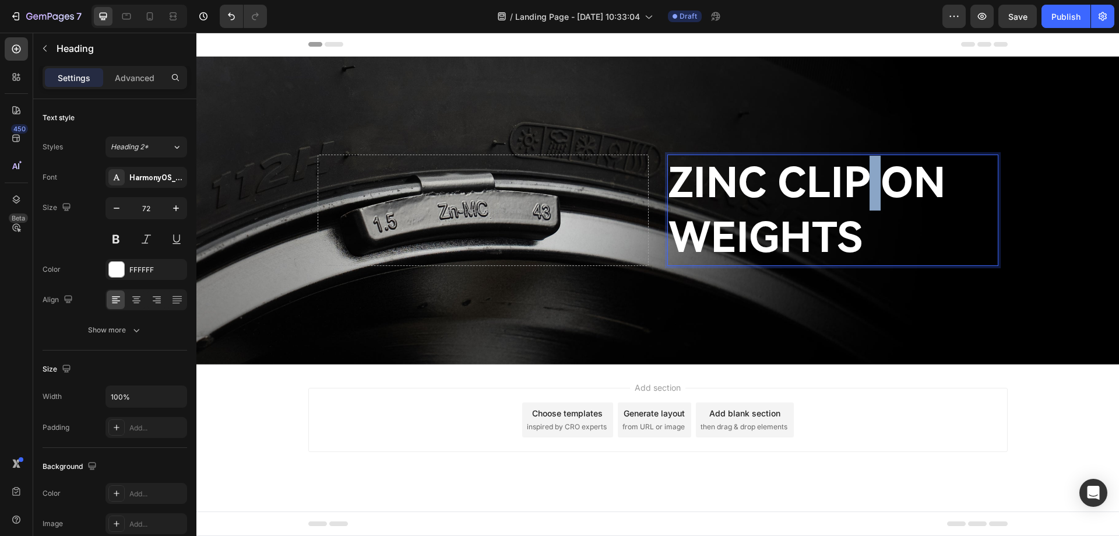
click at [868, 190] on p "ZINC CLIP ON WEIGHTS" at bounding box center [833, 210] width 329 height 109
click at [869, 189] on p "ZINC CLIP ON WEIGHTS" at bounding box center [833, 210] width 329 height 109
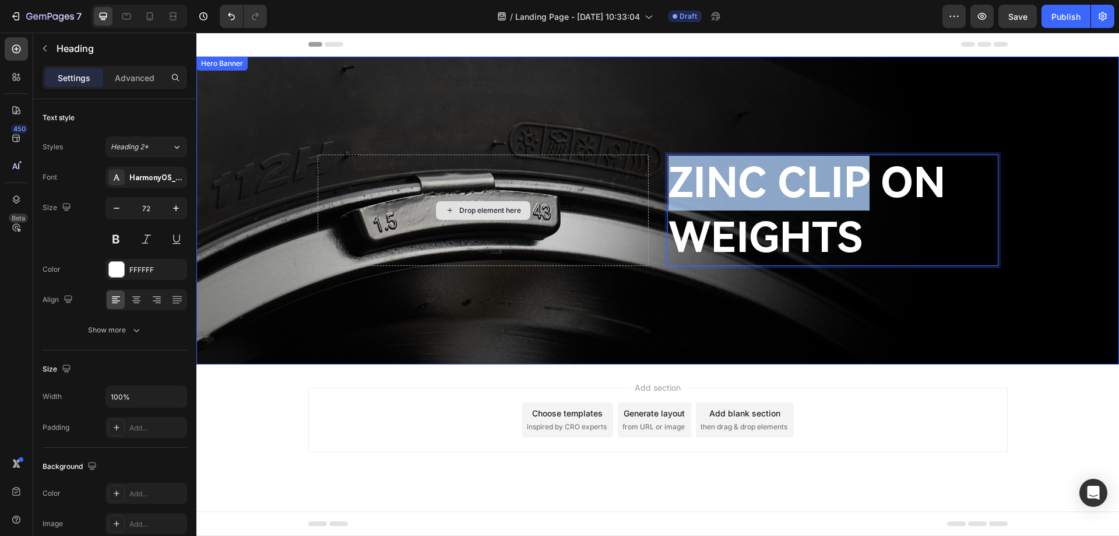
drag, startPoint x: 873, startPoint y: 188, endPoint x: 605, endPoint y: 182, distance: 268.8
click at [605, 182] on div "ZINC CLIP ON WEIGHTS Heading 0 Drop element here" at bounding box center [658, 210] width 700 height 116
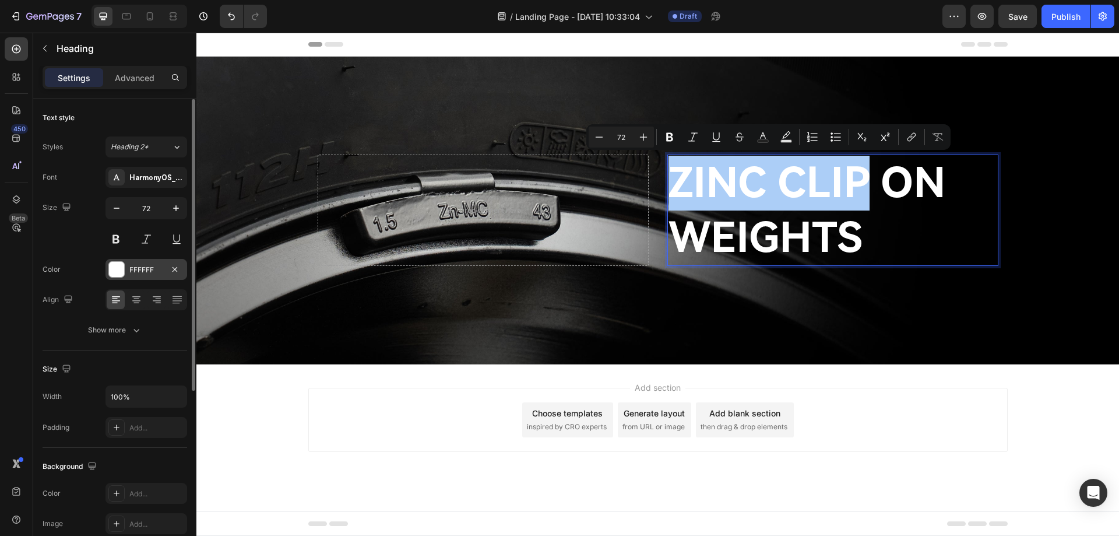
click at [118, 271] on div at bounding box center [116, 269] width 15 height 15
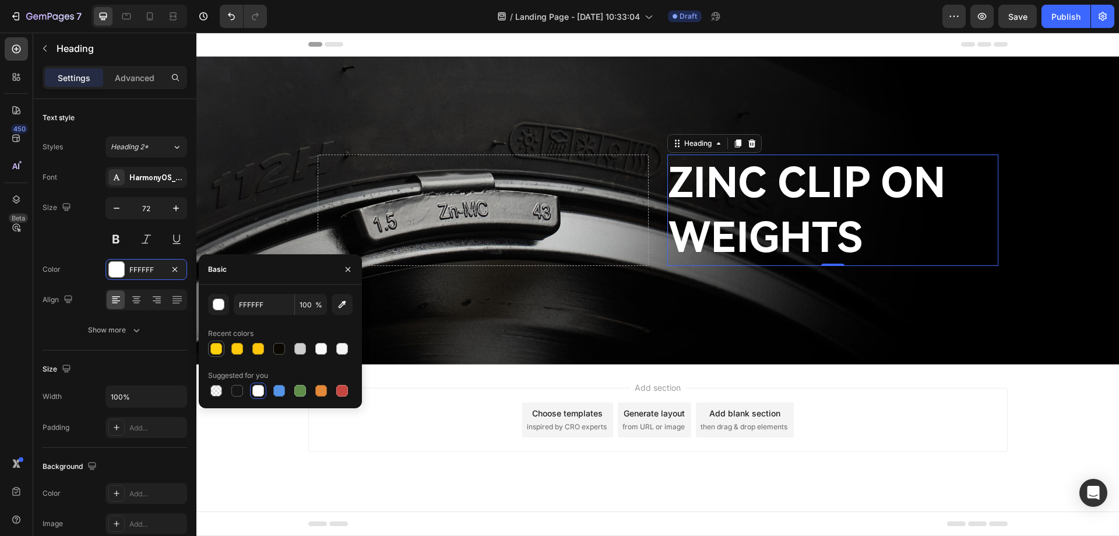
click at [213, 347] on div at bounding box center [216, 349] width 12 height 12
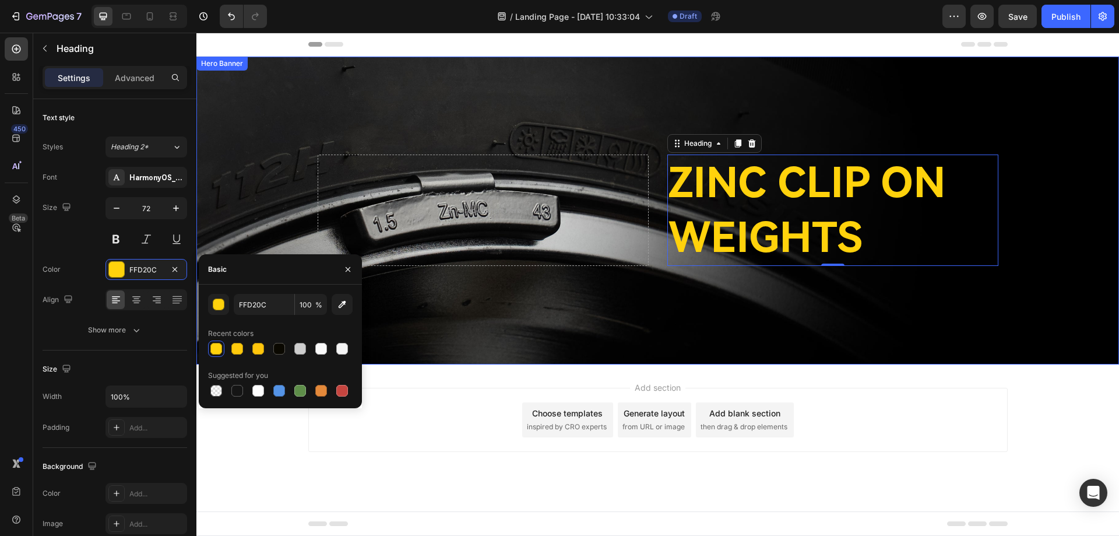
type input "FFFFFF"
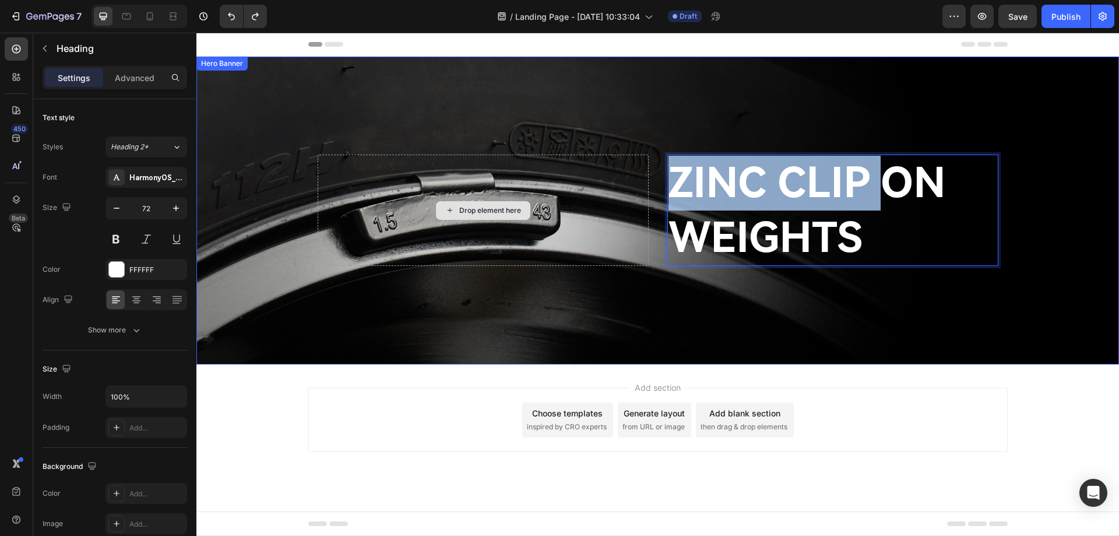
drag, startPoint x: 877, startPoint y: 183, endPoint x: 601, endPoint y: 181, distance: 276.9
click at [601, 181] on div "ZINC CLIP ON WEIGHTS Heading 0 Drop element here" at bounding box center [658, 210] width 700 height 116
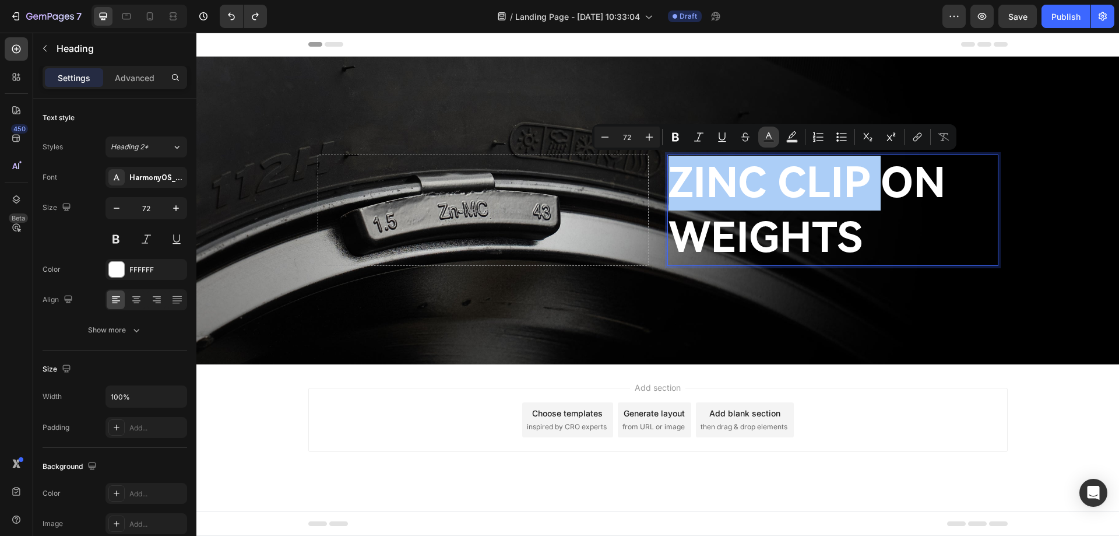
click at [763, 139] on button "Text Color" at bounding box center [769, 137] width 21 height 21
type input "FFFFFF"
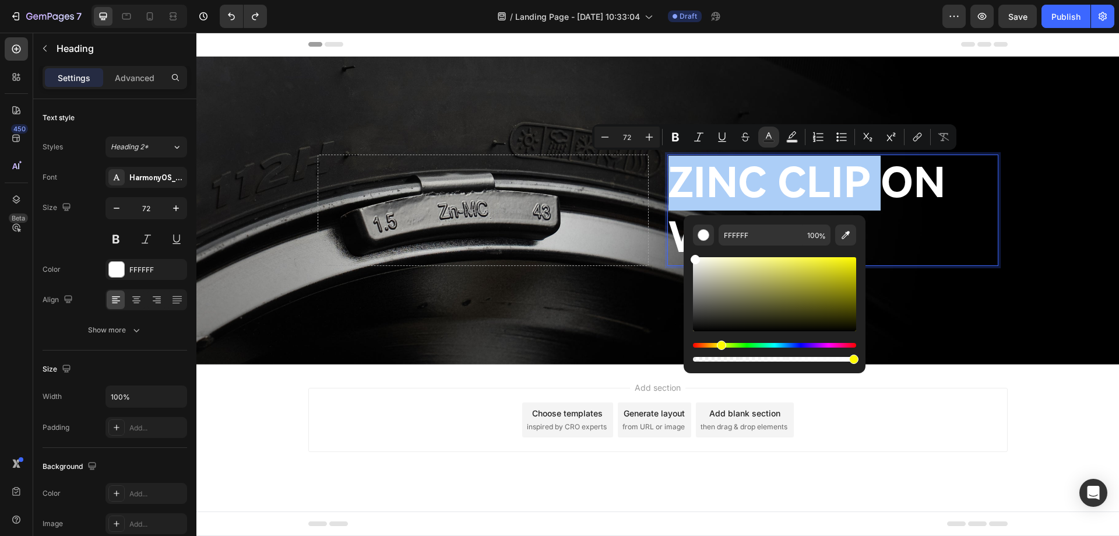
click at [720, 345] on div "Hue" at bounding box center [774, 345] width 163 height 5
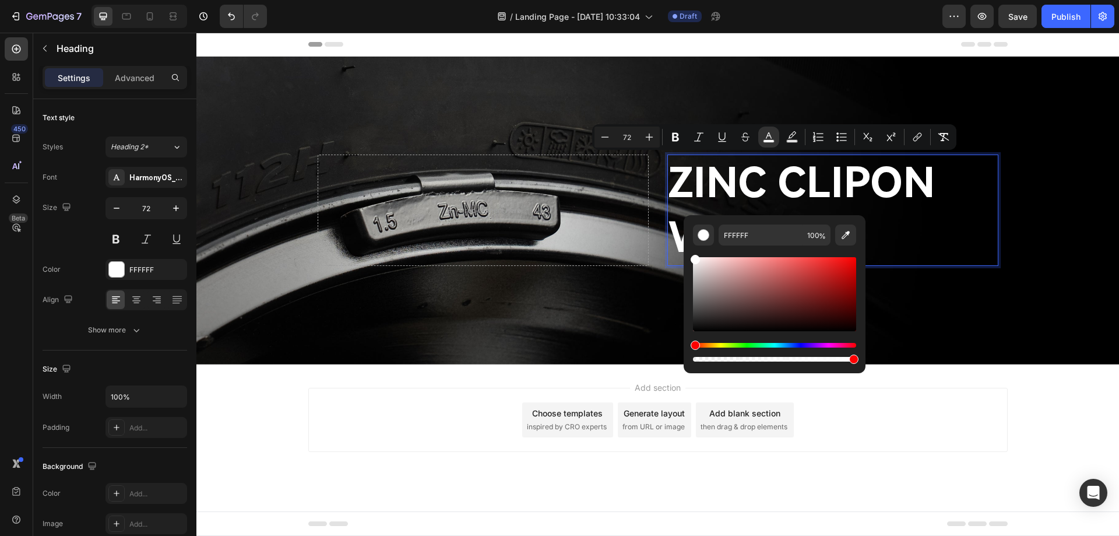
click at [720, 345] on div "Hue" at bounding box center [774, 345] width 163 height 5
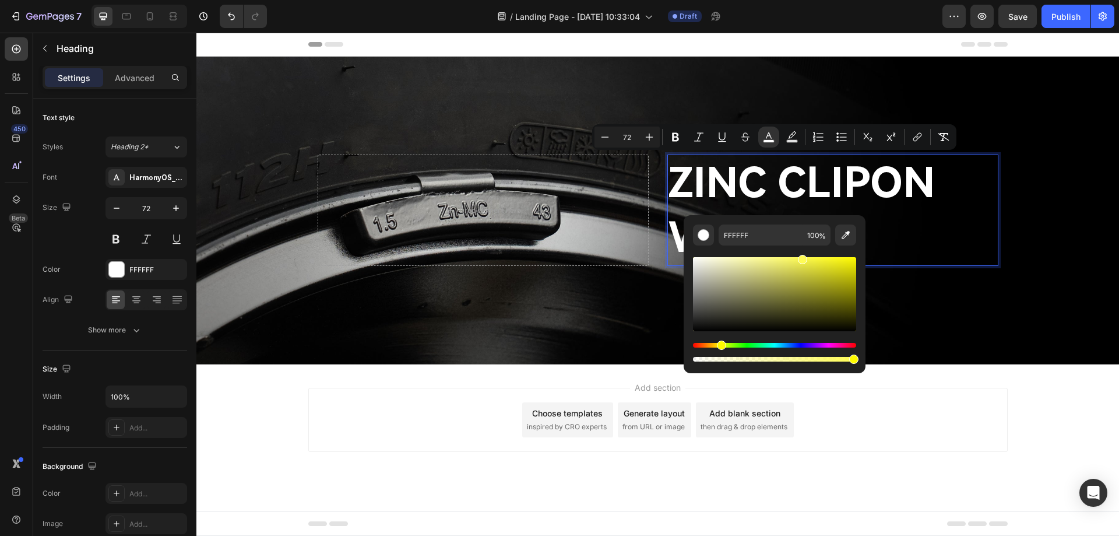
drag, startPoint x: 760, startPoint y: 286, endPoint x: 812, endPoint y: 248, distance: 63.9
click at [812, 248] on div "Editor contextual toolbar" at bounding box center [774, 304] width 163 height 118
type input "FFFB44"
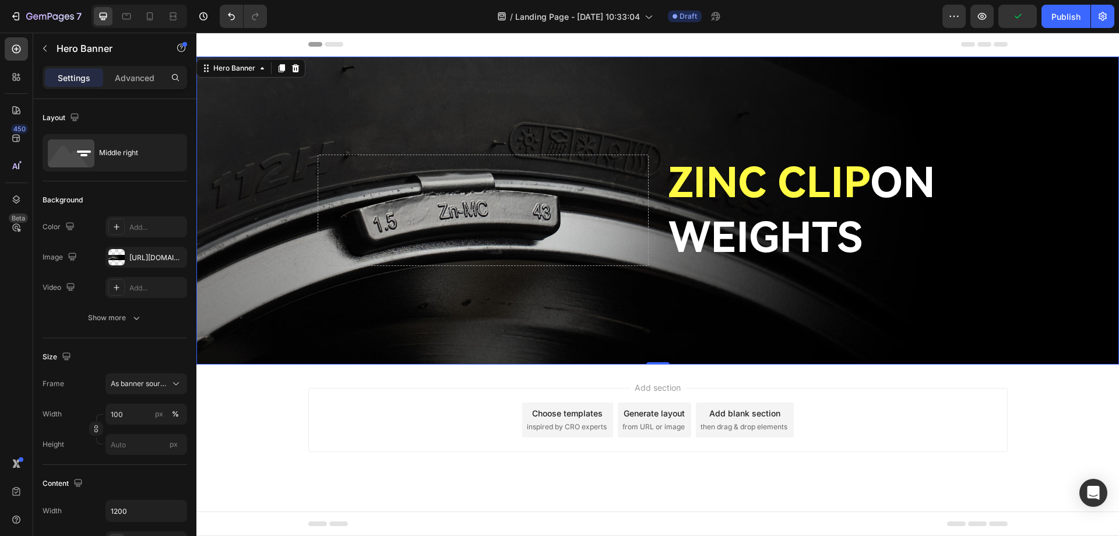
click at [992, 322] on div "Background Image" at bounding box center [657, 211] width 923 height 308
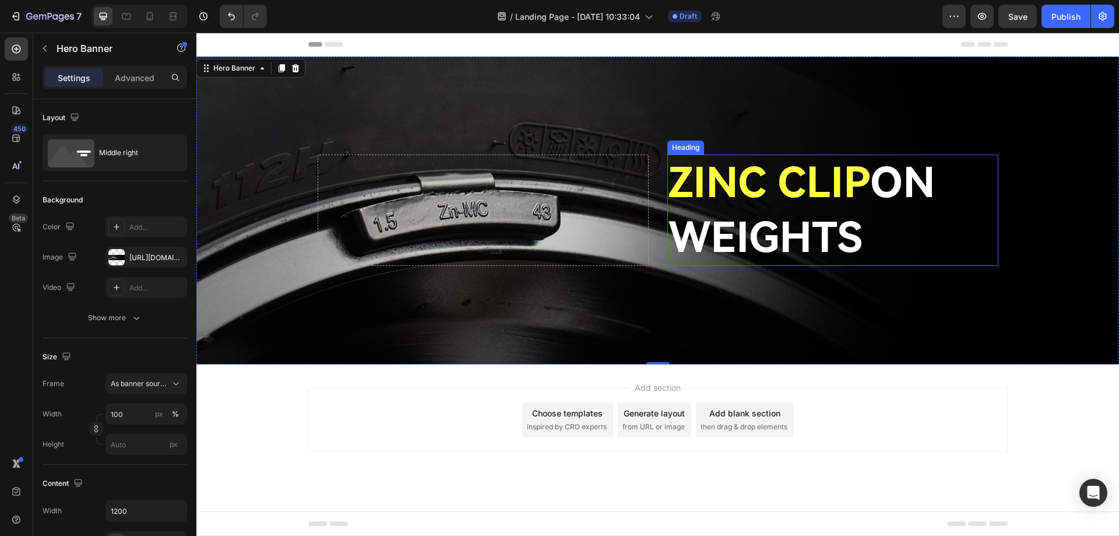
click at [844, 182] on span "ZINC CLIP" at bounding box center [770, 183] width 202 height 50
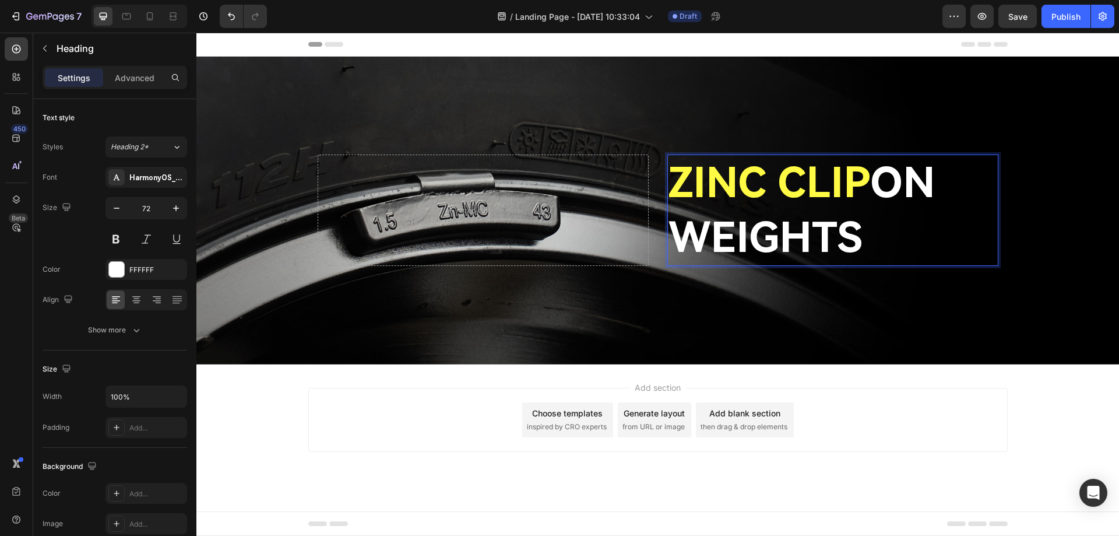
click at [870, 182] on span "ZINC CLIP" at bounding box center [770, 183] width 202 height 50
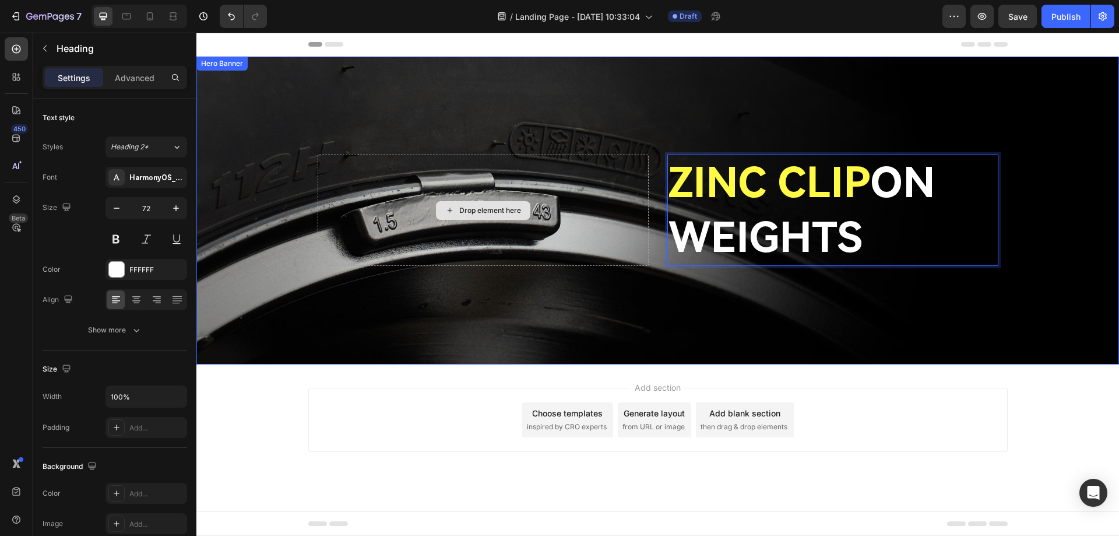
drag, startPoint x: 869, startPoint y: 182, endPoint x: 641, endPoint y: 186, distance: 227.4
click at [641, 186] on div "ZINC CLIP ON WEIGHTS Heading 0 Drop element here" at bounding box center [658, 210] width 700 height 116
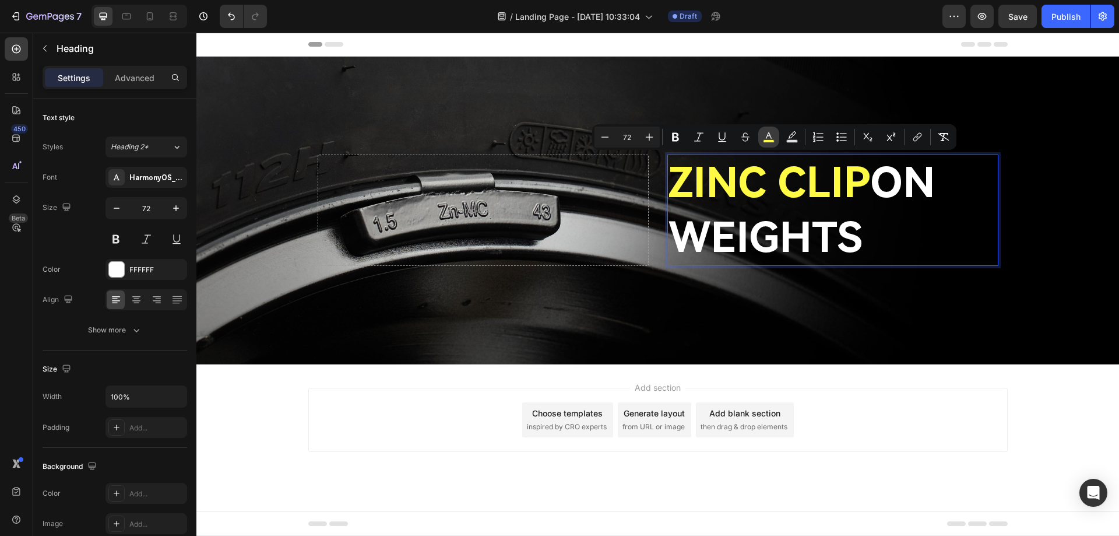
click at [769, 136] on icon "Editor contextual toolbar" at bounding box center [769, 135] width 6 height 6
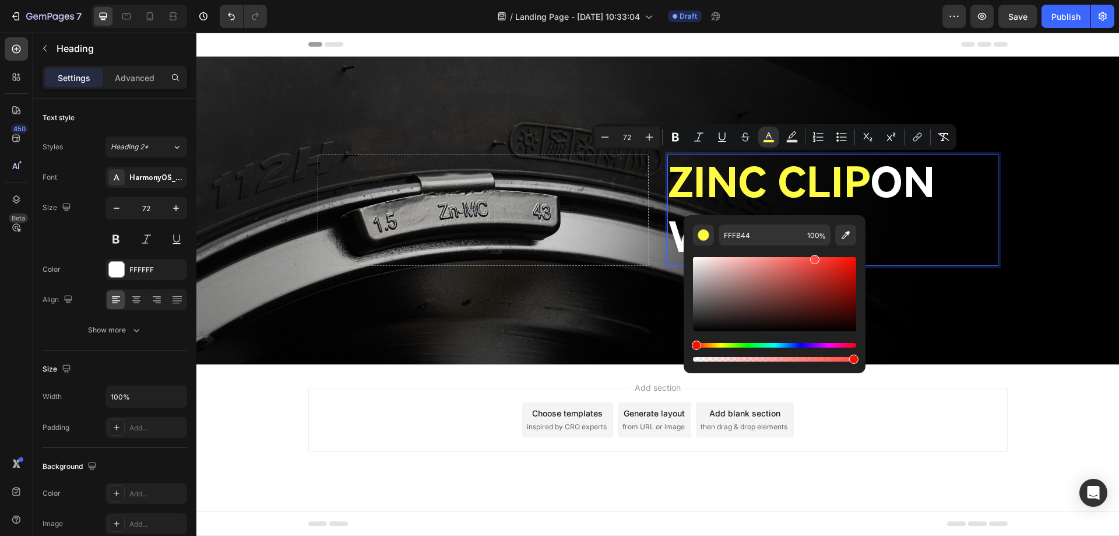
drag, startPoint x: 694, startPoint y: 345, endPoint x: 689, endPoint y: 346, distance: 5.9
click at [689, 346] on div "FFFB44 100 %" at bounding box center [775, 289] width 182 height 149
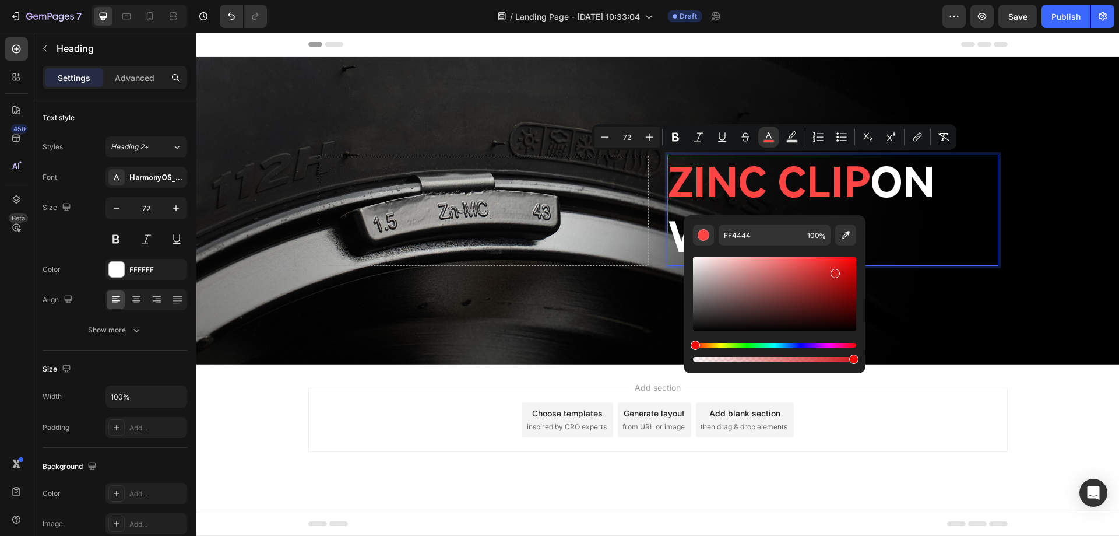
drag, startPoint x: 833, startPoint y: 260, endPoint x: 834, endPoint y: 277, distance: 16.9
click at [834, 277] on div "Editor contextual toolbar" at bounding box center [774, 294] width 163 height 74
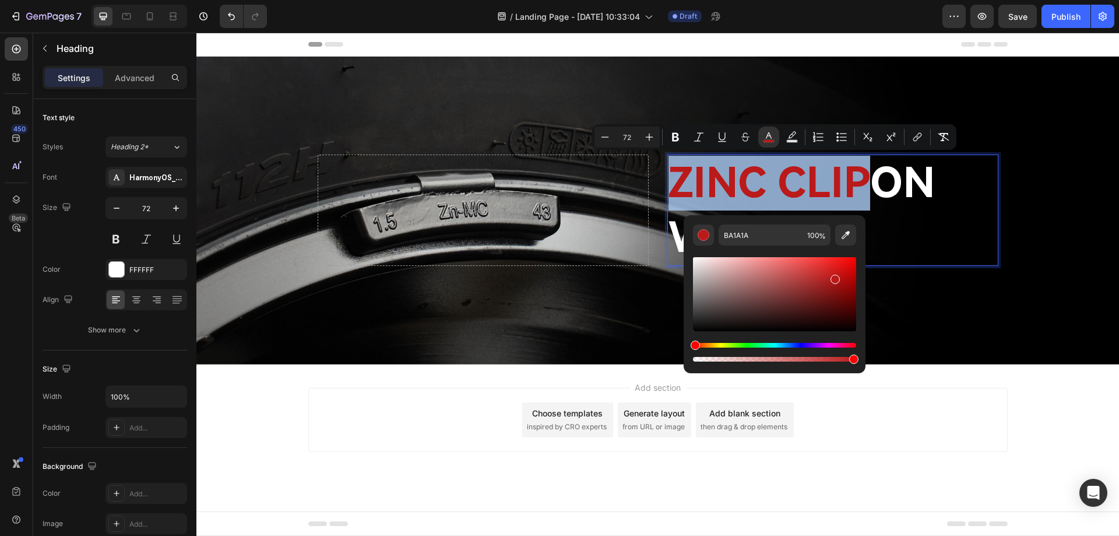
click at [840, 292] on div "Editor contextual toolbar" at bounding box center [774, 294] width 163 height 74
type input "840D0D"
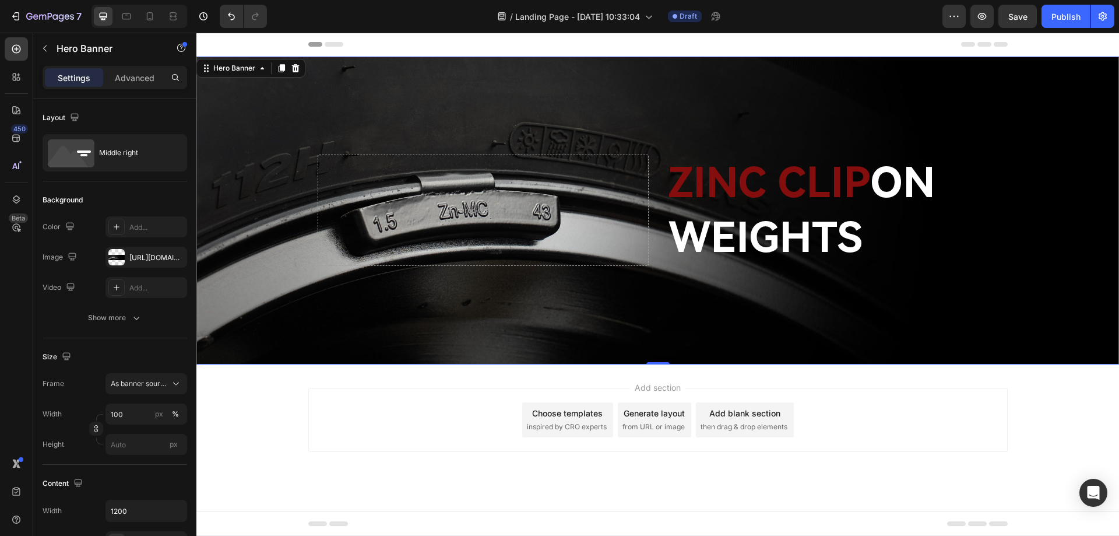
click at [956, 294] on div "Background Image" at bounding box center [657, 211] width 923 height 308
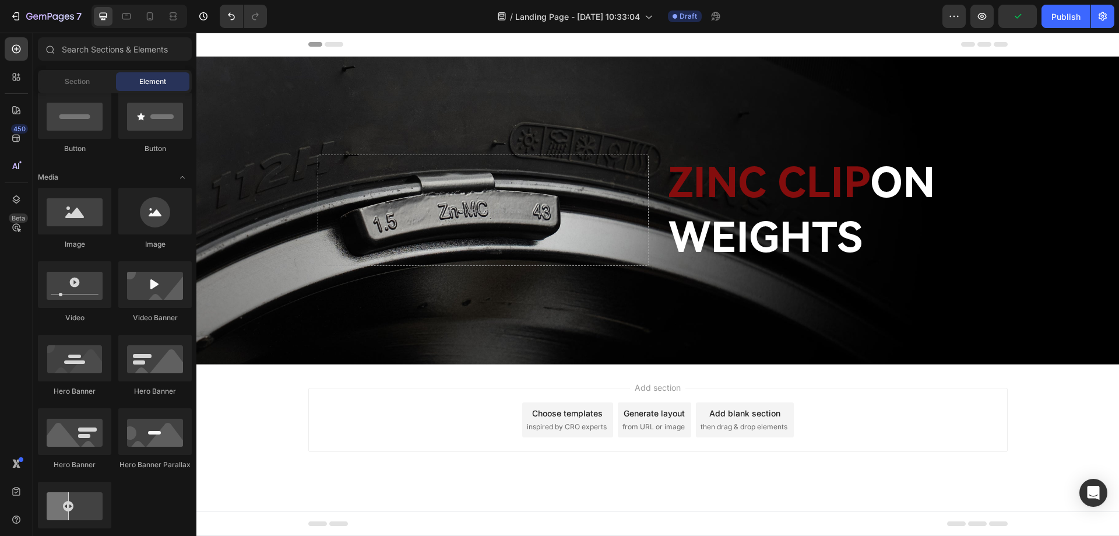
click at [905, 420] on div "Add section Choose templates inspired by CRO experts Generate layout from URL o…" at bounding box center [658, 420] width 700 height 64
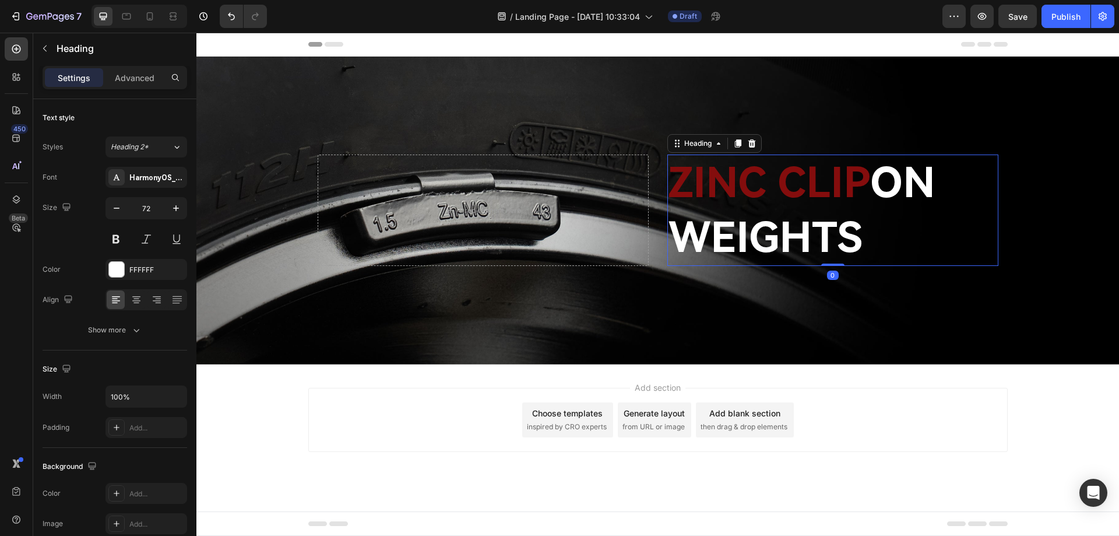
click at [856, 179] on span "ZINC CLIP" at bounding box center [770, 183] width 202 height 50
click at [811, 197] on span "ZINC CLIP" at bounding box center [770, 183] width 202 height 50
click at [883, 195] on p "ZINC CLIP ON WEIGHTS" at bounding box center [833, 210] width 329 height 109
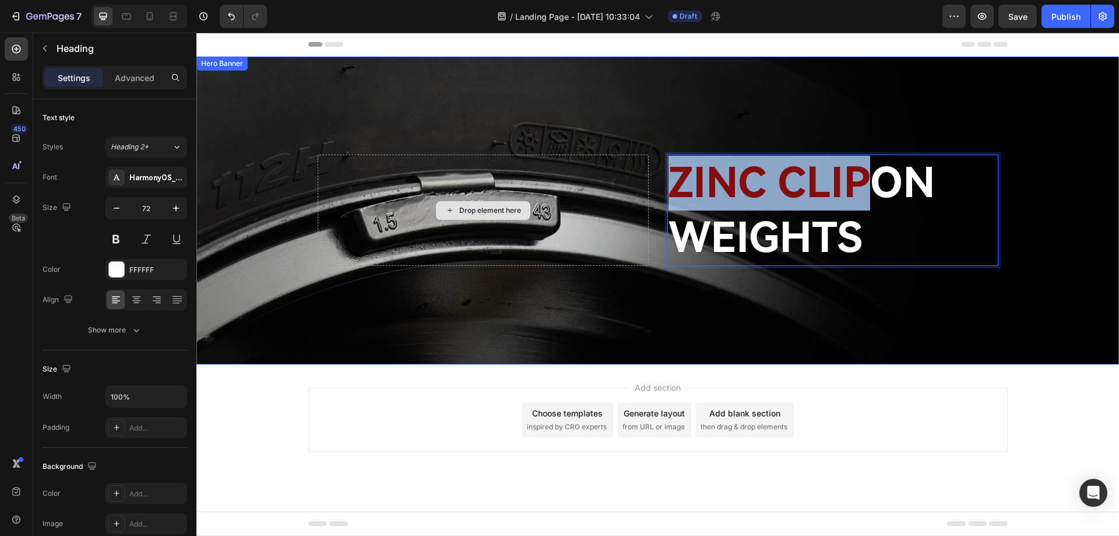
drag, startPoint x: 870, startPoint y: 189, endPoint x: 601, endPoint y: 204, distance: 269.8
click at [601, 204] on div "ZINC CLIP ON WEIGHTS Heading 0 Drop element here" at bounding box center [658, 210] width 700 height 116
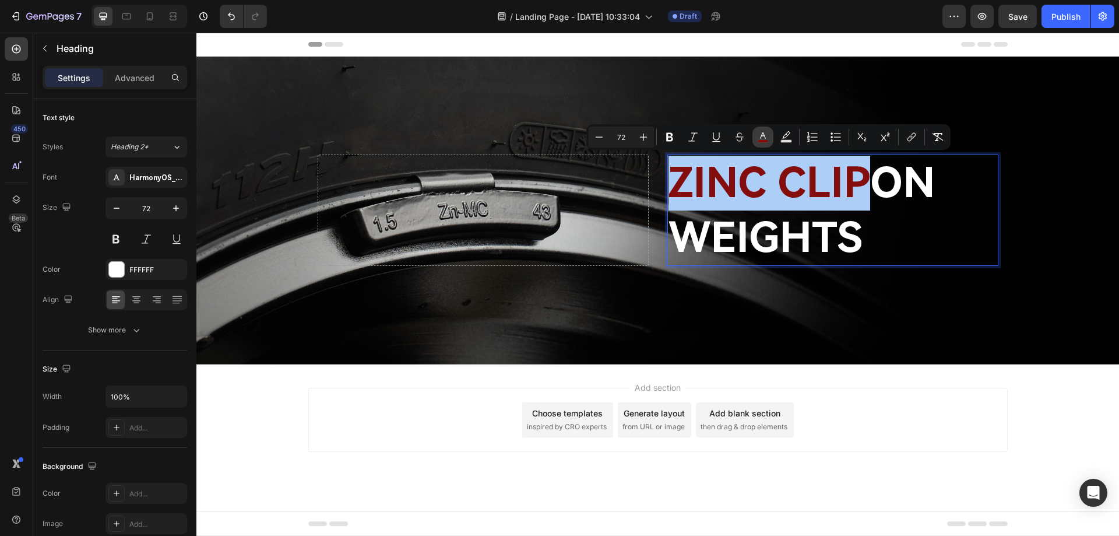
click at [764, 132] on icon "Editor contextual toolbar" at bounding box center [763, 137] width 12 height 12
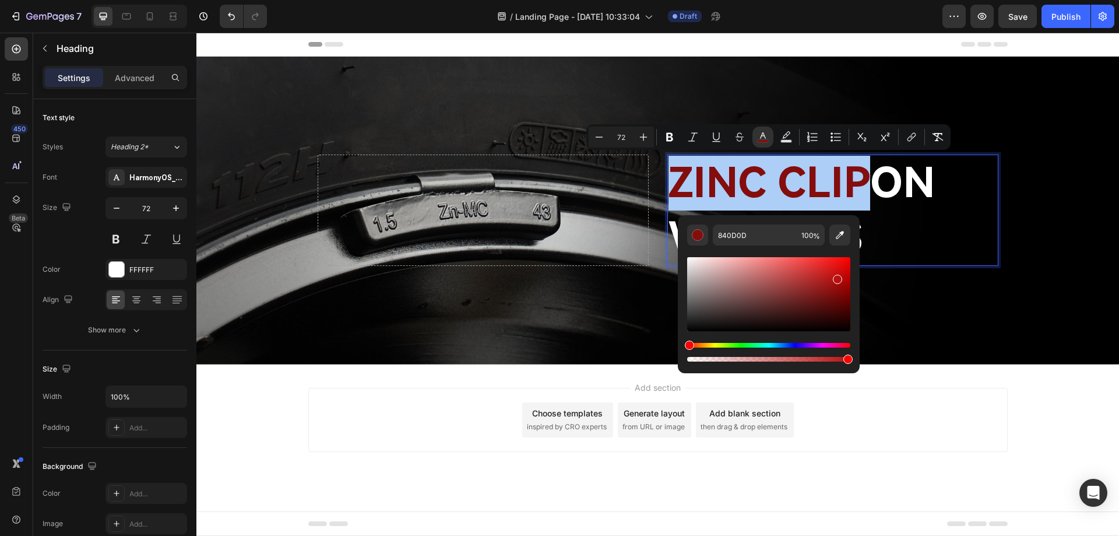
click at [836, 277] on div "Editor contextual toolbar" at bounding box center [768, 294] width 163 height 74
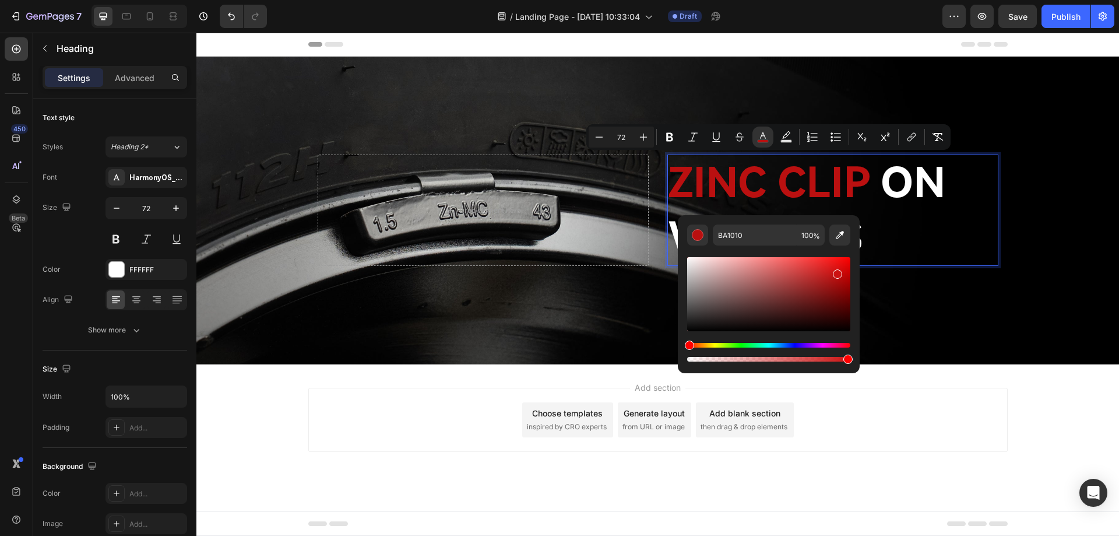
click at [836, 271] on div "Editor contextual toolbar" at bounding box center [837, 273] width 9 height 9
type input "[DATE]"
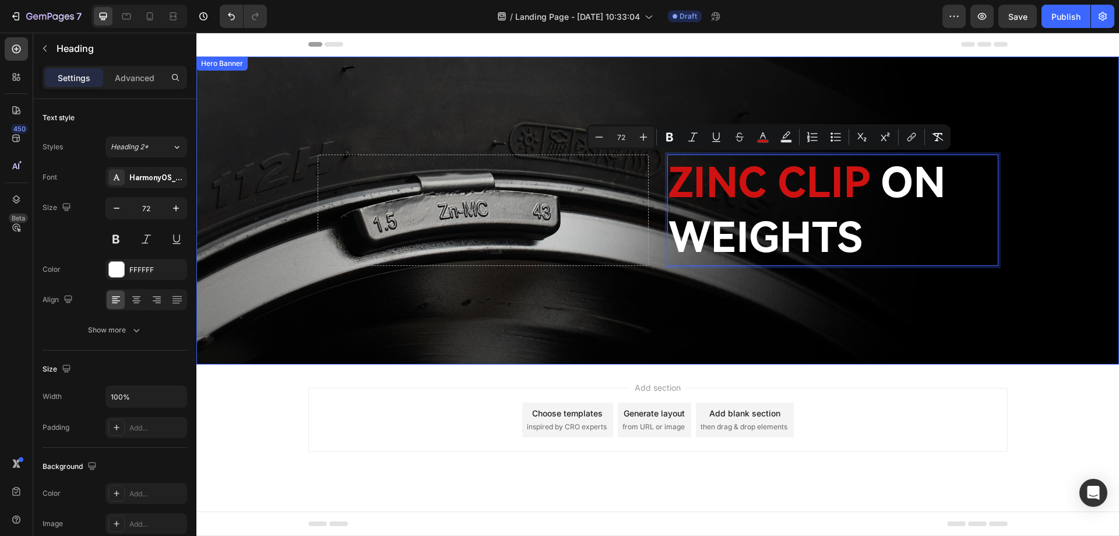
click at [1012, 293] on div "Background Image" at bounding box center [657, 211] width 923 height 308
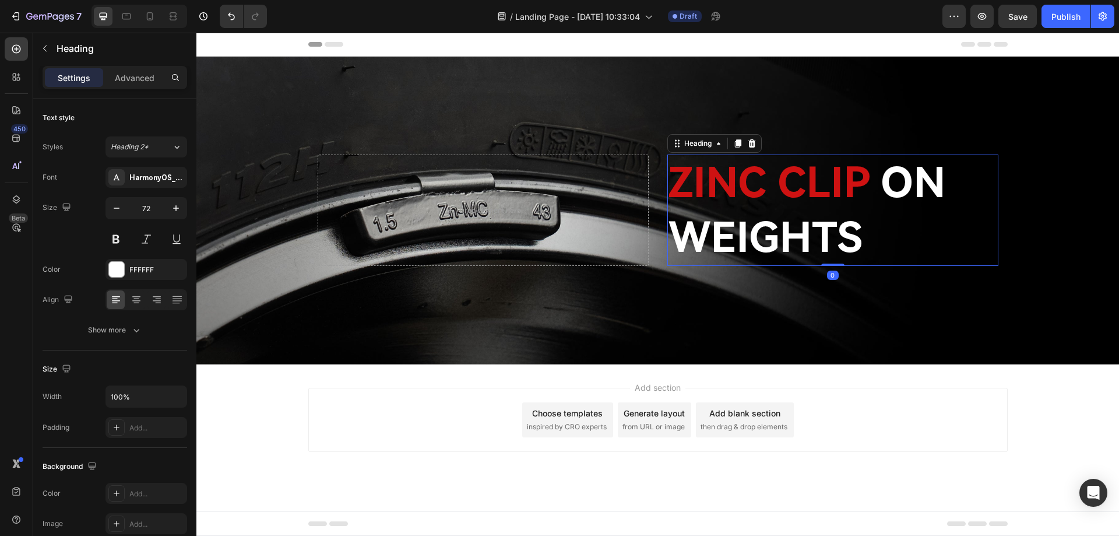
click at [796, 222] on p "⁠⁠⁠⁠⁠⁠⁠ ZINC CLIP ON WEIGHTS" at bounding box center [833, 210] width 329 height 109
click at [726, 192] on span "ZINC CLIP" at bounding box center [769, 183] width 201 height 50
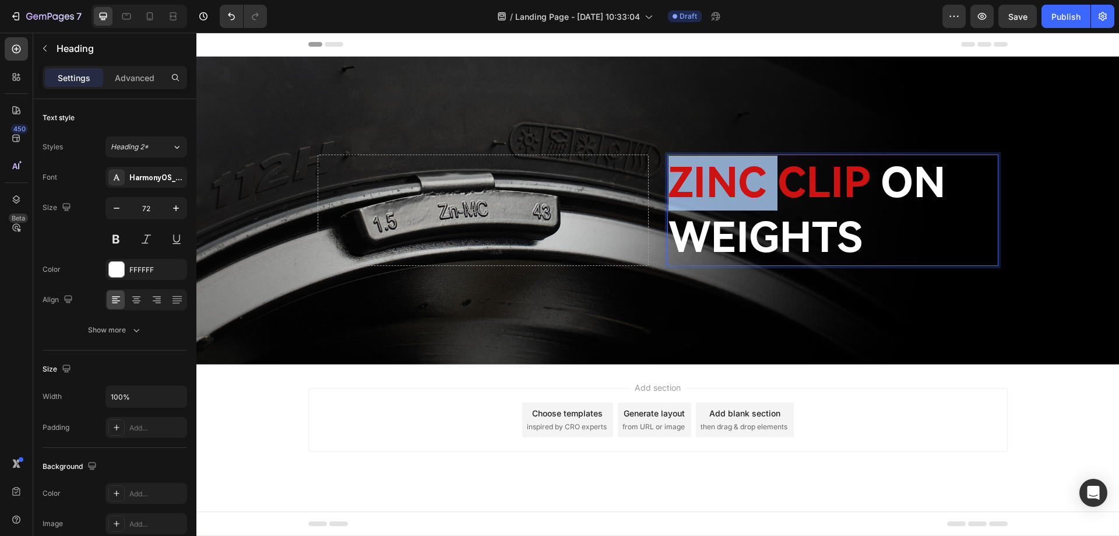
click at [726, 192] on span "ZINC CLIP" at bounding box center [769, 183] width 201 height 50
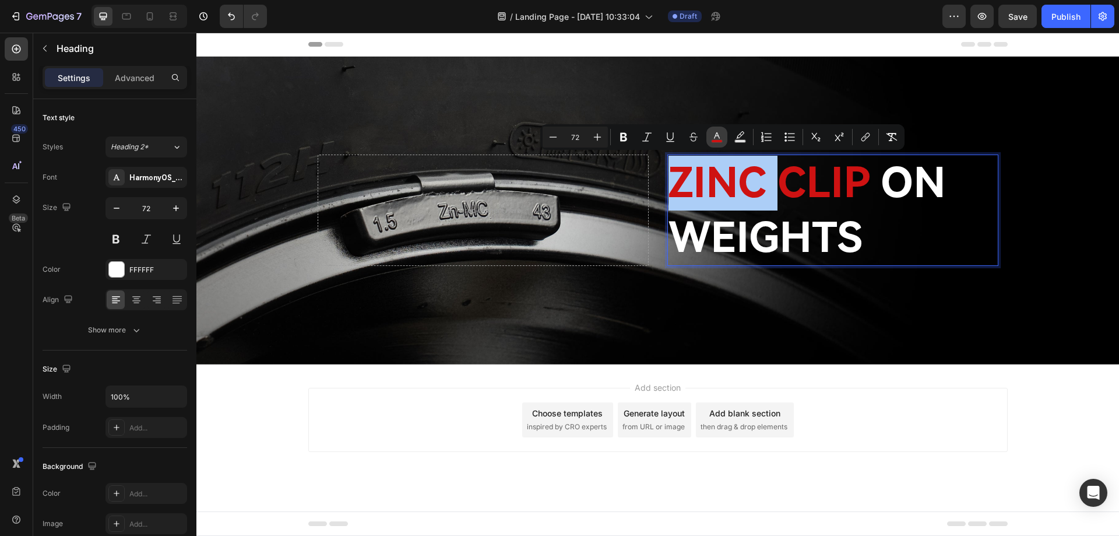
click at [713, 138] on icon "Editor contextual toolbar" at bounding box center [717, 137] width 12 height 12
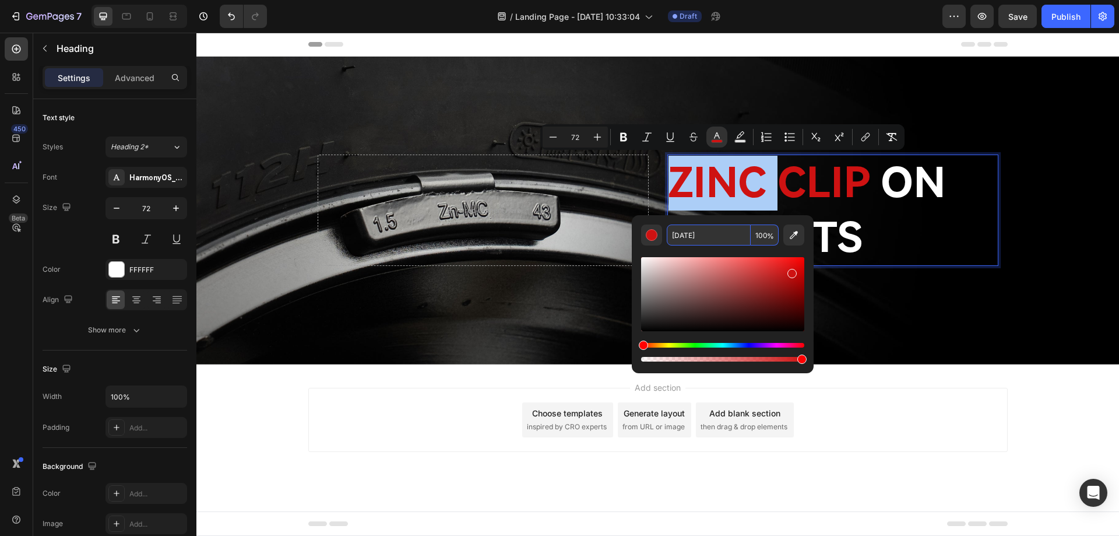
click at [705, 237] on input "[DATE]" at bounding box center [709, 234] width 84 height 21
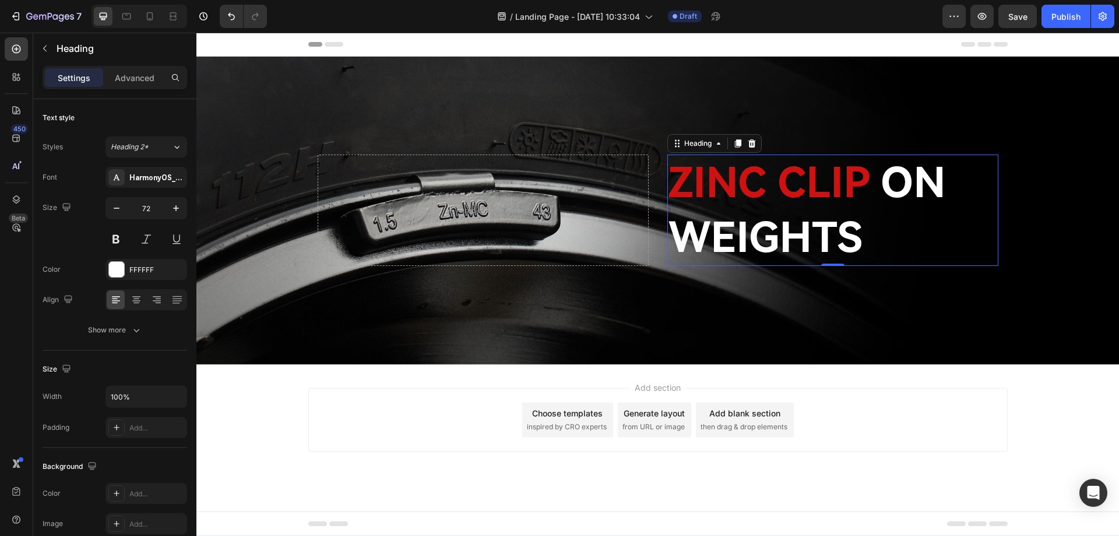
click at [888, 213] on p "ZINC CLIP ON WEIGHTS" at bounding box center [833, 210] width 329 height 109
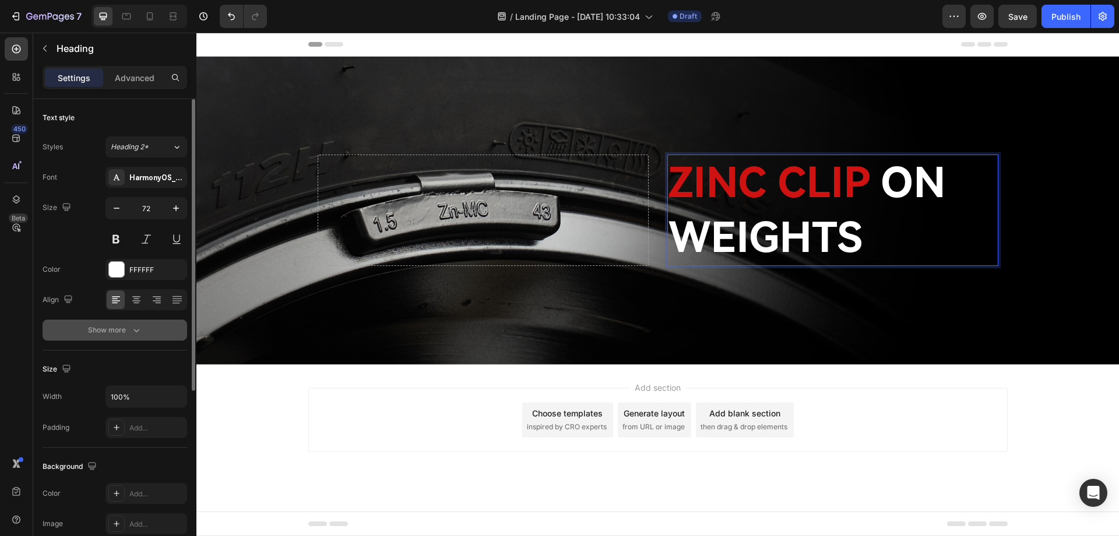
click at [133, 325] on icon "button" at bounding box center [137, 330] width 12 height 12
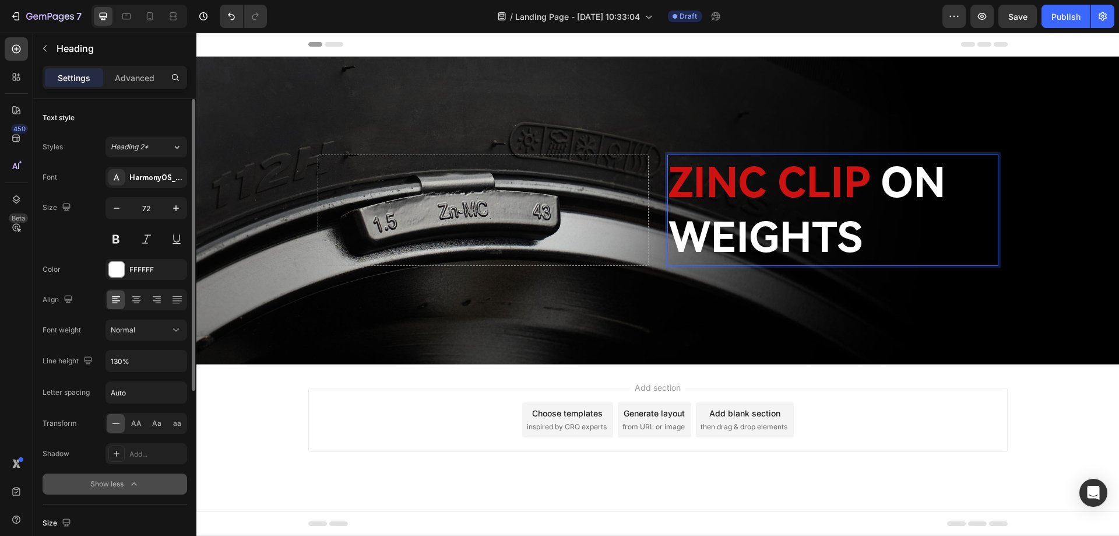
click at [851, 196] on span "ZINC CLIP" at bounding box center [769, 183] width 201 height 50
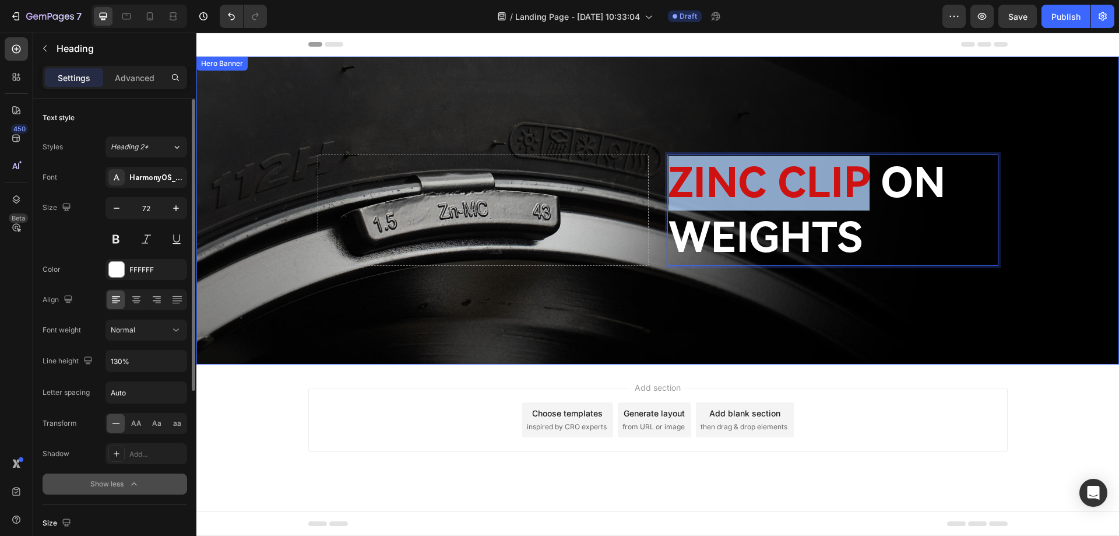
drag, startPoint x: 869, startPoint y: 186, endPoint x: 660, endPoint y: 190, distance: 208.8
click at [660, 190] on div "ZINC CLIP ON WEIGHTS Heading 0 Drop element here" at bounding box center [658, 210] width 700 height 116
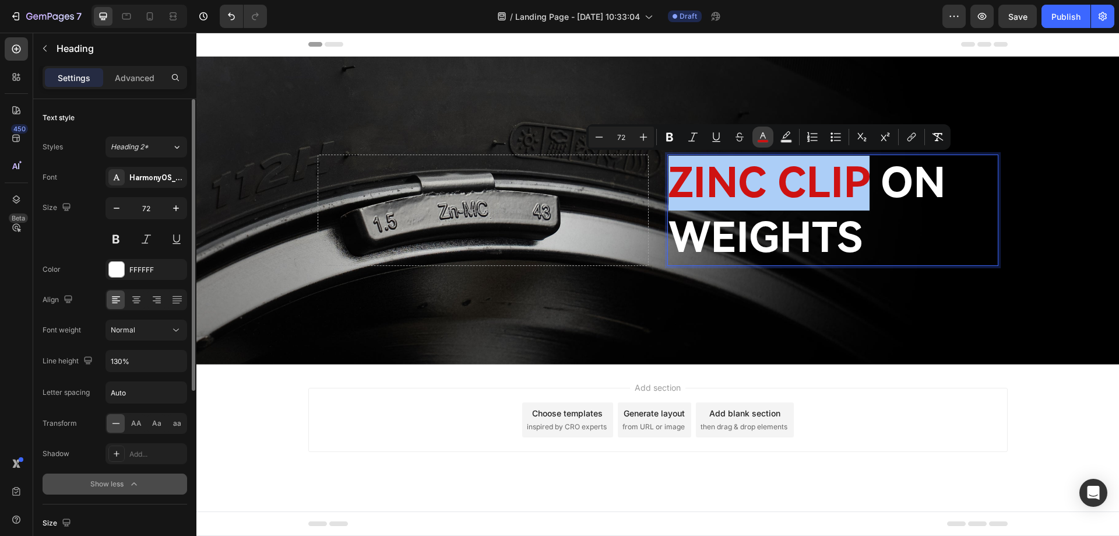
click at [764, 140] on rect "Editor contextual toolbar" at bounding box center [763, 141] width 11 height 3
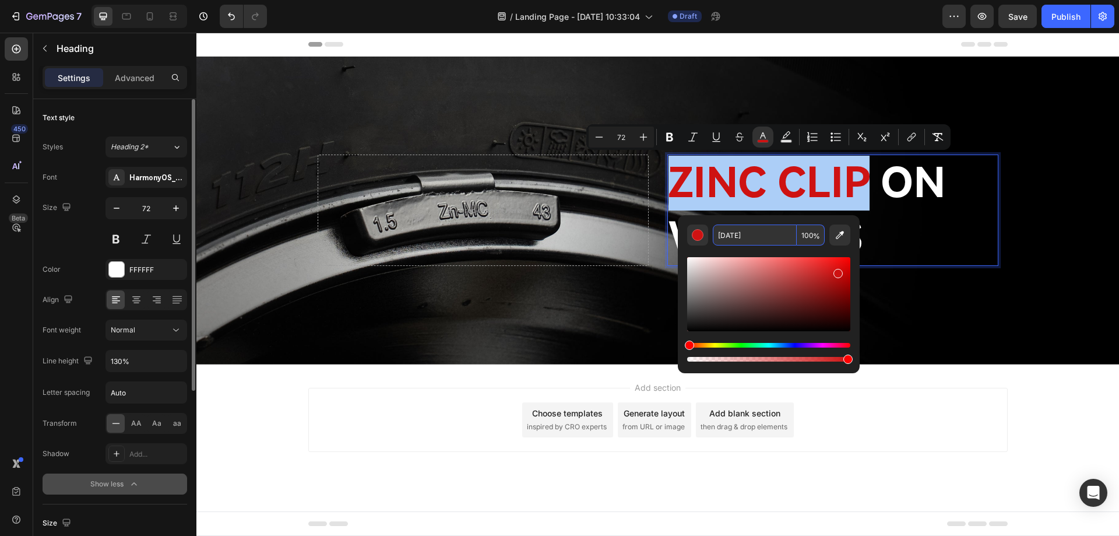
click at [760, 236] on input "[DATE]" at bounding box center [755, 234] width 84 height 21
drag, startPoint x: 929, startPoint y: 312, endPoint x: 673, endPoint y: 243, distance: 265.3
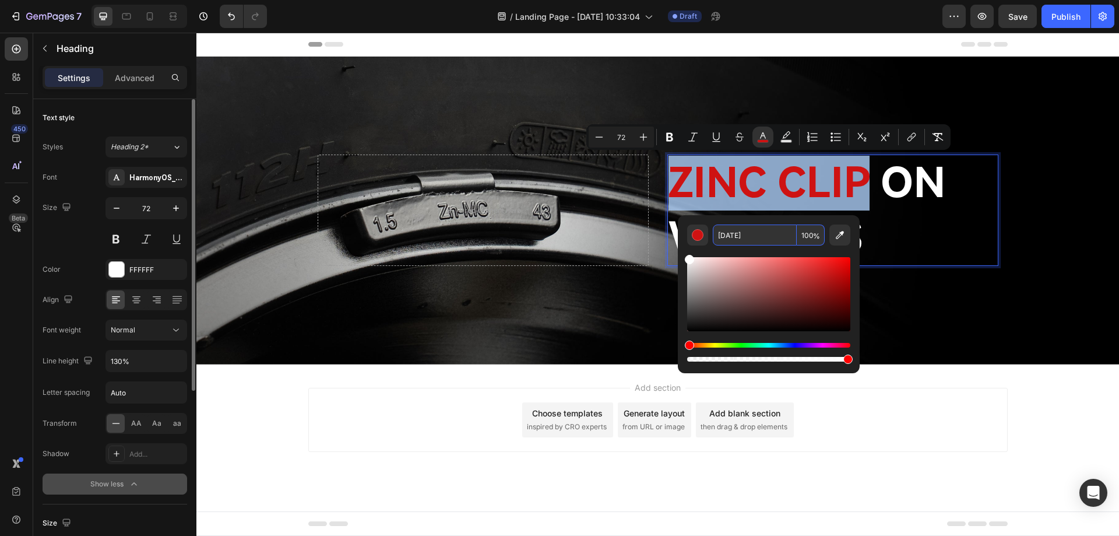
type input "FFFFFF"
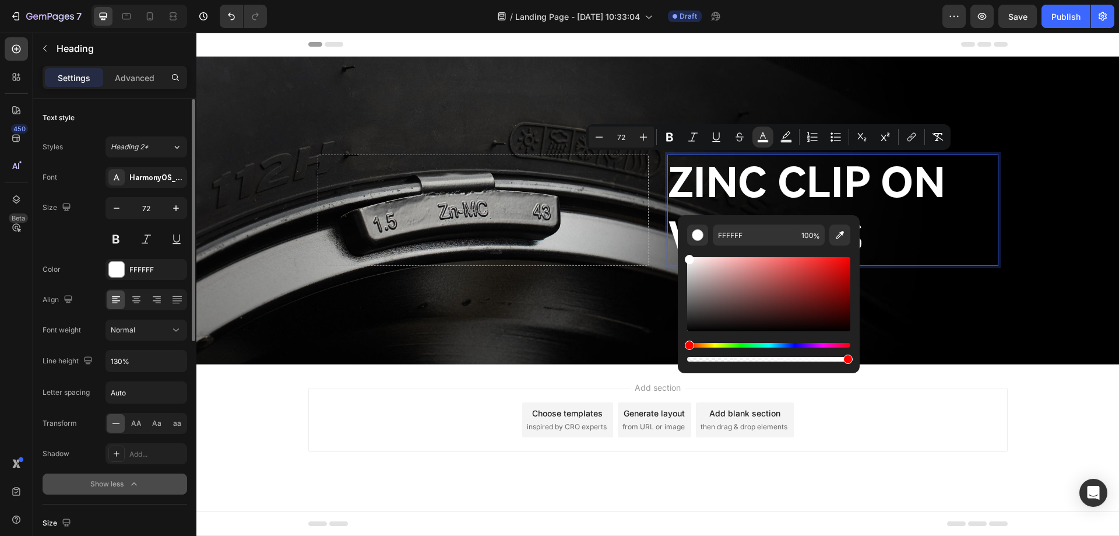
click at [870, 227] on p "ZINC CLIP ON WEIGHTS" at bounding box center [833, 210] width 329 height 109
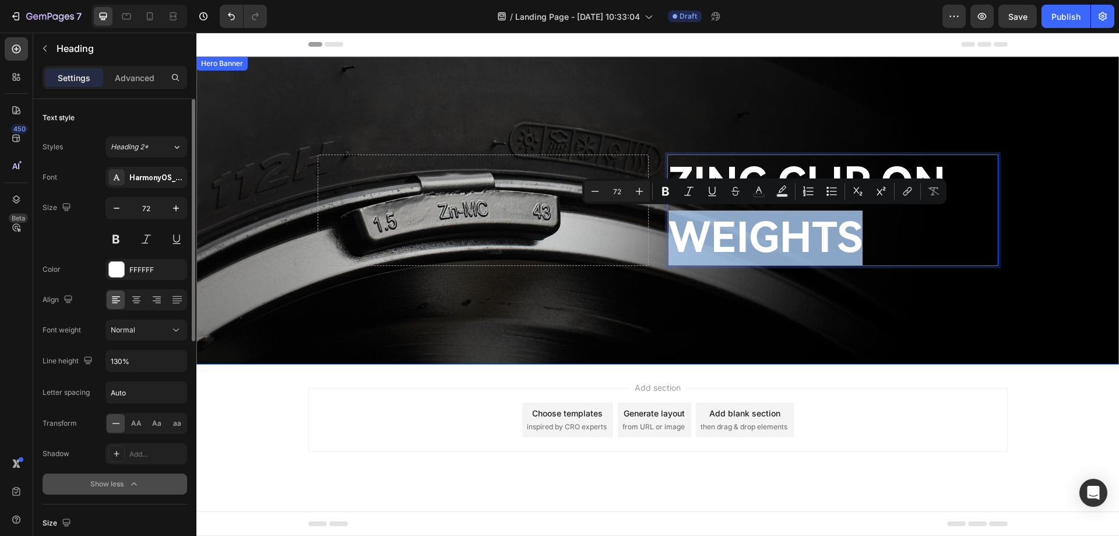
drag, startPoint x: 889, startPoint y: 238, endPoint x: 652, endPoint y: 241, distance: 236.7
click at [652, 241] on div "ZINC CLIP ON WEIGHTS Heading 0 Drop element here" at bounding box center [658, 210] width 700 height 116
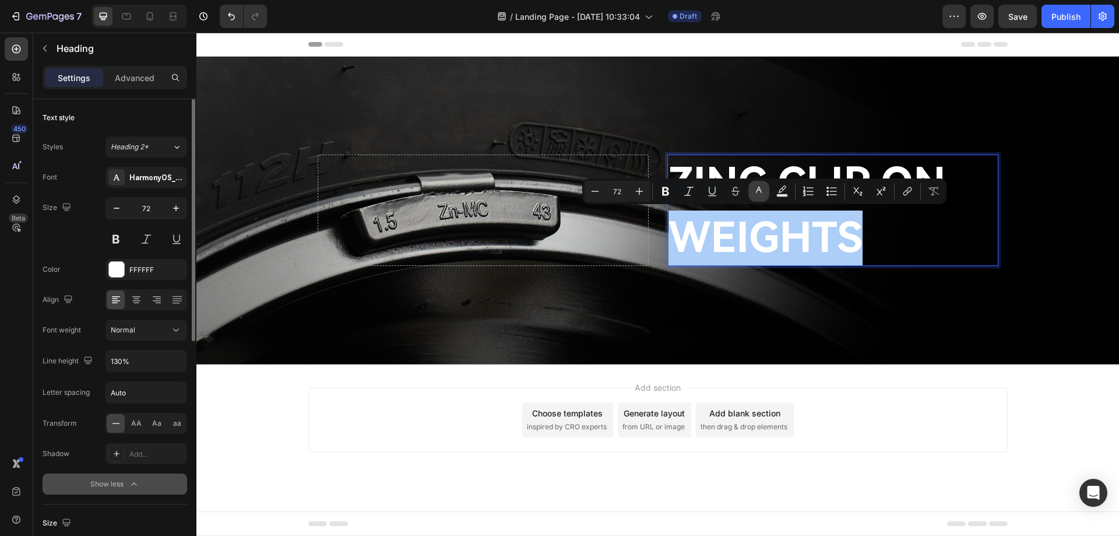
click at [760, 194] on rect "Editor contextual toolbar" at bounding box center [759, 195] width 11 height 3
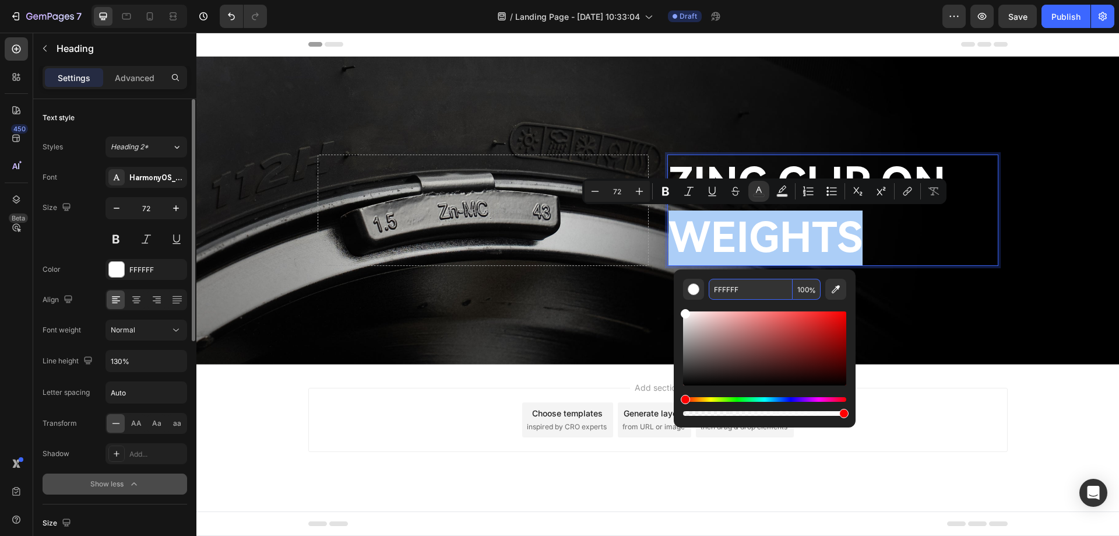
click at [745, 287] on input "FFFFFF" at bounding box center [751, 289] width 84 height 21
paste input "9B0D0D"
type input "9B0D0D"
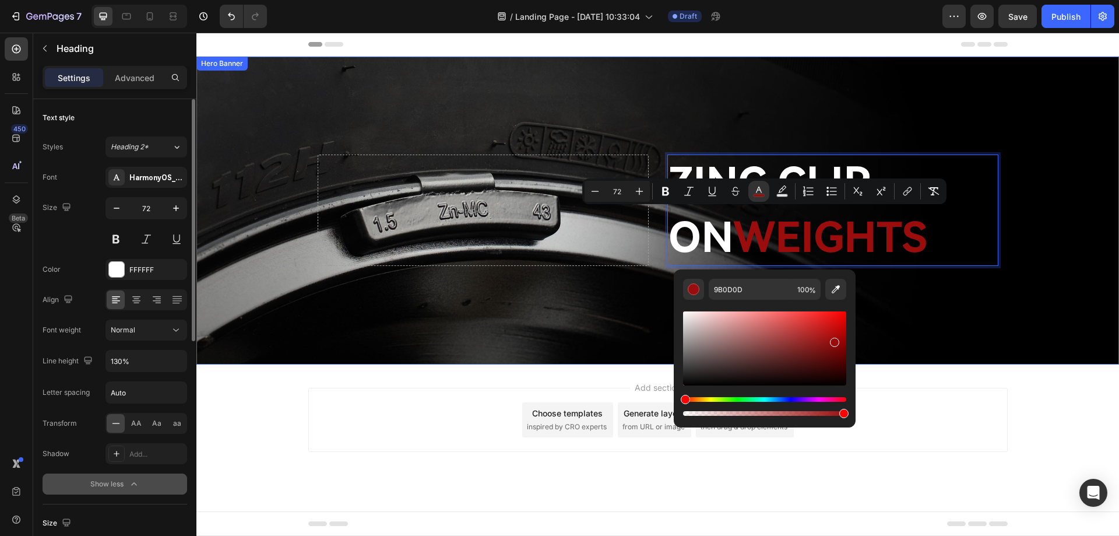
click at [896, 287] on div "Background Image" at bounding box center [657, 211] width 923 height 308
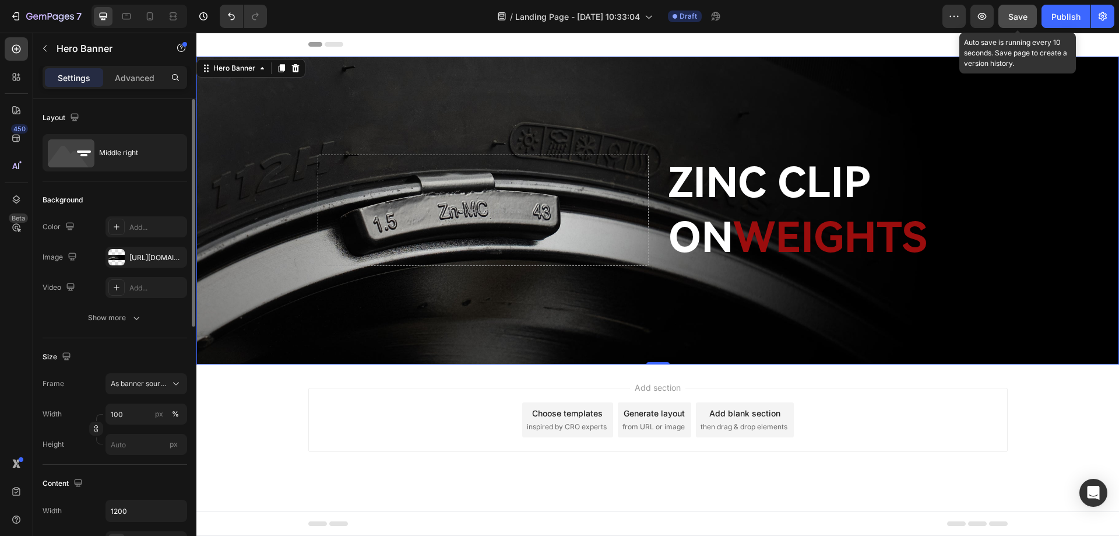
click at [1010, 15] on span "Save" at bounding box center [1018, 17] width 19 height 10
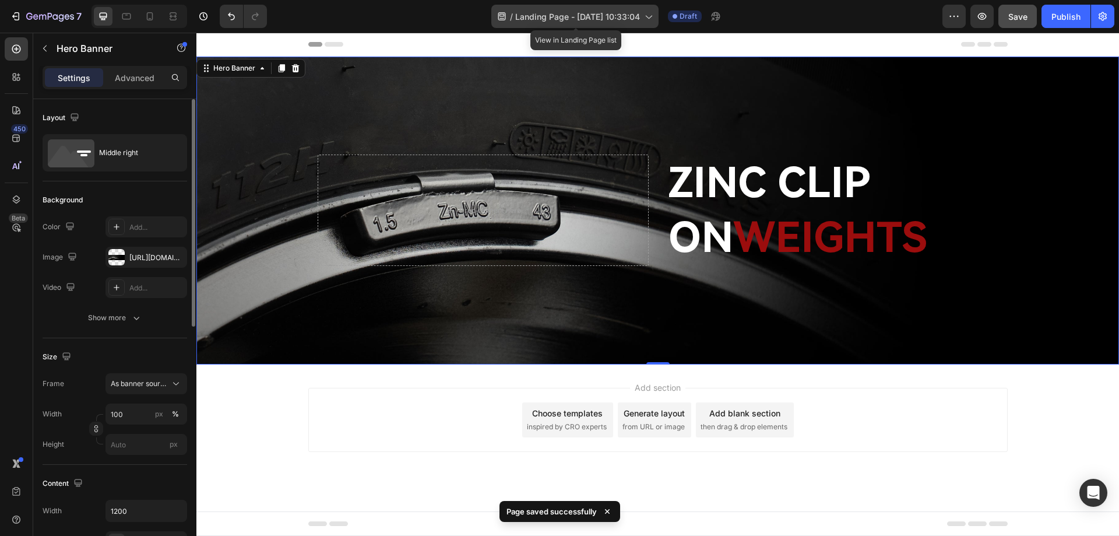
click at [652, 17] on icon at bounding box center [648, 16] width 12 height 12
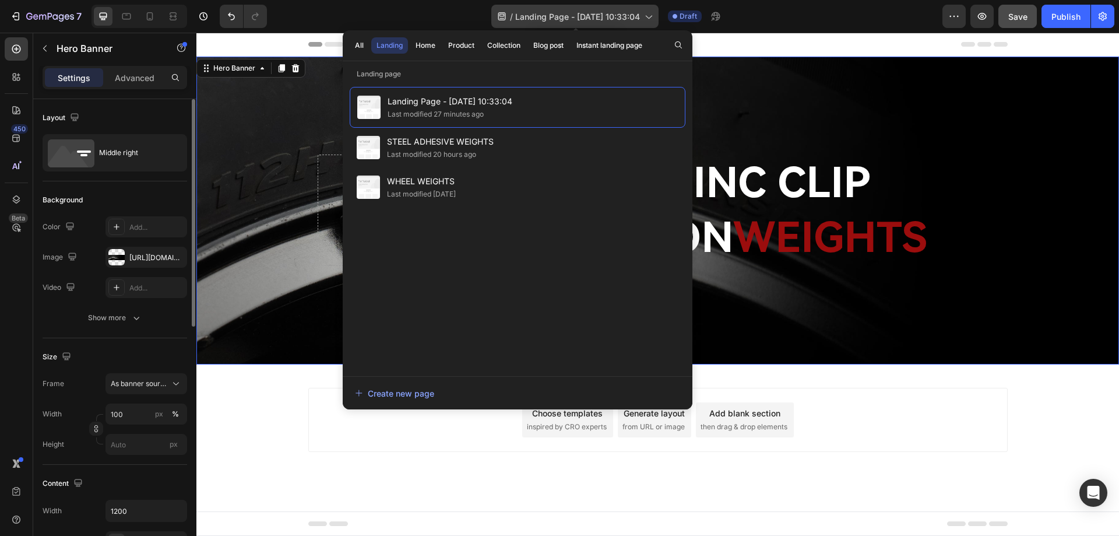
click at [650, 17] on icon at bounding box center [648, 16] width 12 height 12
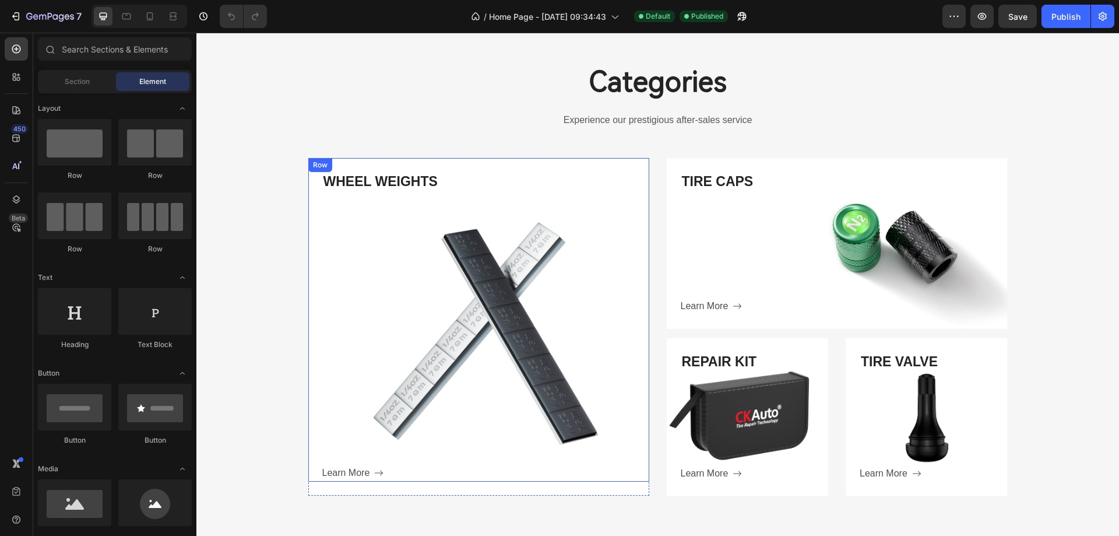
scroll to position [466, 0]
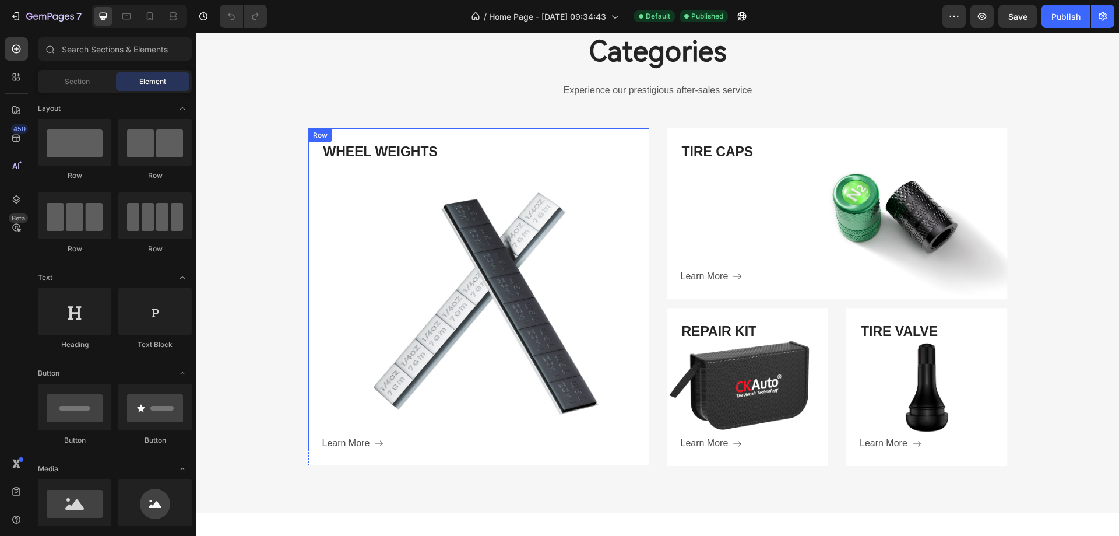
click at [477, 360] on div "WHEEL WEIGHTS Heading Learn More Button" at bounding box center [485, 297] width 327 height 310
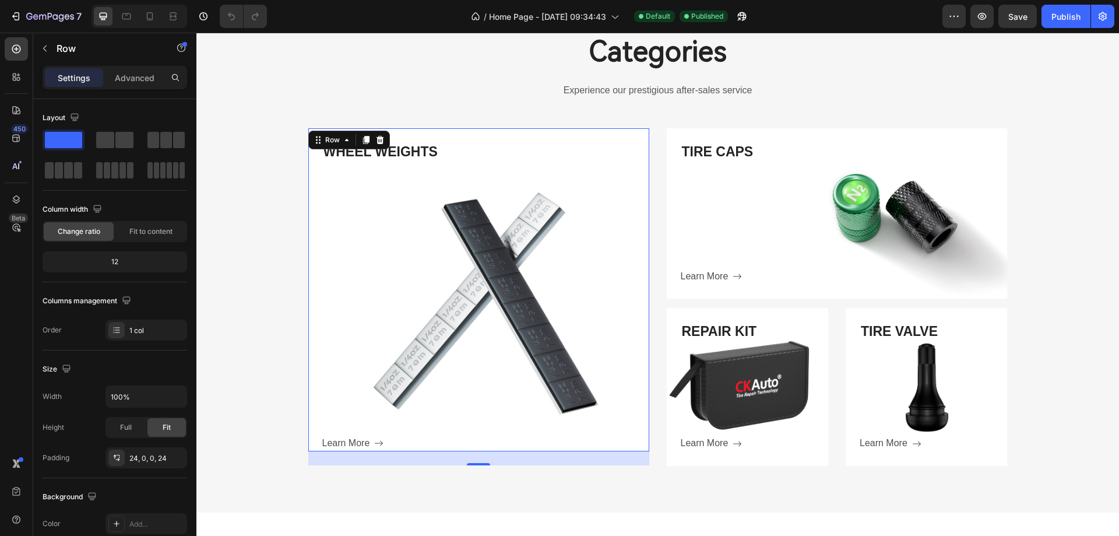
click at [393, 294] on div "WHEEL WEIGHTS Heading Learn More Button" at bounding box center [485, 297] width 327 height 310
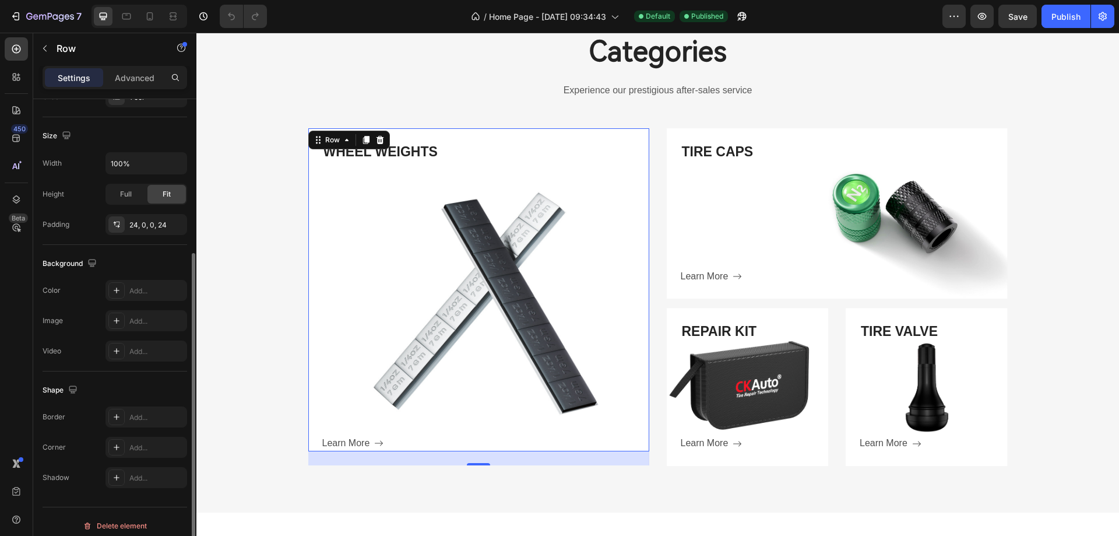
scroll to position [241, 0]
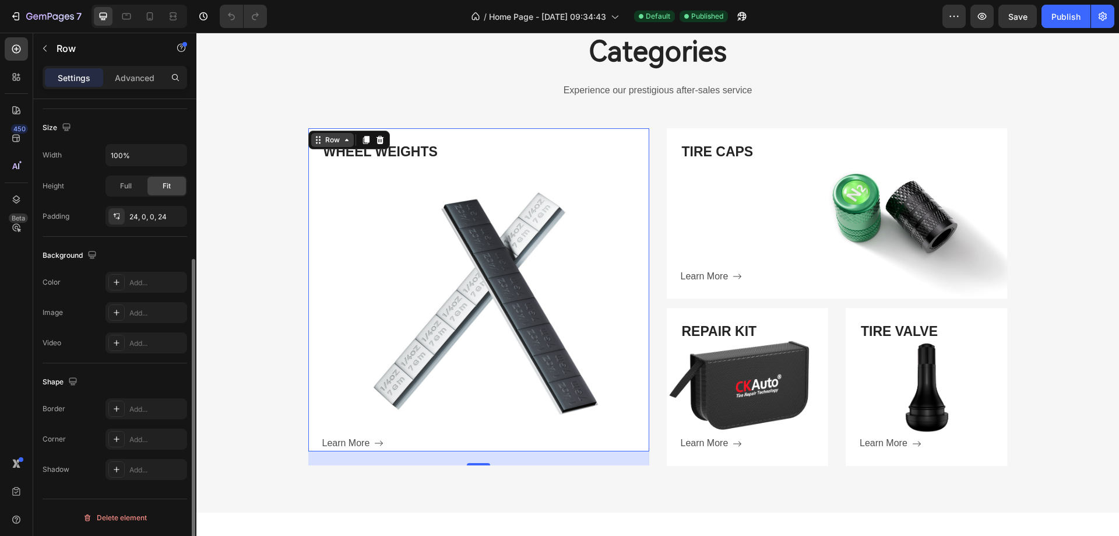
click at [333, 136] on div "Row" at bounding box center [332, 140] width 19 height 10
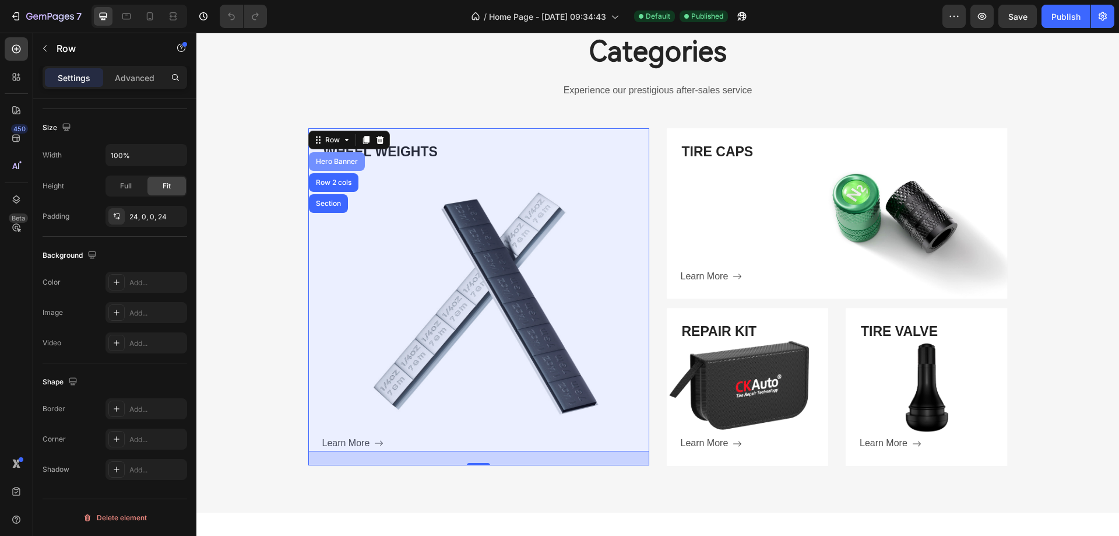
click at [331, 160] on div "Hero Banner" at bounding box center [337, 161] width 47 height 7
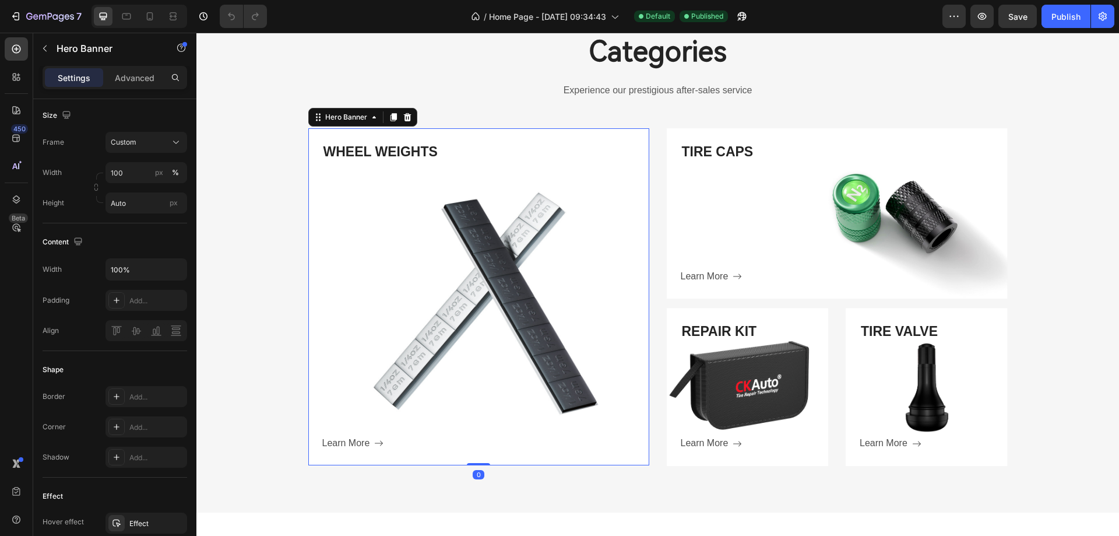
scroll to position [0, 0]
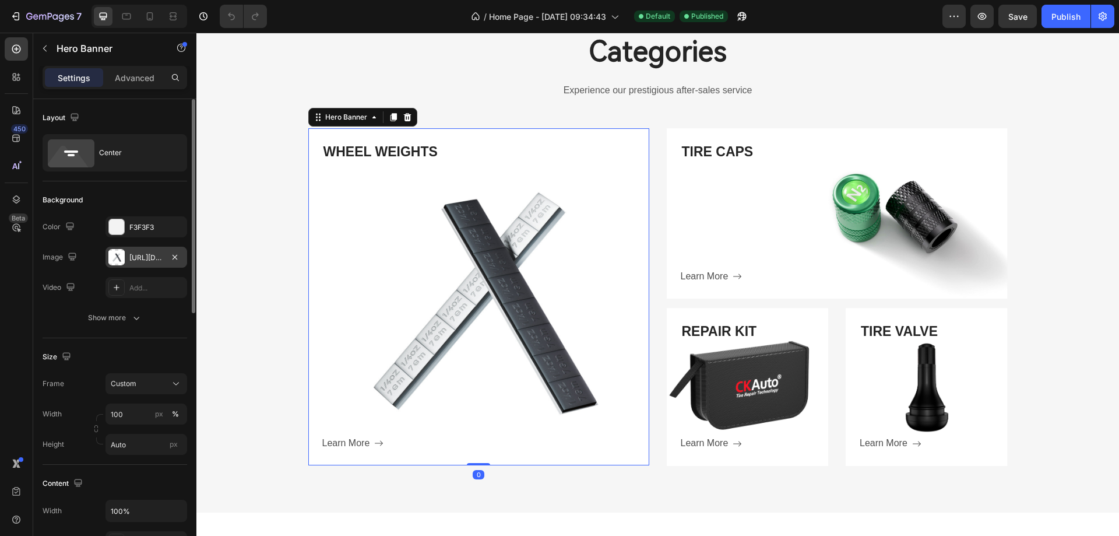
click at [121, 258] on div at bounding box center [116, 257] width 16 height 16
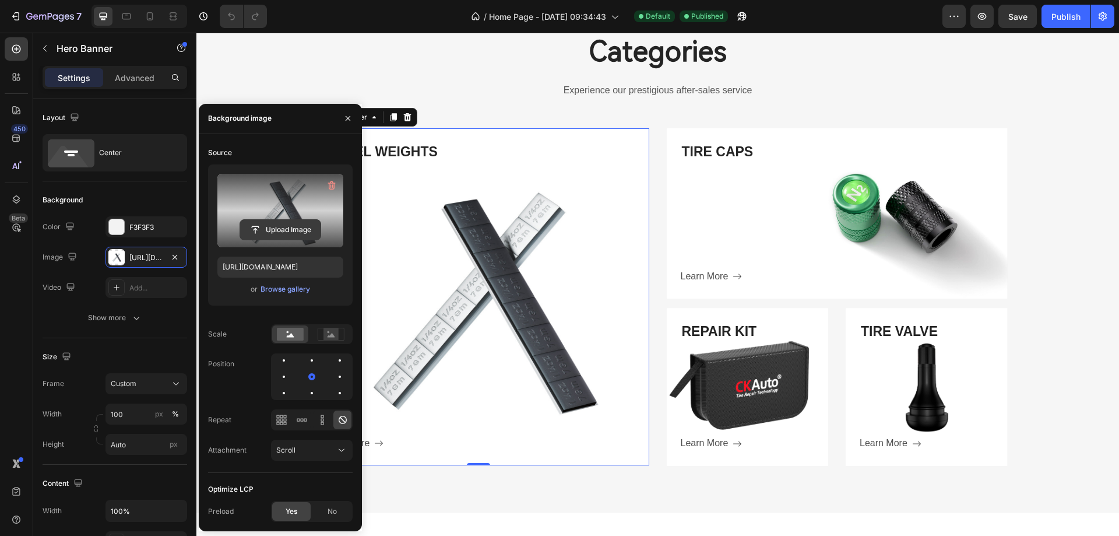
click at [277, 236] on input "file" at bounding box center [280, 230] width 80 height 20
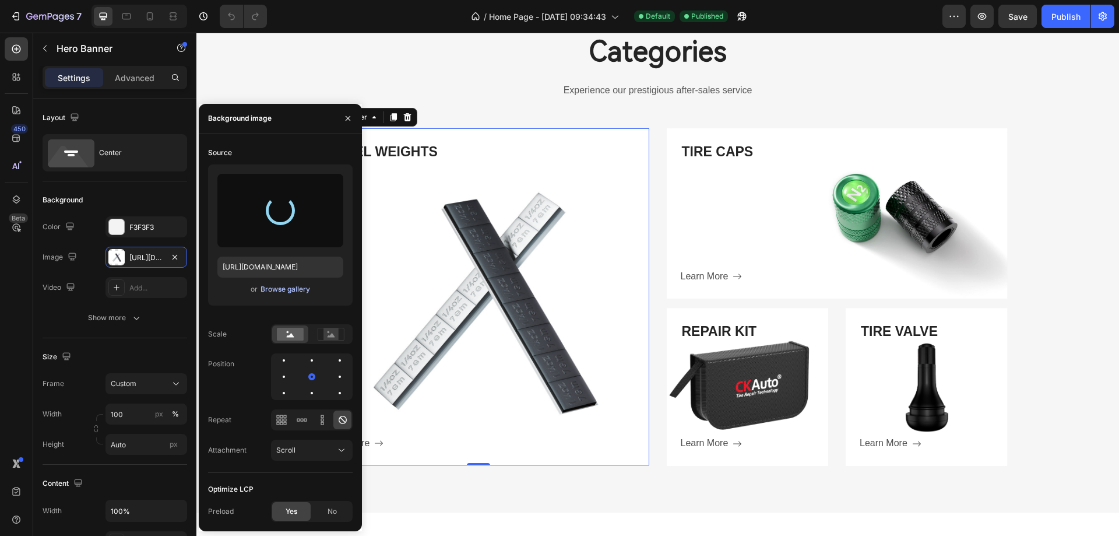
click at [289, 285] on div "Browse gallery" at bounding box center [286, 289] width 50 height 10
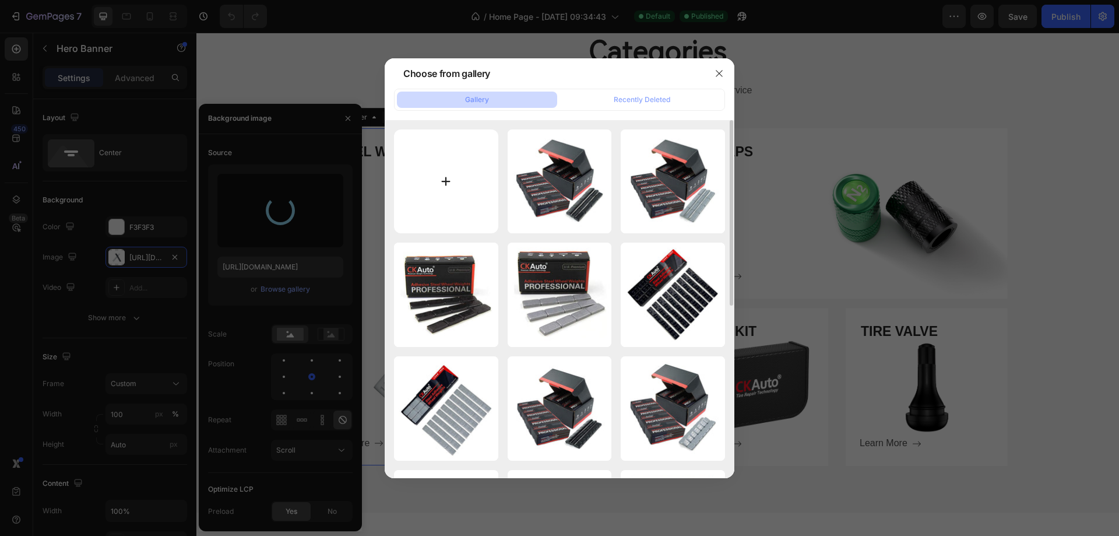
click at [453, 184] on input "file" at bounding box center [446, 181] width 104 height 104
type input "C:\fakepath\平衡块+卡勾2.jpg"
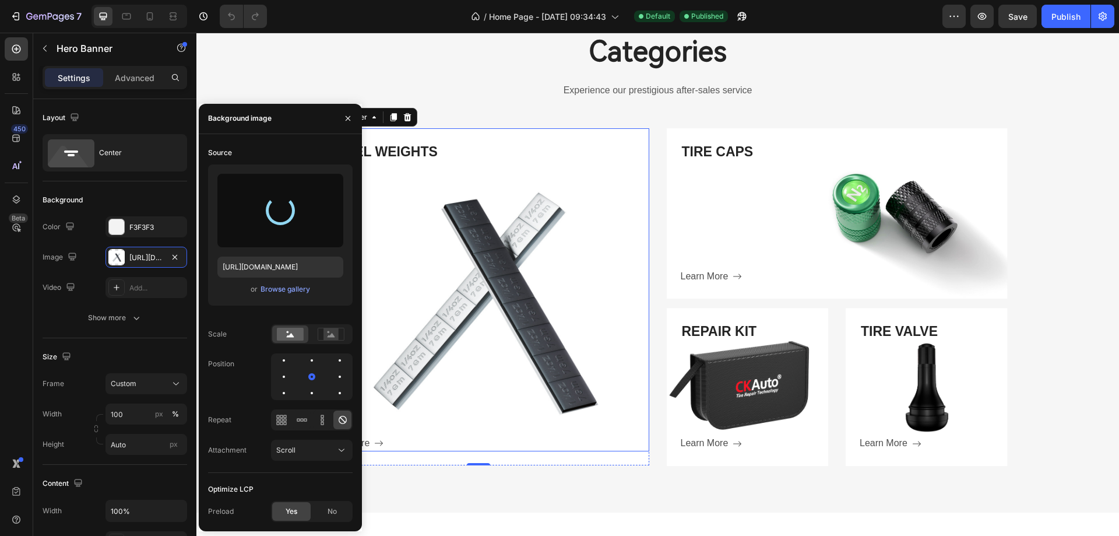
type input "https://cdn.shopify.com/s/files/1/0758/7882/6238/files/gempages_577401979572060…"
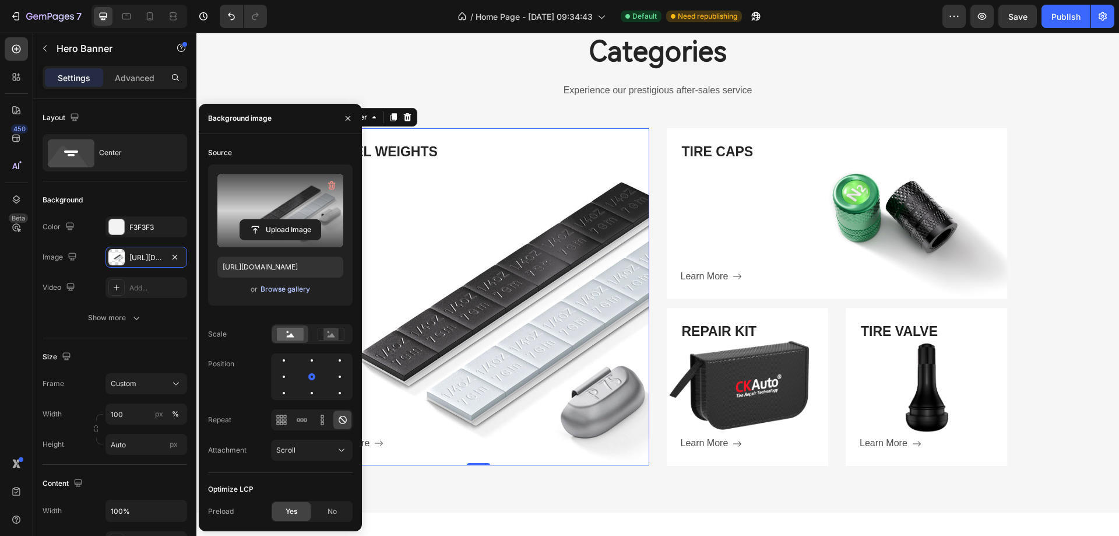
click at [285, 287] on div "Browse gallery" at bounding box center [286, 289] width 50 height 10
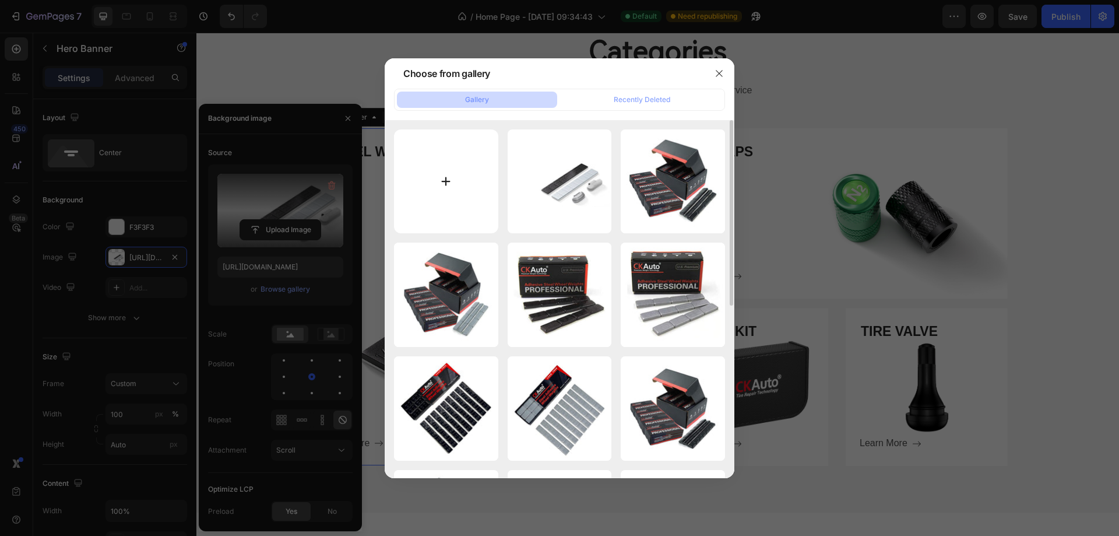
click at [443, 181] on input "file" at bounding box center [446, 181] width 104 height 104
type input "C:\fakepath\平衡块 交叉2条透明图 青蓝色3.jpg"
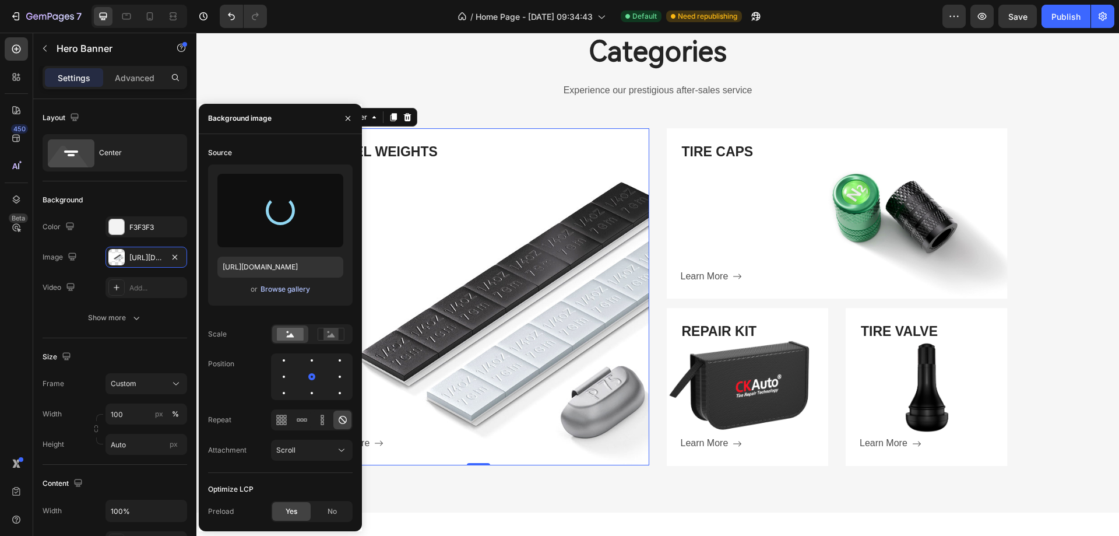
click at [269, 287] on div "Browse gallery" at bounding box center [286, 289] width 50 height 10
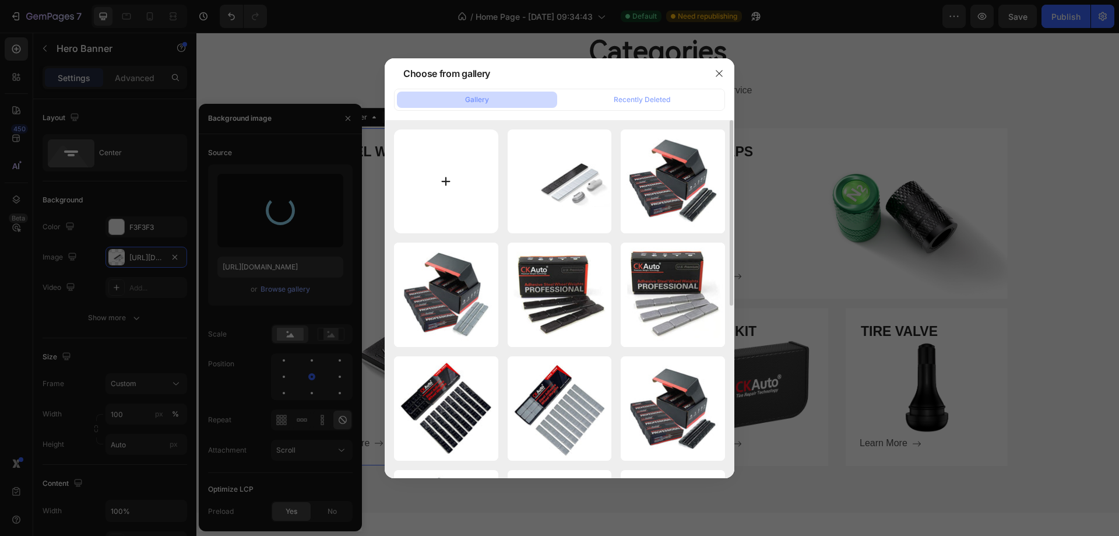
click at [446, 184] on input "file" at bounding box center [446, 181] width 104 height 104
type input "C:\fakepath\平衡块 交叉2条透明图 青蓝色.jpg"
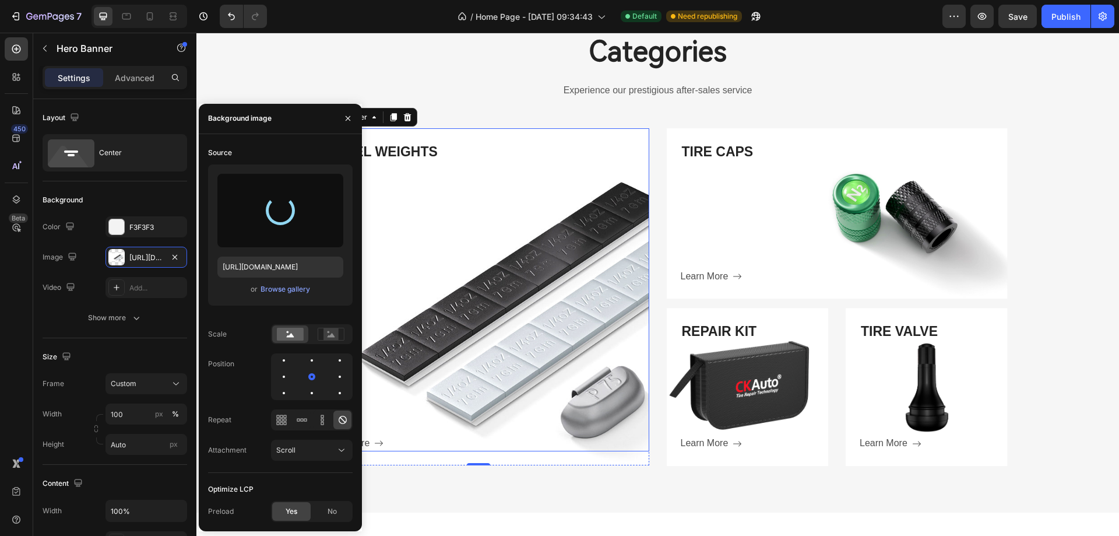
type input "https://cdn.shopify.com/s/files/1/0758/7882/6238/files/gempages_577401979572060…"
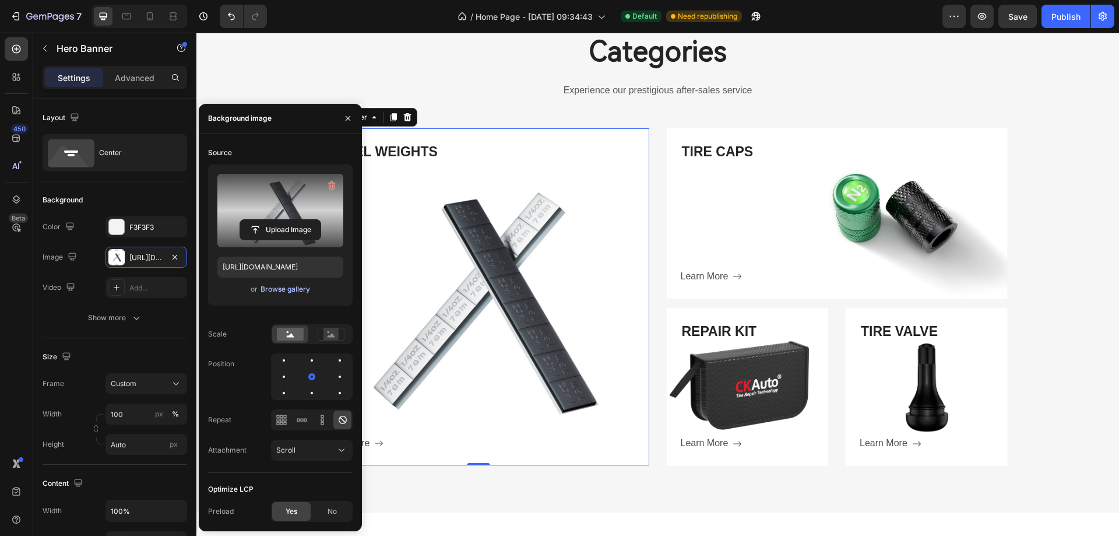
click at [273, 291] on div "Browse gallery" at bounding box center [286, 289] width 50 height 10
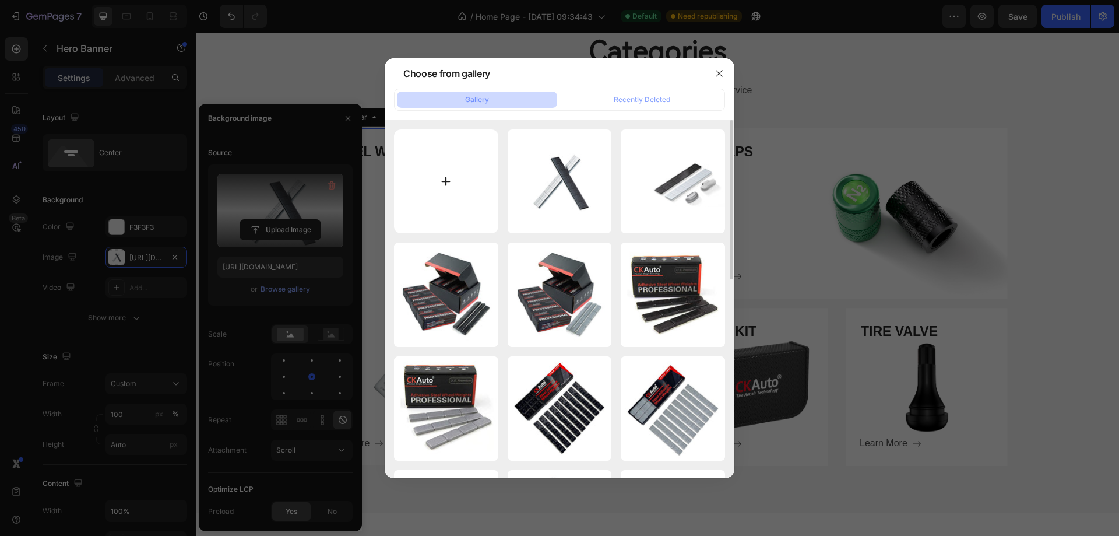
click at [454, 184] on input "file" at bounding box center [446, 181] width 104 height 104
type input "C:\fakepath\平衡块 交叉2条透明图 青蓝色3.jpg"
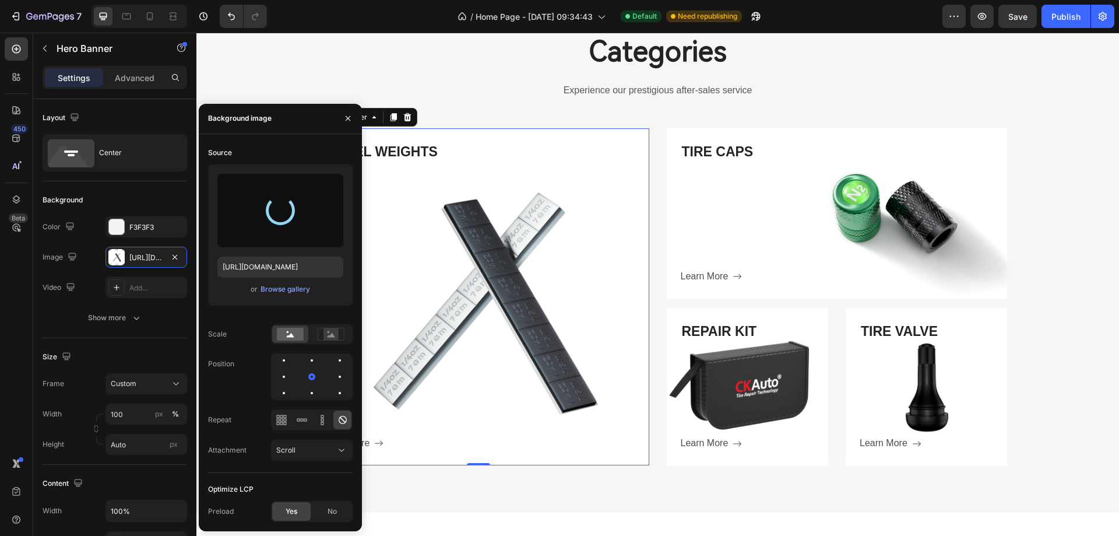
type input "https://cdn.shopify.com/s/files/1/0758/7882/6238/files/gempages_577401979572060…"
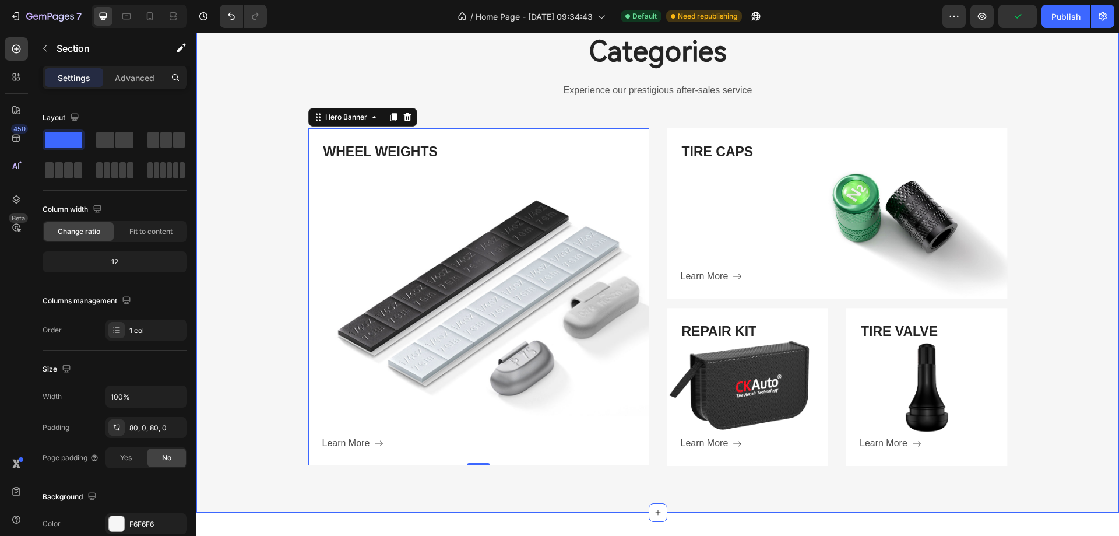
click at [1072, 142] on div "Categories Heading Experience our prestigious after-sales service Text block Ro…" at bounding box center [657, 249] width 923 height 433
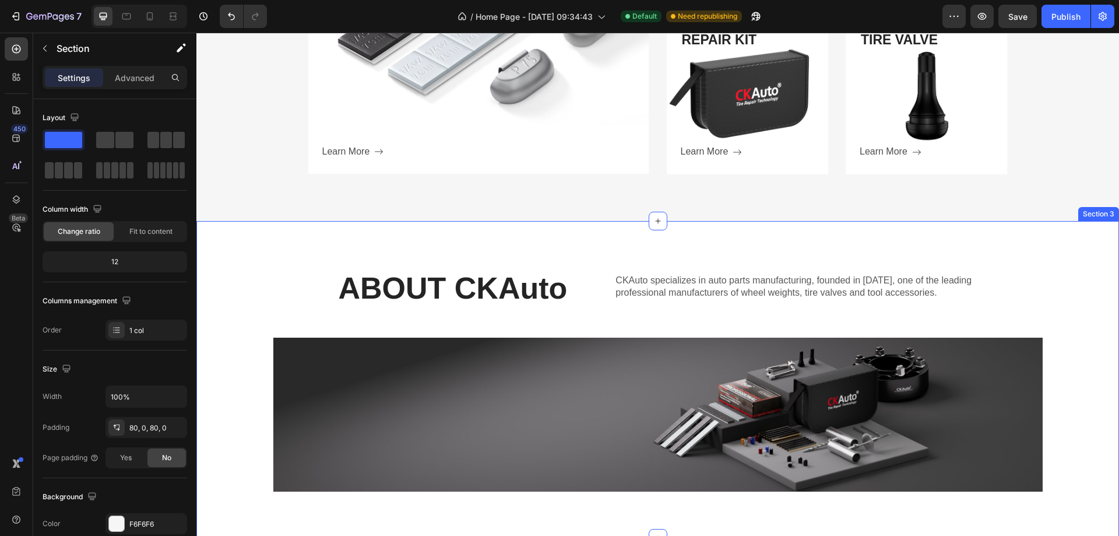
scroll to position [700, 0]
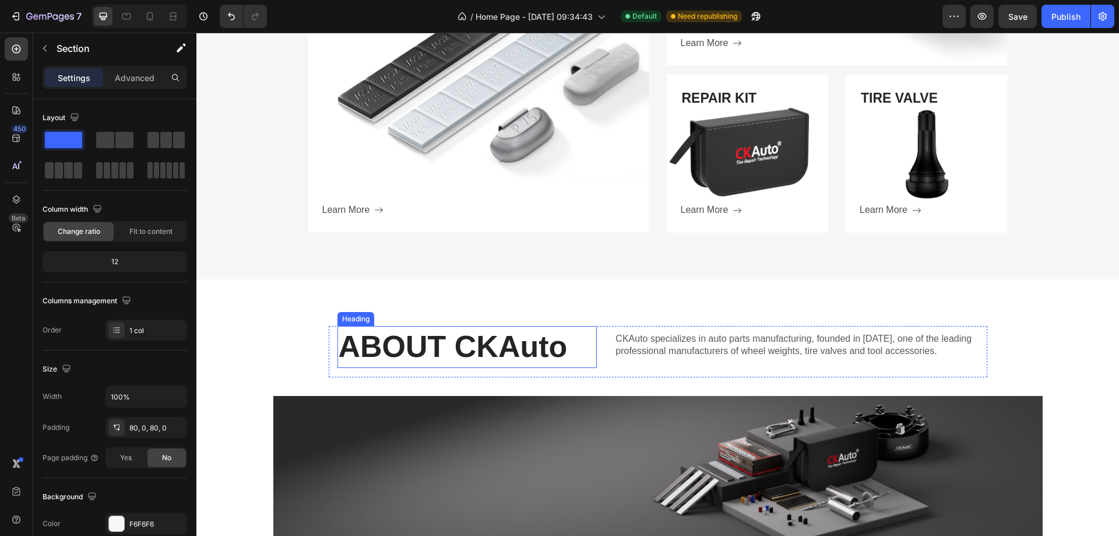
click at [496, 352] on h2 "ABOUT CKAuto" at bounding box center [468, 347] width 260 height 42
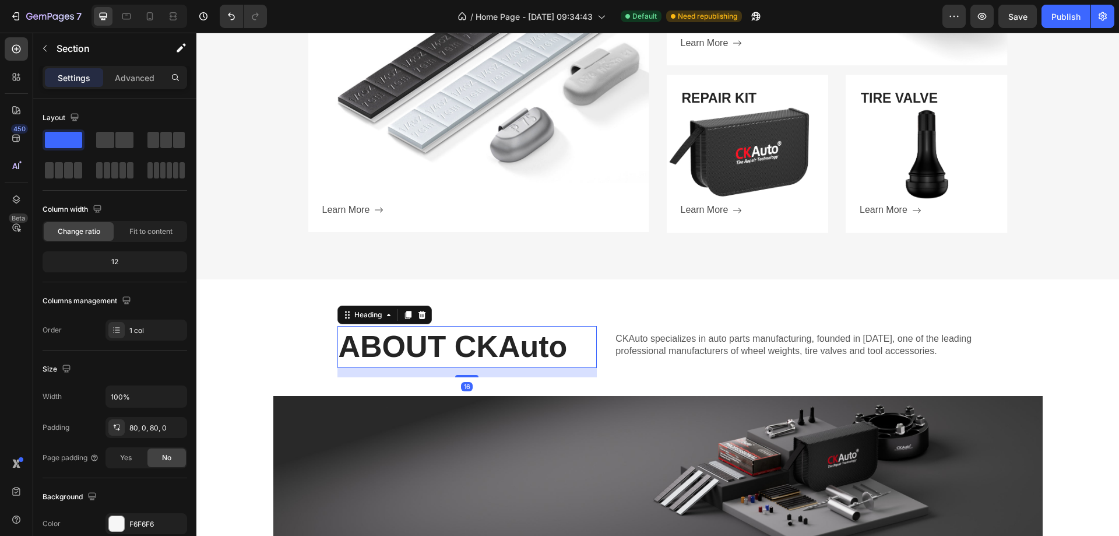
click at [496, 352] on h2 "ABOUT CKAuto" at bounding box center [468, 347] width 260 height 42
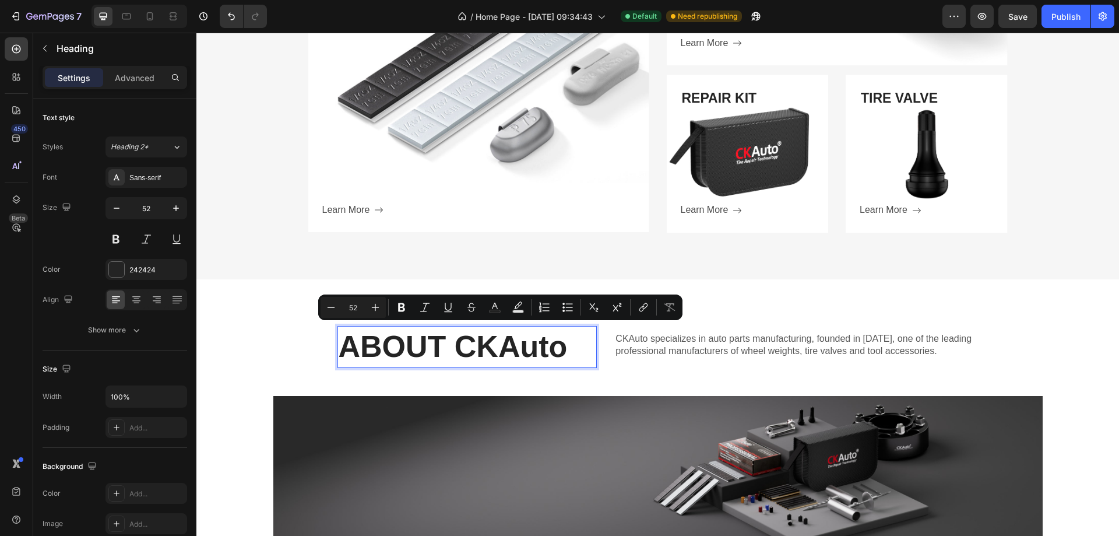
click at [465, 347] on p "ABOUT CKAuto" at bounding box center [468, 347] width 258 height 40
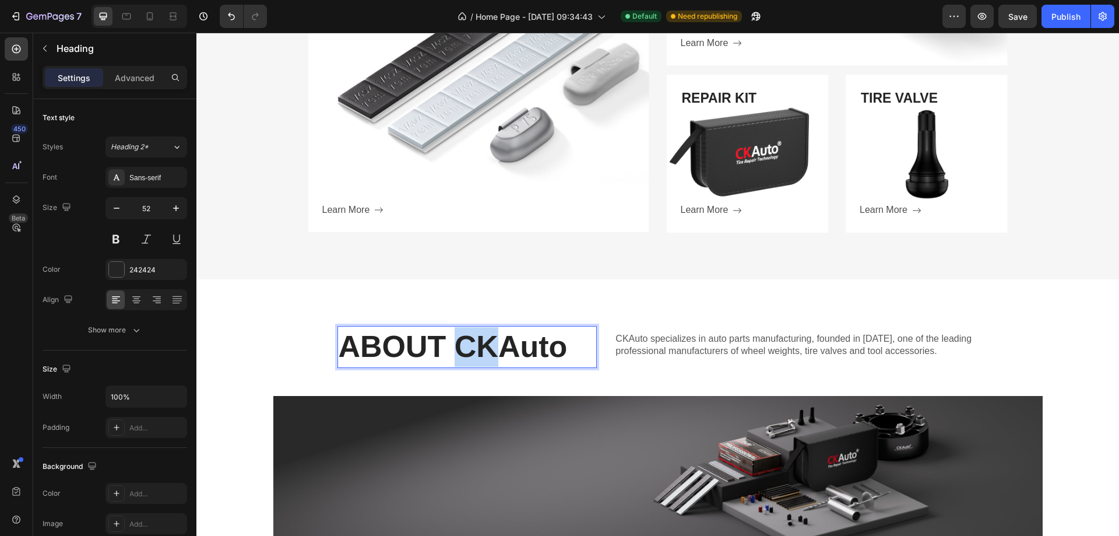
drag, startPoint x: 486, startPoint y: 353, endPoint x: 451, endPoint y: 353, distance: 35.0
click at [451, 353] on p "ABOUT CKAuto" at bounding box center [468, 347] width 258 height 40
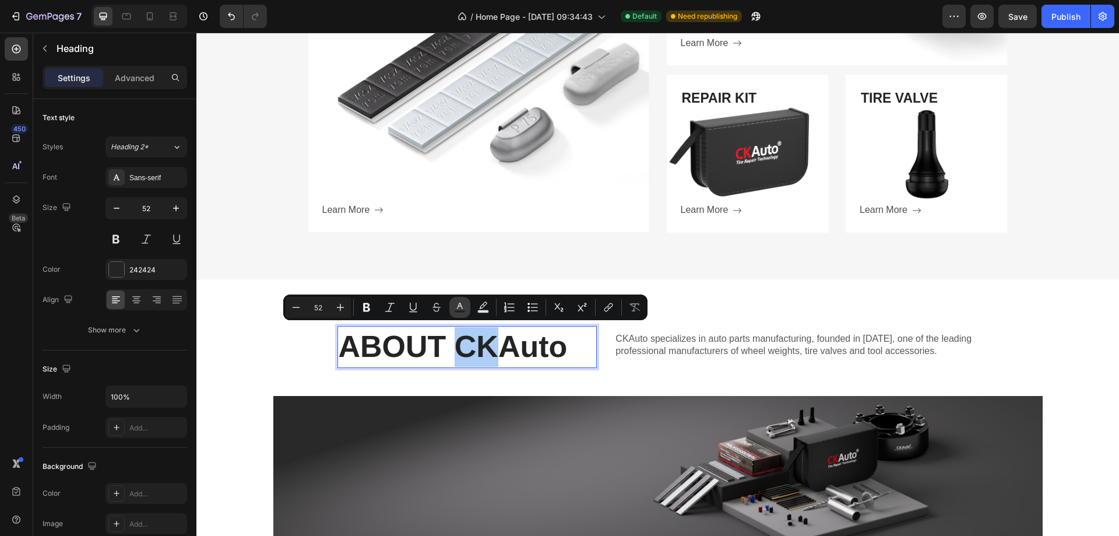
click at [462, 309] on icon "Editor contextual toolbar" at bounding box center [460, 307] width 12 height 12
type input "242424"
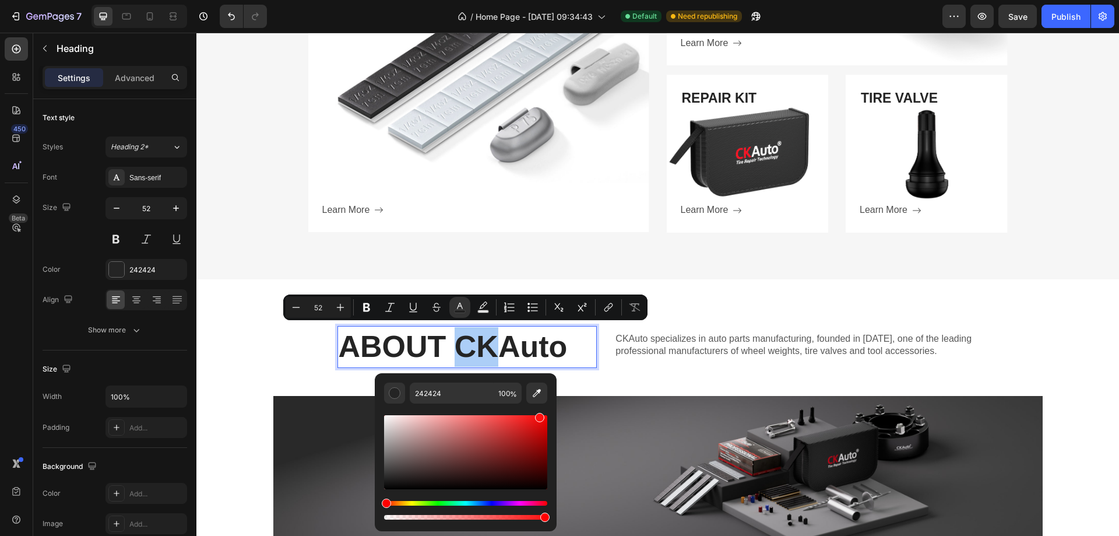
drag, startPoint x: 496, startPoint y: 430, endPoint x: 544, endPoint y: 411, distance: 51.9
click at [544, 411] on div "Editor contextual toolbar" at bounding box center [465, 462] width 163 height 118
type input "FF0505"
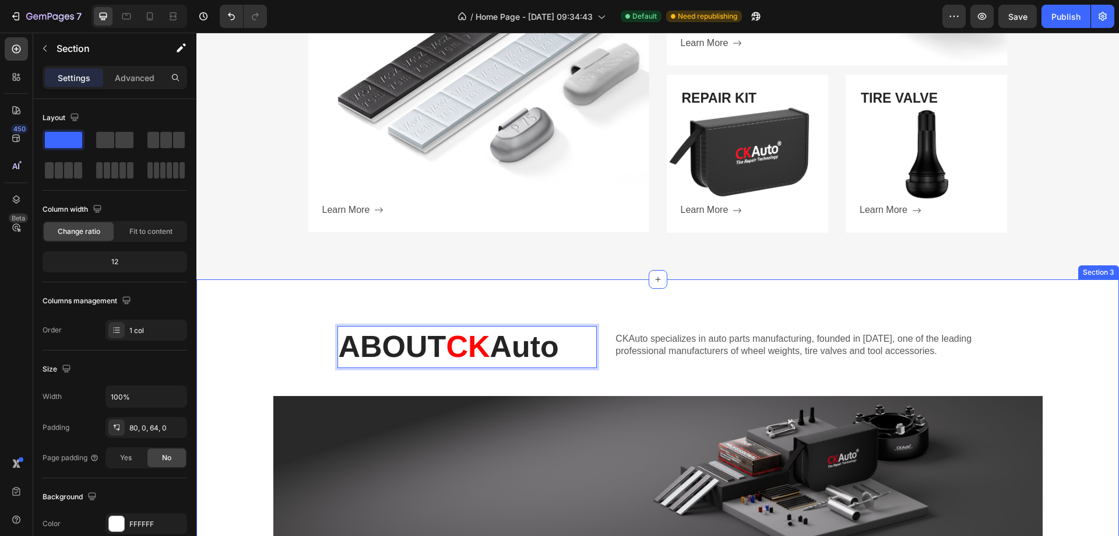
click at [698, 311] on div "ABOUT CK Auto Heading 16 CKAuto specializes in auto parts manufacturing, founde…" at bounding box center [657, 437] width 923 height 317
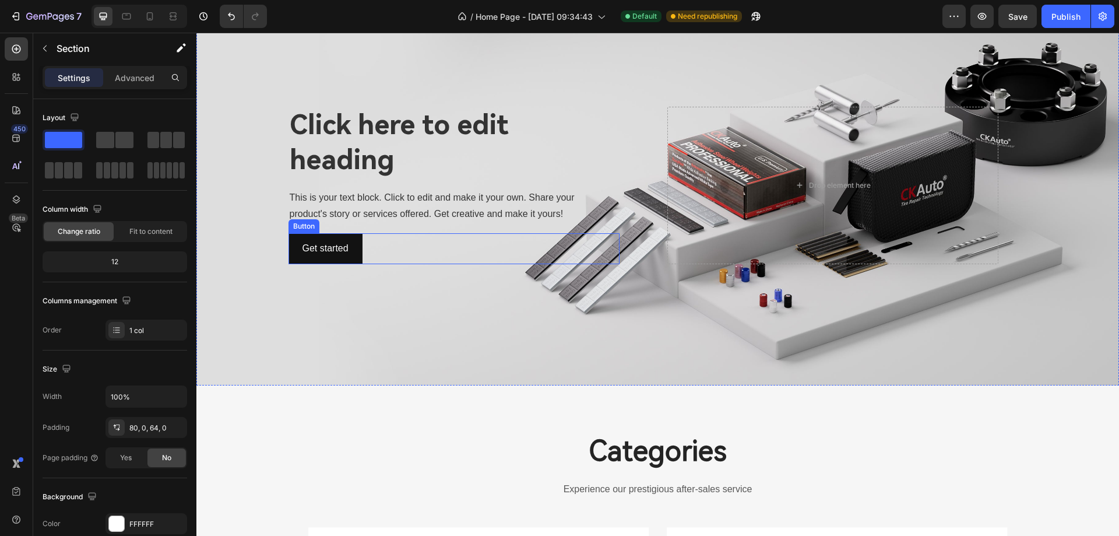
scroll to position [58, 0]
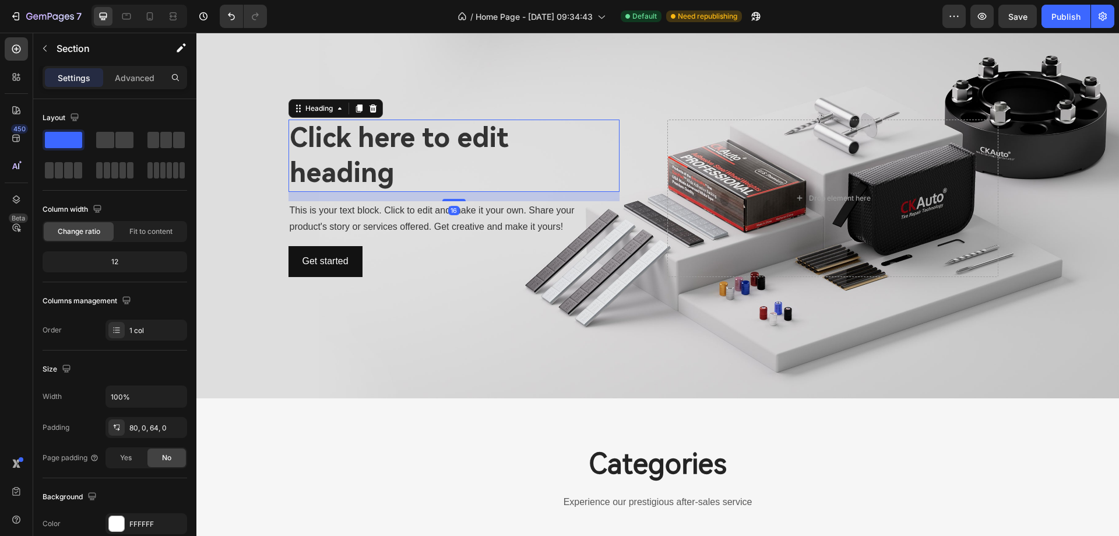
click at [472, 149] on h2 "Click here to edit heading" at bounding box center [454, 156] width 331 height 72
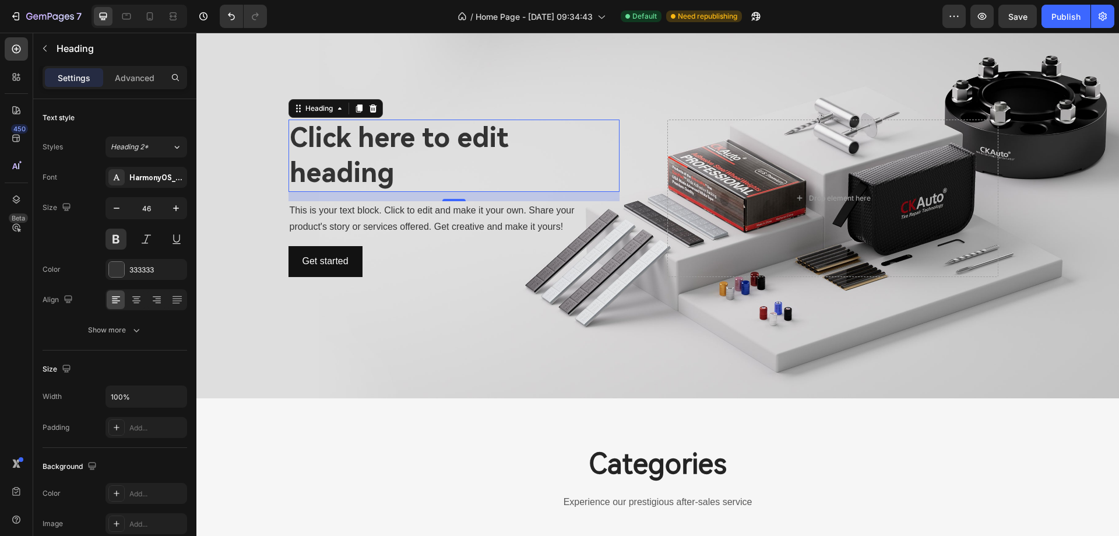
click at [452, 157] on h2 "Click here to edit heading" at bounding box center [454, 156] width 331 height 72
click at [452, 157] on p "Click here to edit heading" at bounding box center [454, 156] width 329 height 70
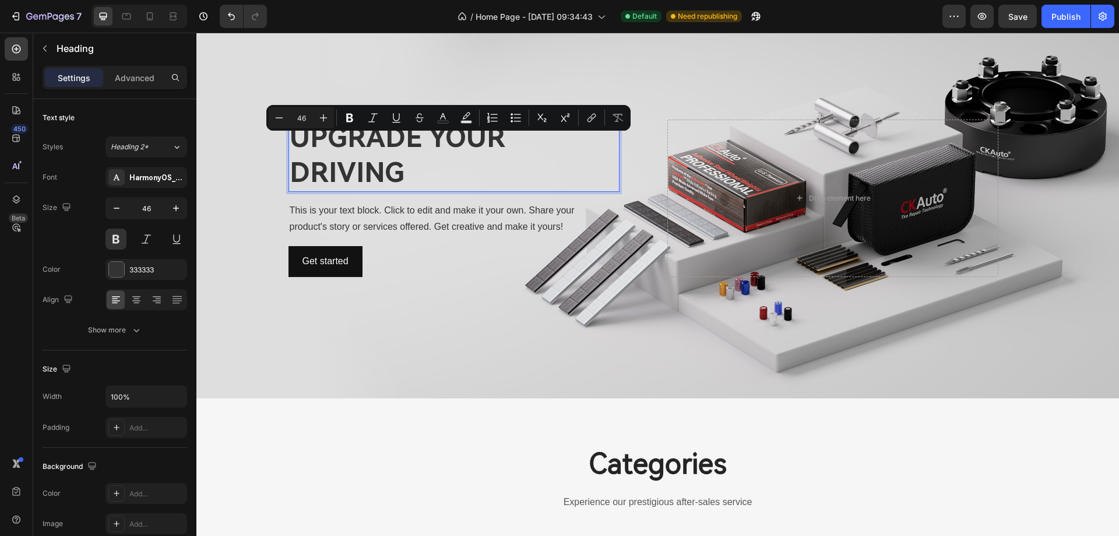
scroll to position [41, 0]
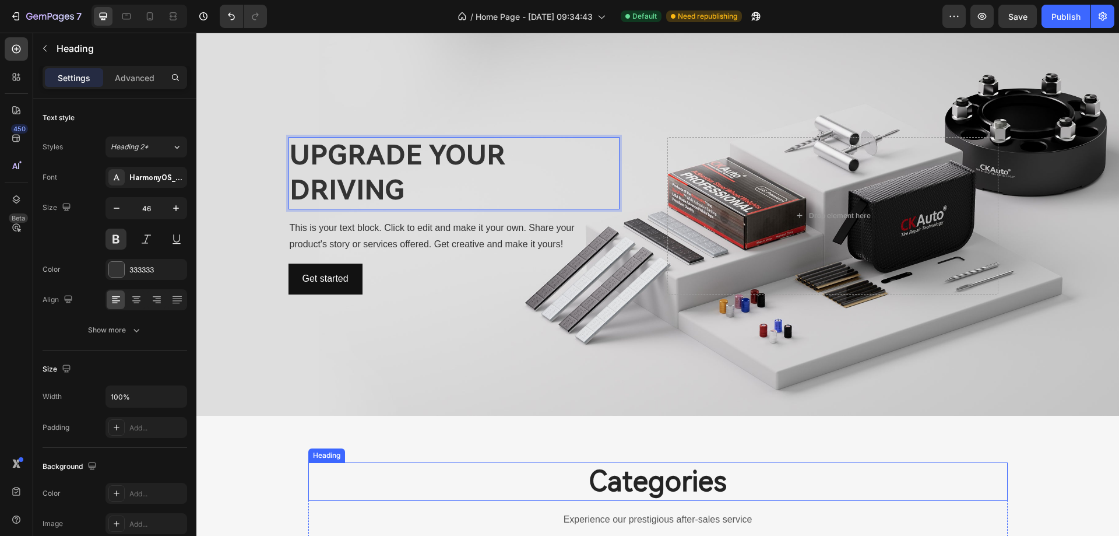
click at [377, 478] on p "Categories" at bounding box center [658, 481] width 697 height 36
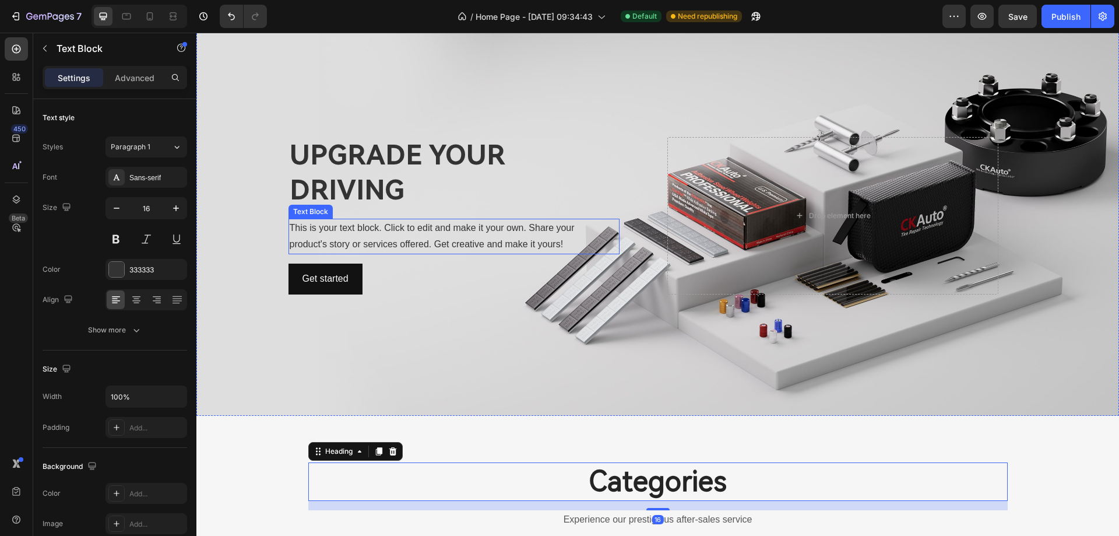
click at [412, 239] on div "This is your text block. Click to edit and make it your own. Share your product…" at bounding box center [454, 237] width 331 height 36
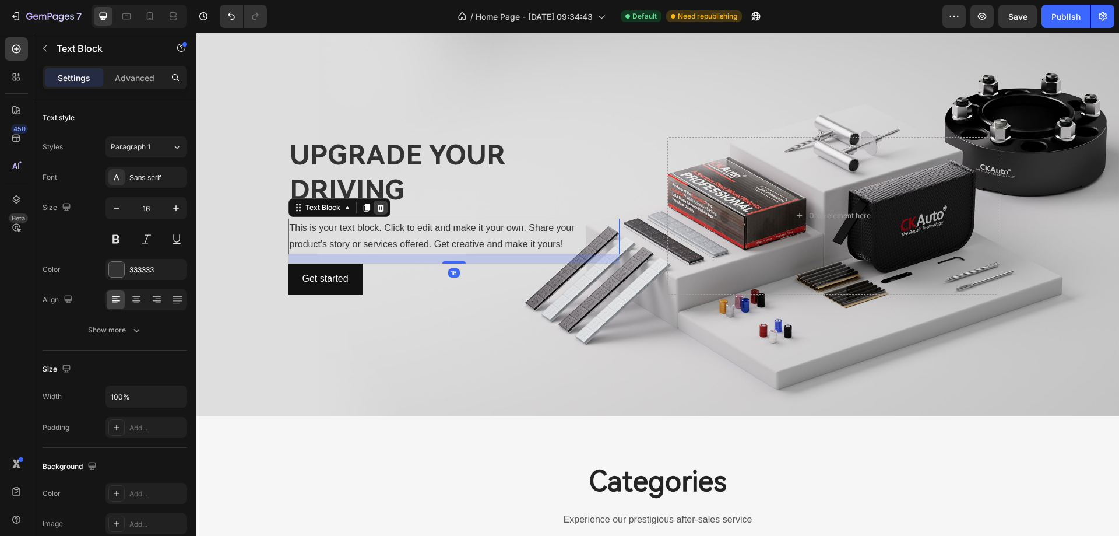
click at [378, 206] on icon at bounding box center [381, 207] width 8 height 8
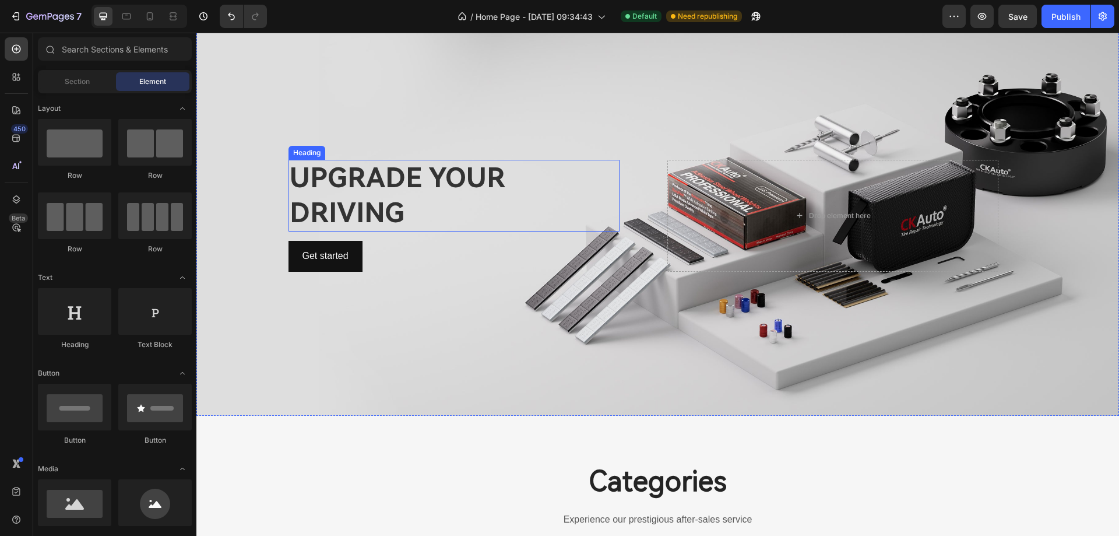
click at [386, 247] on div "Get started Button" at bounding box center [454, 256] width 331 height 31
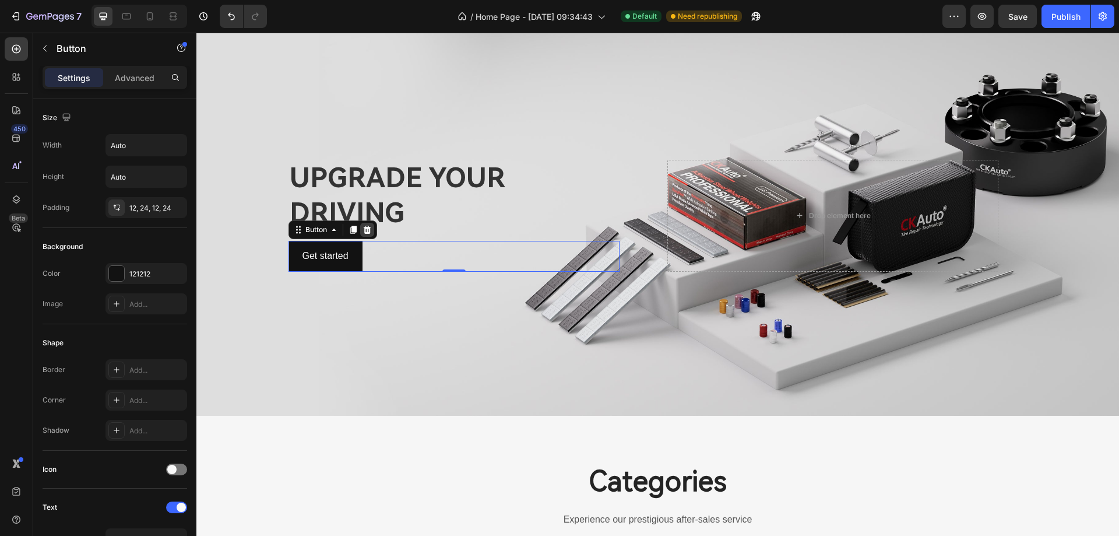
click at [363, 230] on icon at bounding box center [367, 230] width 8 height 8
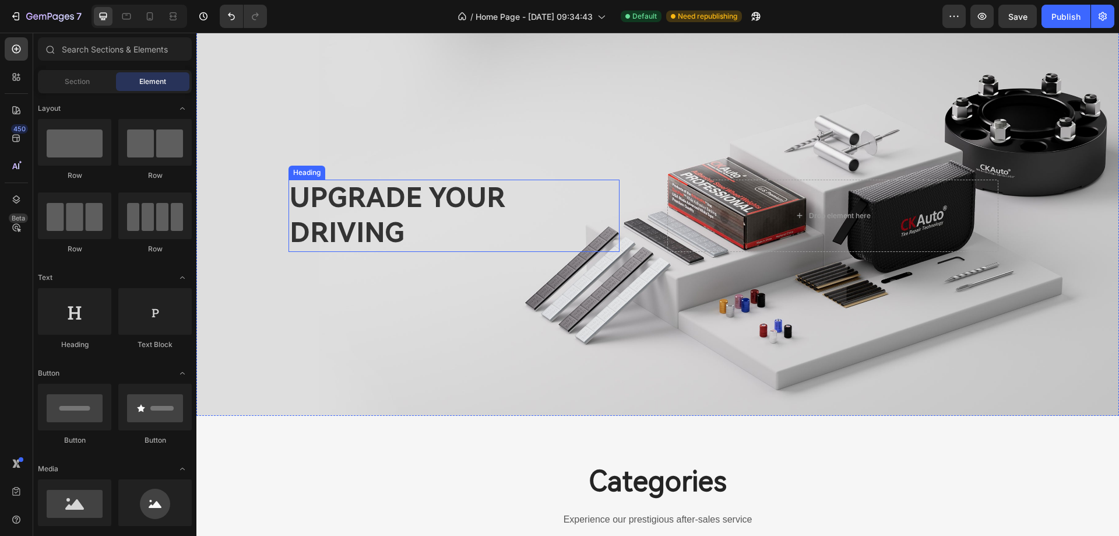
click at [419, 221] on p "UPGRADE YOUR DRIVING" at bounding box center [454, 216] width 329 height 70
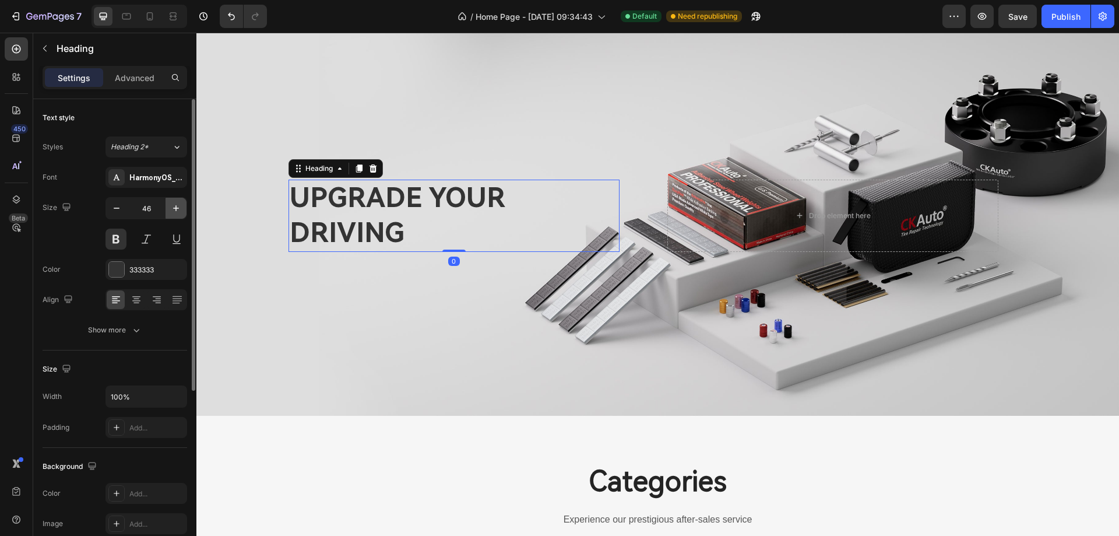
click at [173, 208] on icon "button" at bounding box center [176, 208] width 6 height 6
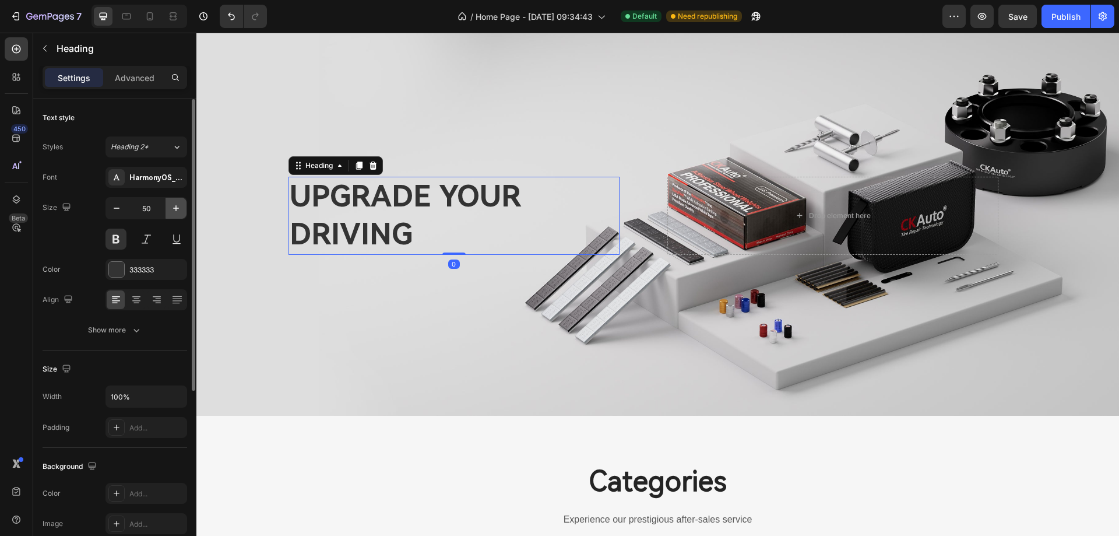
click at [173, 208] on icon "button" at bounding box center [176, 208] width 6 height 6
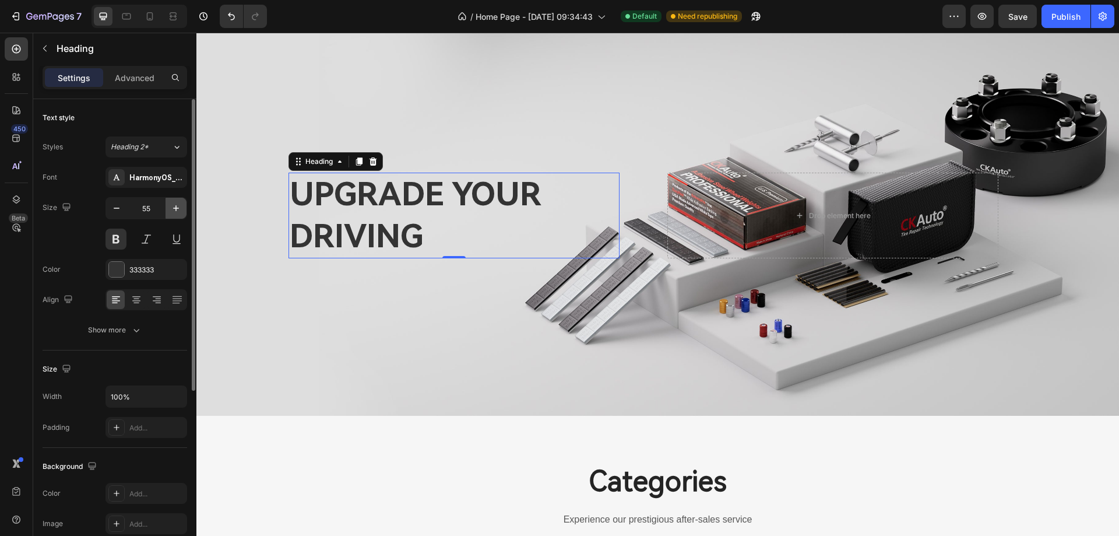
click at [173, 208] on icon "button" at bounding box center [176, 208] width 6 height 6
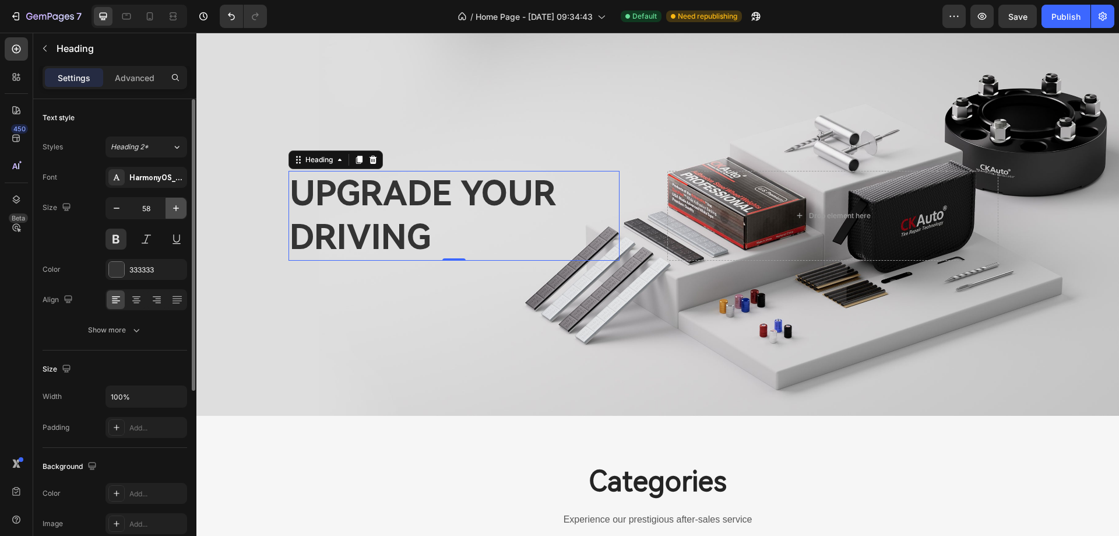
click at [173, 208] on icon "button" at bounding box center [176, 208] width 6 height 6
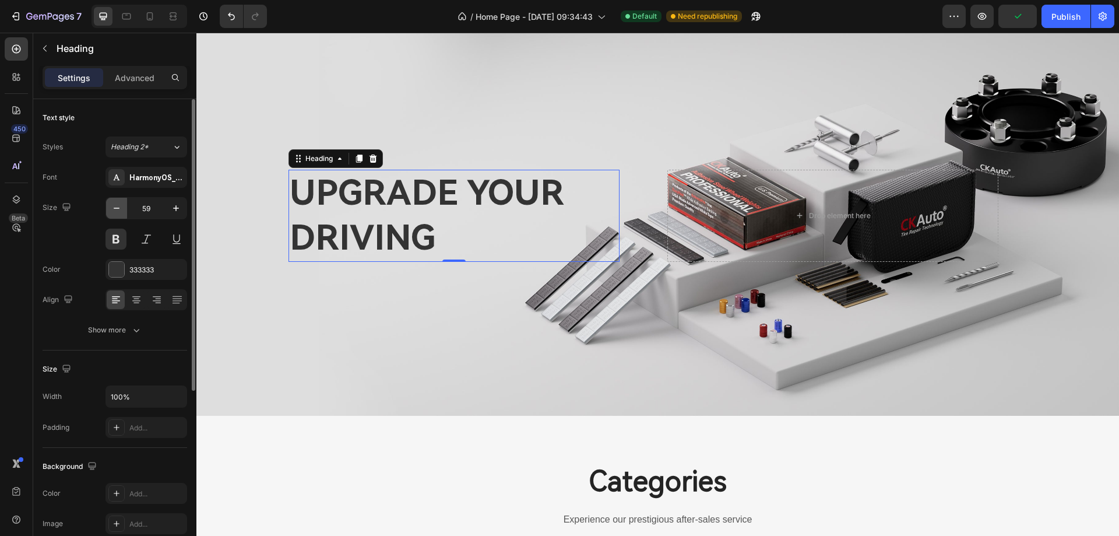
click at [111, 212] on icon "button" at bounding box center [117, 208] width 12 height 12
type input "57"
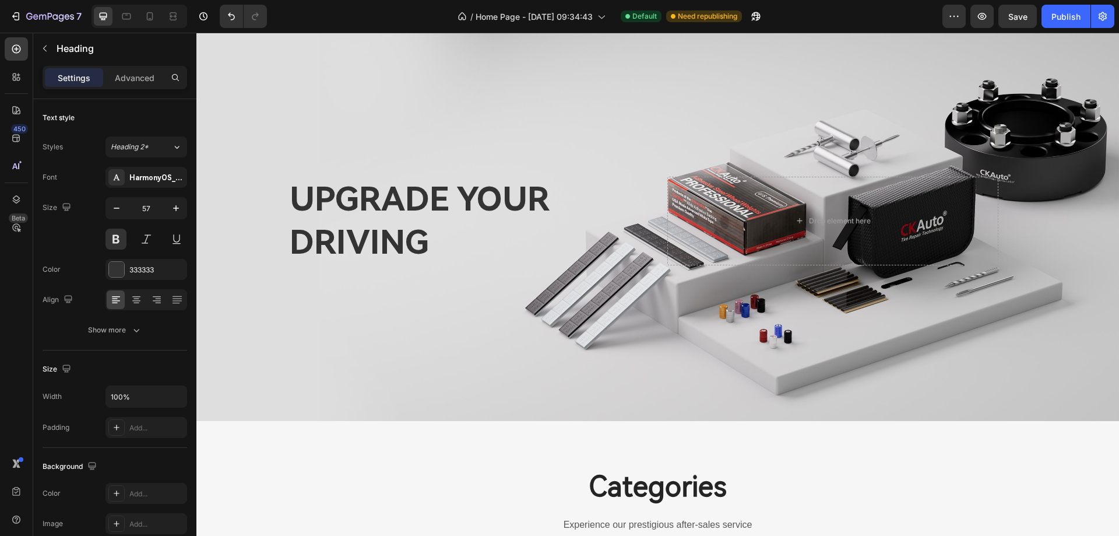
scroll to position [0, 0]
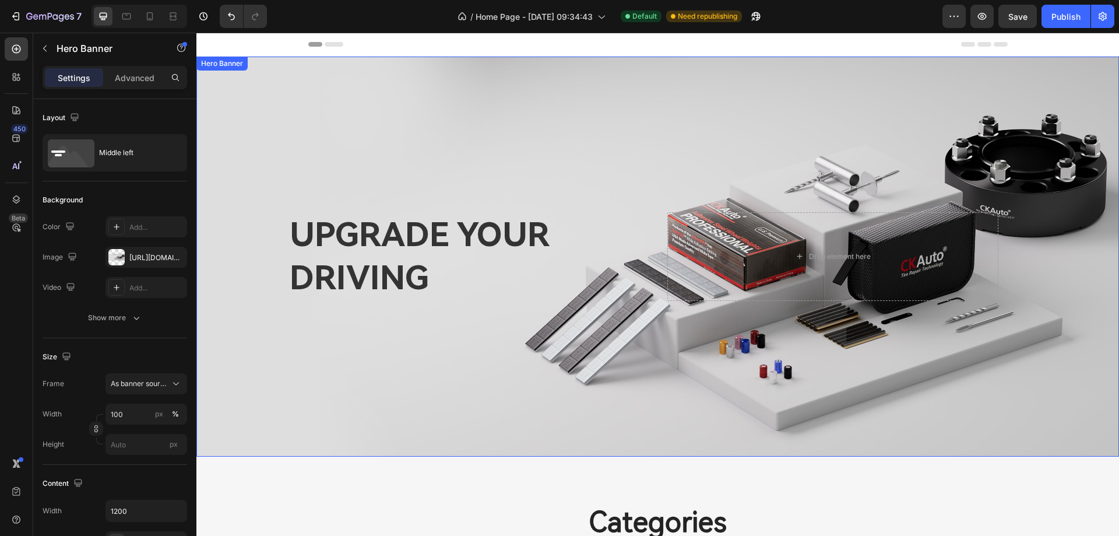
click at [614, 344] on div "Background Image" at bounding box center [657, 257] width 923 height 400
click at [135, 254] on div "https://cdn.shopify.com/s/files/1/0758/7882/6238/files/gempages_577401979572060…" at bounding box center [146, 257] width 34 height 10
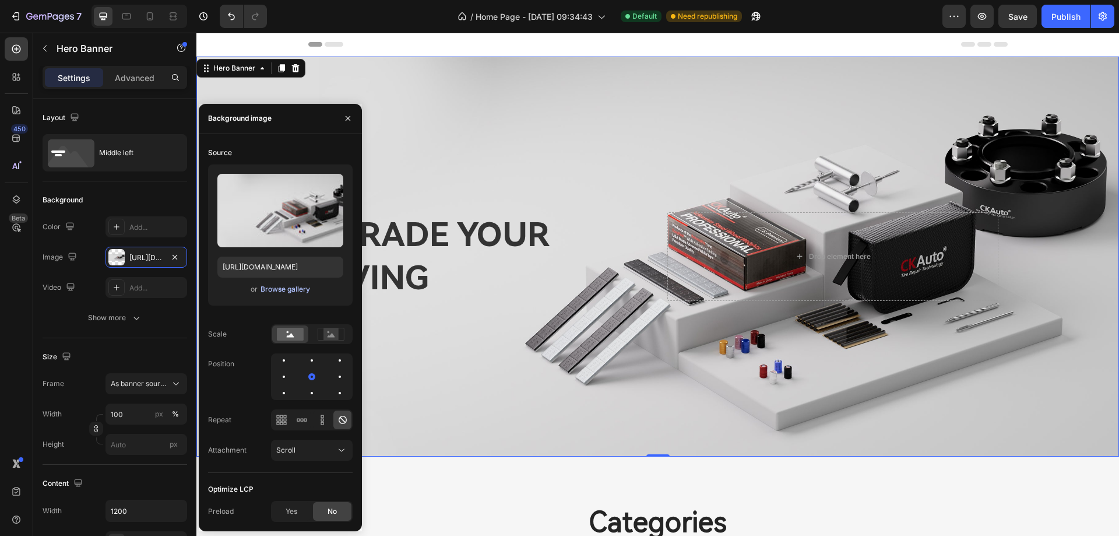
click at [286, 289] on div "Browse gallery" at bounding box center [286, 289] width 50 height 10
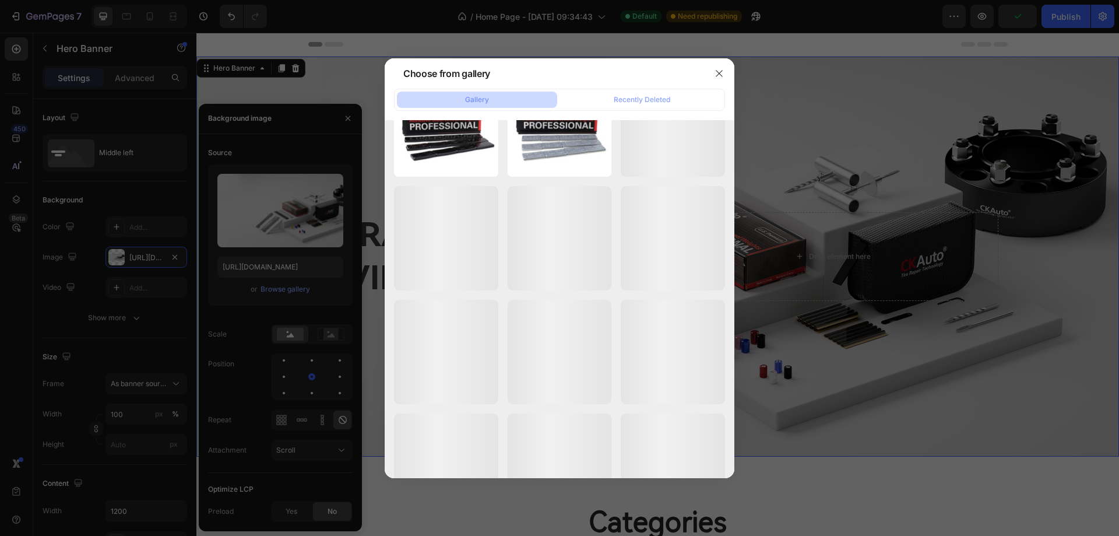
scroll to position [1013, 0]
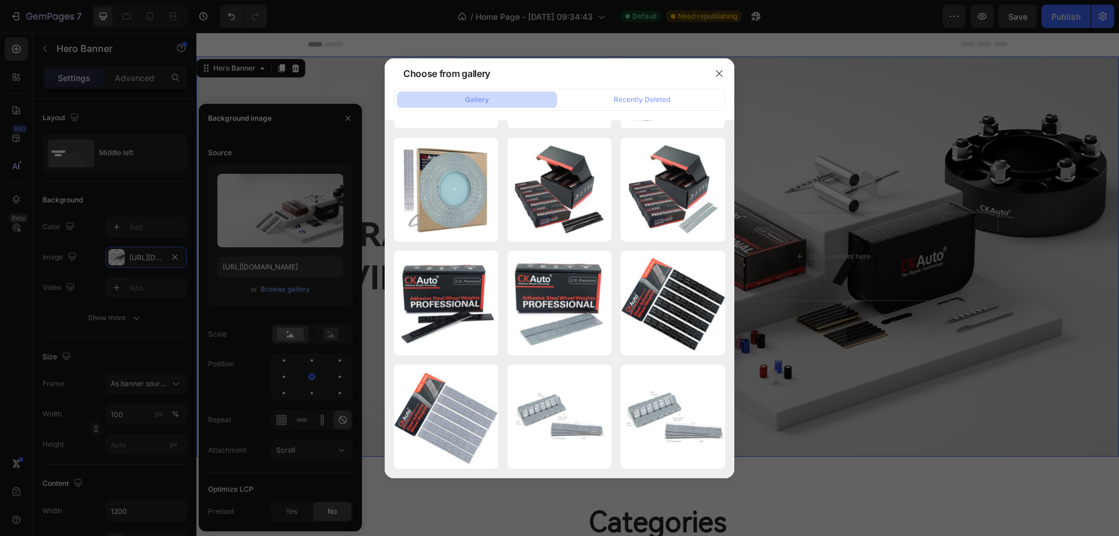
click at [285, 246] on div at bounding box center [559, 268] width 1119 height 536
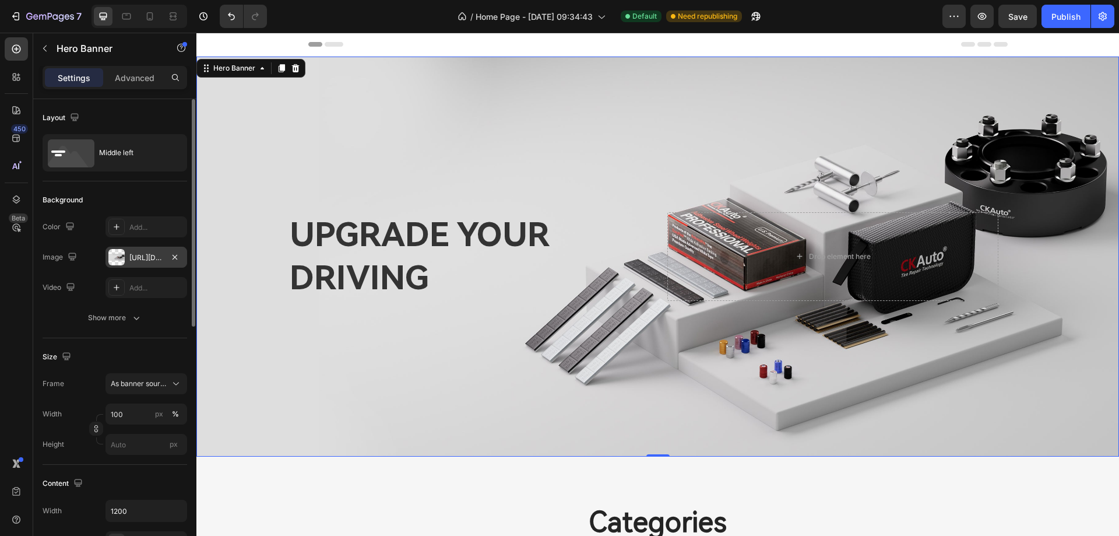
click at [131, 256] on div "https://cdn.shopify.com/s/files/1/0758/7882/6238/files/gempages_577401979572060…" at bounding box center [146, 257] width 34 height 10
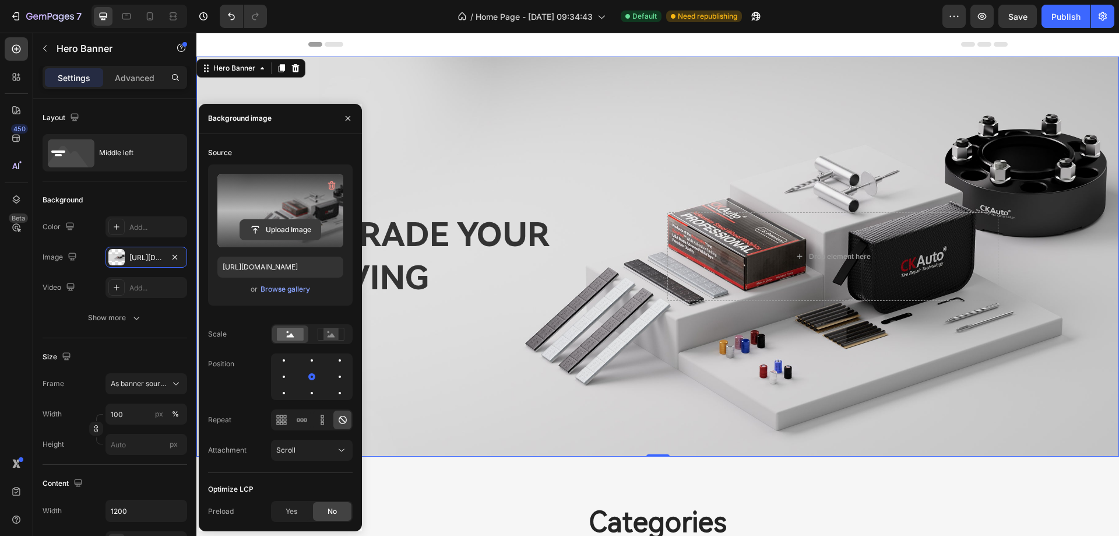
click at [285, 227] on input "file" at bounding box center [280, 230] width 80 height 20
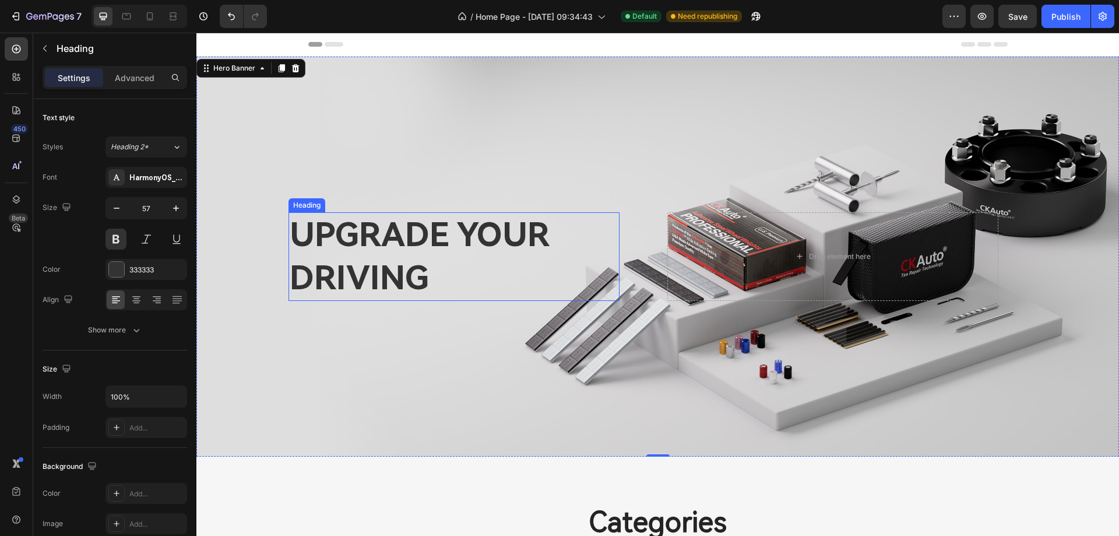
click at [459, 231] on h2 "UPGRADE YOUR DRIVING" at bounding box center [454, 256] width 331 height 89
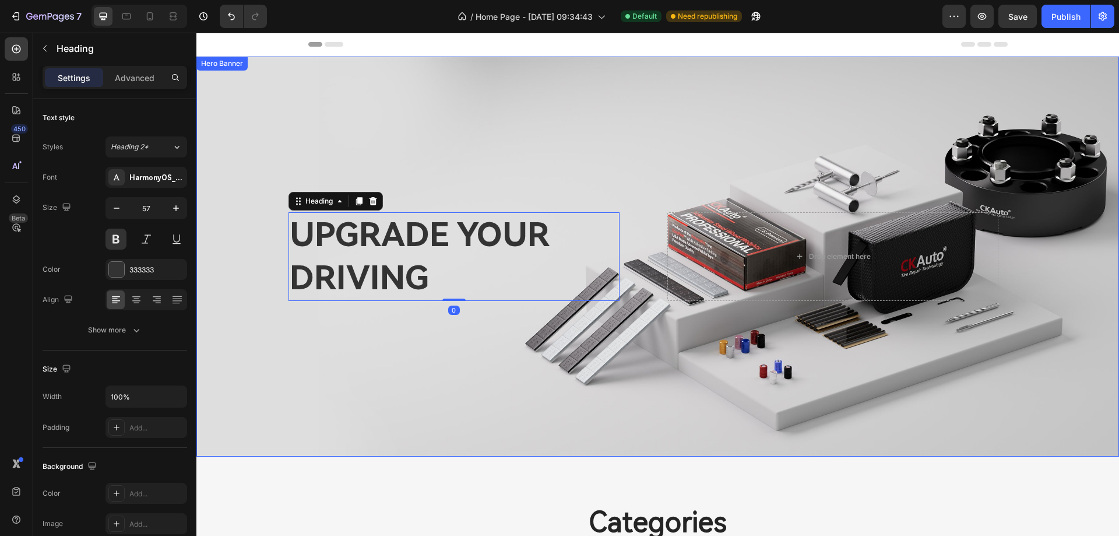
click at [433, 376] on div "Background Image" at bounding box center [657, 257] width 923 height 400
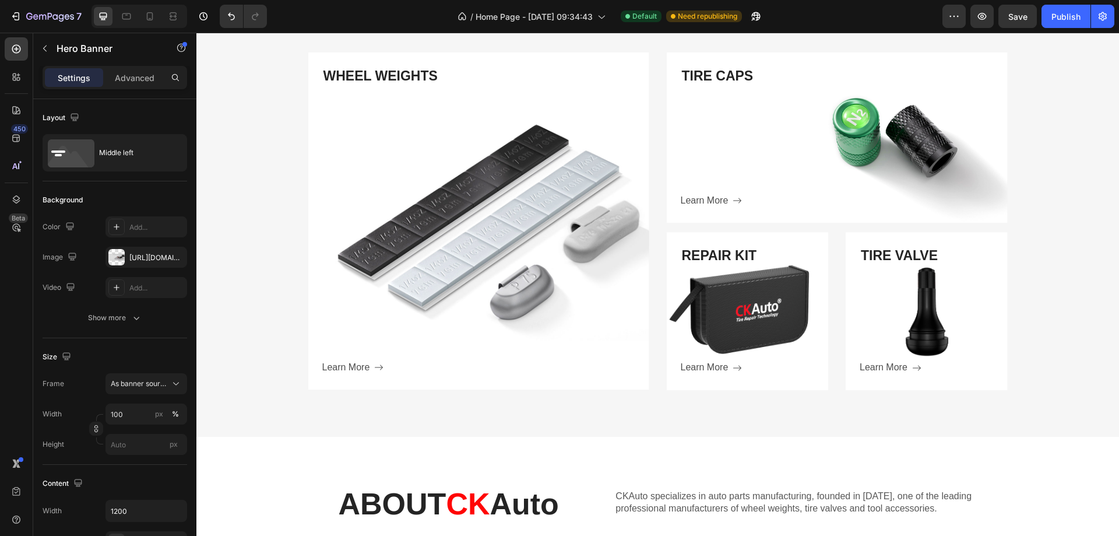
scroll to position [525, 0]
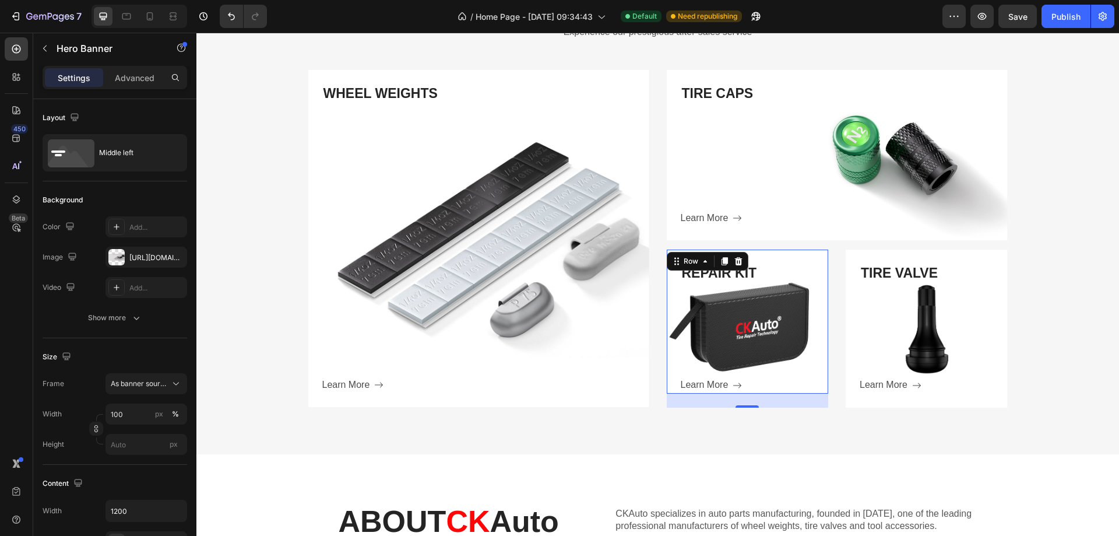
click at [733, 324] on div "REPAIR KIT Heading Learn More Button" at bounding box center [755, 329] width 148 height 130
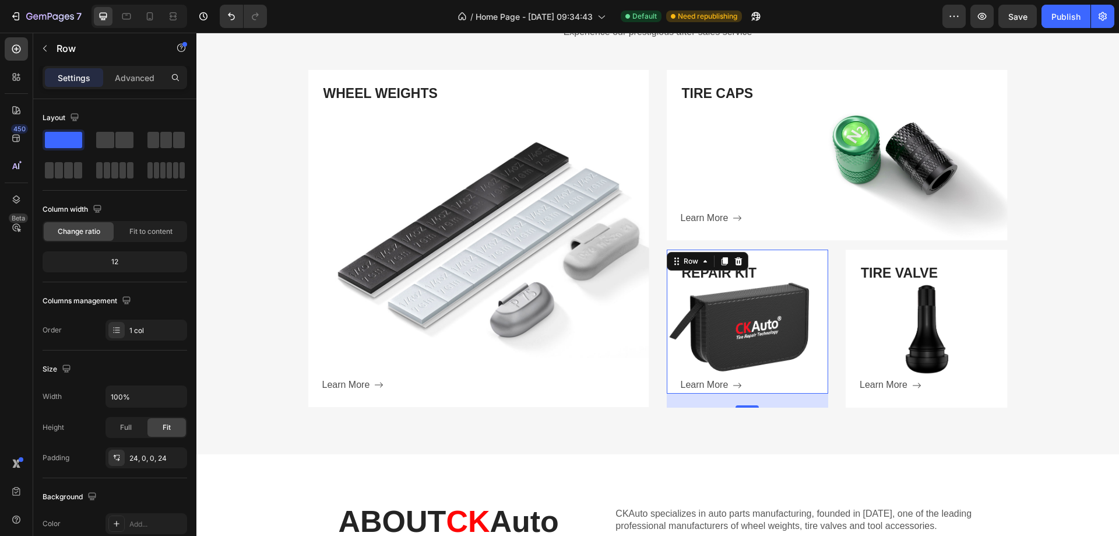
click at [750, 308] on div "REPAIR KIT Heading Learn More Button" at bounding box center [755, 329] width 148 height 130
click at [701, 257] on icon at bounding box center [705, 261] width 9 height 9
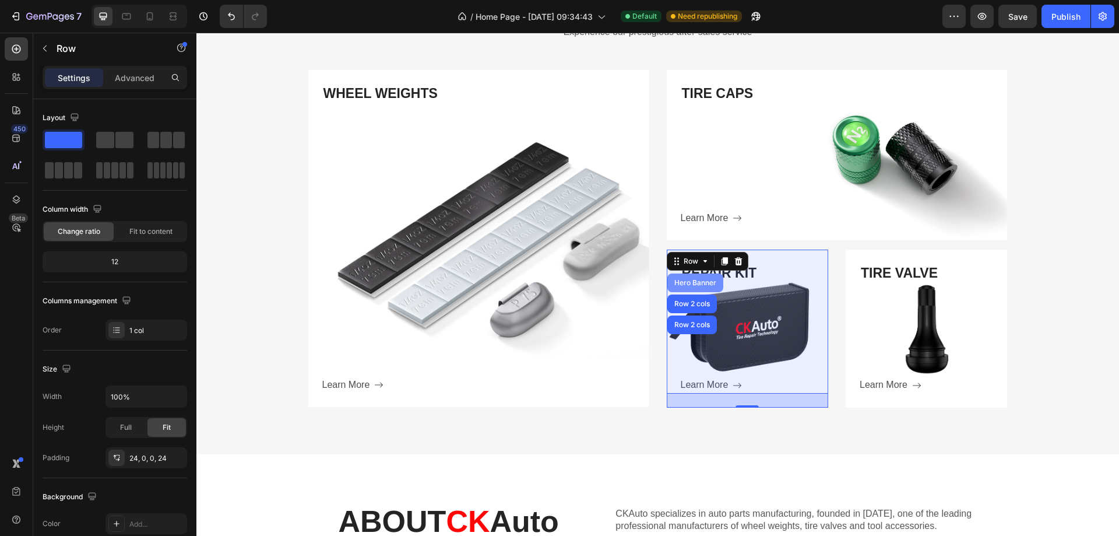
click at [697, 283] on div "Hero Banner" at bounding box center [695, 282] width 47 height 7
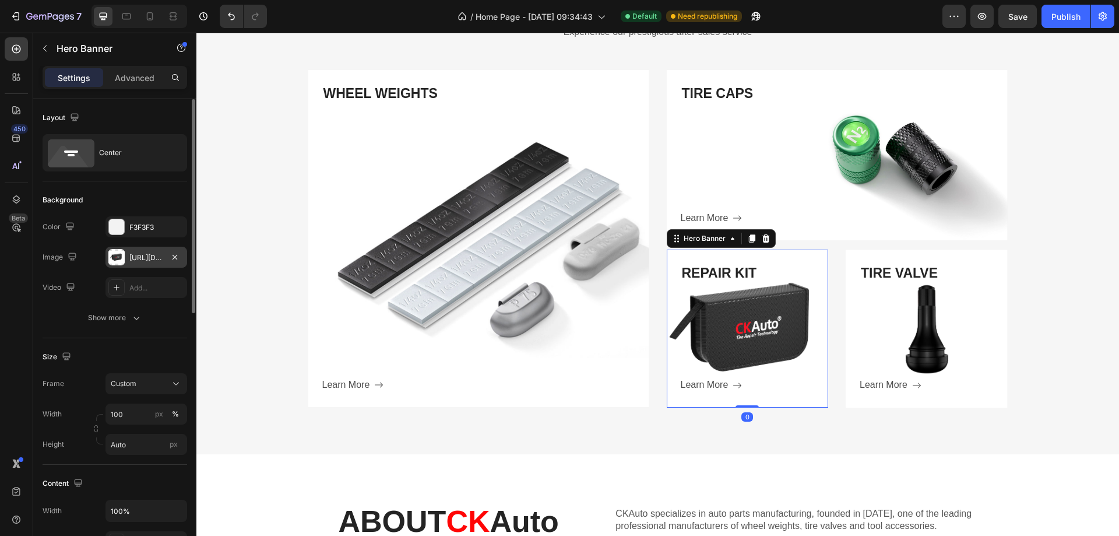
click at [136, 258] on div "https://cdn.shopify.com/s/files/1/0758/7882/6238/files/gempages_577401979572060…" at bounding box center [146, 257] width 34 height 10
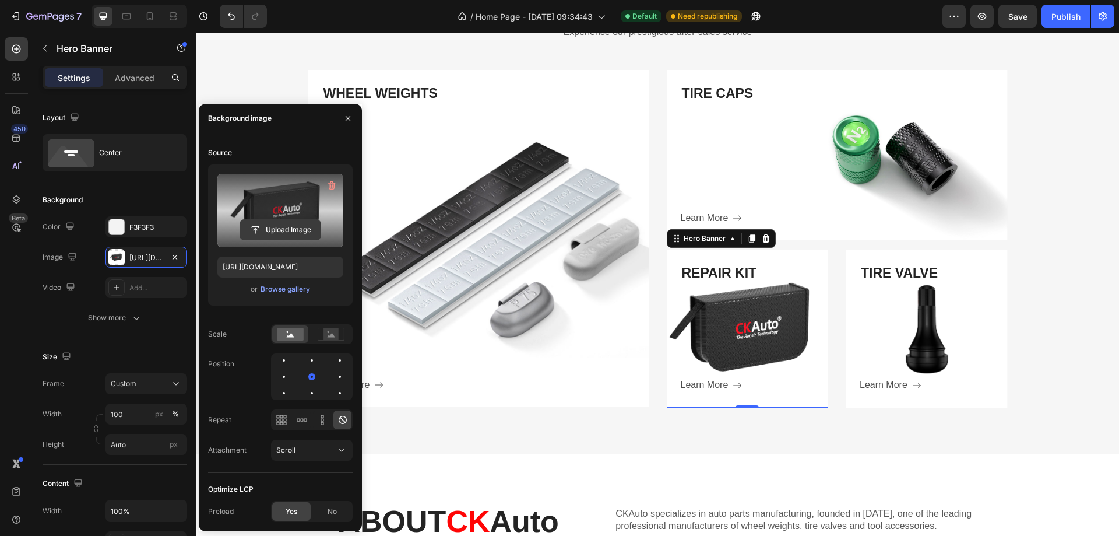
click at [272, 234] on input "file" at bounding box center [280, 230] width 80 height 20
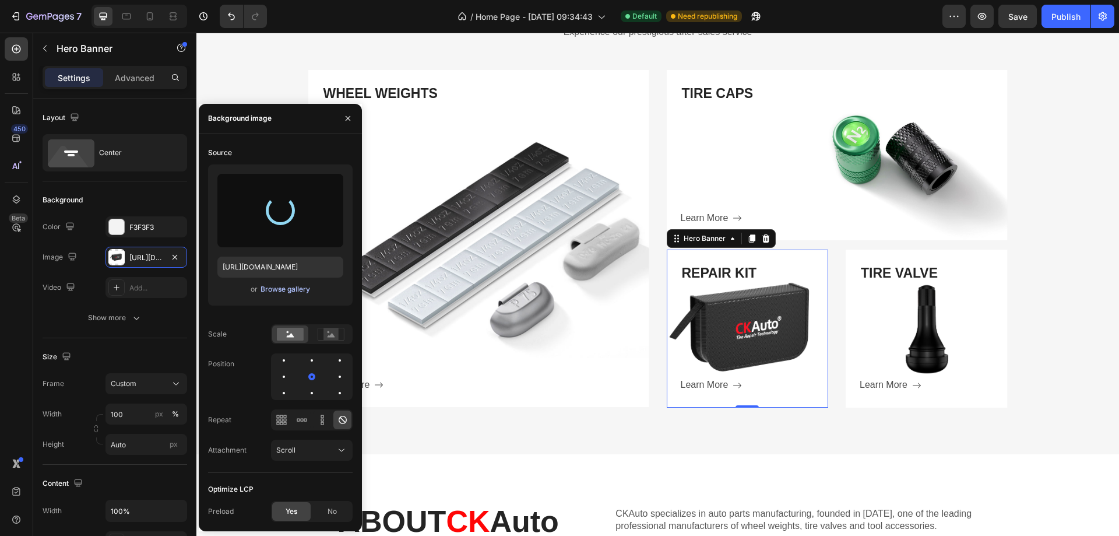
click at [290, 290] on div "Browse gallery" at bounding box center [286, 289] width 50 height 10
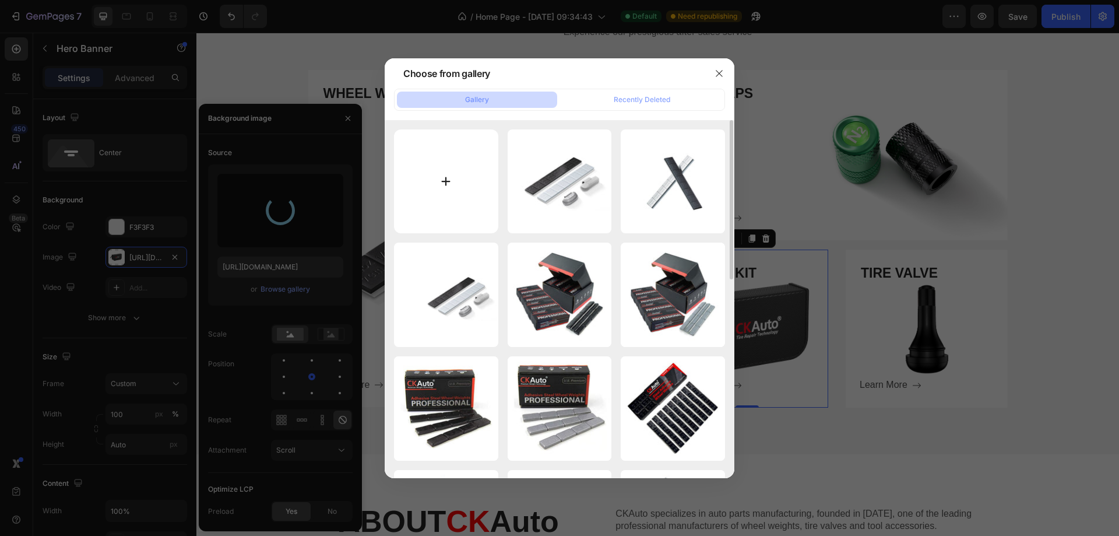
click at [451, 185] on input "file" at bounding box center [446, 181] width 104 height 104
type input "C:\fakepath\fhd.jpg"
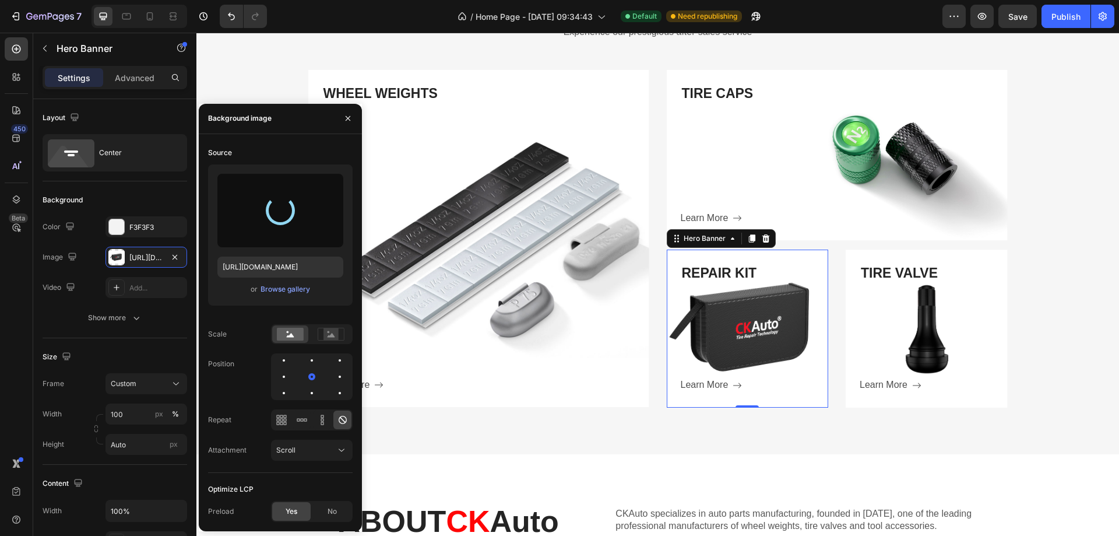
type input "https://cdn.shopify.com/s/files/1/0758/7882/6238/files/gempages_577401979572060…"
